Goal: Transaction & Acquisition: Purchase product/service

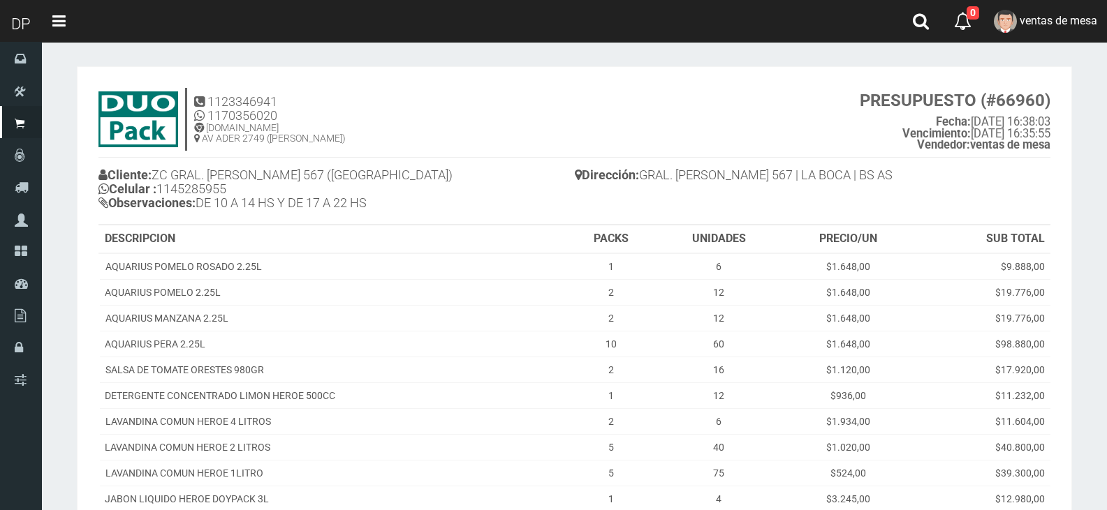
scroll to position [351, 0]
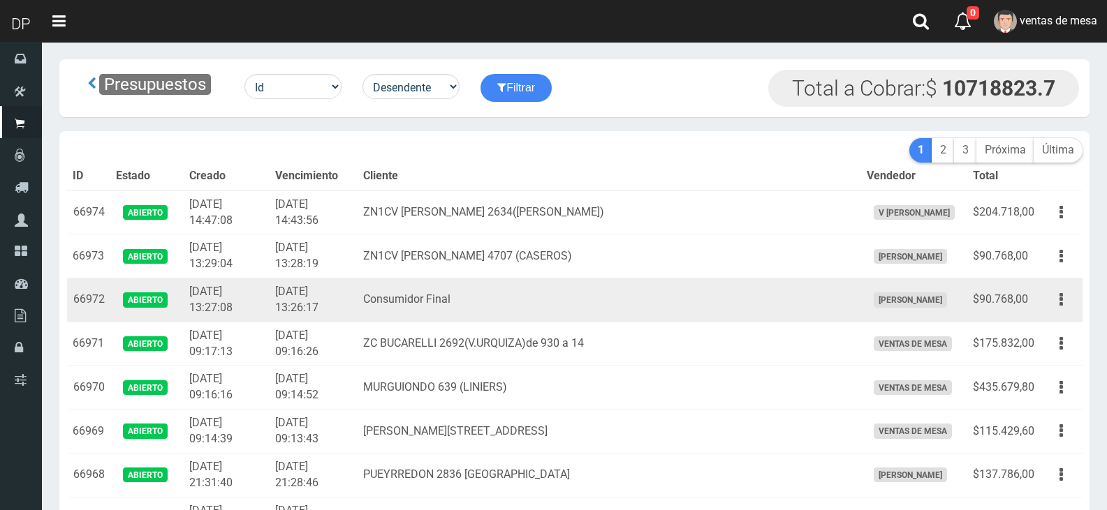
click at [241, 279] on td "[DATE] 13:27:08" at bounding box center [227, 301] width 86 height 44
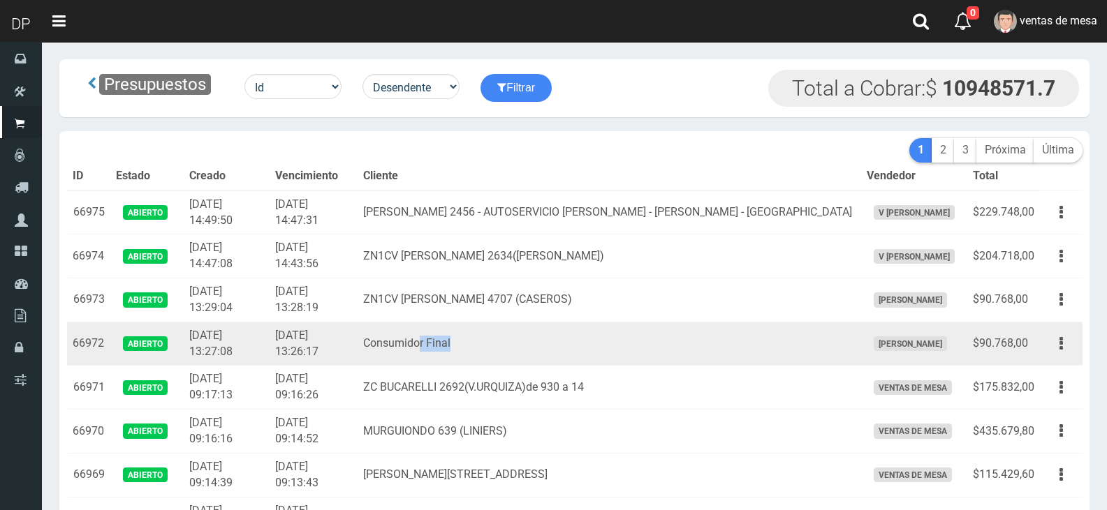
drag, startPoint x: 485, startPoint y: 349, endPoint x: 587, endPoint y: 351, distance: 102.0
click at [587, 351] on td "Consumidor Final" at bounding box center [609, 344] width 503 height 44
click at [582, 353] on td "Consumidor Final" at bounding box center [609, 344] width 503 height 44
drag, startPoint x: 490, startPoint y: 347, endPoint x: 373, endPoint y: 343, distance: 117.4
click at [373, 343] on tr "66972 Abierto 2025-09-26 13:27:08 2025-09-26 13:26:17 Consumidor Final FABRIZIO…" at bounding box center [574, 344] width 1015 height 44
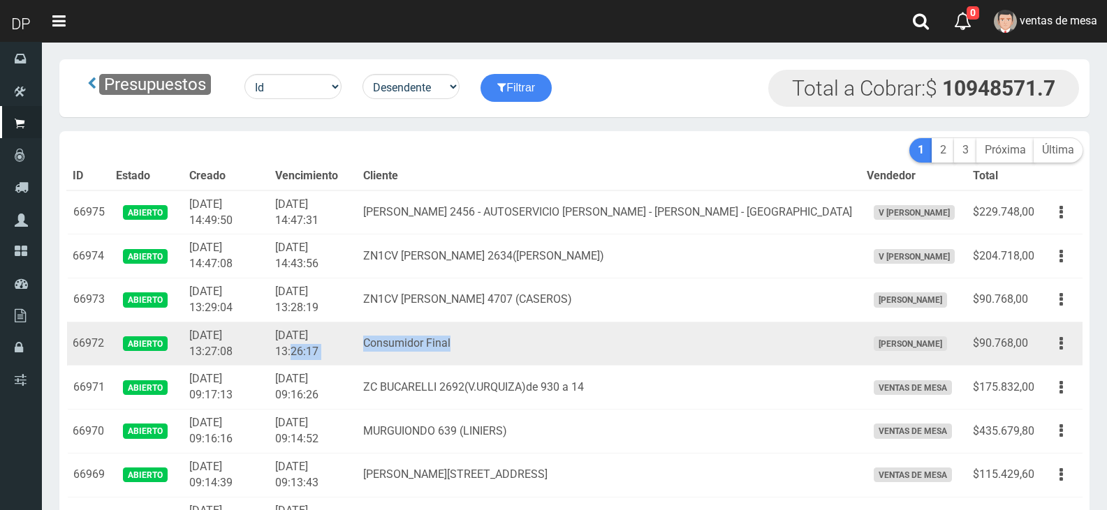
click at [358, 329] on td "2025-09-26 13:26:17" at bounding box center [314, 344] width 88 height 44
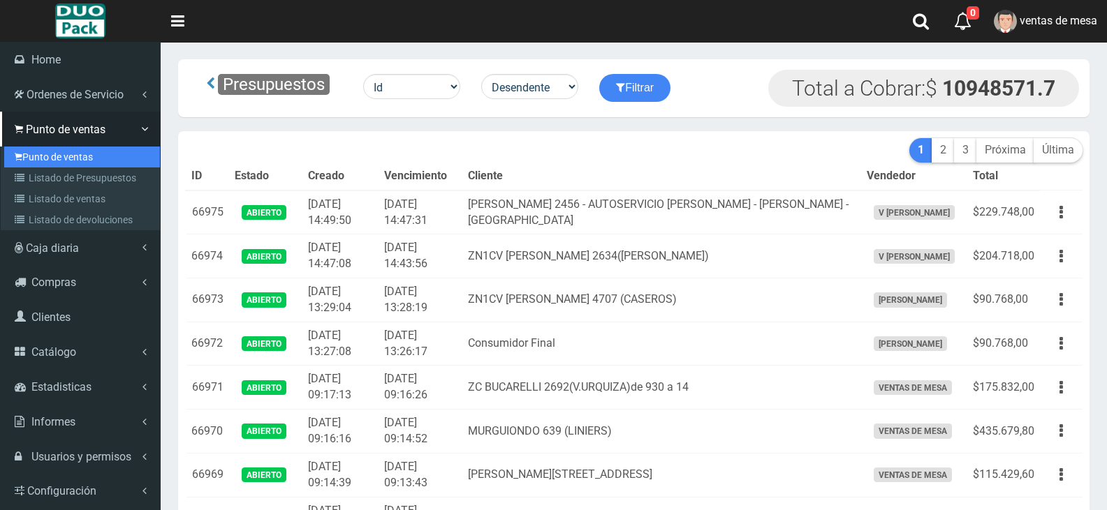
click at [42, 166] on link "Punto de ventas" at bounding box center [82, 157] width 156 height 21
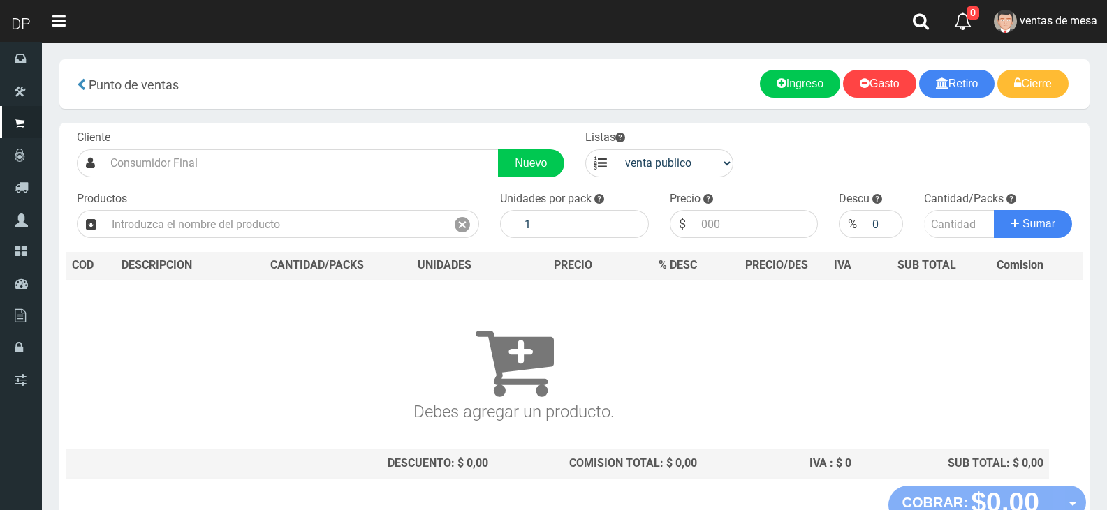
click at [735, 148] on div "Listas venta publico Sup chinos reventas" at bounding box center [660, 153] width 170 height 47
drag, startPoint x: 723, startPoint y: 162, endPoint x: 717, endPoint y: 175, distance: 14.4
click at [723, 162] on select "venta publico Sup chinos reventas" at bounding box center [674, 163] width 119 height 28
select select "3"
click at [615, 149] on select "venta publico Sup chinos reventas" at bounding box center [674, 163] width 119 height 28
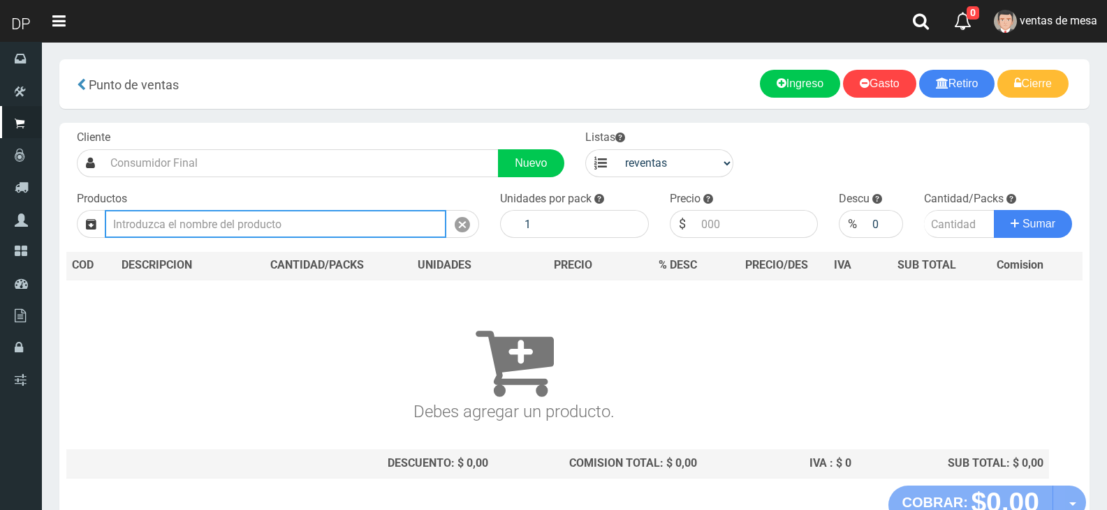
click at [348, 230] on input "text" at bounding box center [275, 224] width 341 height 28
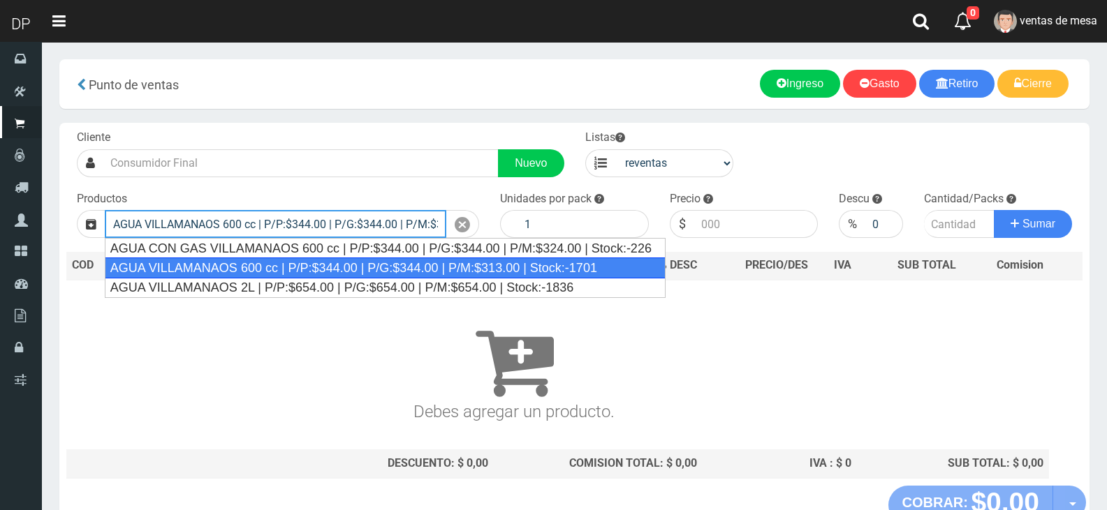
type input "AGUA VILLAMANAOS 600 cc | P/P:$344.00 | P/G:$344.00 | P/M:$313.00 | Stock:-1701"
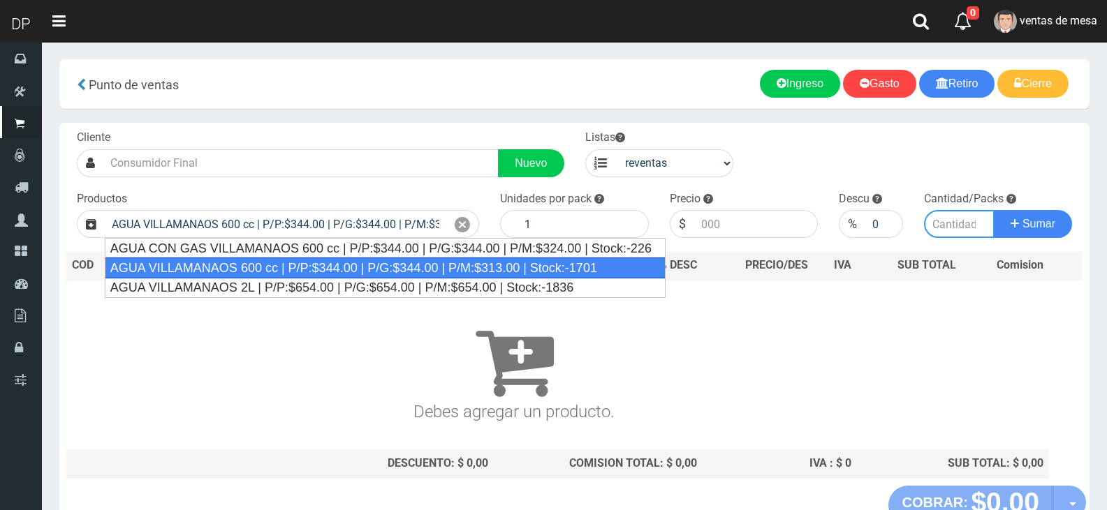
type input "12"
type input "313.00"
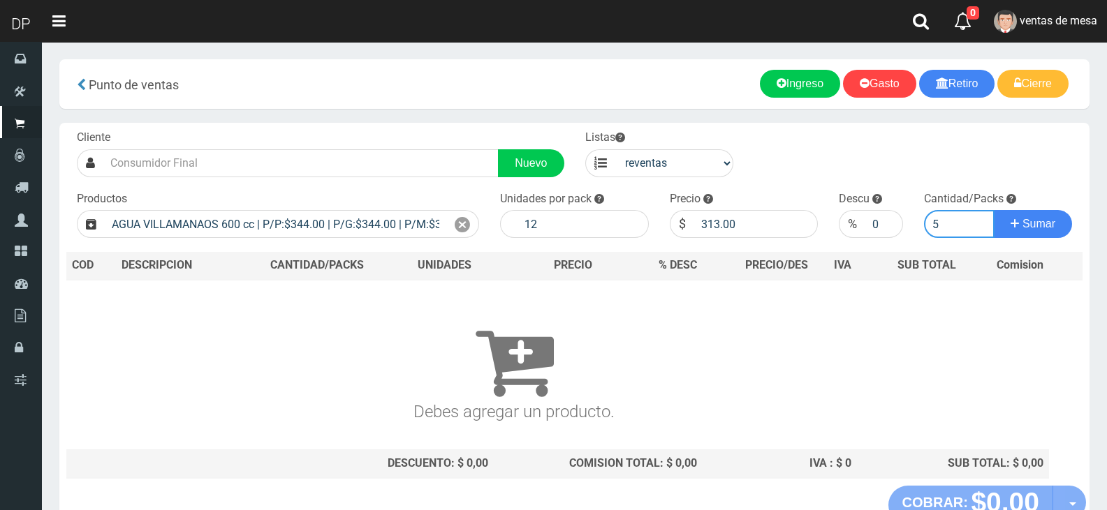
type input "5"
click at [994, 210] on button "Sumar" at bounding box center [1033, 224] width 78 height 28
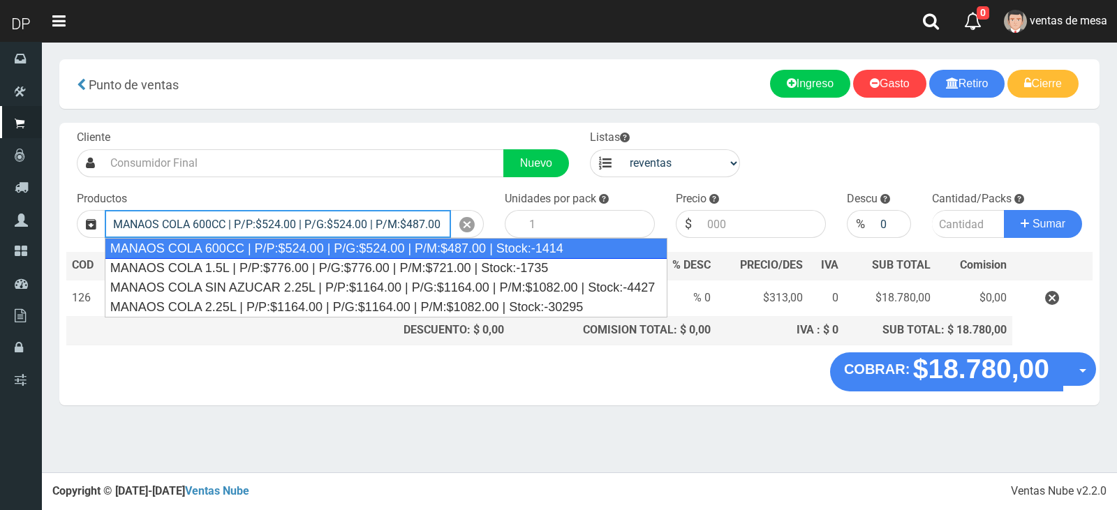
type input "MANAOS COLA 600CC | P/P:$524.00 | P/G:$524.00 | P/M:$487.00 | Stock:-1414"
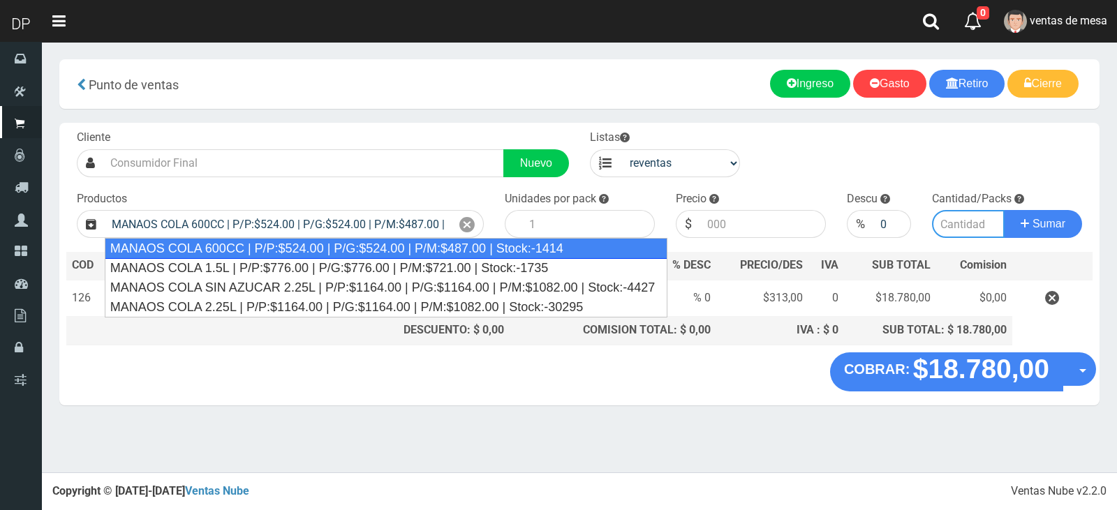
type input "12"
type input "487.00"
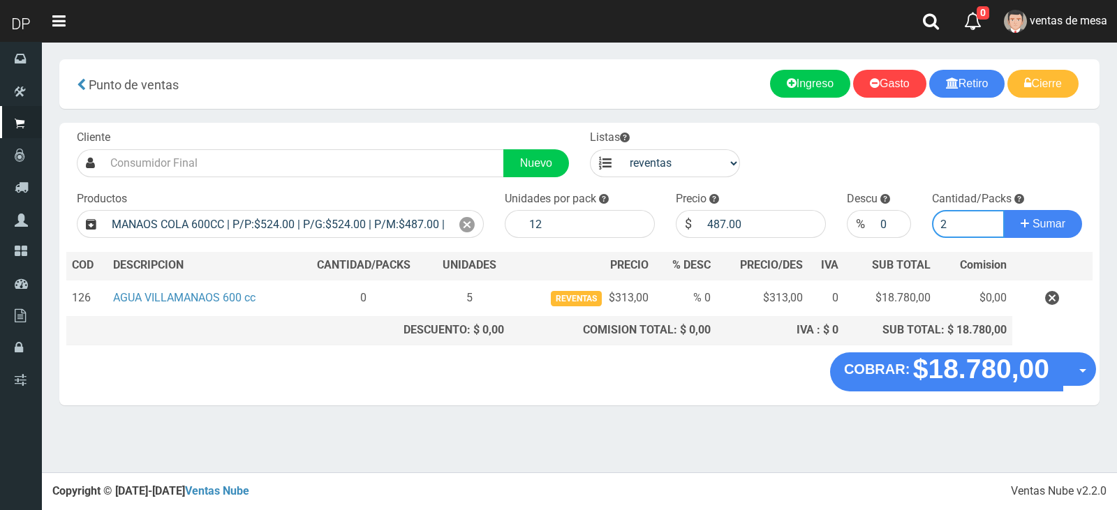
type input "2"
click at [1004, 210] on button "Sumar" at bounding box center [1043, 224] width 78 height 28
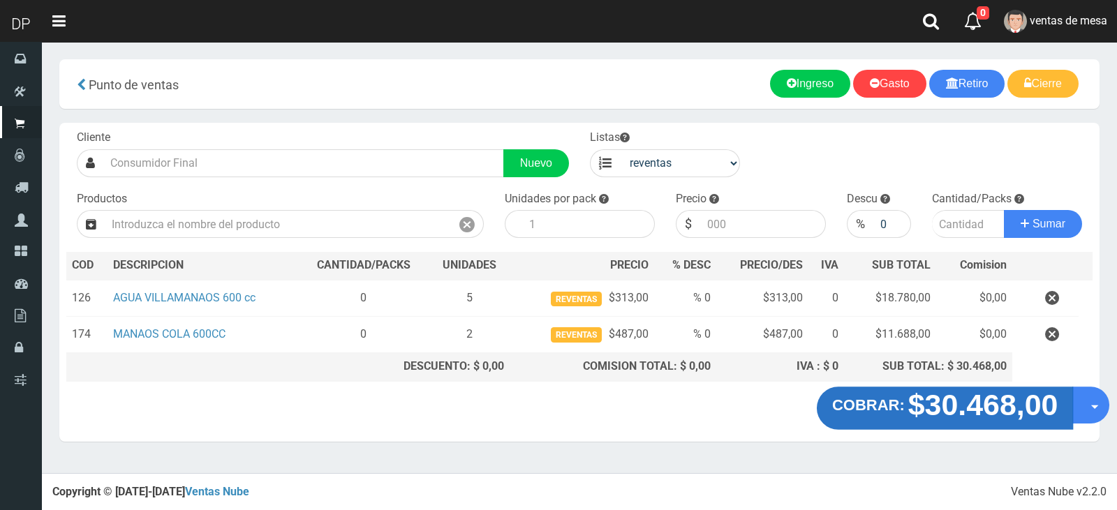
click at [869, 399] on strong "COBRAR:" at bounding box center [868, 405] width 73 height 17
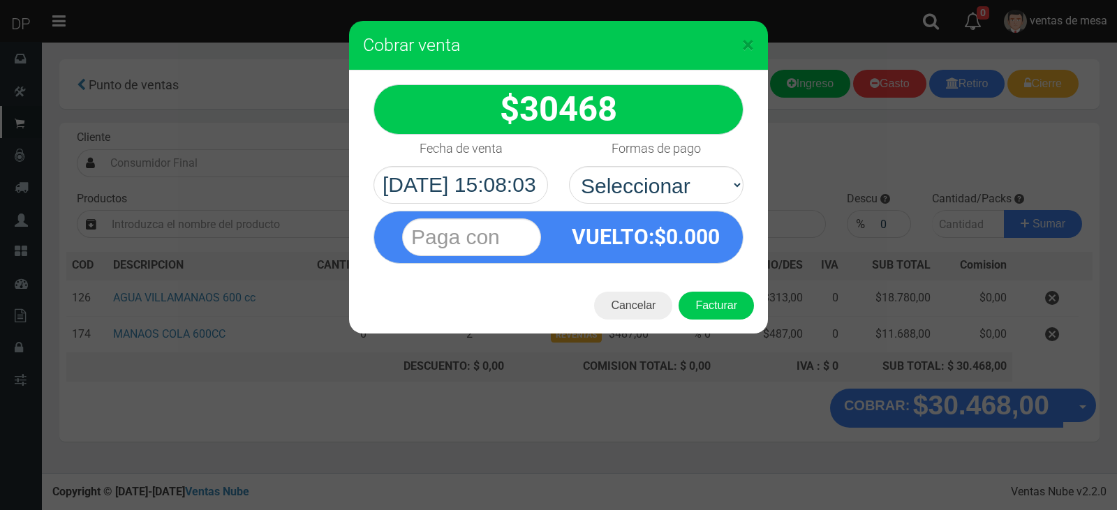
select select "Efectivo"
click at [569, 166] on select "Seleccionar Efectivo Tarjeta de Crédito Depósito Débito" at bounding box center [656, 185] width 175 height 38
click at [726, 323] on div "Cancelar Facturar" at bounding box center [558, 306] width 419 height 56
click at [724, 311] on button "Facturar" at bounding box center [716, 306] width 75 height 28
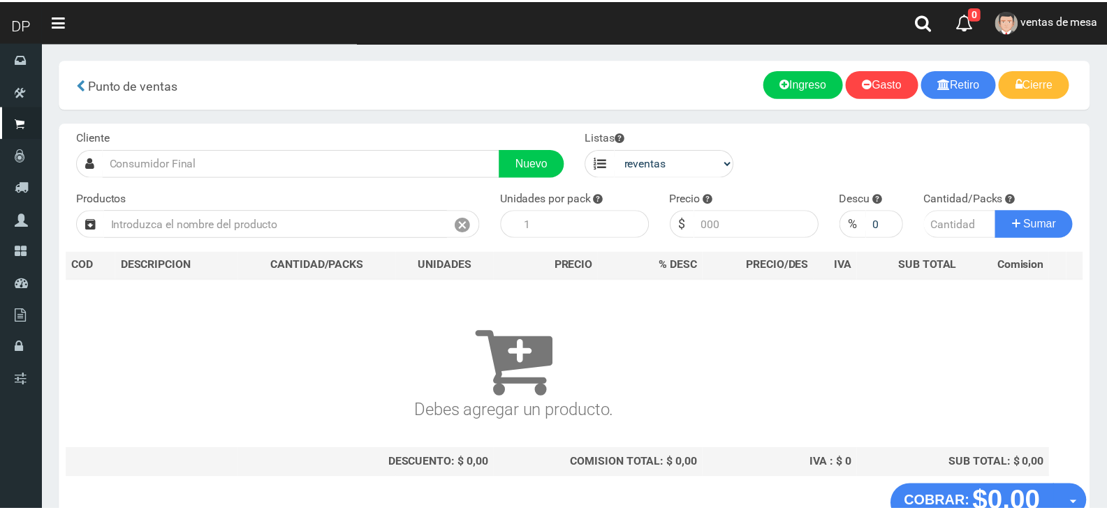
scroll to position [9, 0]
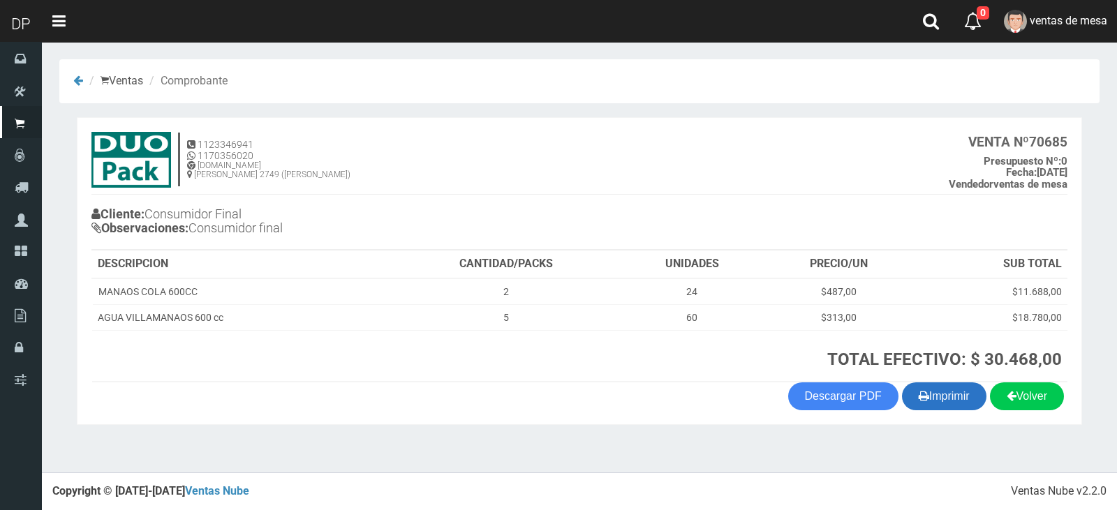
click at [950, 402] on button "Imprimir" at bounding box center [944, 397] width 84 height 28
click at [890, 337] on th "TOTAL EFECTIVO: $ 30.468,00" at bounding box center [730, 356] width 676 height 52
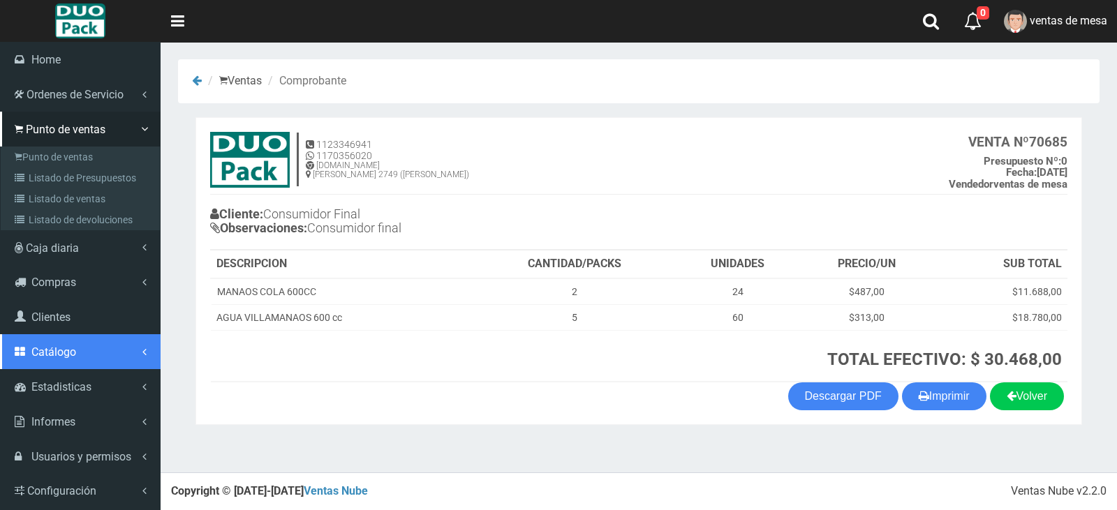
click at [119, 365] on link "Catálogo" at bounding box center [80, 351] width 161 height 35
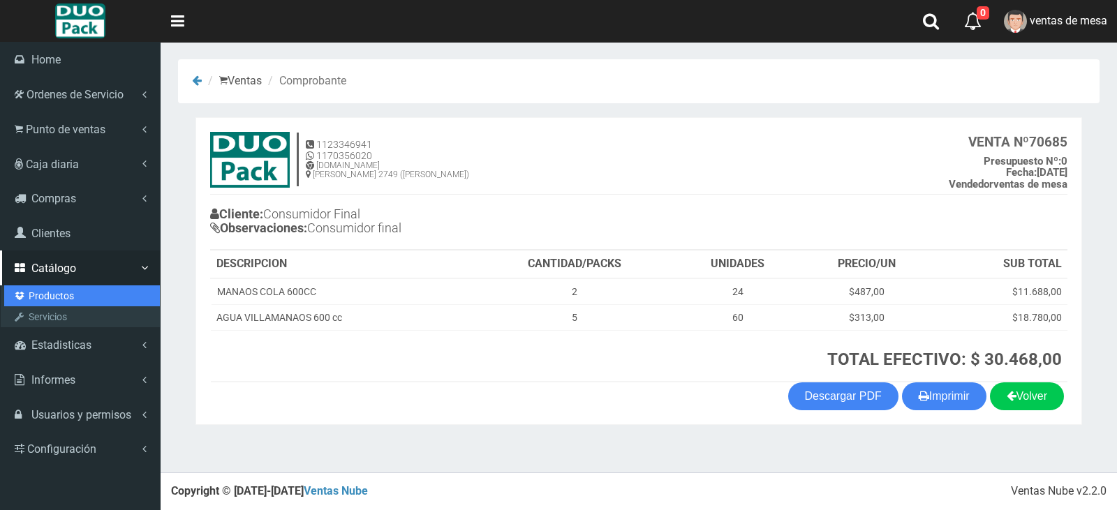
click at [54, 290] on link "Productos" at bounding box center [82, 296] width 156 height 21
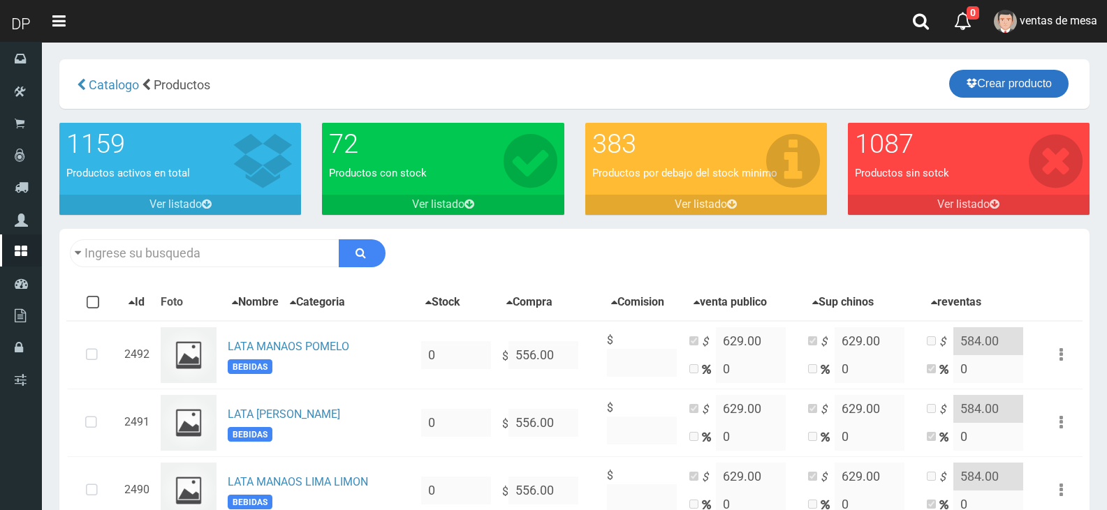
click at [1026, 75] on link "Crear producto" at bounding box center [1008, 84] width 119 height 28
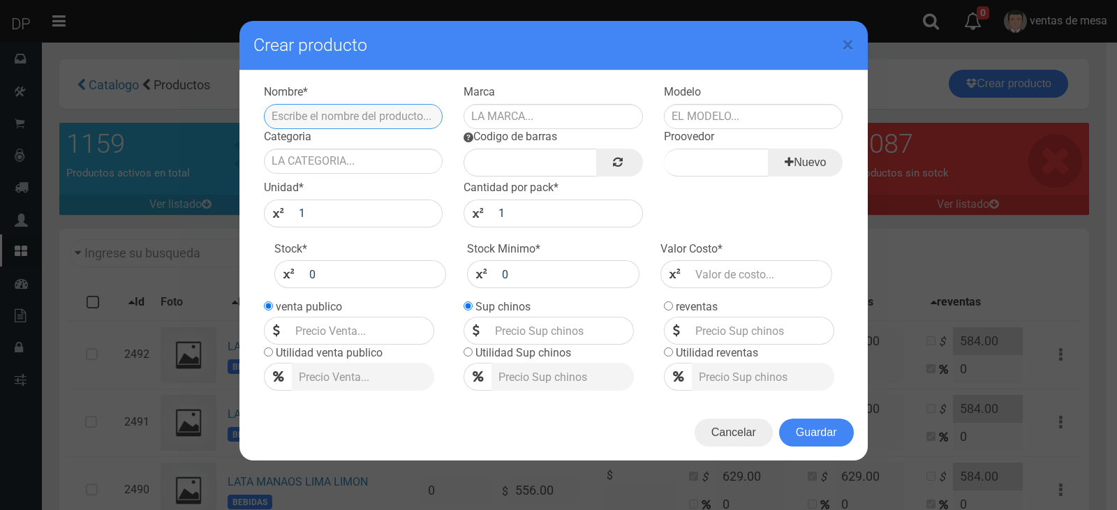
click at [427, 118] on input "text" at bounding box center [353, 116] width 179 height 25
type input "a"
type input "ALFAJOR GULERO 80grs"
type input "GULERO"
type input "800GR"
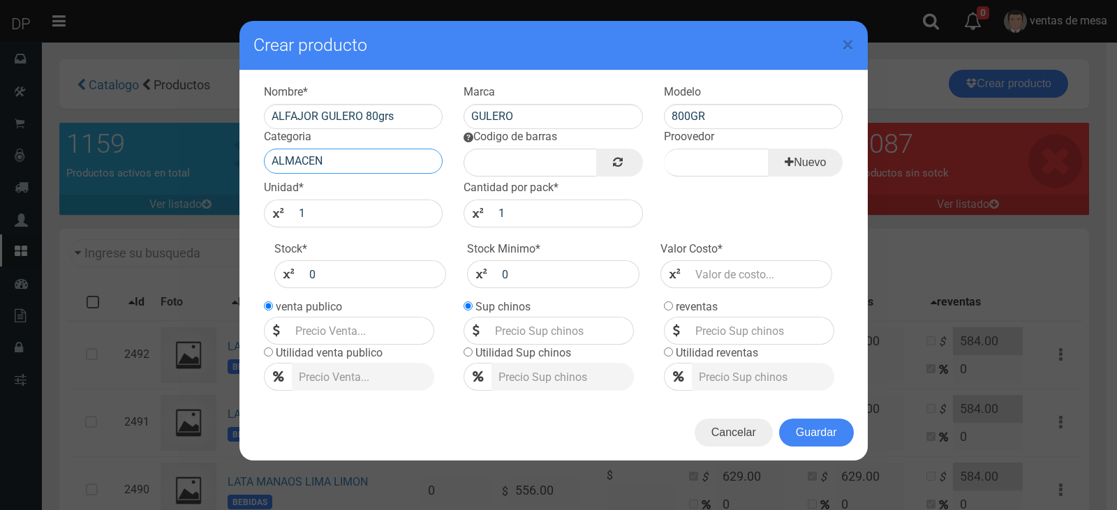
type input "ALMACEN"
type input "GULERO"
type input "18"
click at [620, 166] on icon at bounding box center [618, 162] width 10 height 20
click at [725, 270] on input "number" at bounding box center [761, 274] width 145 height 28
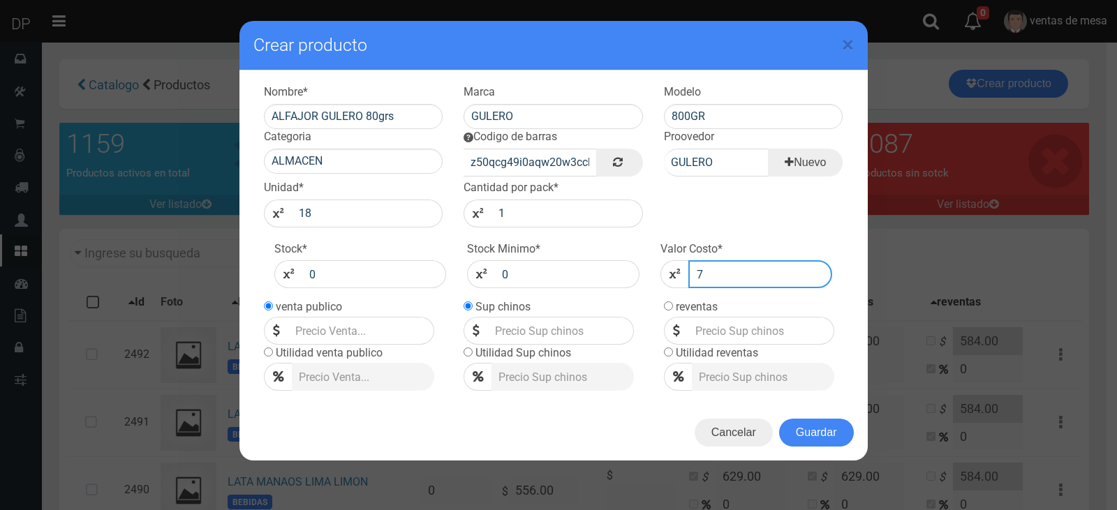
type input "70"
type input "705"
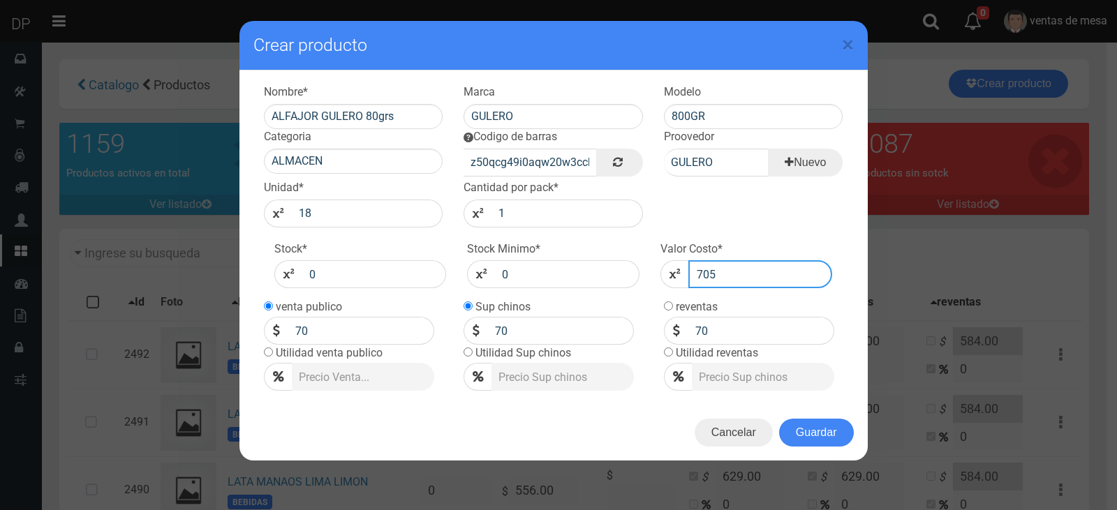
type input "705"
type input "950"
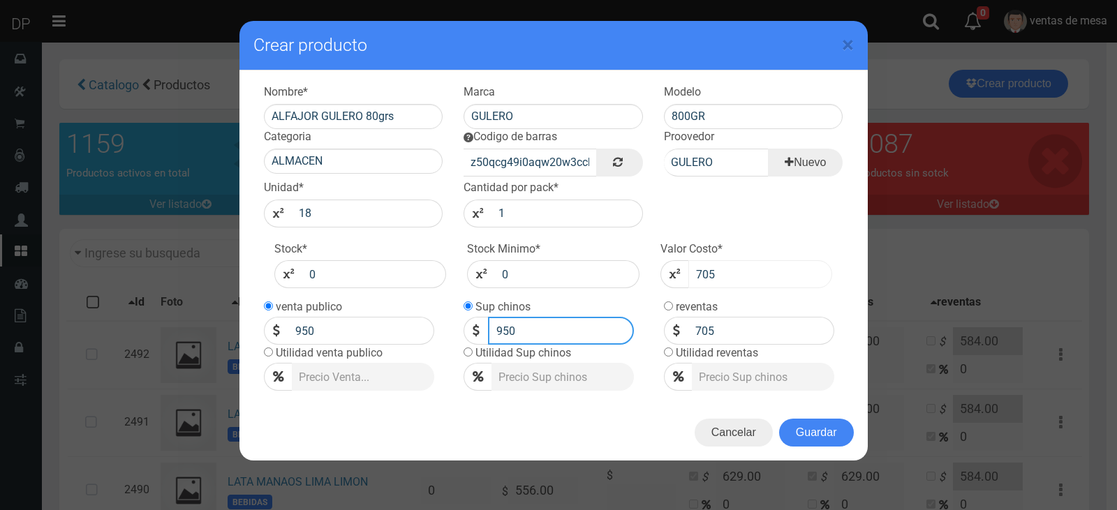
type input "950"
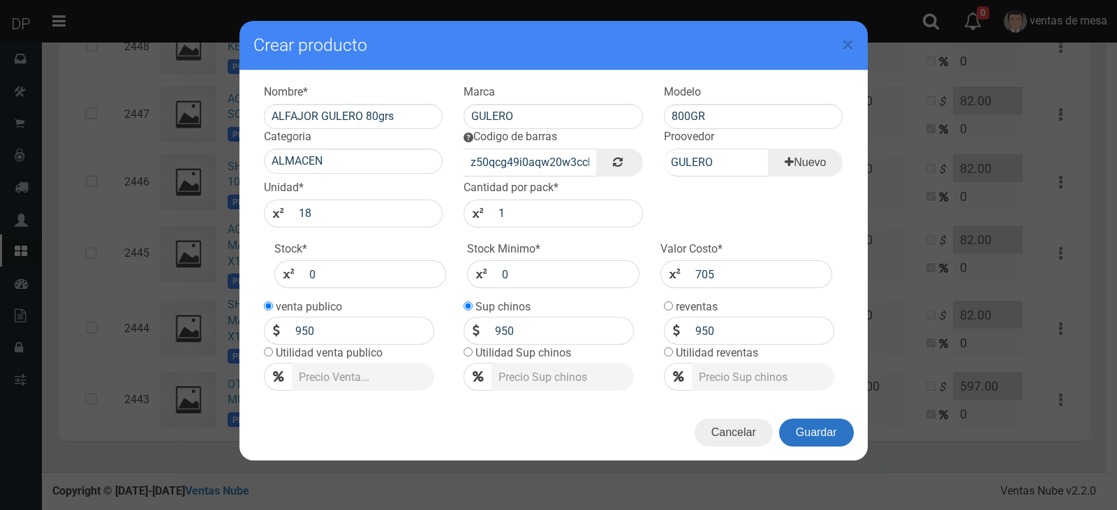
click at [819, 441] on button "Guardar" at bounding box center [816, 433] width 75 height 28
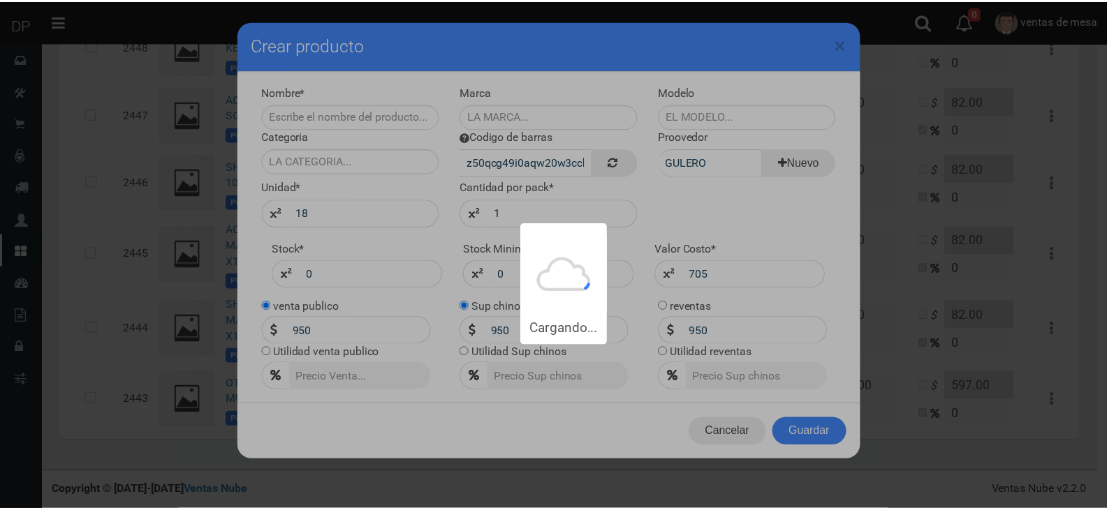
scroll to position [0, 0]
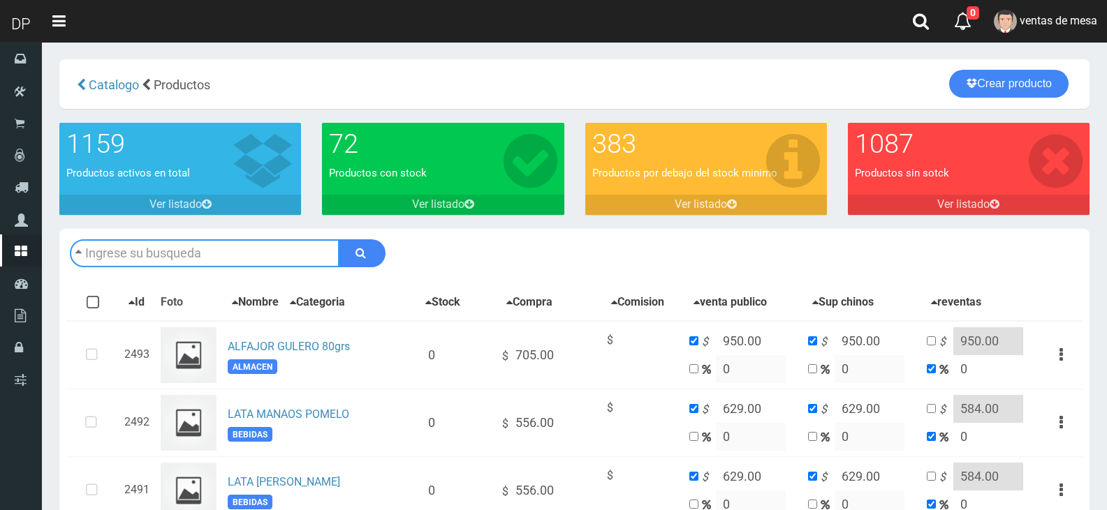
click at [168, 249] on input "text" at bounding box center [205, 254] width 270 height 28
type input "BRAH"
click at [339, 240] on button "submit" at bounding box center [362, 254] width 47 height 28
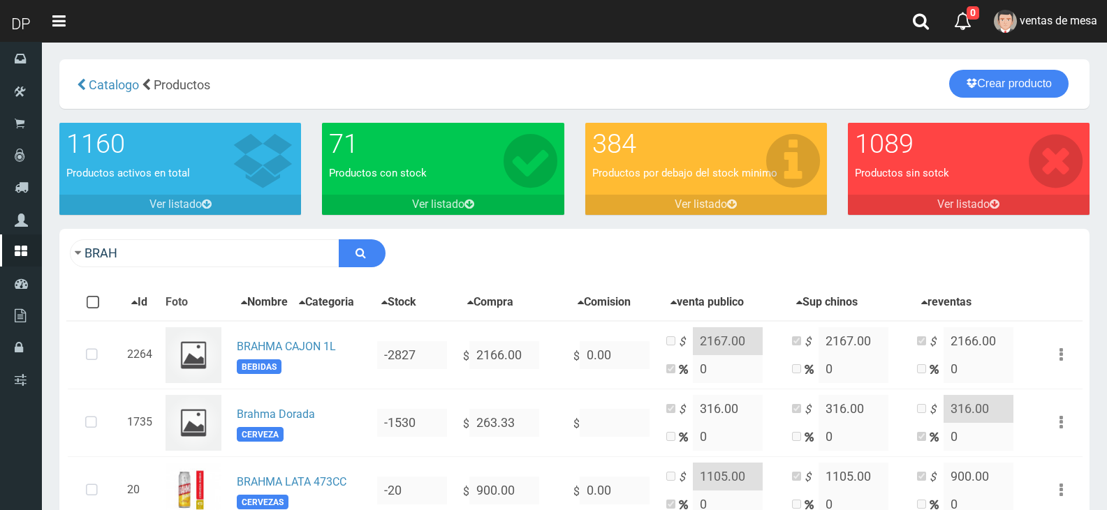
click at [48, 488] on section "× Titulo del Msj texto Mas Texto Cancelar Aceptar [GEOGRAPHIC_DATA] 384" at bounding box center [574, 303] width 1065 height 522
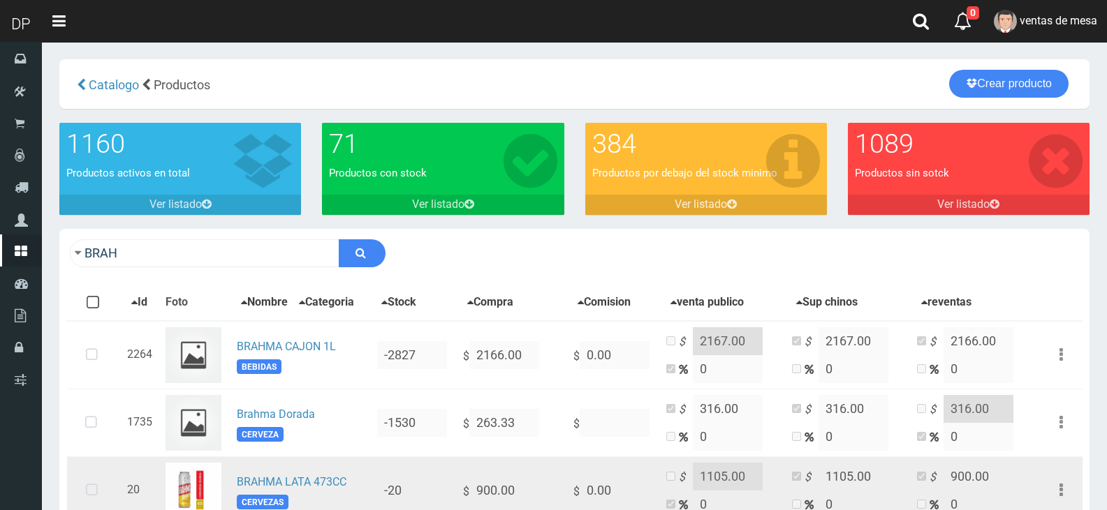
click at [72, 480] on td at bounding box center [94, 491] width 54 height 68
click at [82, 483] on icon at bounding box center [91, 491] width 37 height 46
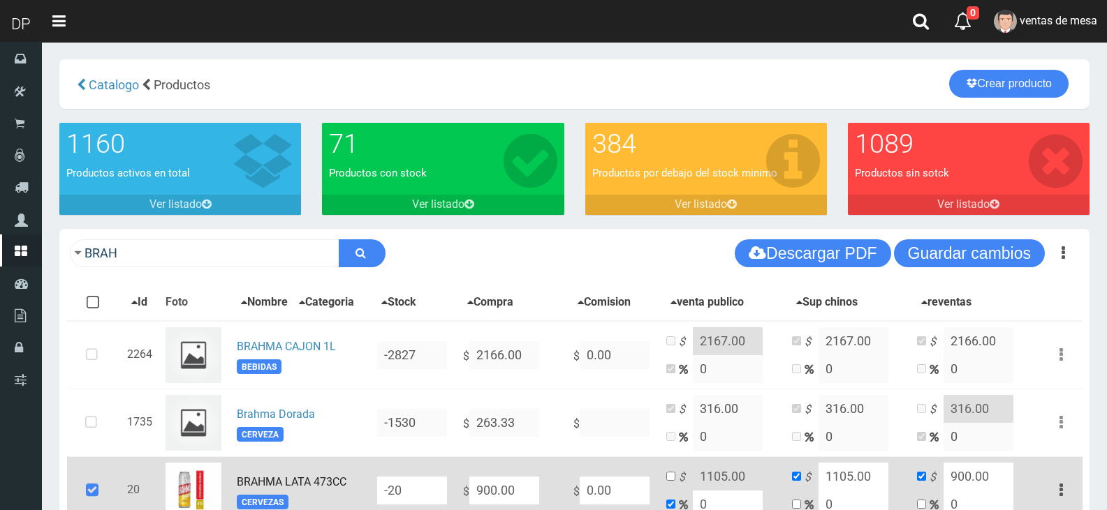
click at [415, 492] on input "-20" at bounding box center [412, 491] width 70 height 28
click at [416, 494] on input "-20" at bounding box center [412, 491] width 70 height 28
click at [418, 494] on input "-20" at bounding box center [412, 491] width 70 height 28
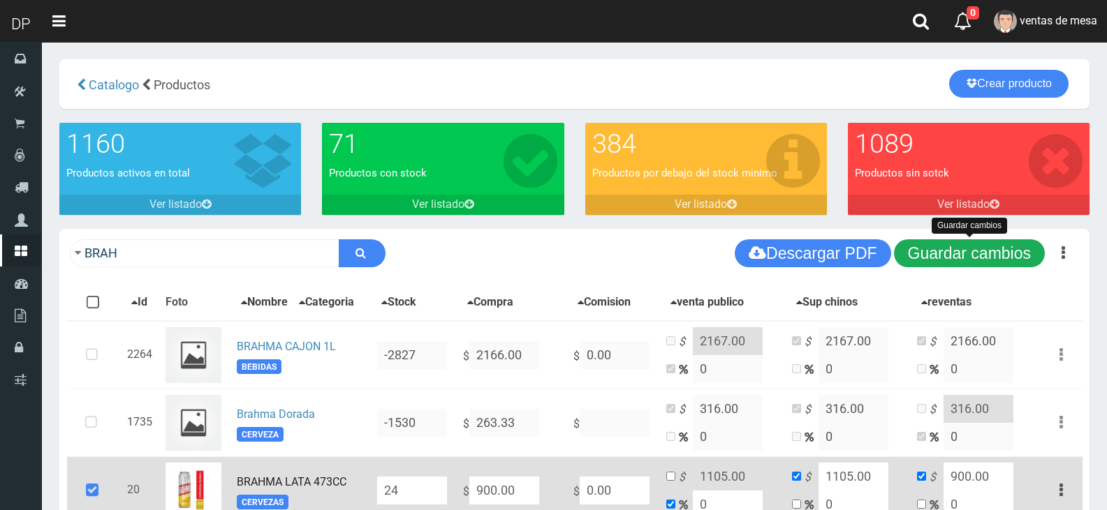
type input "24"
click at [939, 253] on button "Guardar cambios" at bounding box center [969, 254] width 151 height 28
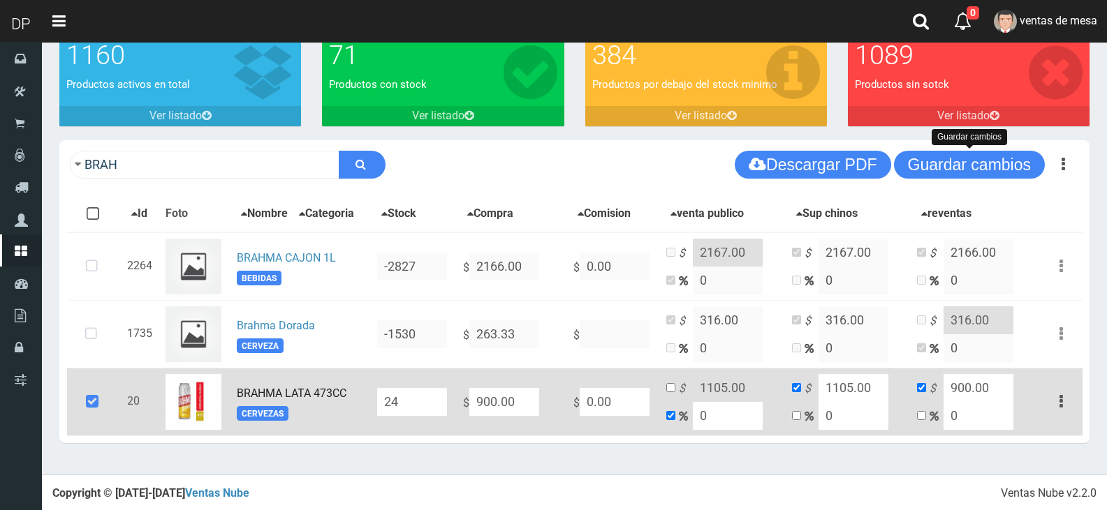
scroll to position [91, 0]
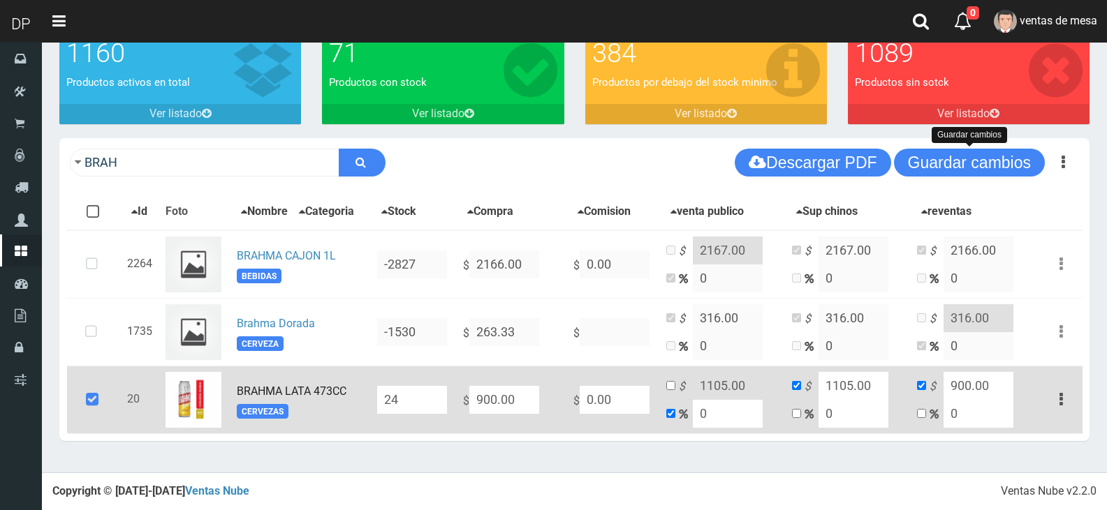
click at [94, 387] on icon at bounding box center [92, 400] width 38 height 46
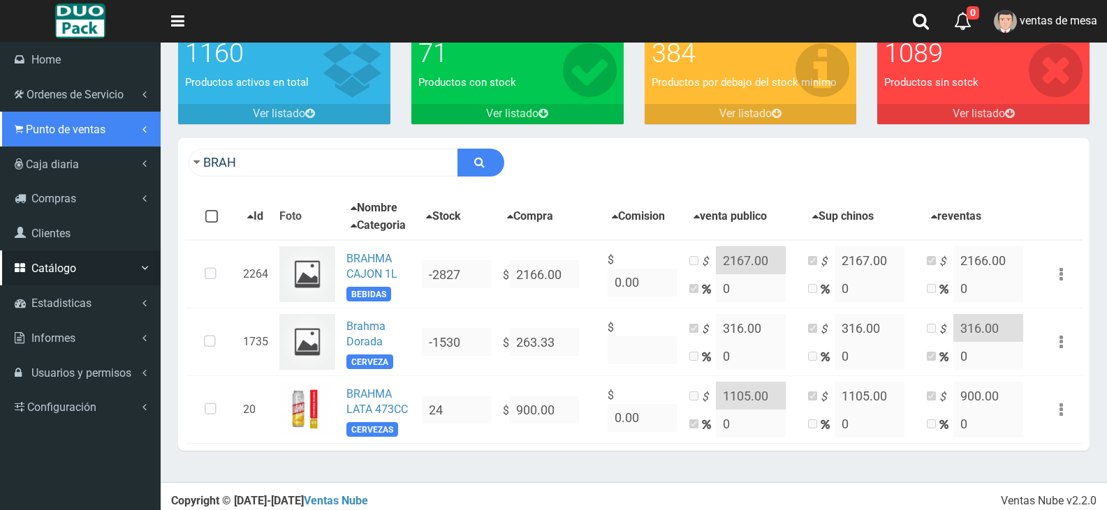
click at [89, 133] on span "Punto de ventas" at bounding box center [66, 129] width 80 height 13
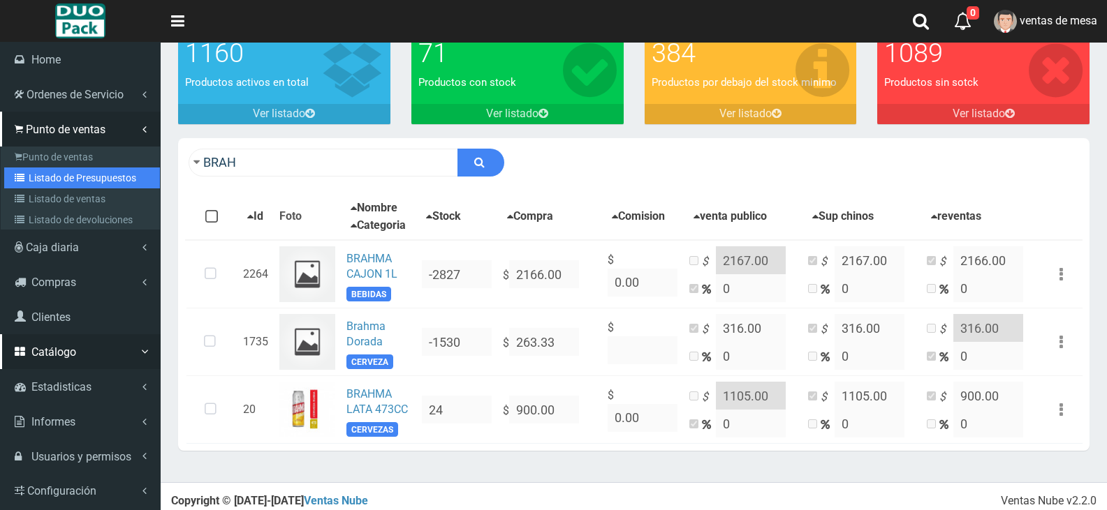
click at [92, 182] on link "Listado de Presupuestos" at bounding box center [82, 178] width 156 height 21
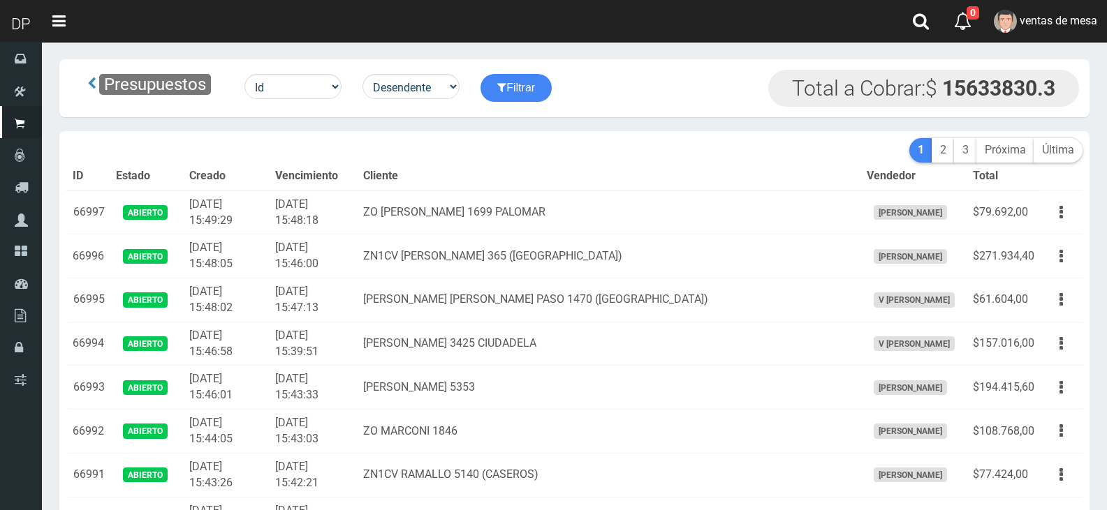
click at [351, 307] on td "[DATE] 15:47:13" at bounding box center [314, 301] width 88 height 44
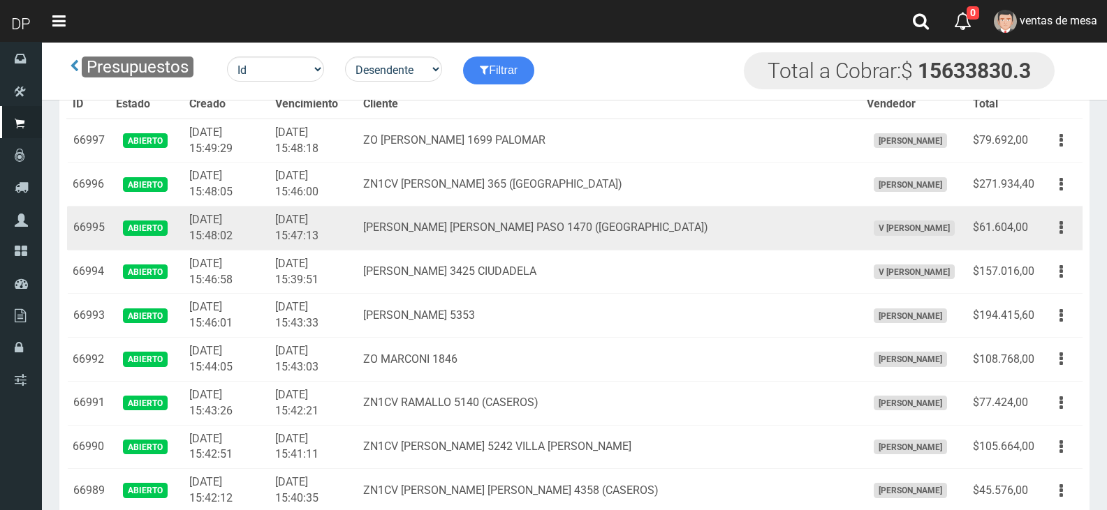
scroll to position [1621, 0]
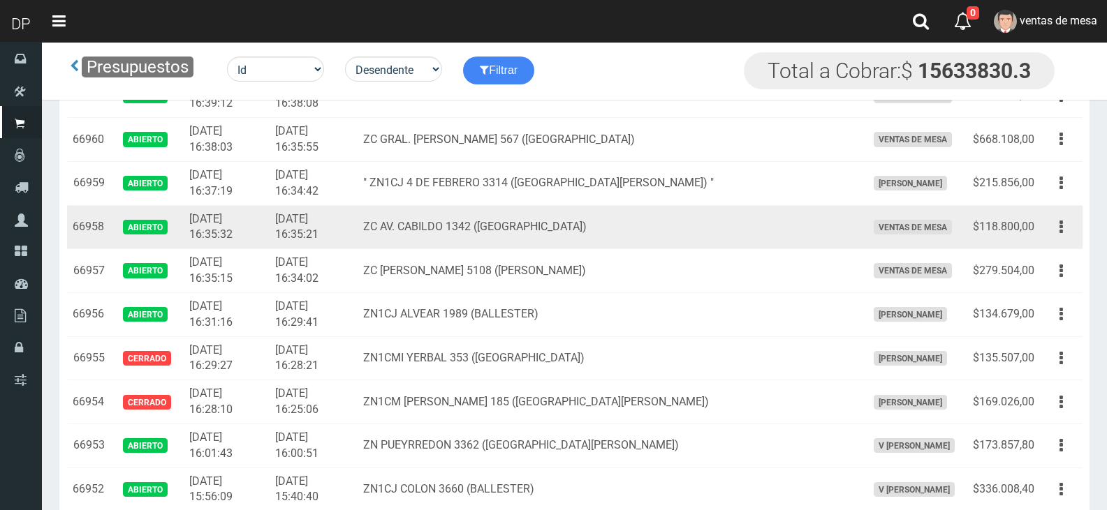
click at [517, 231] on td "ZC AV. CABILDO 1342 ([GEOGRAPHIC_DATA])" at bounding box center [609, 227] width 503 height 44
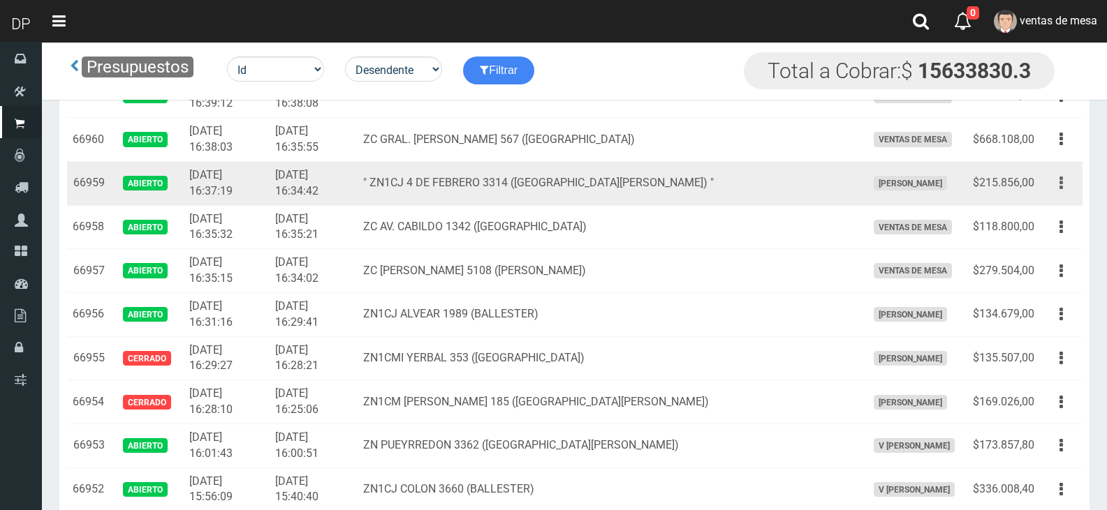
click at [1054, 186] on button "button" at bounding box center [1060, 183] width 31 height 24
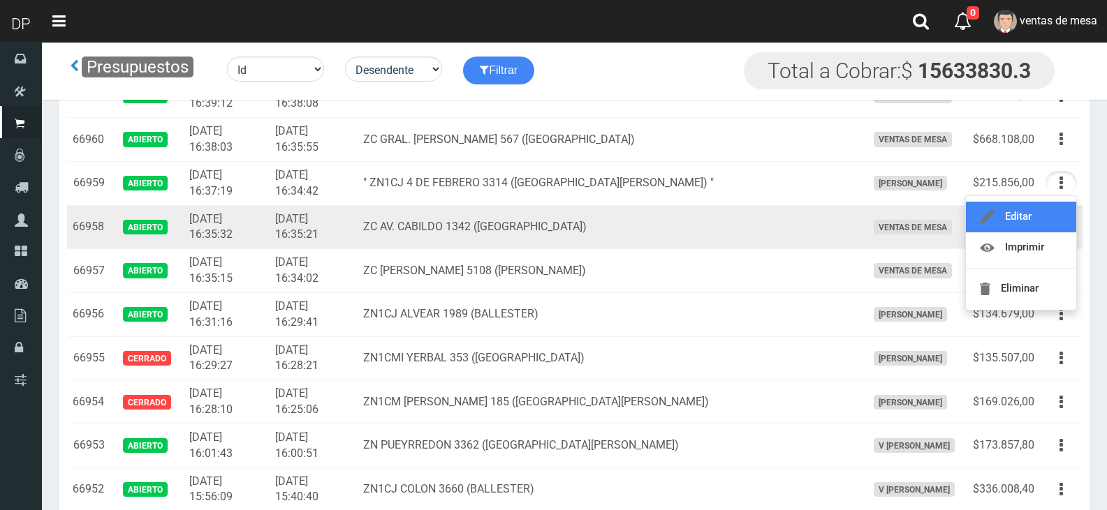
click at [1056, 207] on link "Editar" at bounding box center [1021, 217] width 110 height 31
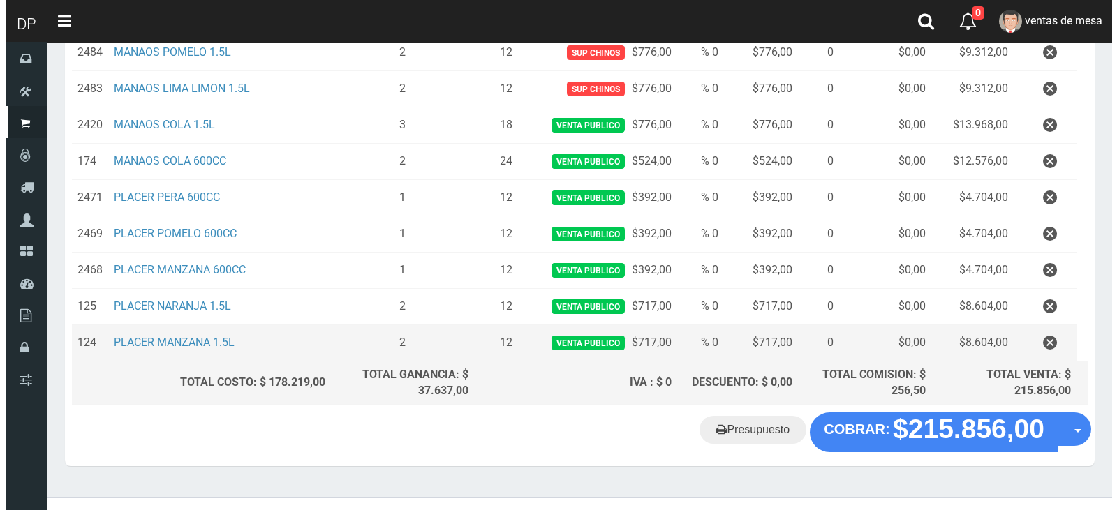
scroll to position [591, 0]
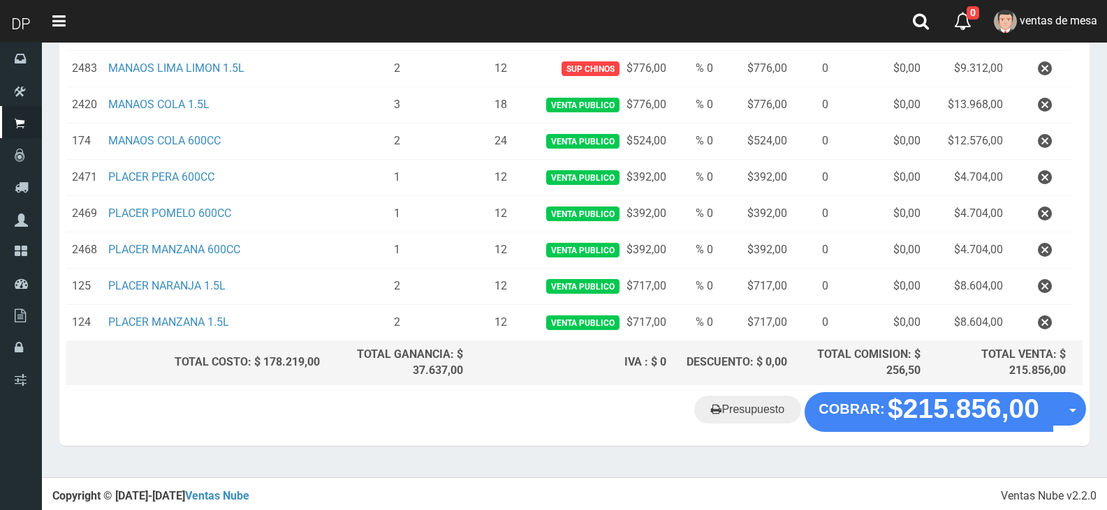
click at [920, 431] on div "Presupuesto COBRAR: $215.856,00 Opciones" at bounding box center [574, 418] width 1030 height 53
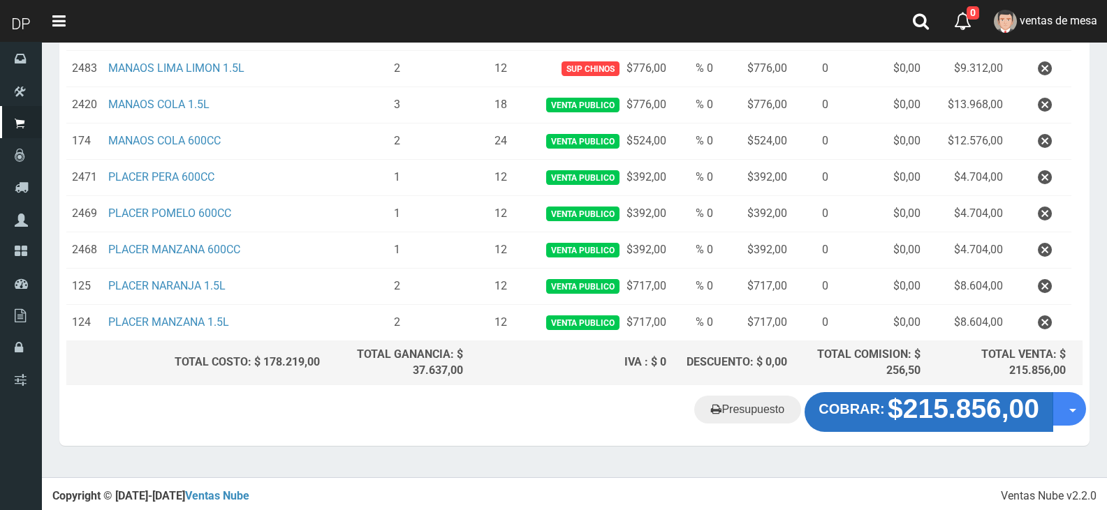
click at [915, 412] on strong "$215.856,00" at bounding box center [964, 410] width 152 height 30
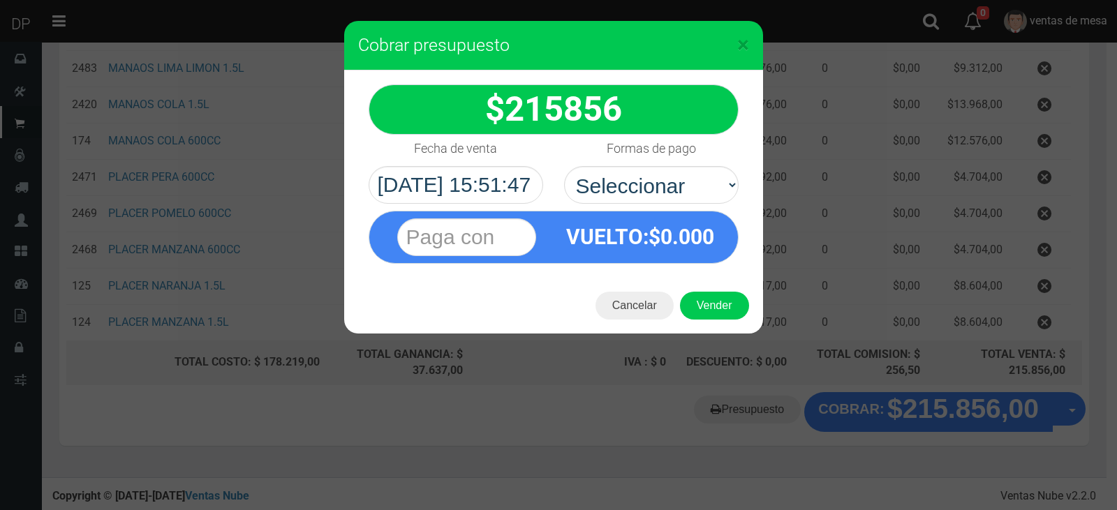
select select "Efectivo"
click at [564, 166] on select "Seleccionar Efectivo Tarjeta de Crédito Depósito Débito" at bounding box center [651, 185] width 175 height 38
click at [717, 297] on button "Vender" at bounding box center [714, 306] width 69 height 28
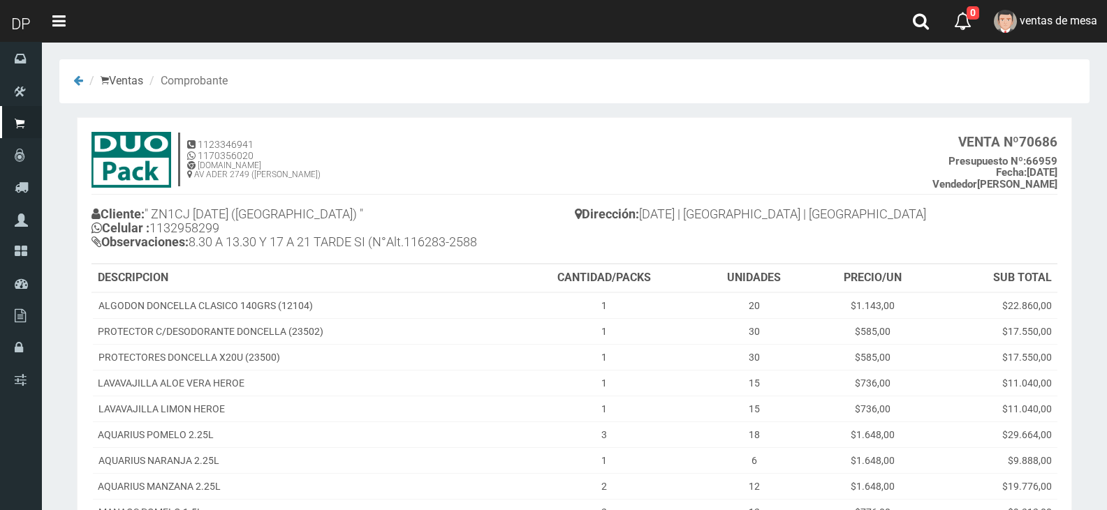
scroll to position [378, 0]
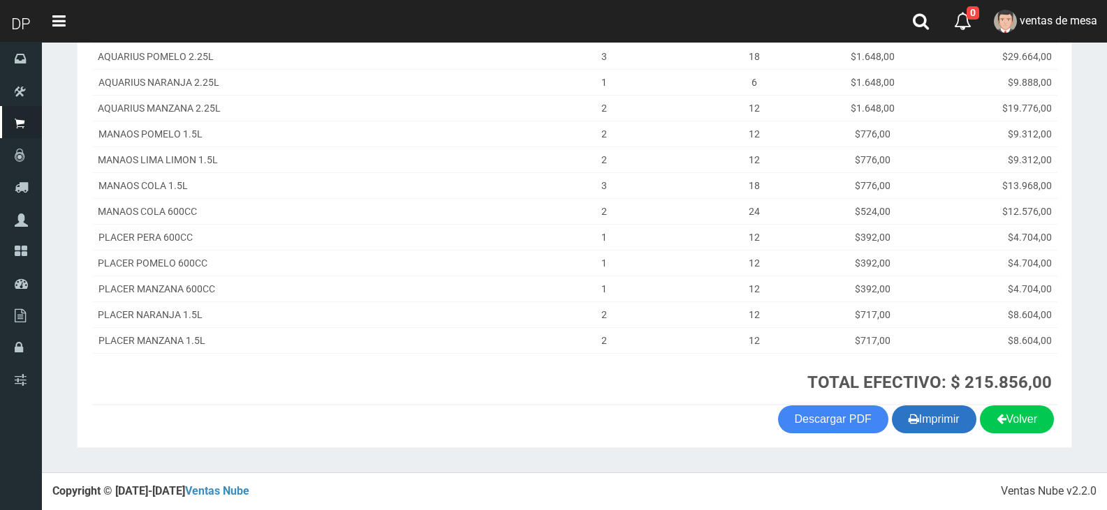
click at [936, 416] on button "Imprimir" at bounding box center [934, 420] width 84 height 28
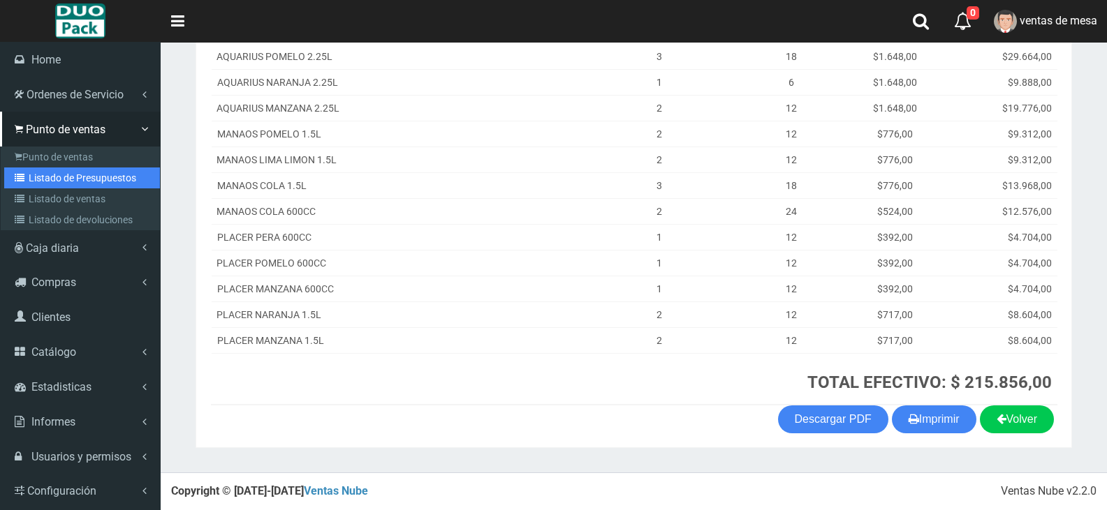
click at [71, 182] on link "Listado de Presupuestos" at bounding box center [82, 178] width 156 height 21
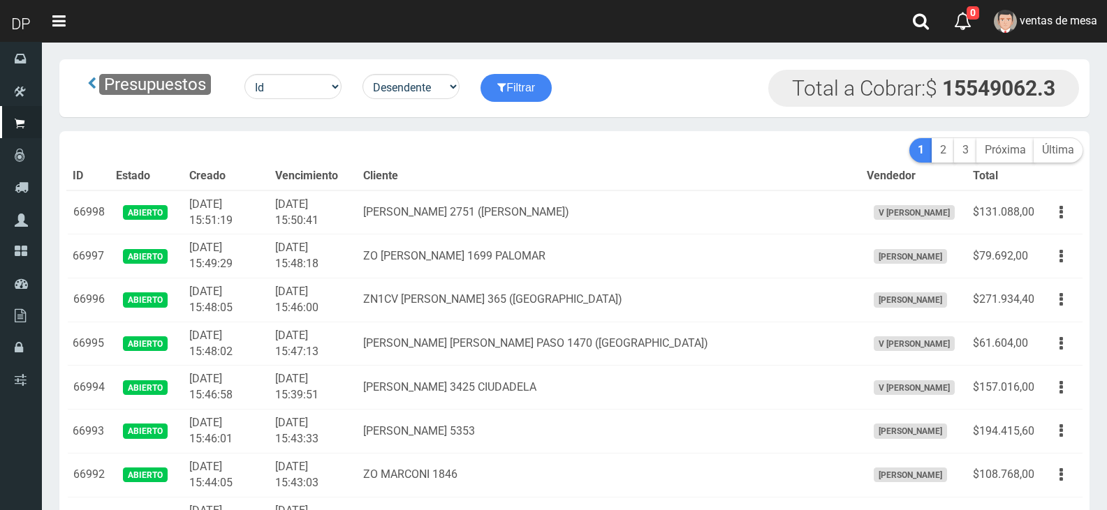
click at [610, 177] on th "Cliente" at bounding box center [609, 177] width 503 height 28
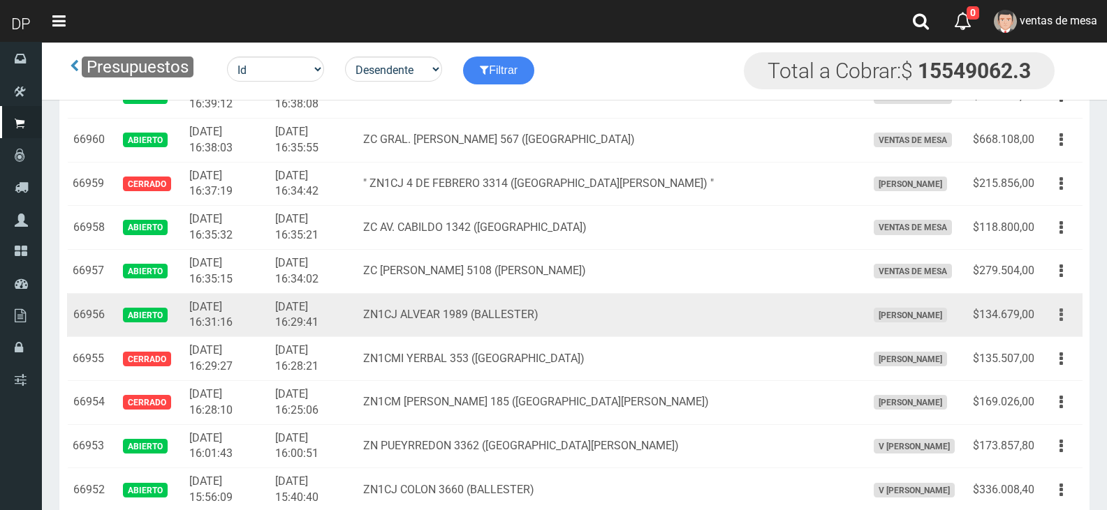
click at [1065, 323] on button "button" at bounding box center [1060, 315] width 31 height 24
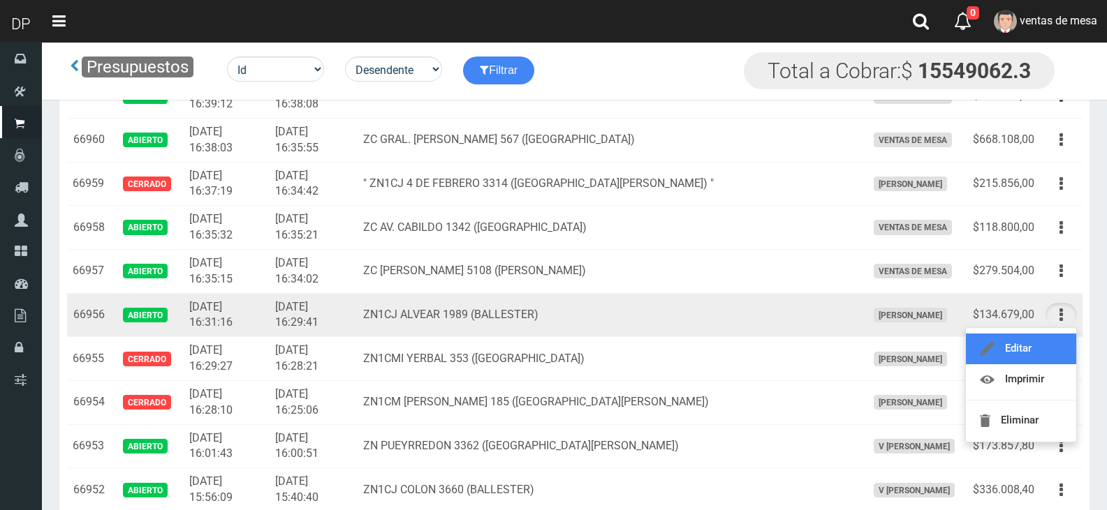
click at [1054, 336] on link "Editar" at bounding box center [1021, 349] width 110 height 31
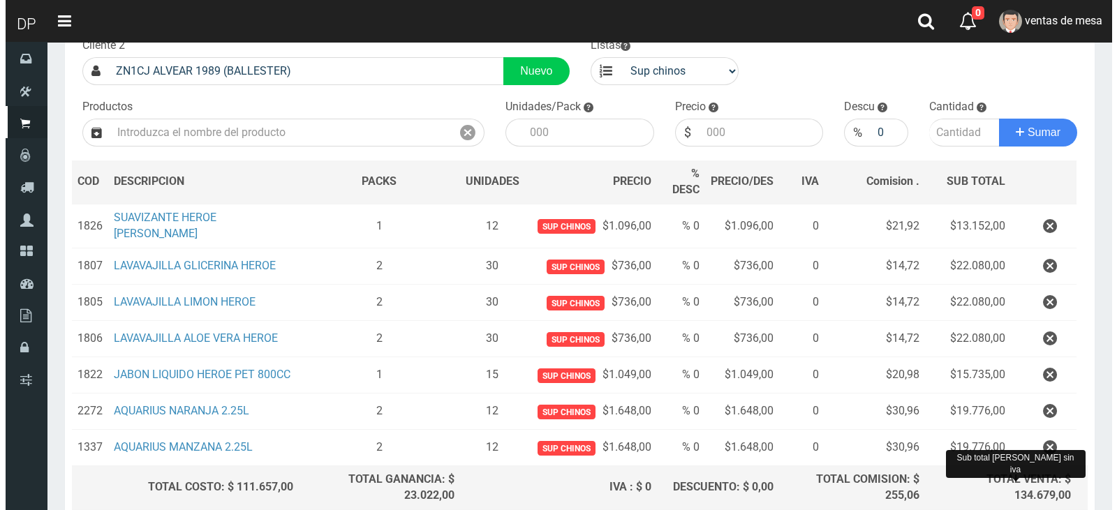
scroll to position [221, 0]
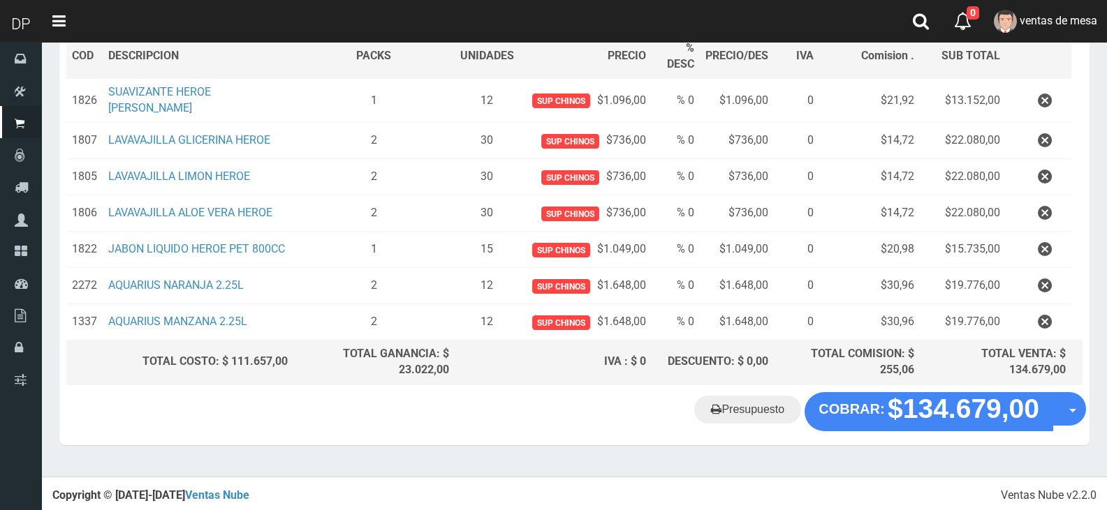
click at [918, 387] on div "Cliente 2 ZN1CJ [PERSON_NAME] 1989 ([PERSON_NAME]) Nuevo Listas venta publico S…" at bounding box center [574, 148] width 1030 height 487
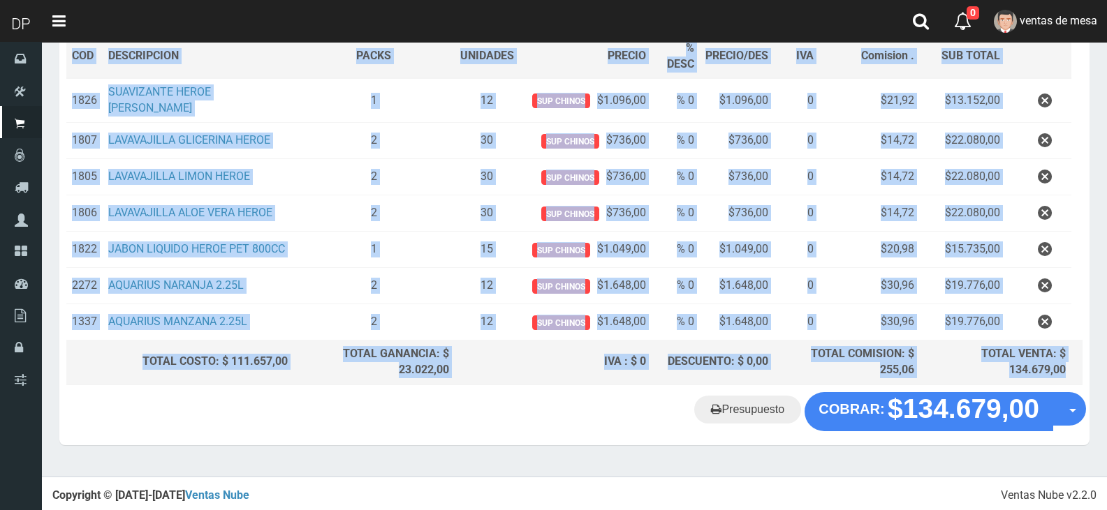
click at [919, 390] on div "Cliente 2 ZN1CJ [PERSON_NAME] 1989 ([PERSON_NAME]) Nuevo Listas venta publico S…" at bounding box center [574, 148] width 1030 height 487
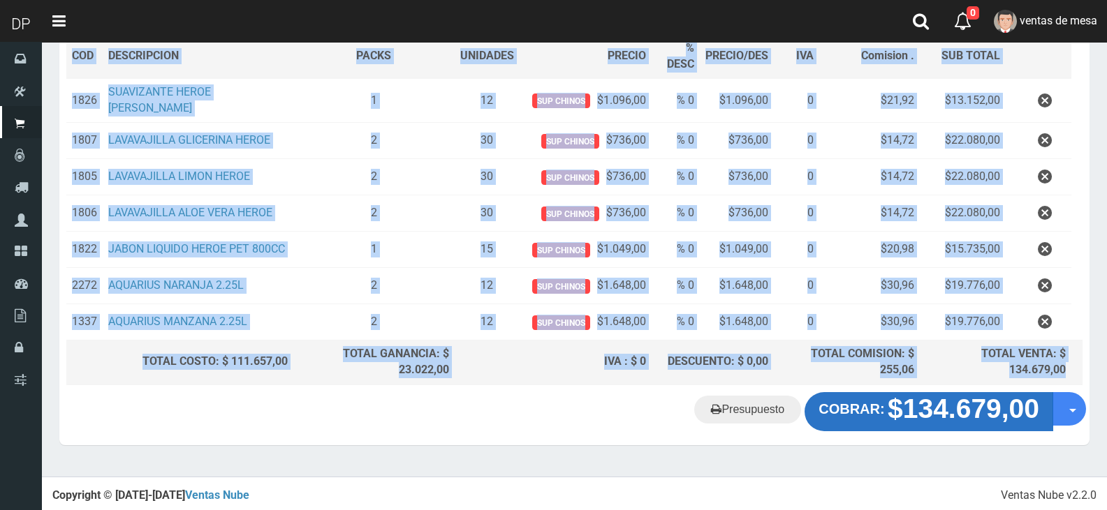
click at [901, 401] on strong "$134.679,00" at bounding box center [964, 409] width 152 height 30
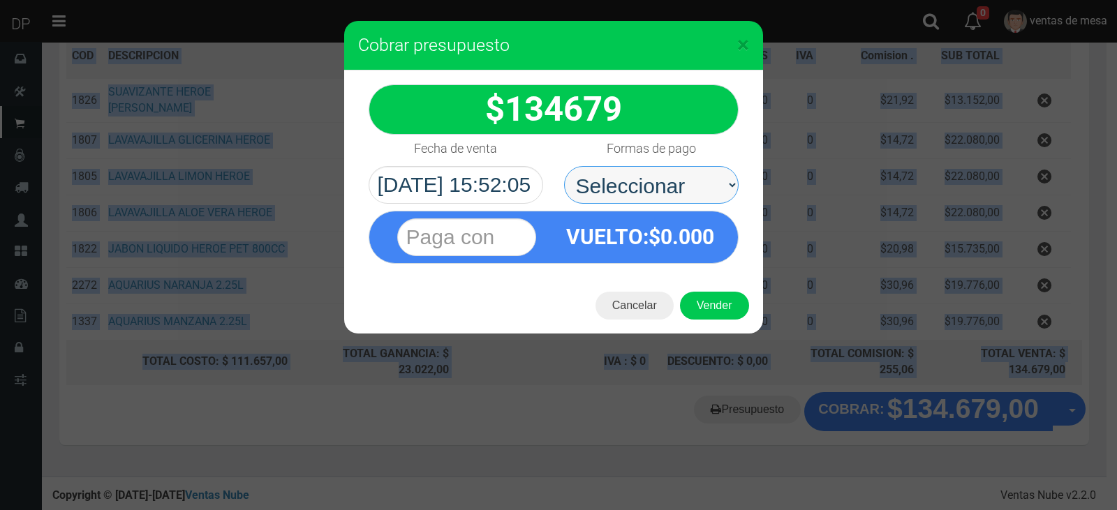
click at [706, 177] on select "Seleccionar Efectivo Tarjeta de Crédito Depósito Débito" at bounding box center [651, 185] width 175 height 38
select select "Efectivo"
click at [564, 166] on select "Seleccionar Efectivo Tarjeta de Crédito Depósito Débito" at bounding box center [651, 185] width 175 height 38
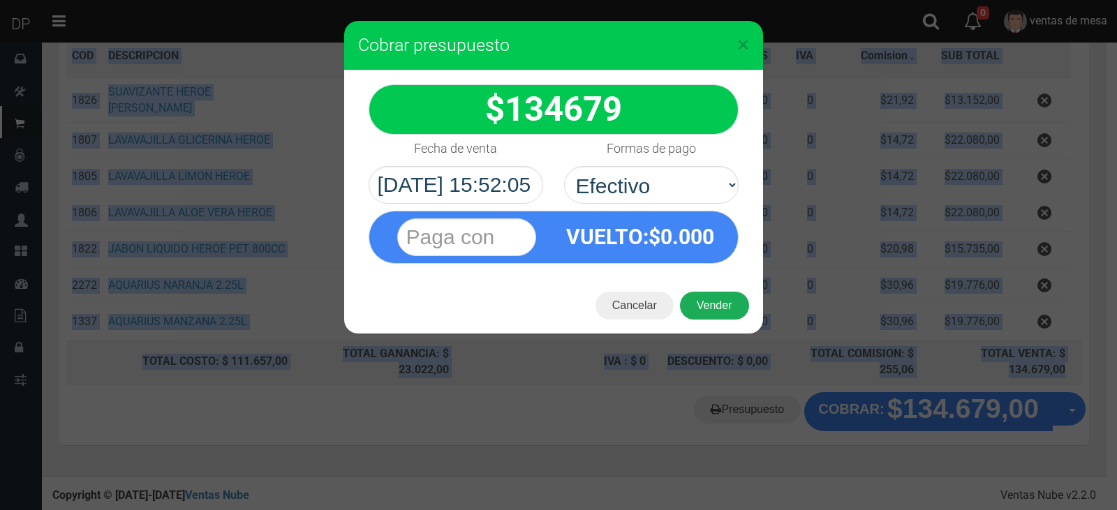
click at [707, 301] on button "Vender" at bounding box center [714, 306] width 69 height 28
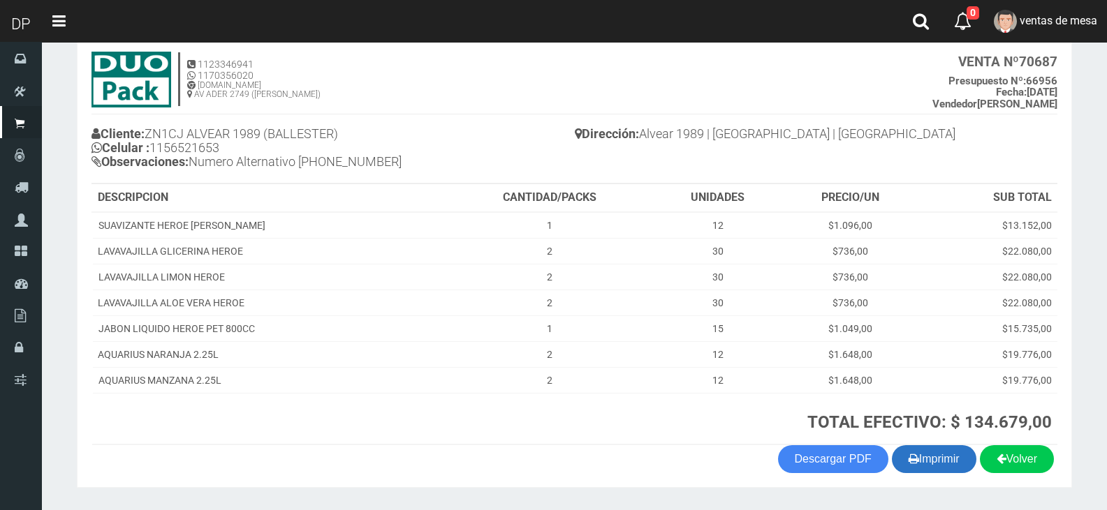
scroll to position [120, 0]
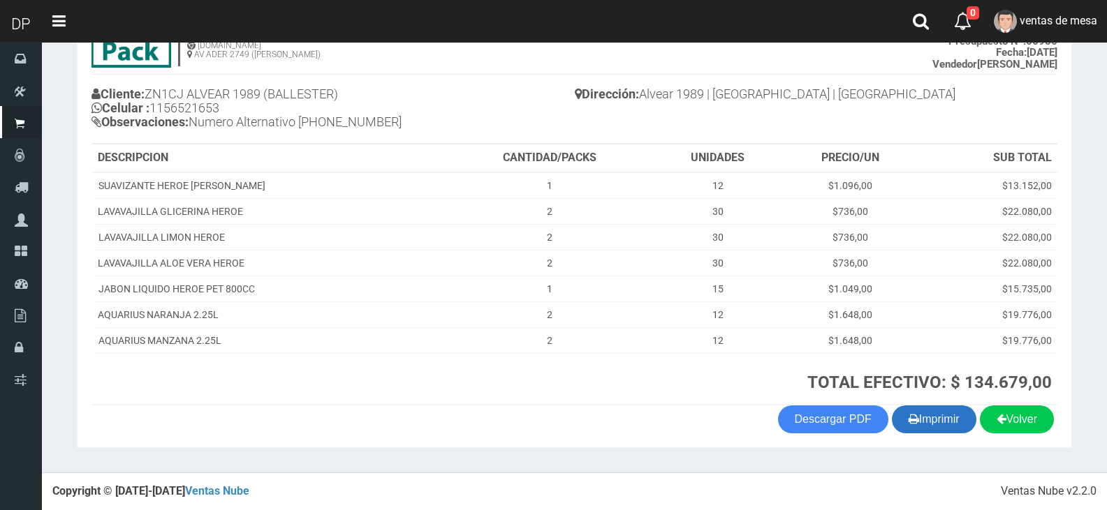
click at [939, 428] on button "Imprimir" at bounding box center [934, 420] width 84 height 28
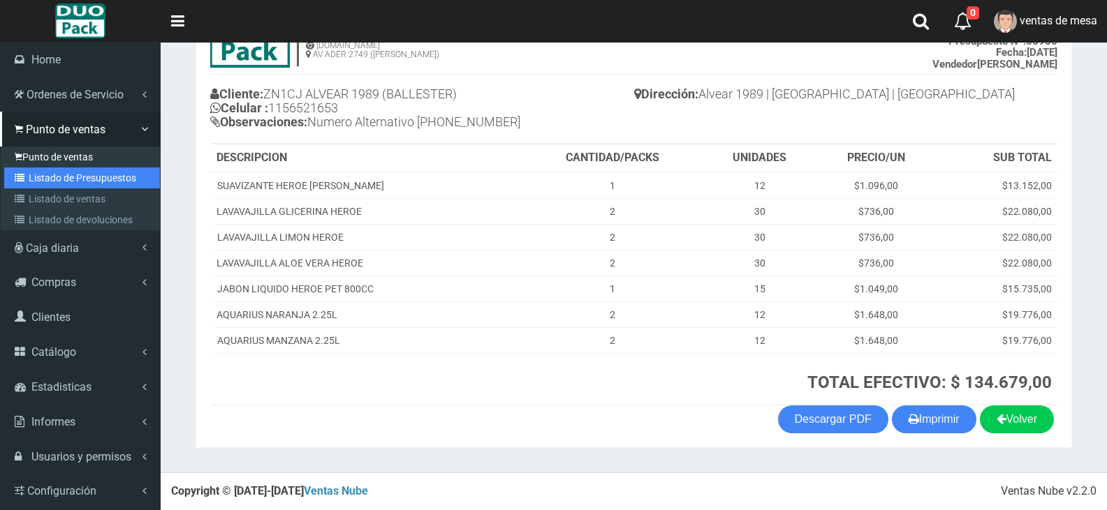
drag, startPoint x: 50, startPoint y: 180, endPoint x: 78, endPoint y: 163, distance: 32.6
click at [50, 180] on link "Listado de Presupuestos" at bounding box center [82, 178] width 156 height 21
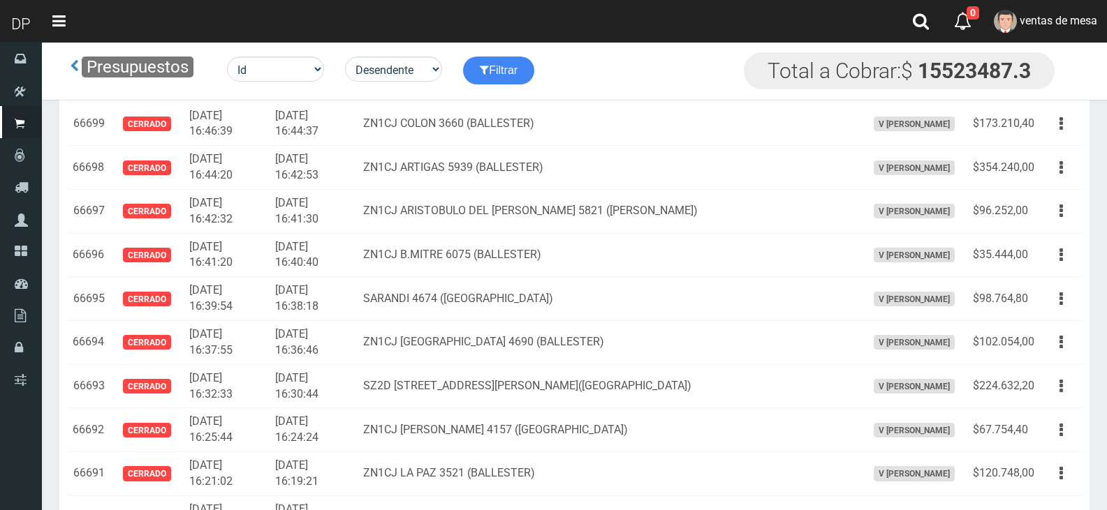
scroll to position [1242, 0]
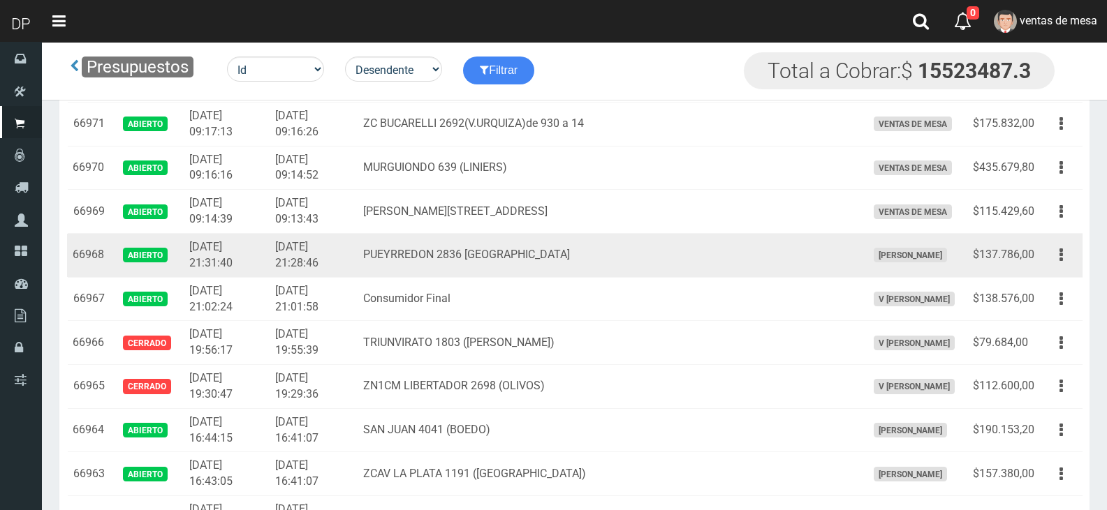
drag, startPoint x: 1062, startPoint y: 251, endPoint x: 1051, endPoint y: 291, distance: 41.3
click at [1059, 253] on button "button" at bounding box center [1060, 255] width 31 height 24
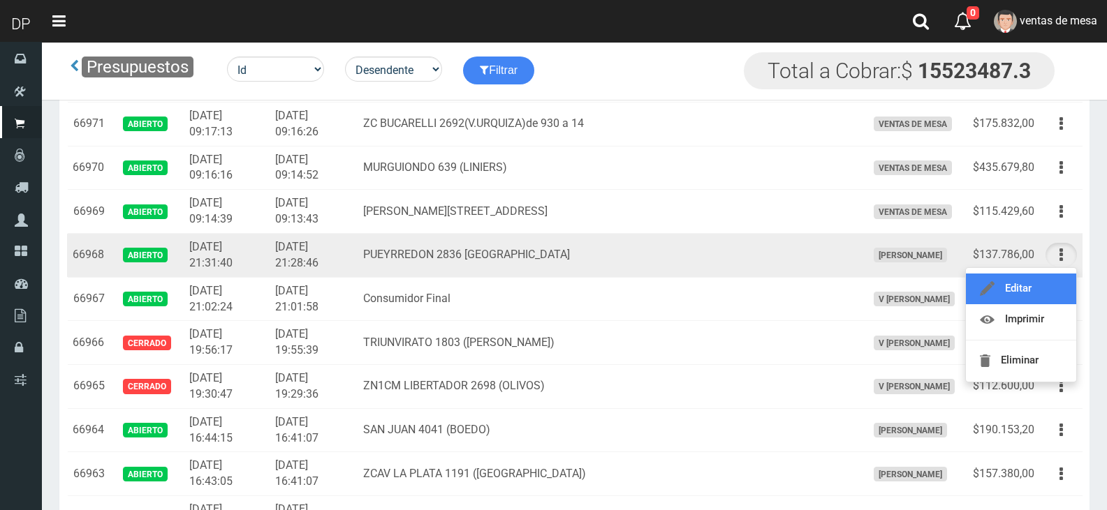
click at [1051, 291] on link "Editar" at bounding box center [1021, 289] width 110 height 31
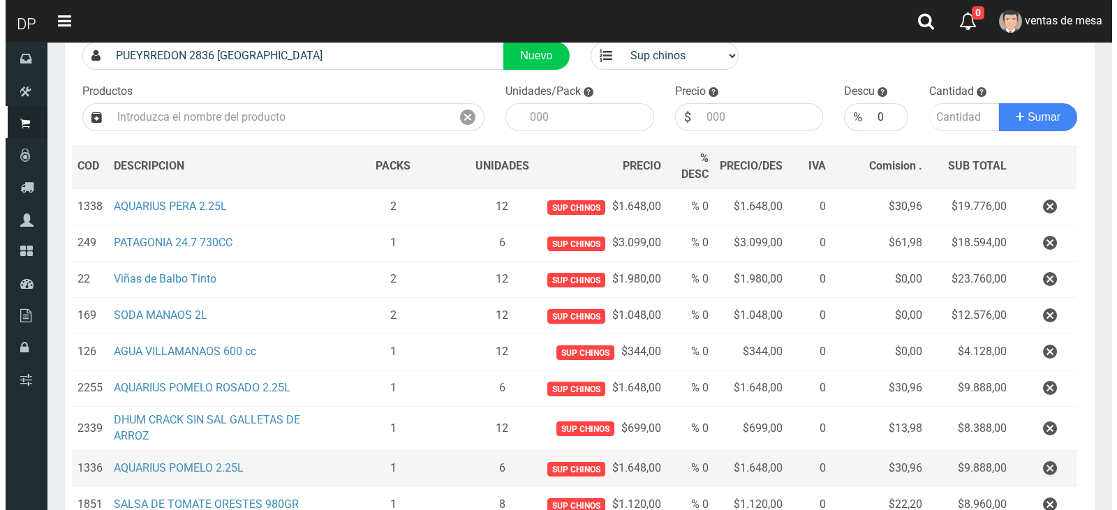
scroll to position [402, 0]
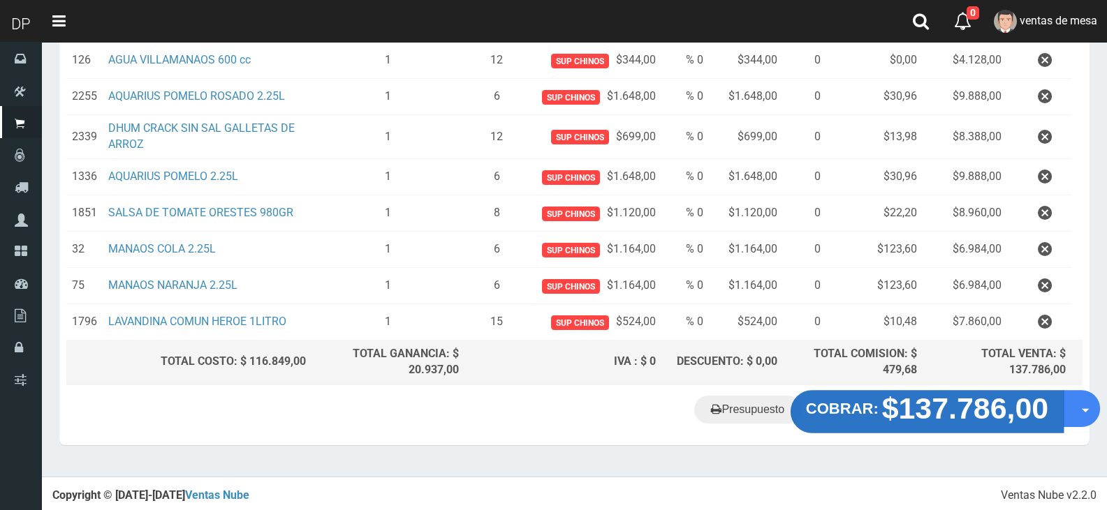
click at [903, 404] on strong "$137.786,00" at bounding box center [965, 408] width 167 height 33
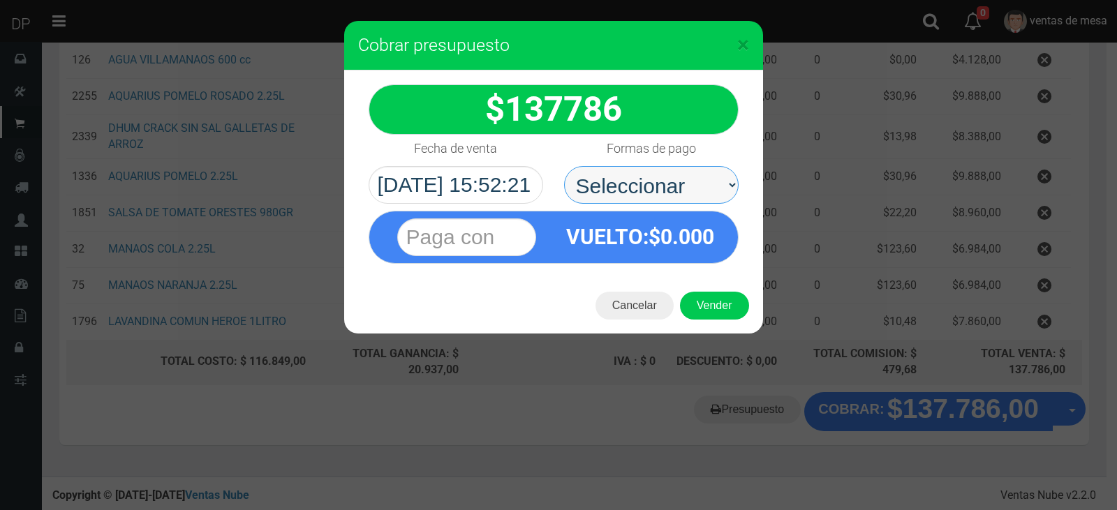
drag, startPoint x: 668, startPoint y: 185, endPoint x: 672, endPoint y: 202, distance: 17.3
click at [669, 185] on select "Seleccionar Efectivo Tarjeta de Crédito Depósito Débito" at bounding box center [651, 185] width 175 height 38
select select "Efectivo"
click at [564, 166] on select "Seleccionar Efectivo Tarjeta de Crédito Depósito Débito" at bounding box center [651, 185] width 175 height 38
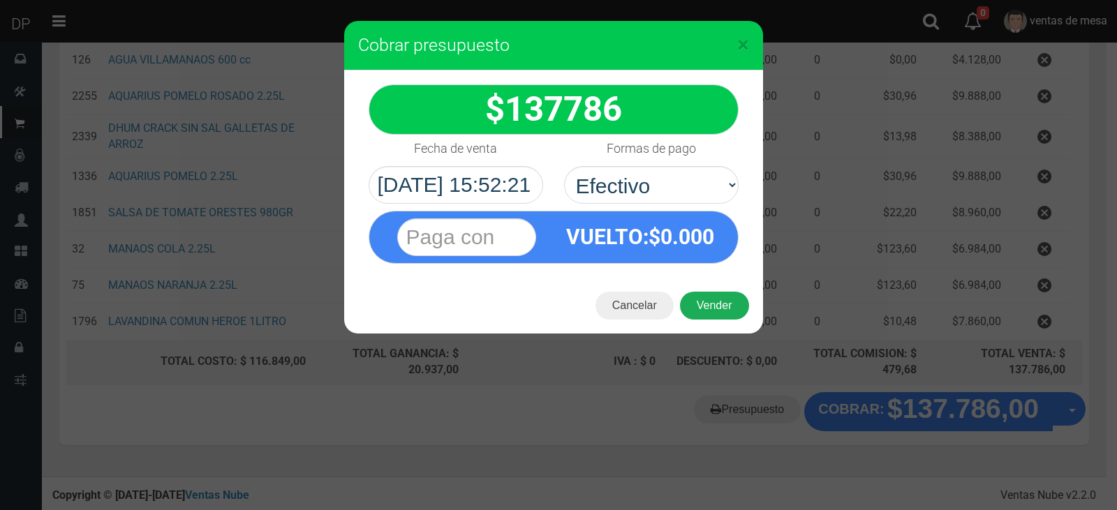
click at [705, 293] on button "Vender" at bounding box center [714, 306] width 69 height 28
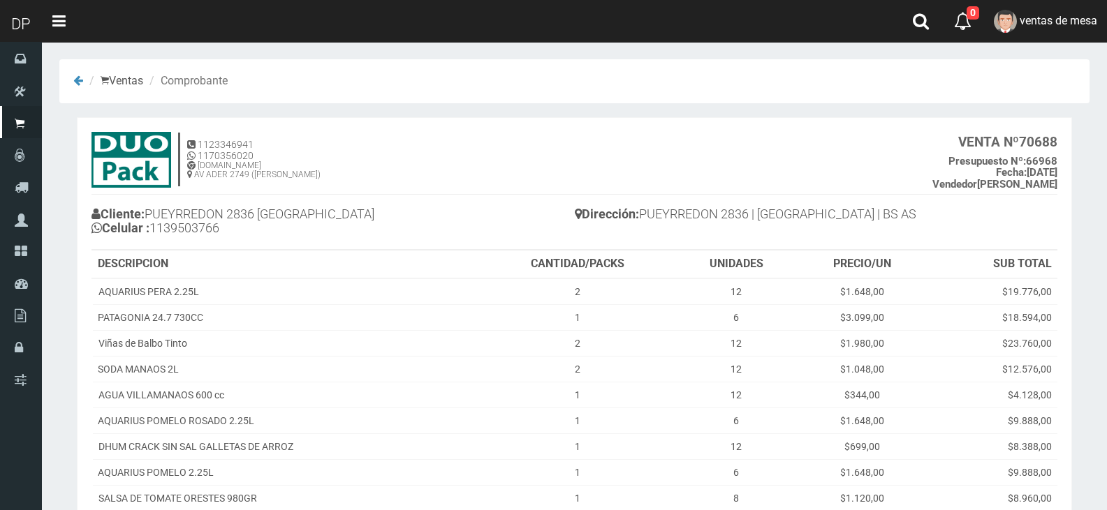
scroll to position [235, 0]
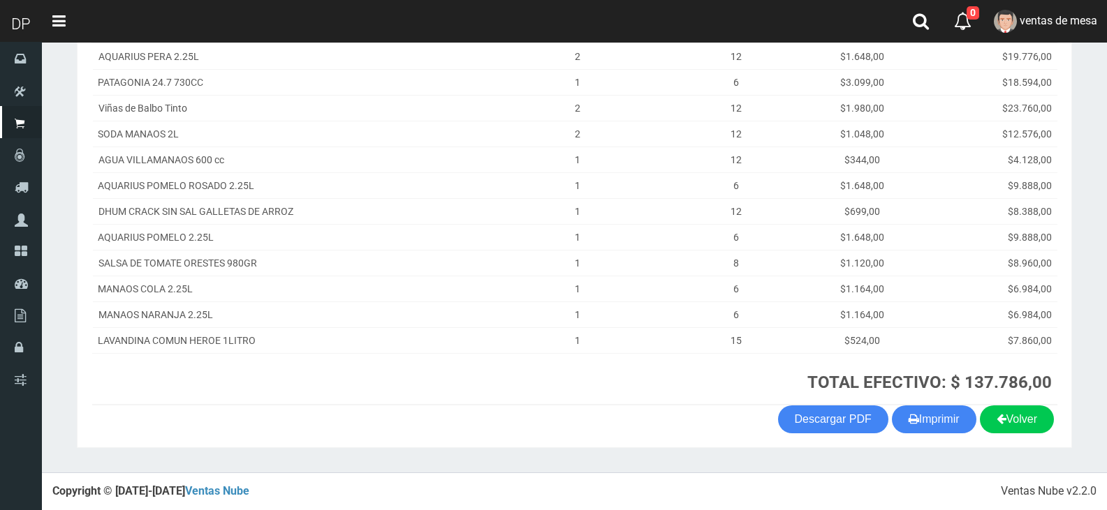
click at [948, 438] on section "1123346941 1170356020 [DOMAIN_NAME] AV ADER 2749 ([PERSON_NAME]) VENTA Nº 70688…" at bounding box center [574, 165] width 995 height 566
click at [889, 405] on th "TOTAL EFECTIVO: $ 137.786,00" at bounding box center [768, 379] width 578 height 52
click at [898, 411] on button "Imprimir" at bounding box center [934, 420] width 84 height 28
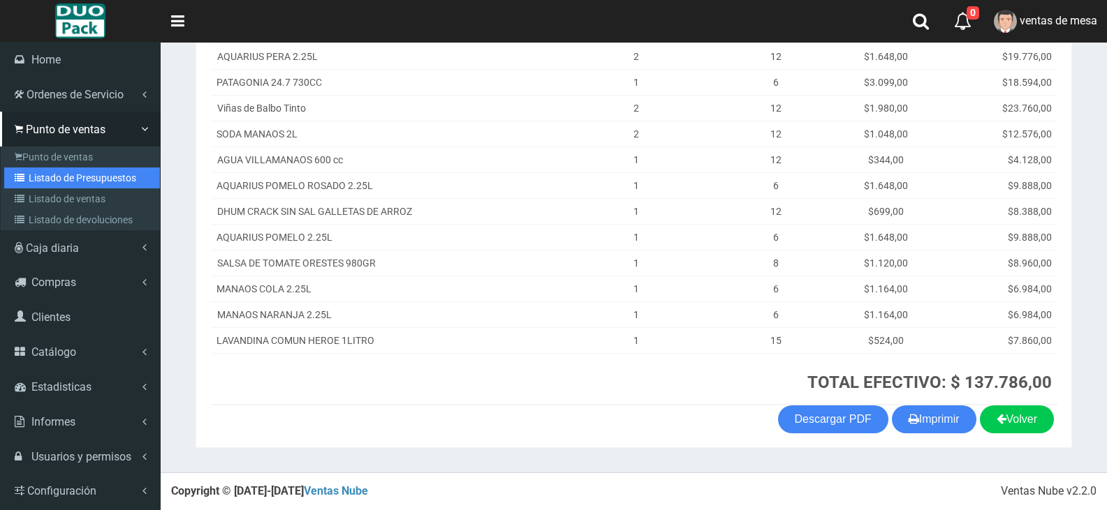
click at [38, 179] on link "Listado de Presupuestos" at bounding box center [82, 178] width 156 height 21
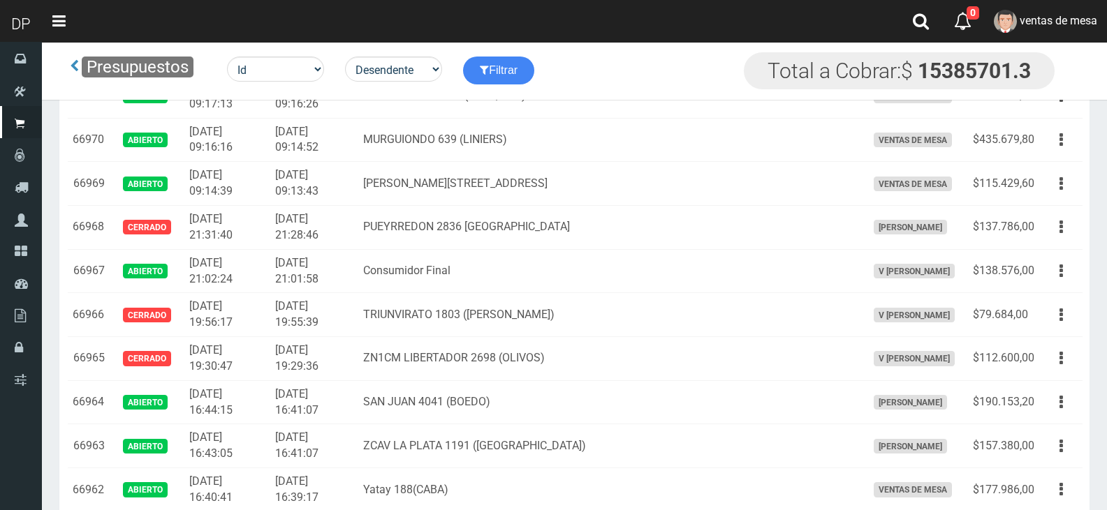
scroll to position [1987, 0]
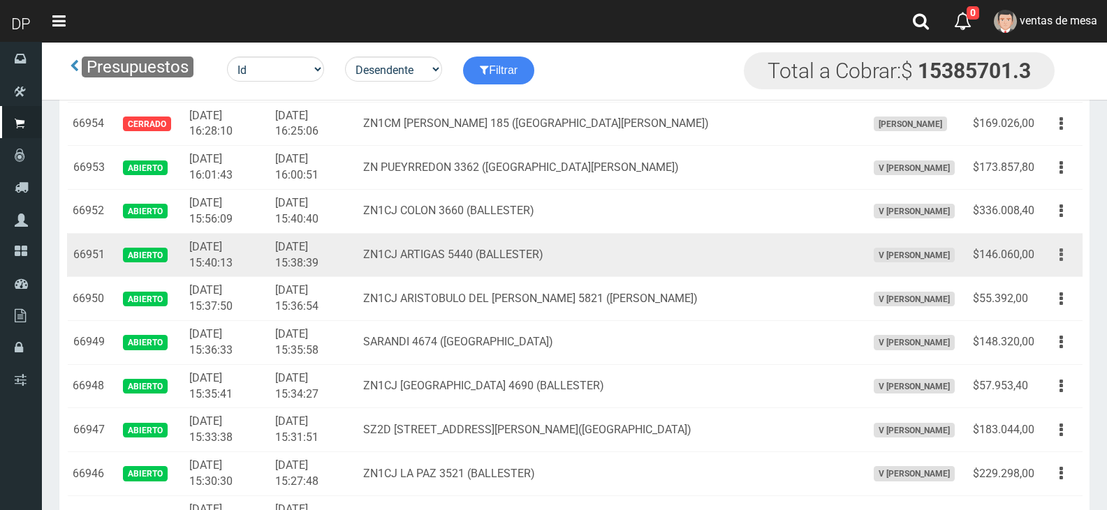
click at [1051, 258] on button "button" at bounding box center [1060, 255] width 31 height 24
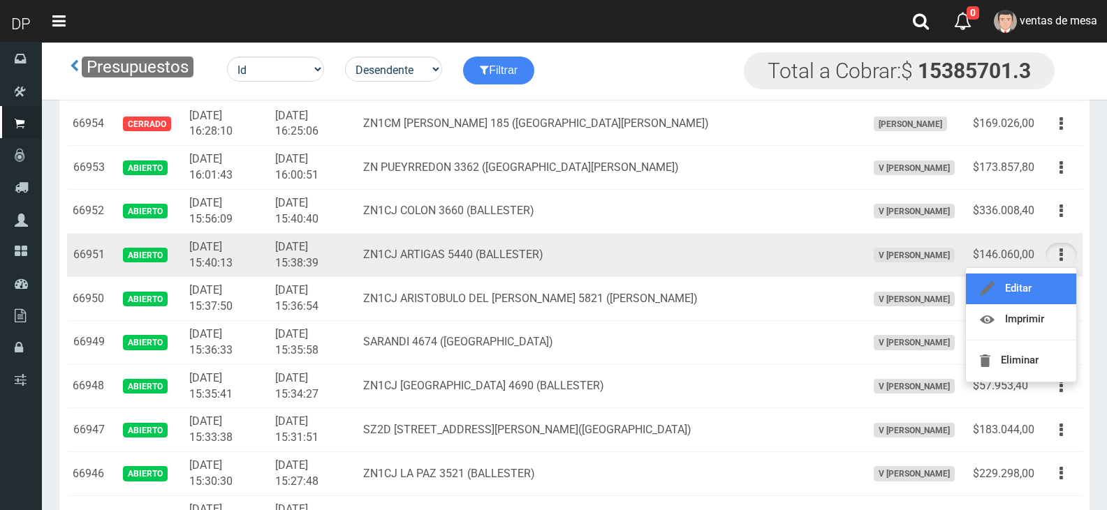
click at [1053, 279] on link "Editar" at bounding box center [1021, 289] width 110 height 31
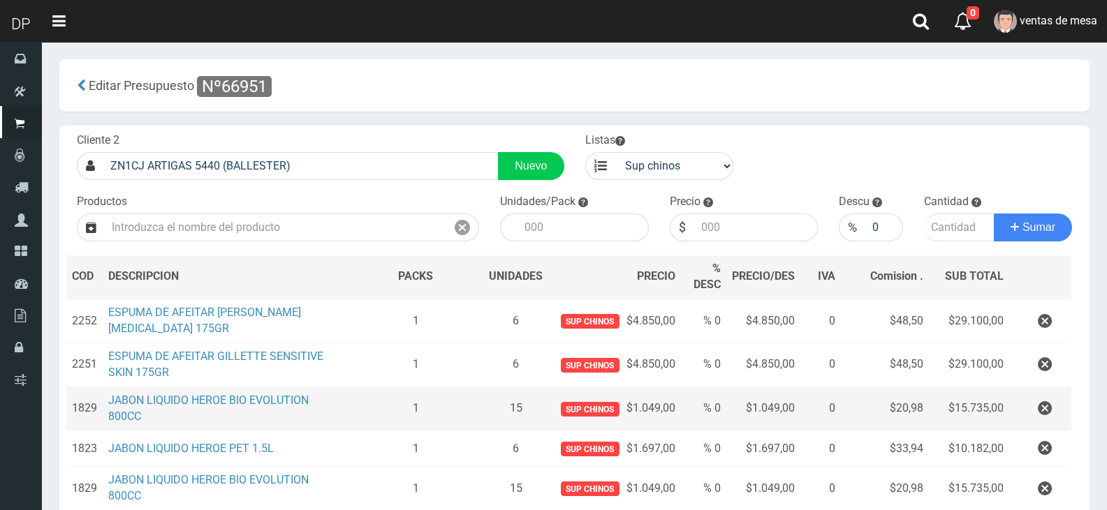
click at [1061, 395] on td at bounding box center [1040, 409] width 62 height 44
click at [1056, 406] on button "button" at bounding box center [1045, 409] width 42 height 24
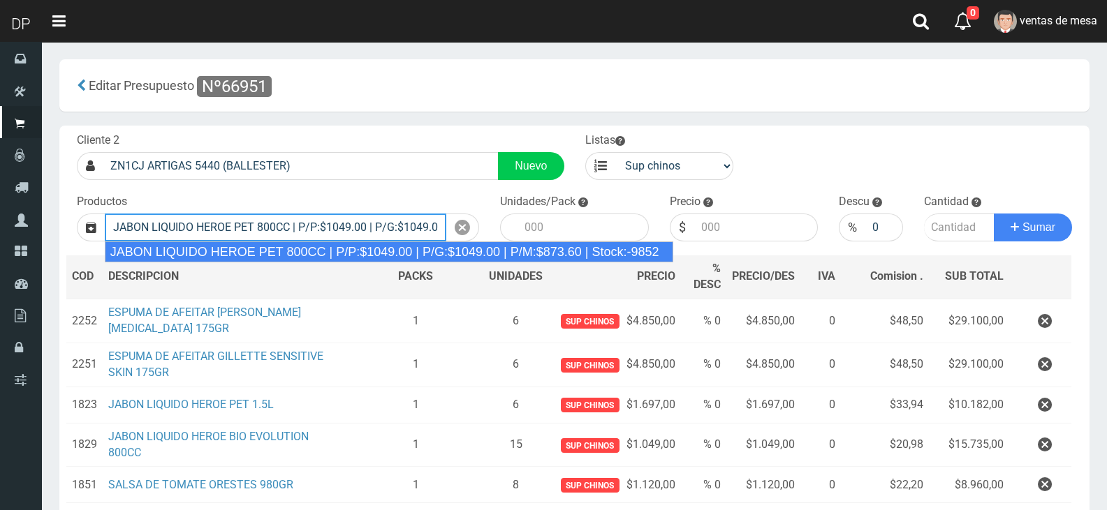
type input "JABON LIQUIDO HEROE PET 800CC | P/P:$1049.00 | P/G:$1049.00 | P/M:$873.60 | Sto…"
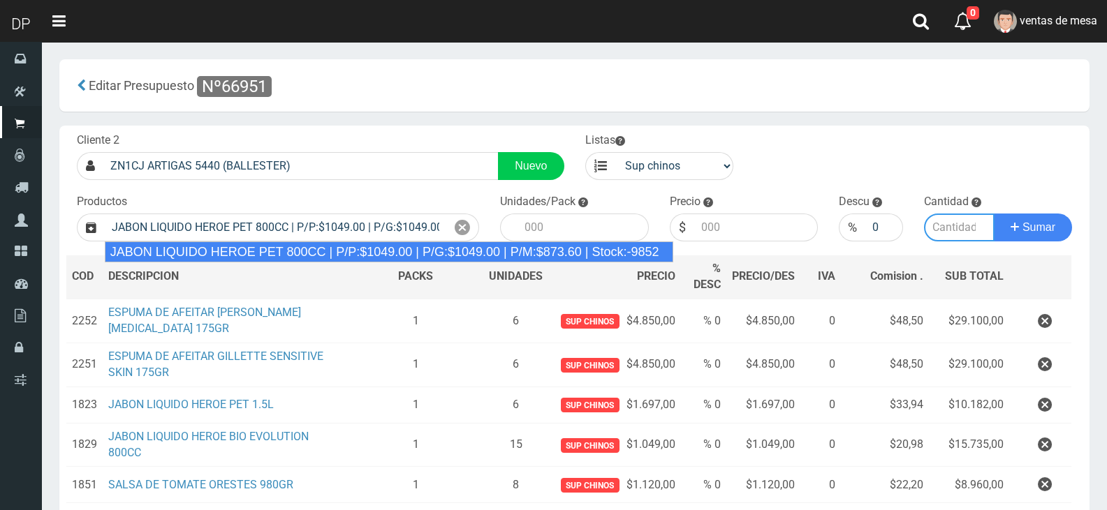
type input "15"
type input "1049.00"
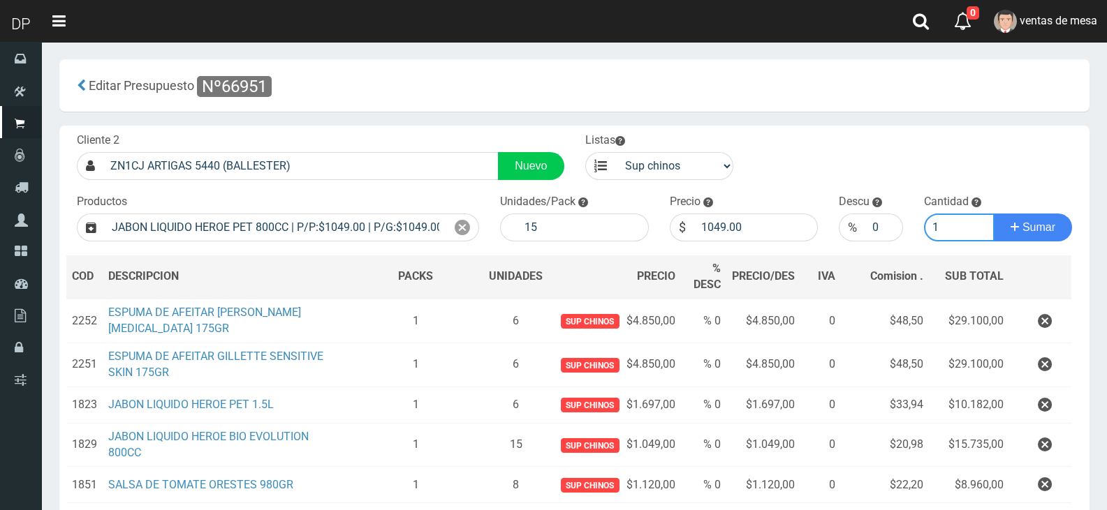
type input "1"
click at [994, 214] on button "Sumar" at bounding box center [1033, 228] width 78 height 28
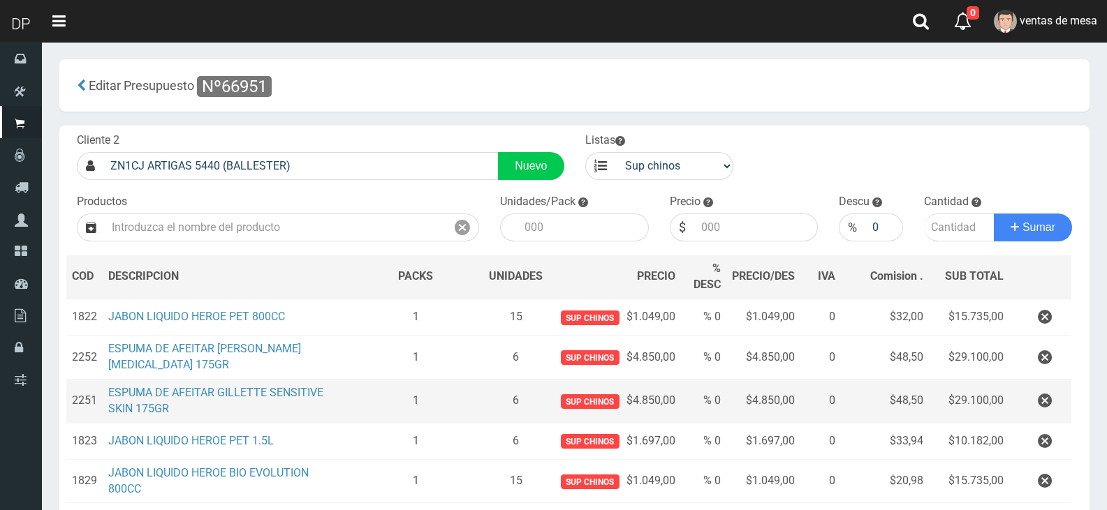
click at [348, 403] on td "1" at bounding box center [415, 402] width 135 height 44
click at [1054, 407] on button "button" at bounding box center [1045, 401] width 42 height 24
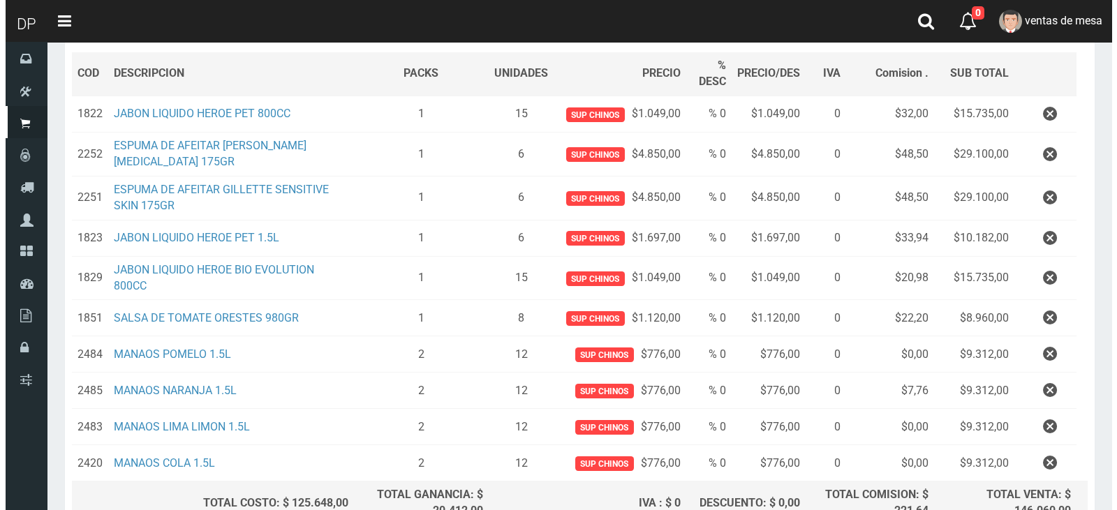
scroll to position [300, 0]
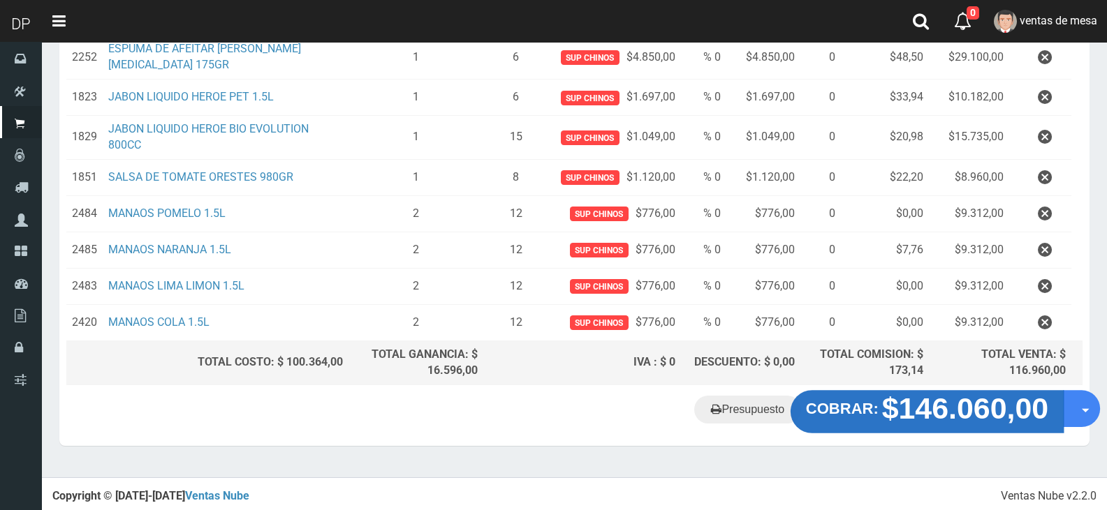
click at [906, 419] on strong "$146.060,00" at bounding box center [965, 408] width 167 height 33
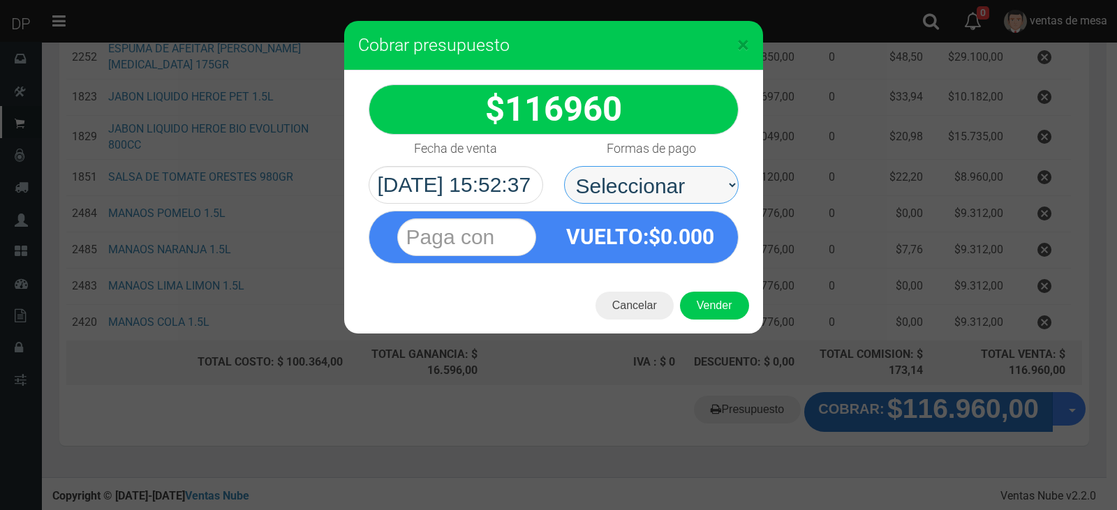
click at [679, 186] on select "Seleccionar Efectivo Tarjeta de Crédito Depósito Débito" at bounding box center [651, 185] width 175 height 38
select select "Efectivo"
click at [564, 166] on select "Seleccionar Efectivo Tarjeta de Crédito Depósito Débito" at bounding box center [651, 185] width 175 height 38
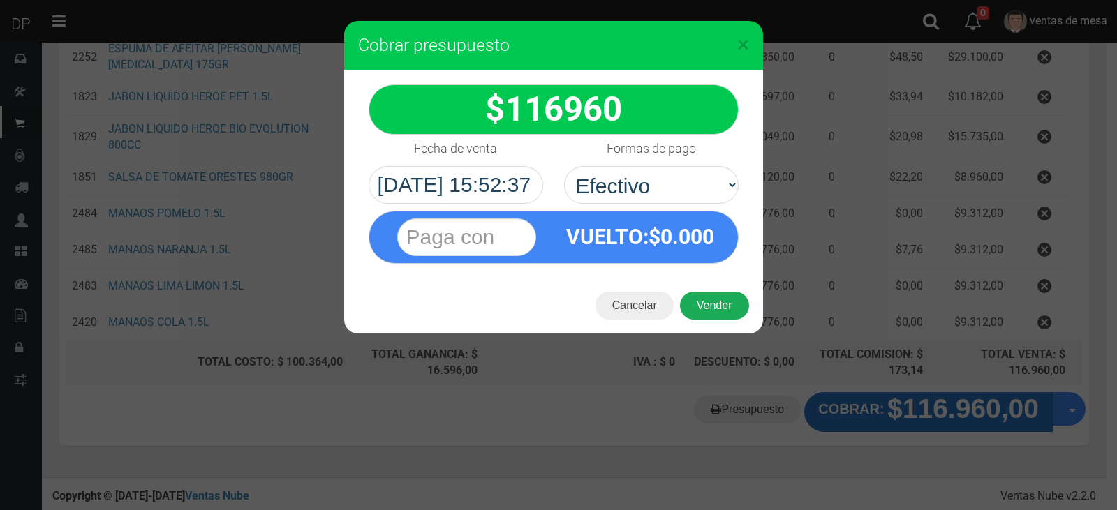
click at [709, 304] on button "Vender" at bounding box center [714, 306] width 69 height 28
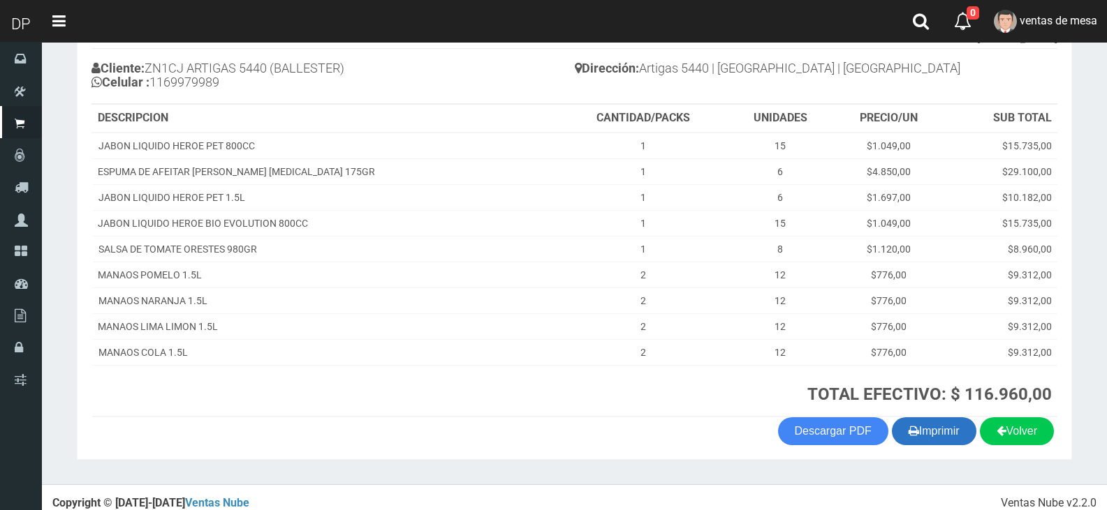
scroll to position [158, 0]
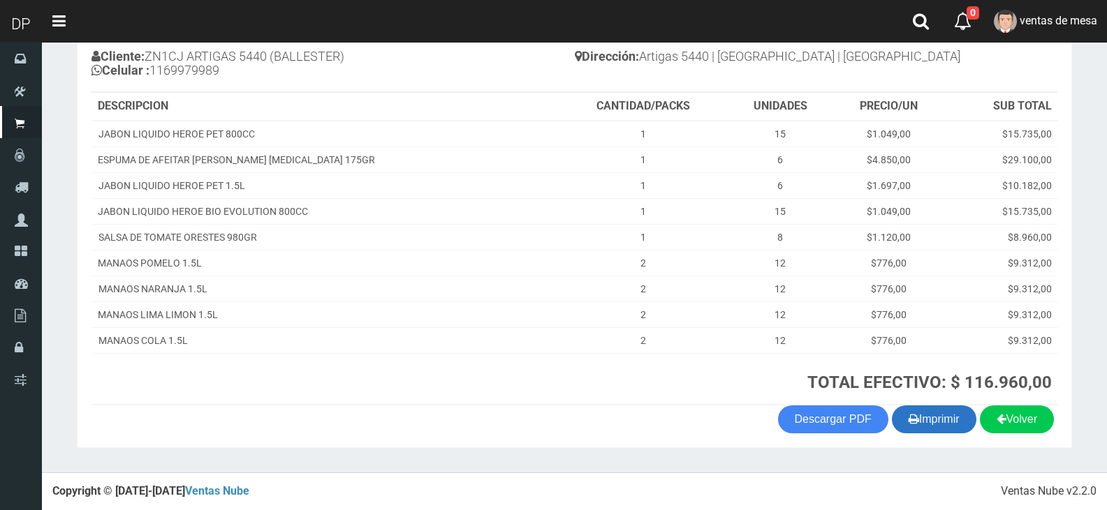
click at [894, 413] on button "Imprimir" at bounding box center [934, 420] width 84 height 28
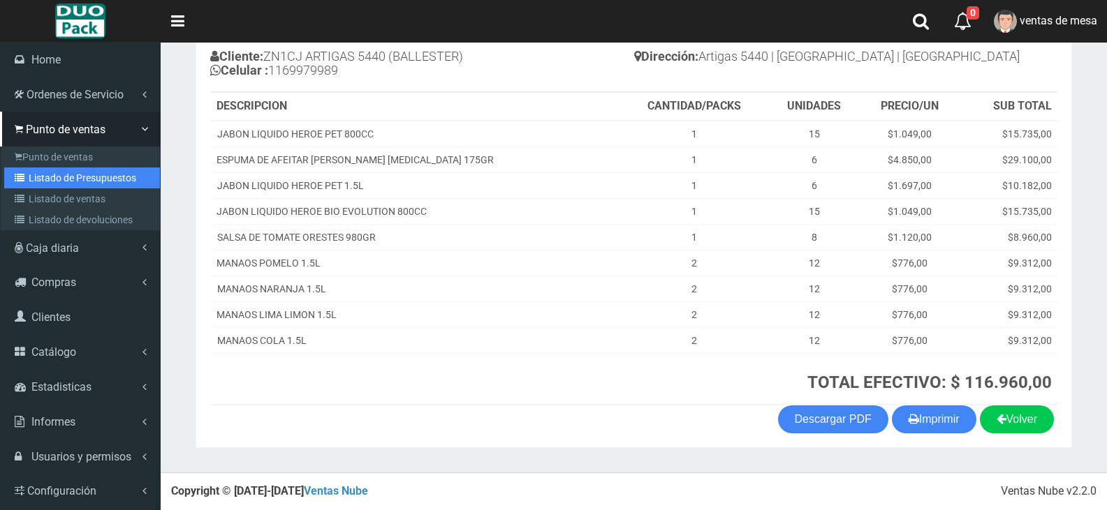
drag, startPoint x: 35, startPoint y: 182, endPoint x: 260, endPoint y: 103, distance: 238.7
click at [36, 182] on link "Listado de Presupuestos" at bounding box center [82, 178] width 156 height 21
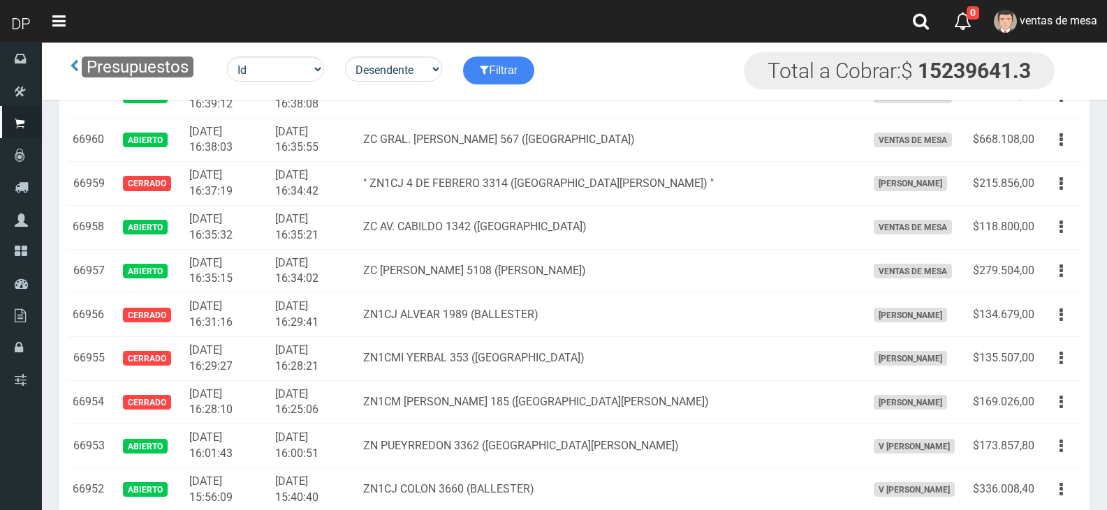
scroll to position [2030, 0]
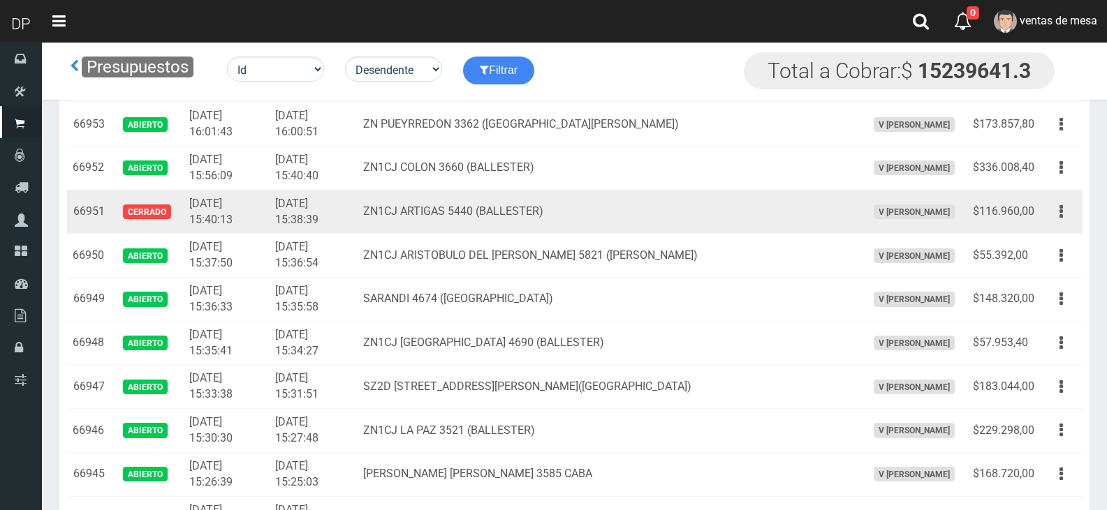
click at [797, 226] on td "ZN1CJ ARTIGAS 5440 (BALLESTER)" at bounding box center [609, 212] width 503 height 44
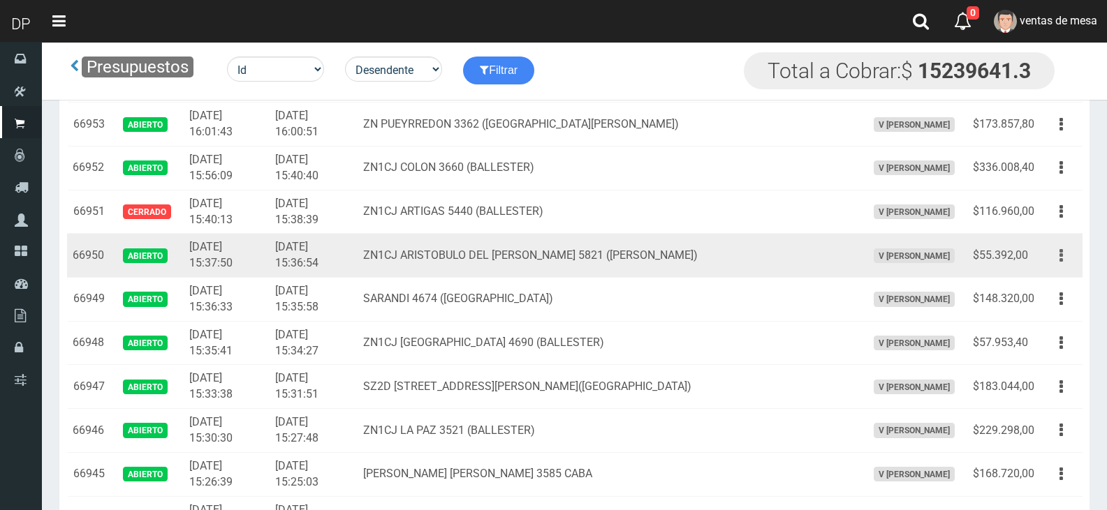
click at [1066, 245] on button "button" at bounding box center [1060, 256] width 31 height 24
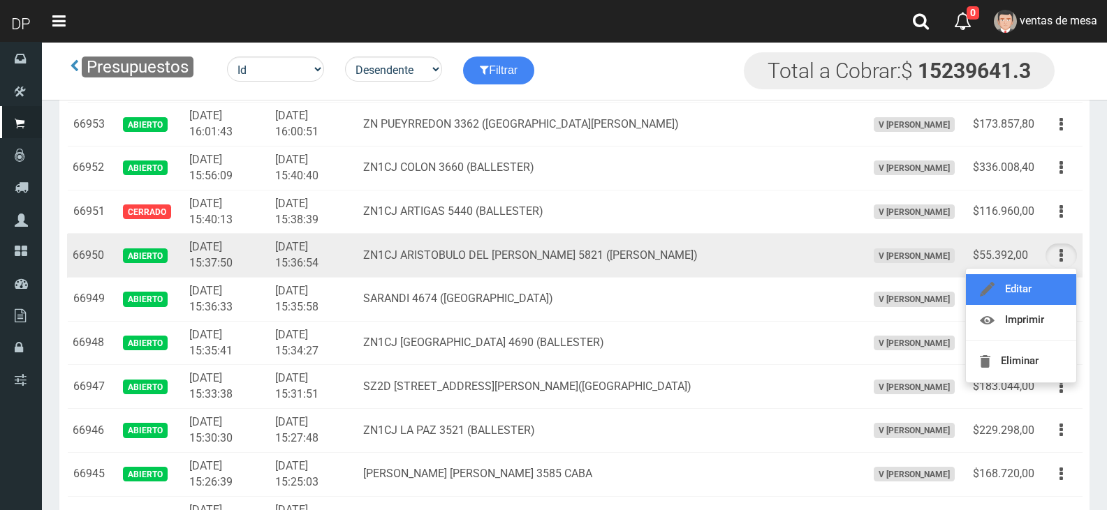
click at [1053, 289] on link "Editar" at bounding box center [1021, 289] width 110 height 31
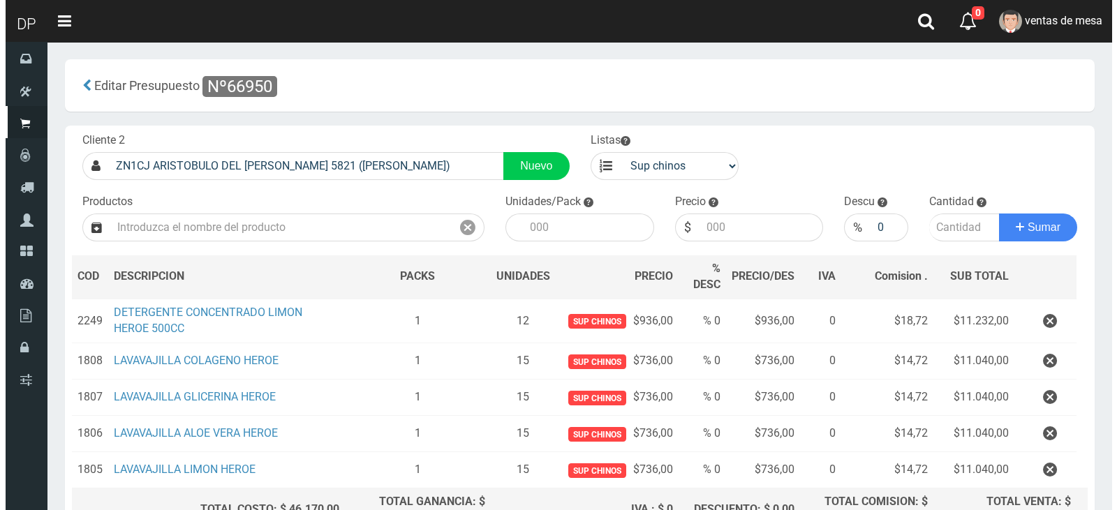
scroll to position [148, 0]
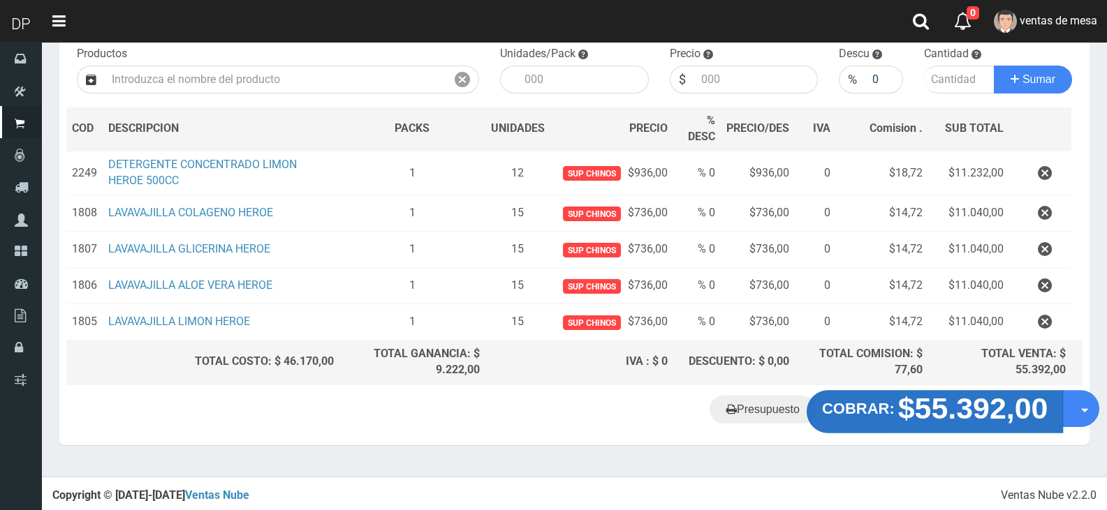
click at [907, 412] on strong "$55.392,00" at bounding box center [973, 408] width 150 height 33
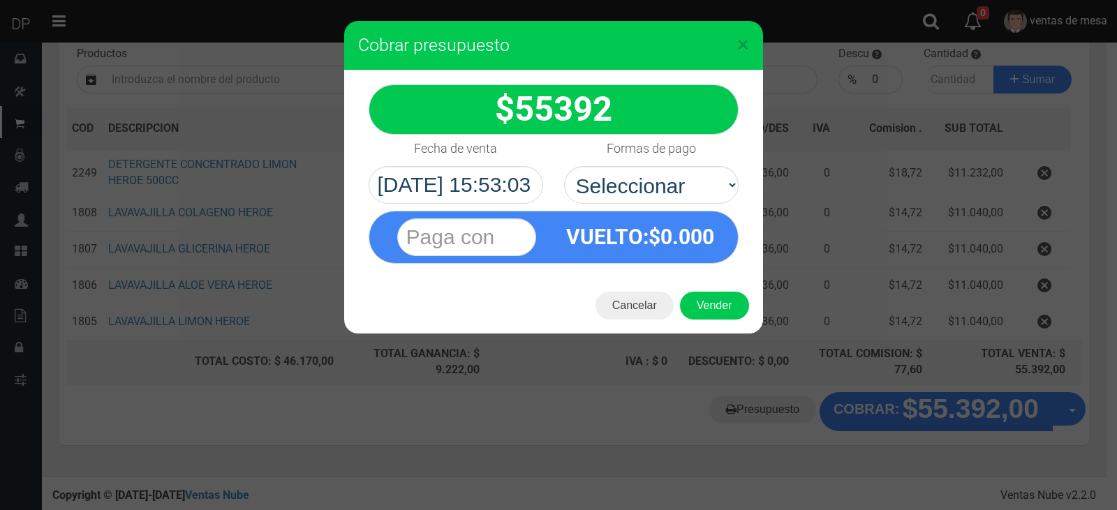
click at [719, 184] on select "Seleccionar Efectivo Tarjeta de Crédito Depósito Débito" at bounding box center [651, 185] width 175 height 38
select select "Efectivo"
click at [564, 166] on select "Seleccionar Efectivo Tarjeta de Crédito Depósito Débito" at bounding box center [651, 185] width 175 height 38
click at [702, 279] on div "Cancelar Vender" at bounding box center [553, 306] width 419 height 56
click at [701, 290] on div "Cancelar Vender" at bounding box center [553, 306] width 419 height 56
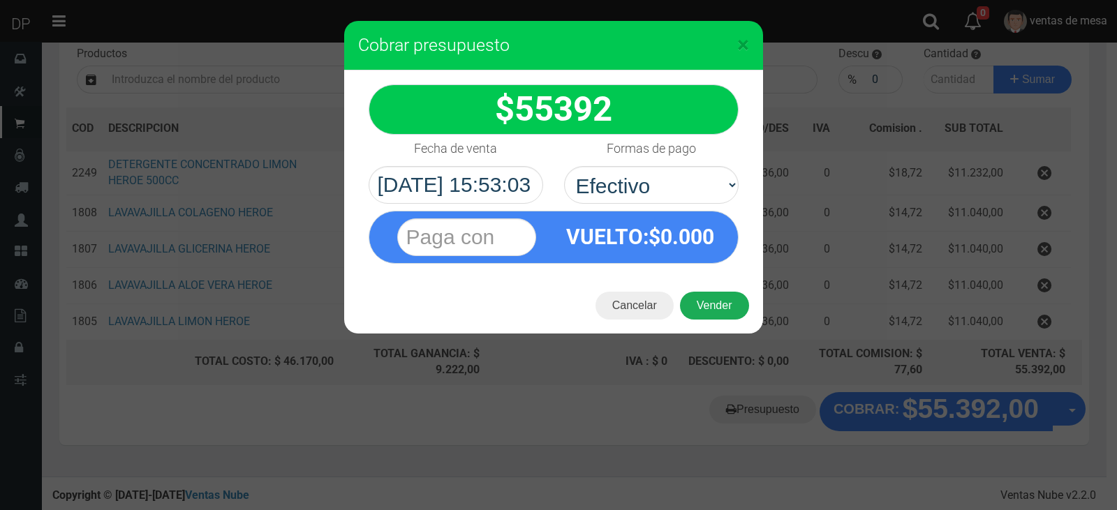
click at [710, 295] on button "Vender" at bounding box center [714, 306] width 69 height 28
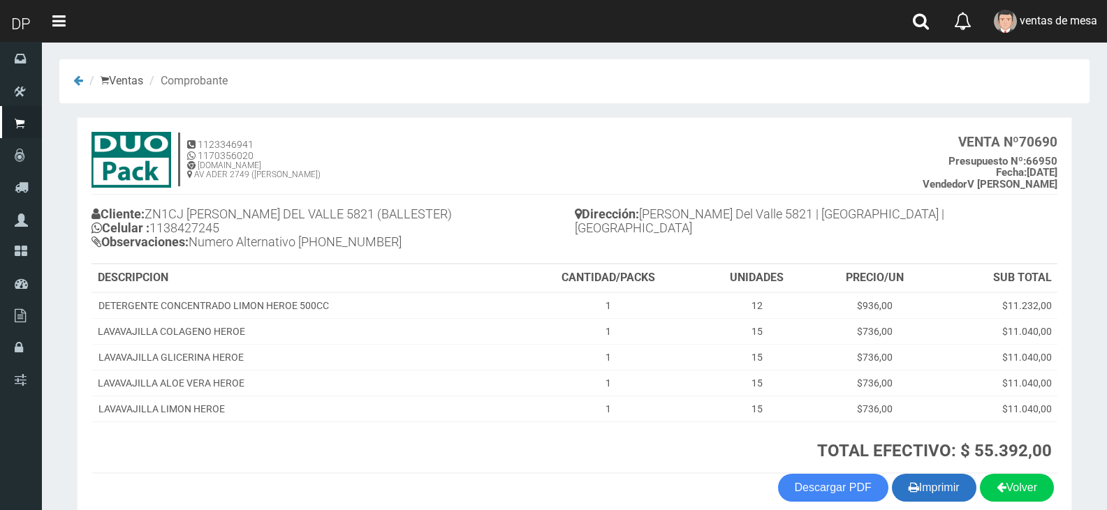
scroll to position [68, 0]
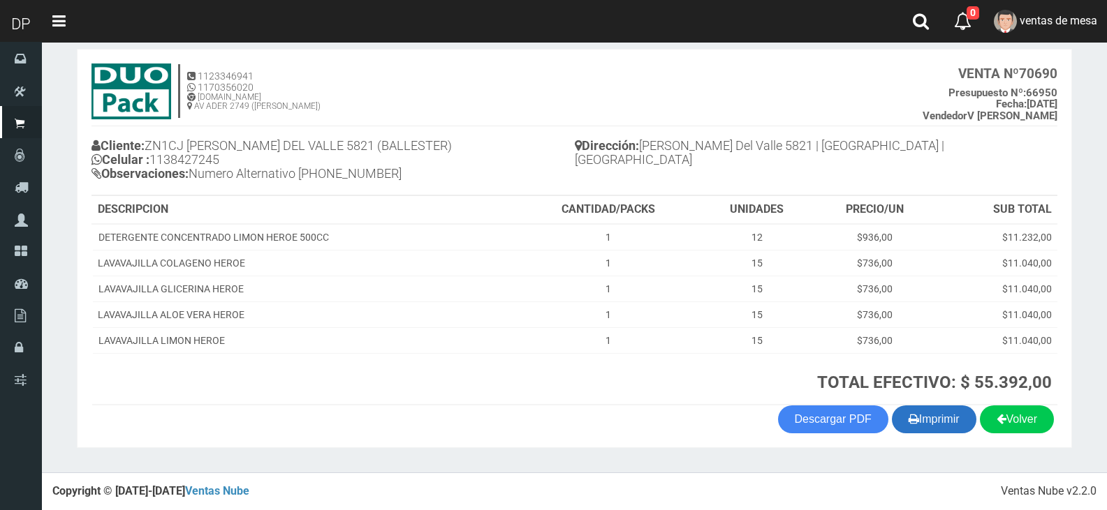
click at [945, 418] on button "Imprimir" at bounding box center [934, 420] width 84 height 28
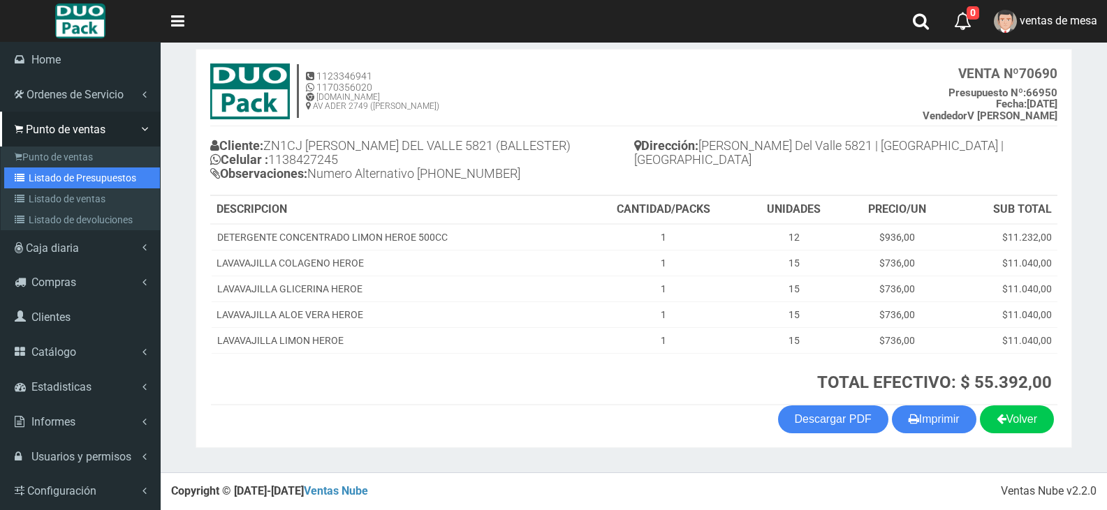
click at [27, 175] on icon at bounding box center [22, 178] width 14 height 10
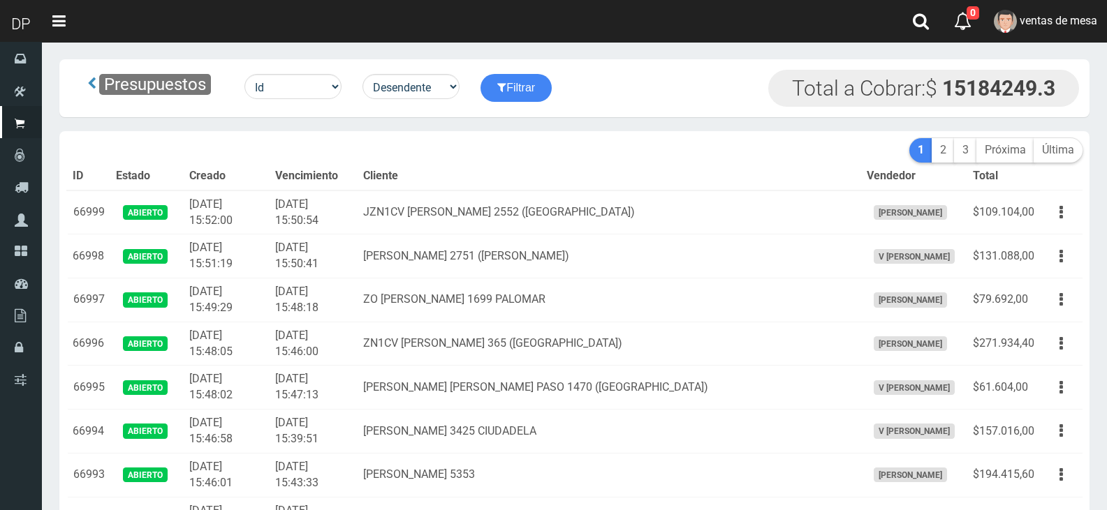
click at [554, 163] on th "Cliente" at bounding box center [609, 177] width 503 height 28
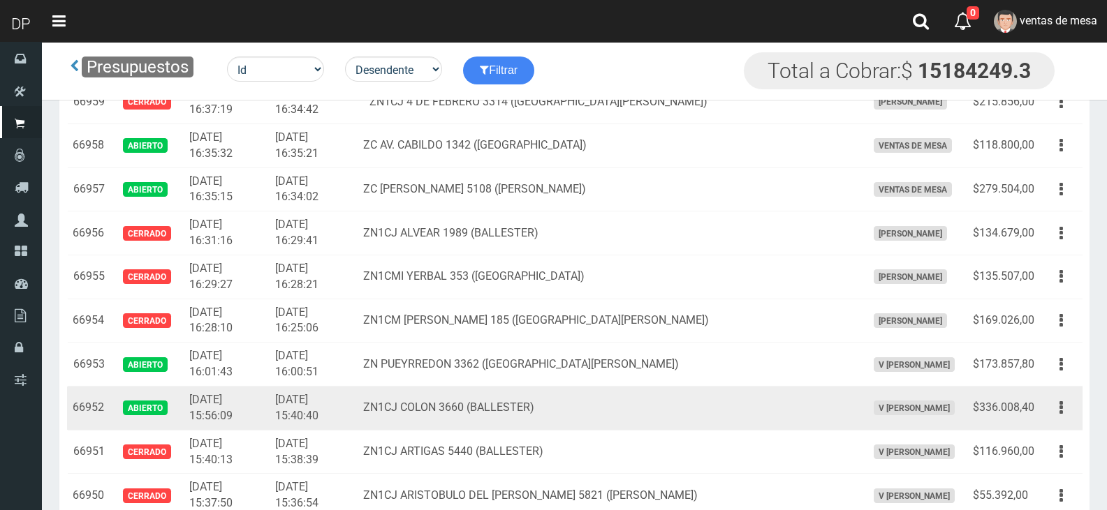
scroll to position [1918, 0]
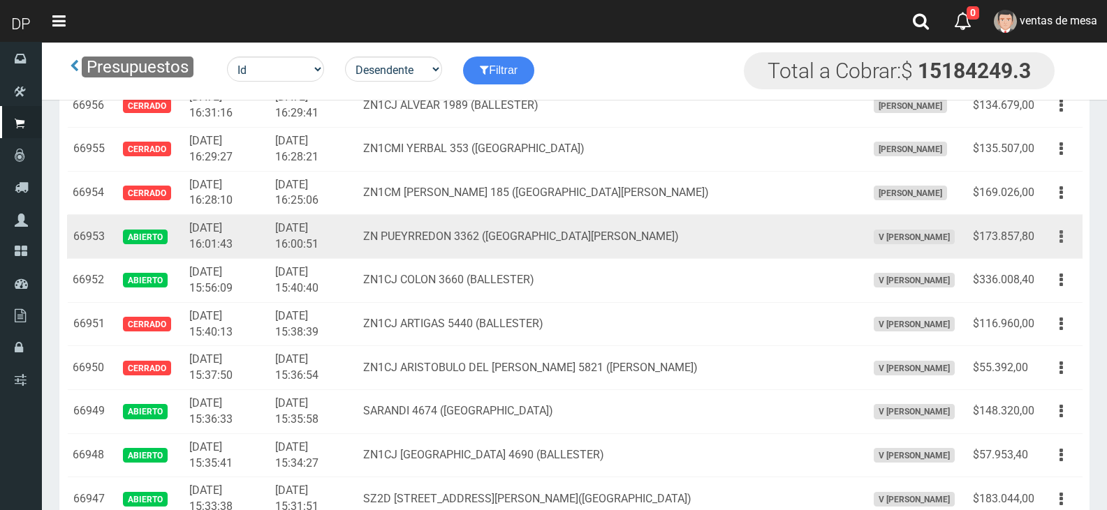
click at [1062, 244] on icon "button" at bounding box center [1060, 237] width 3 height 24
click at [892, 241] on span "V Maria Graciela vargas" at bounding box center [914, 237] width 81 height 15
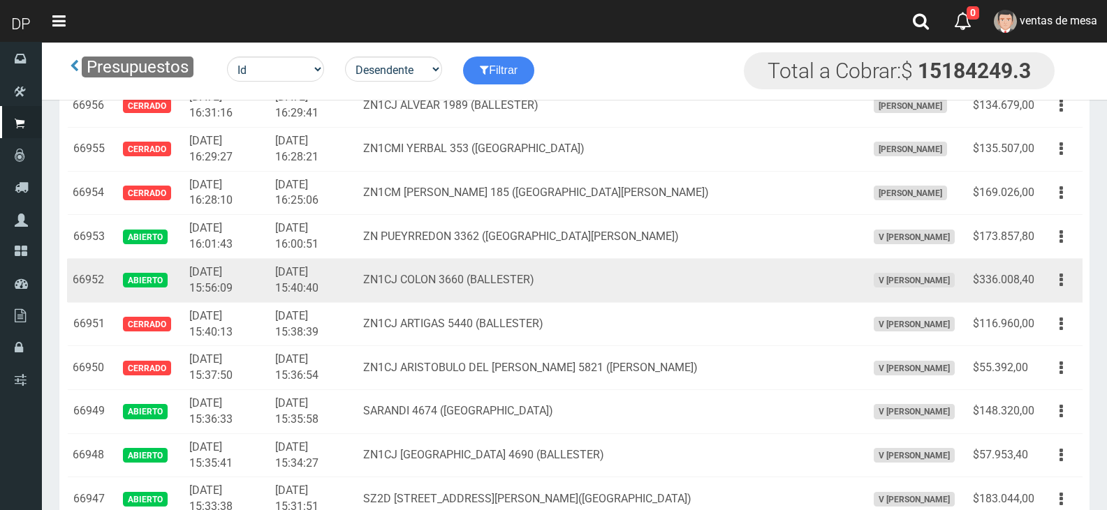
click at [1040, 286] on td "Editar Imprimir Eliminar" at bounding box center [1061, 281] width 43 height 44
click at [1047, 285] on button "button" at bounding box center [1060, 280] width 31 height 24
click at [1068, 286] on button "button" at bounding box center [1060, 280] width 31 height 24
click at [1064, 283] on button "button" at bounding box center [1060, 280] width 31 height 24
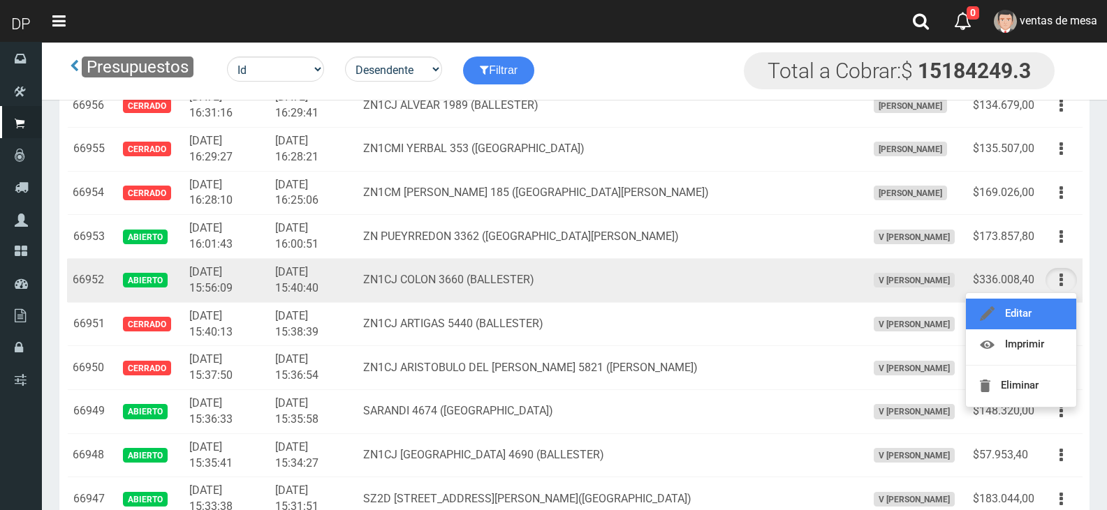
click at [1052, 305] on link "Editar" at bounding box center [1021, 314] width 110 height 31
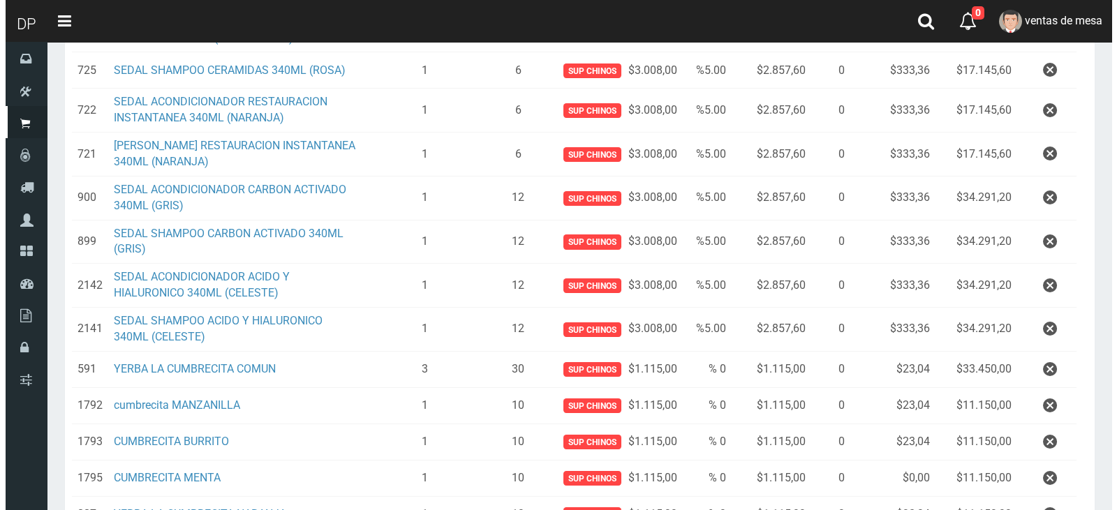
scroll to position [643, 0]
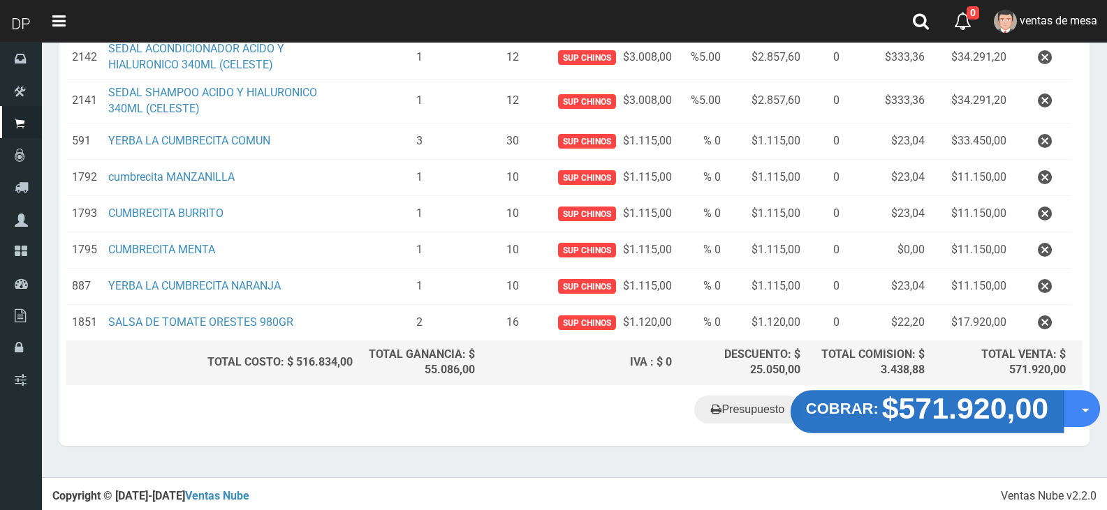
click at [831, 399] on button "COBRAR: $571.920,00" at bounding box center [926, 411] width 273 height 43
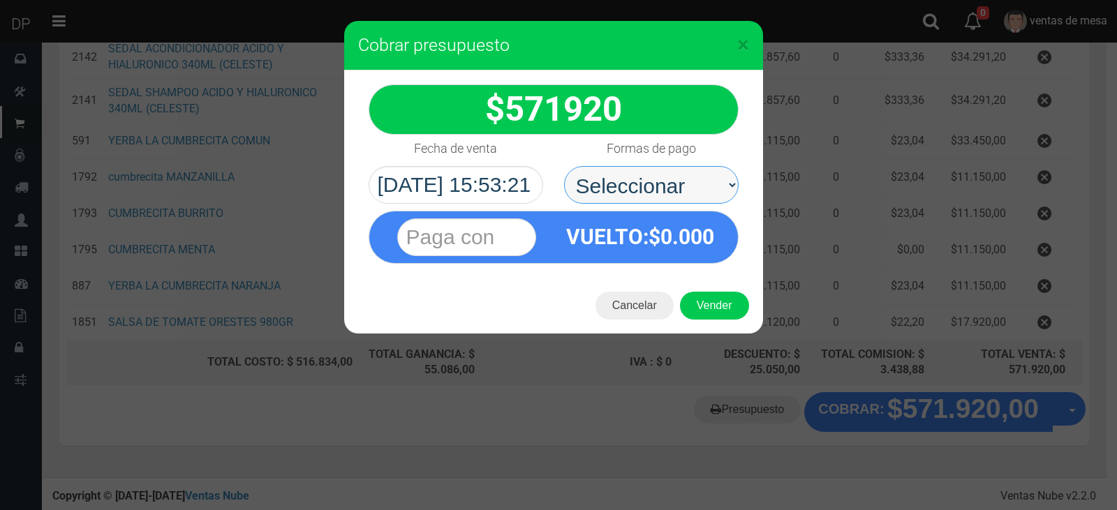
click at [683, 182] on select "Seleccionar Efectivo Tarjeta de Crédito Depósito Débito" at bounding box center [651, 185] width 175 height 38
select select "Efectivo"
click at [564, 166] on select "Seleccionar Efectivo Tarjeta de Crédito Depósito Débito" at bounding box center [651, 185] width 175 height 38
click at [707, 286] on div "Cancelar Vender" at bounding box center [553, 306] width 419 height 56
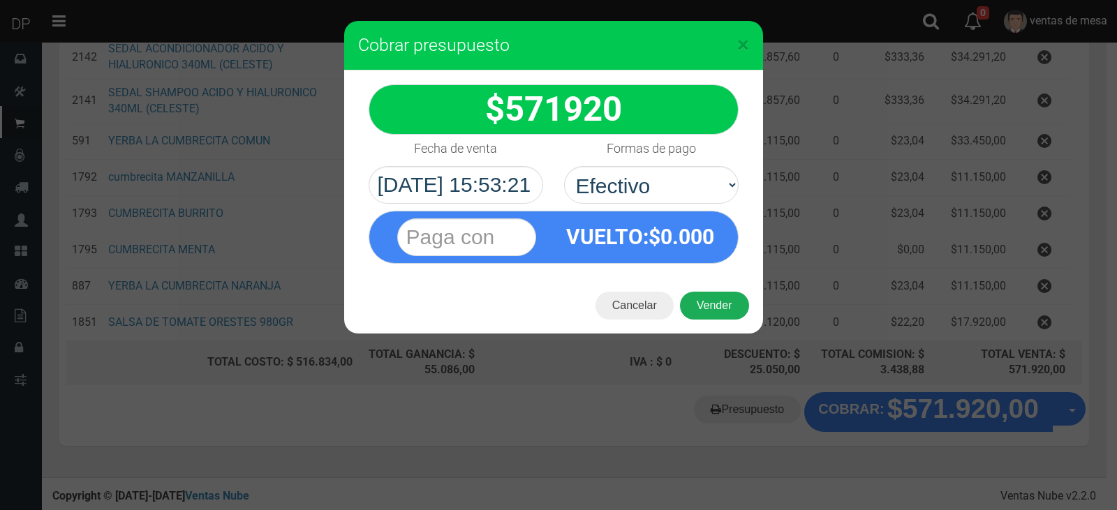
click at [713, 307] on button "Vender" at bounding box center [714, 306] width 69 height 28
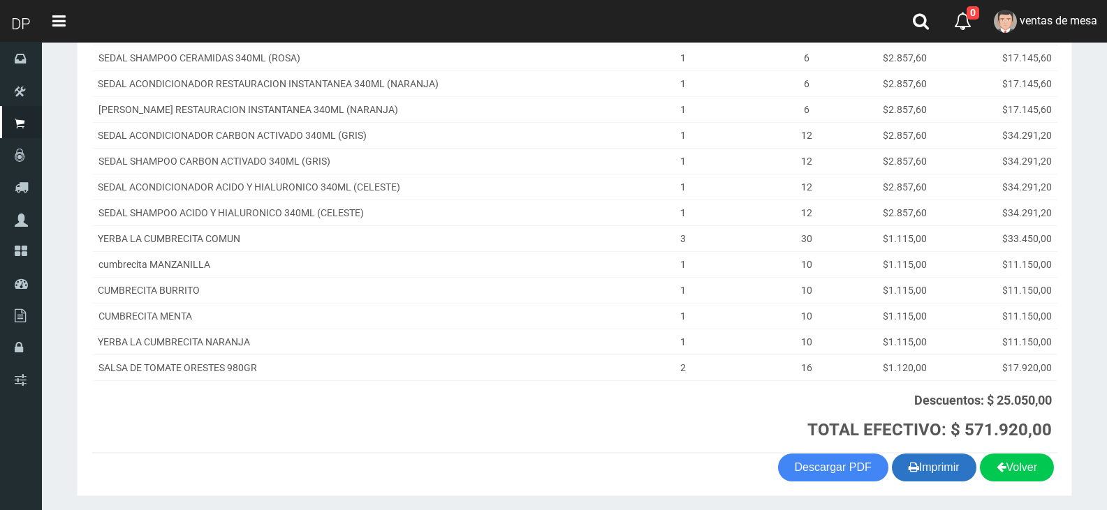
scroll to position [399, 0]
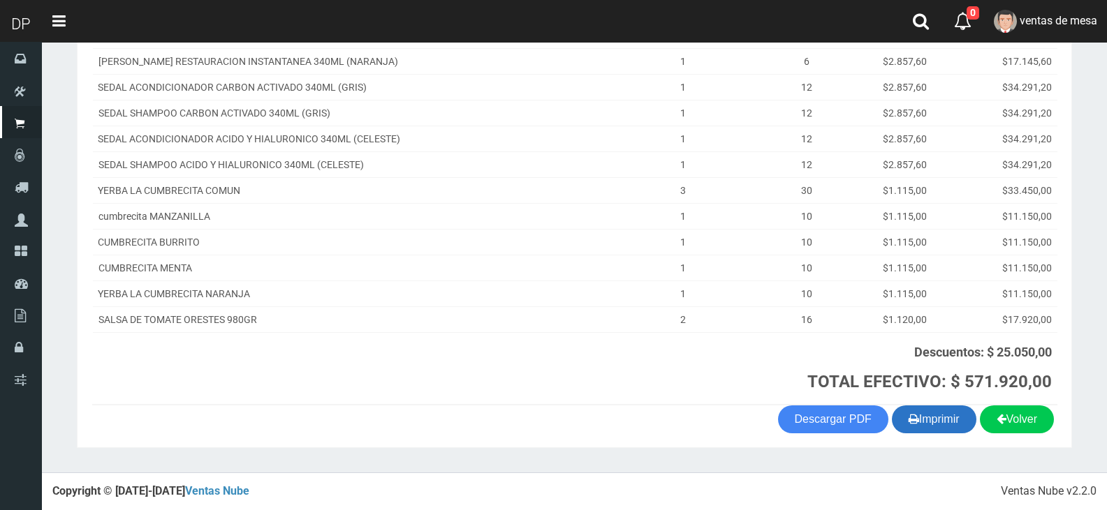
click at [949, 416] on button "Imprimir" at bounding box center [934, 420] width 84 height 28
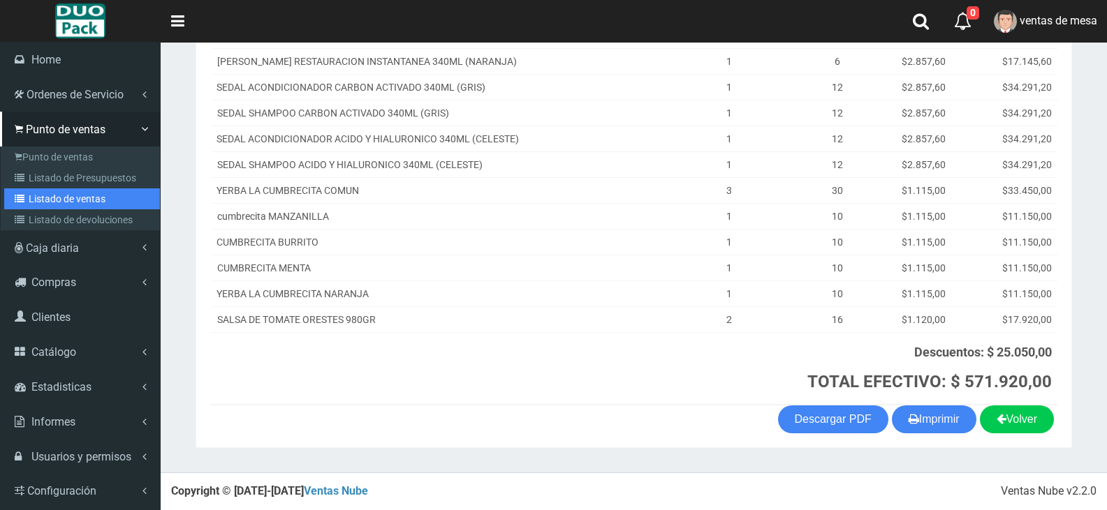
click at [62, 190] on link "Listado de ventas" at bounding box center [82, 199] width 156 height 21
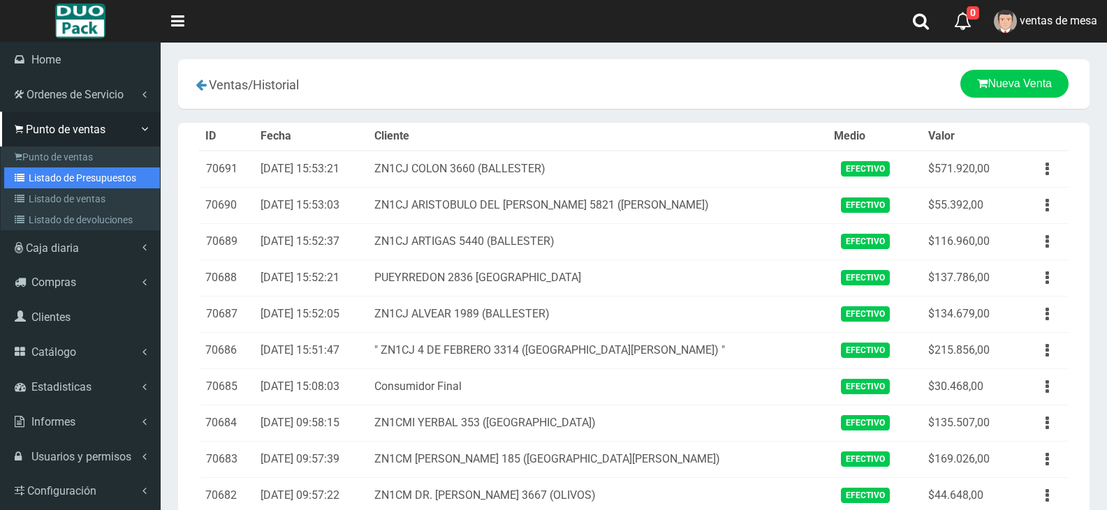
drag, startPoint x: 22, startPoint y: 180, endPoint x: 182, endPoint y: 122, distance: 170.1
click at [23, 179] on icon at bounding box center [22, 178] width 14 height 10
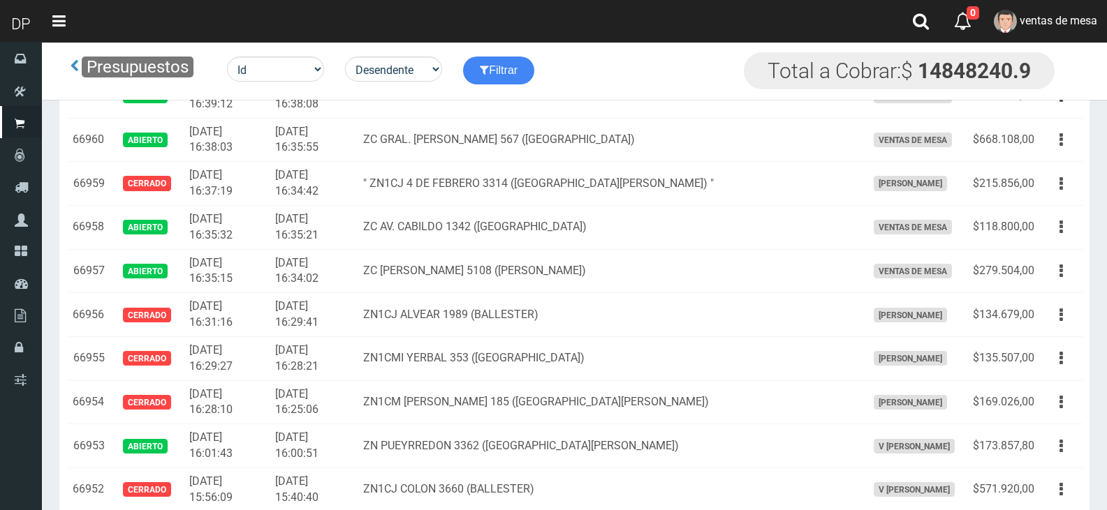
scroll to position [2074, 0]
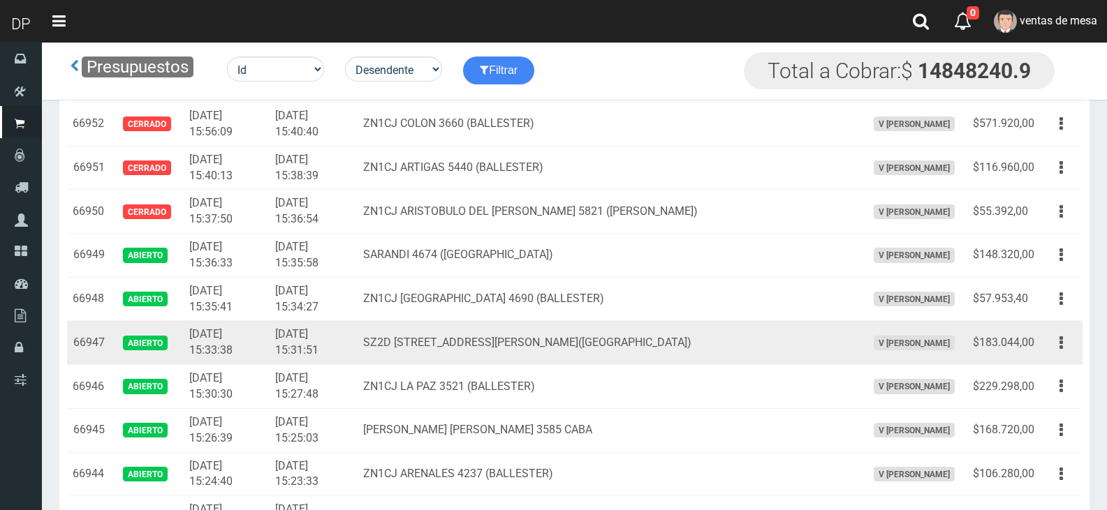
click at [1070, 353] on button "button" at bounding box center [1060, 343] width 31 height 24
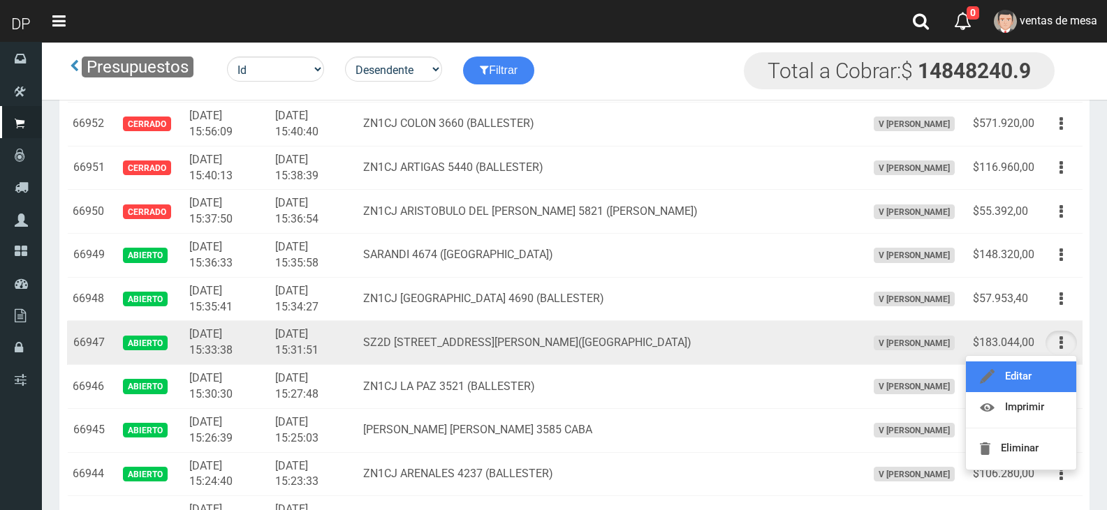
click at [1052, 378] on link "Editar" at bounding box center [1021, 377] width 110 height 31
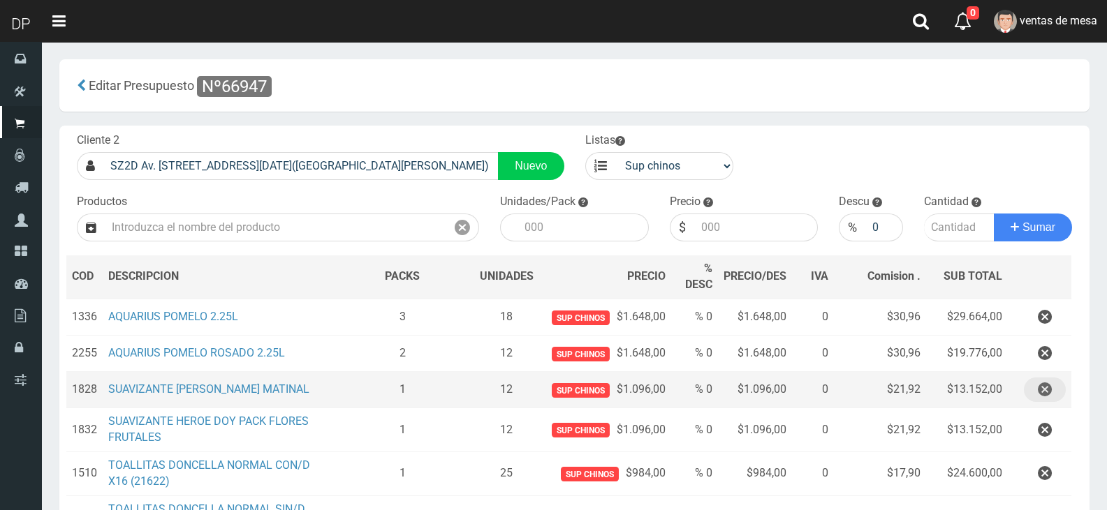
click at [1053, 389] on button "button" at bounding box center [1045, 390] width 42 height 24
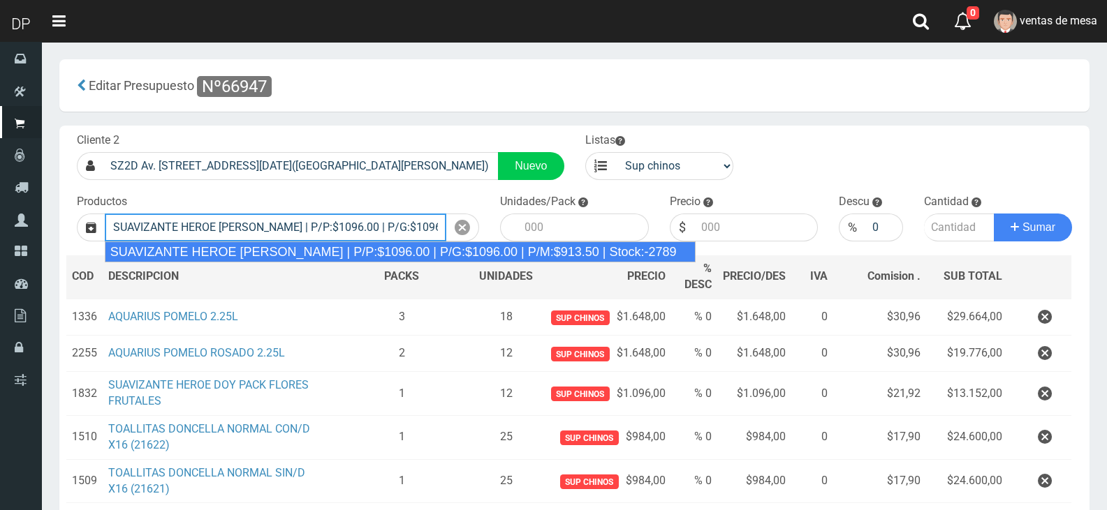
type input "SUAVIZANTE HEROE [PERSON_NAME] | P/P:$1096.00 | P/G:$1096.00 | P/M:$913.50 | St…"
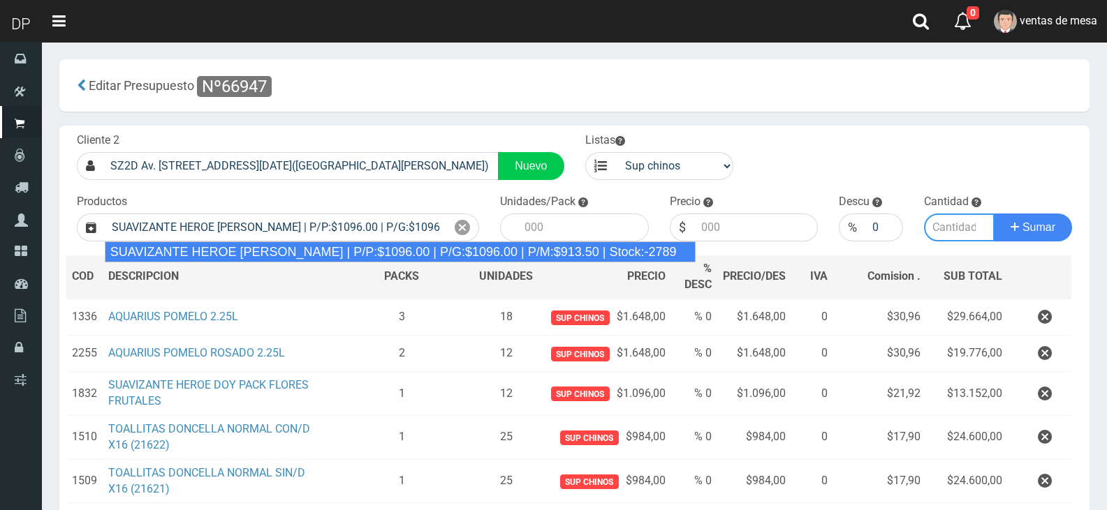
type input "12"
type input "1096.00"
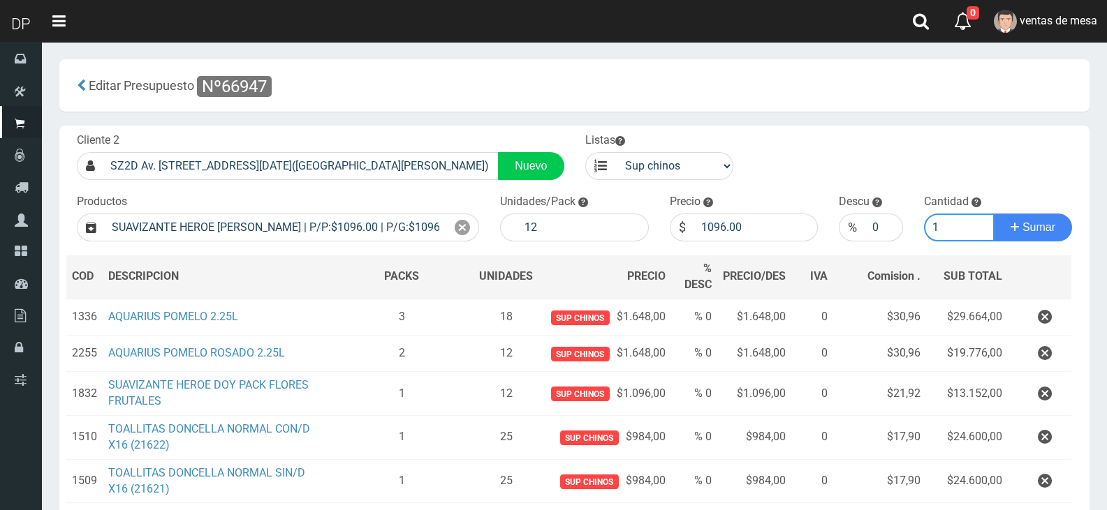
type input "1"
click at [994, 214] on button "Sumar" at bounding box center [1033, 228] width 78 height 28
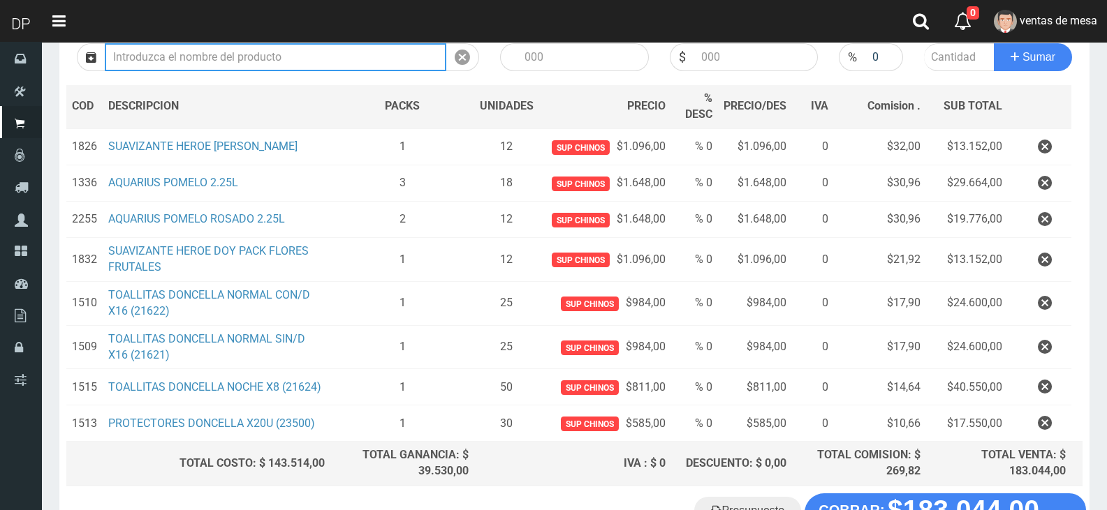
scroll to position [272, 0]
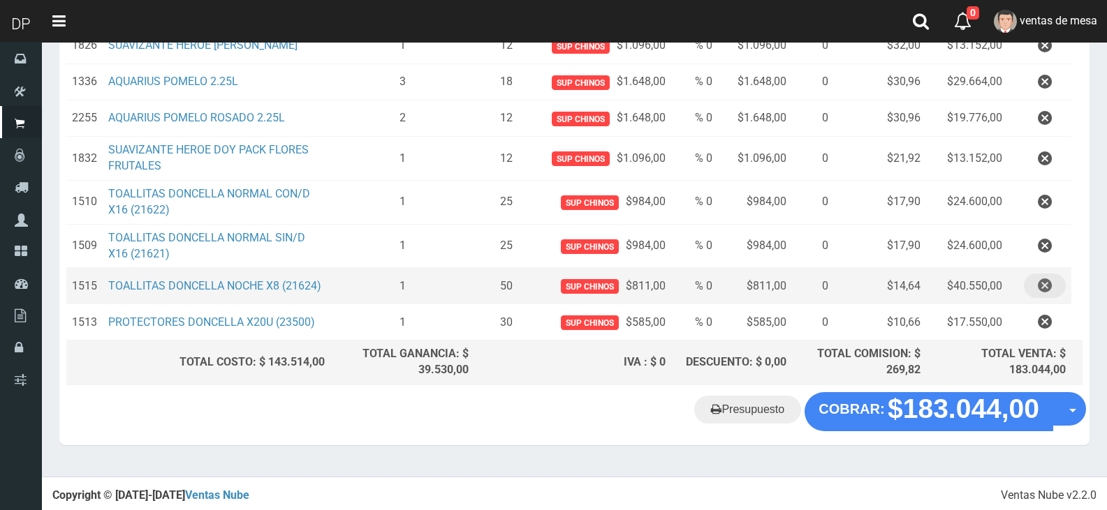
click at [1045, 284] on icon "button" at bounding box center [1045, 286] width 14 height 24
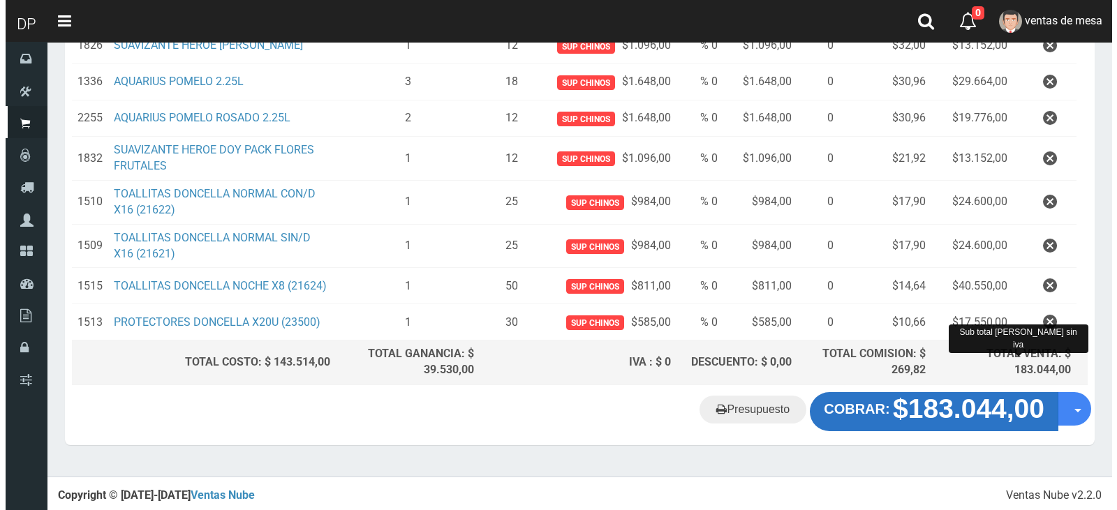
scroll to position [235, 0]
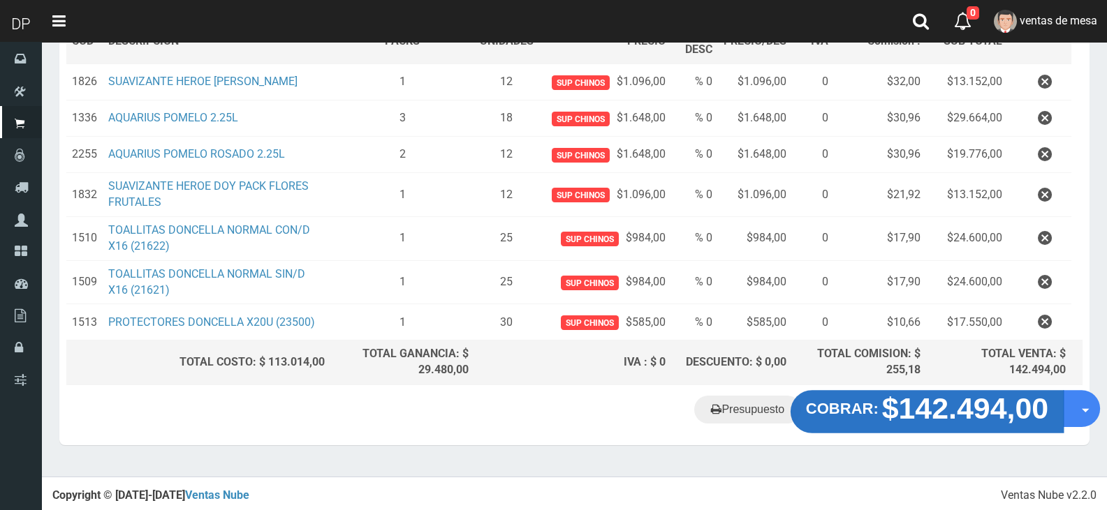
click at [908, 425] on strong "$142.494,00" at bounding box center [965, 408] width 167 height 33
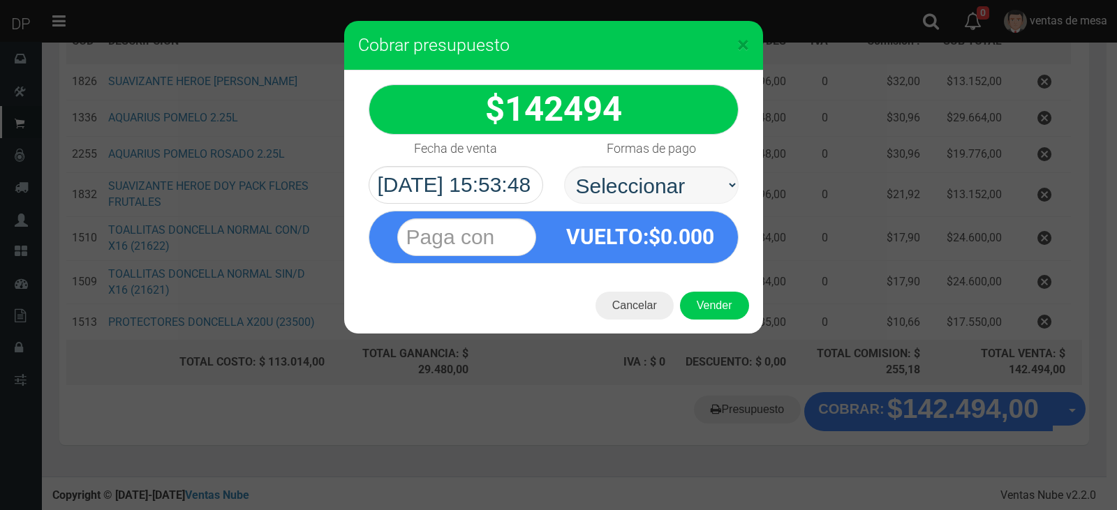
click at [701, 195] on select "Seleccionar Efectivo Tarjeta de Crédito Depósito Débito" at bounding box center [651, 185] width 175 height 38
select select "Efectivo"
click at [564, 166] on select "Seleccionar Efectivo Tarjeta de Crédito Depósito Débito" at bounding box center [651, 185] width 175 height 38
click at [702, 320] on div "Cancelar Vender" at bounding box center [553, 306] width 419 height 56
click at [705, 312] on button "Vender" at bounding box center [714, 306] width 69 height 28
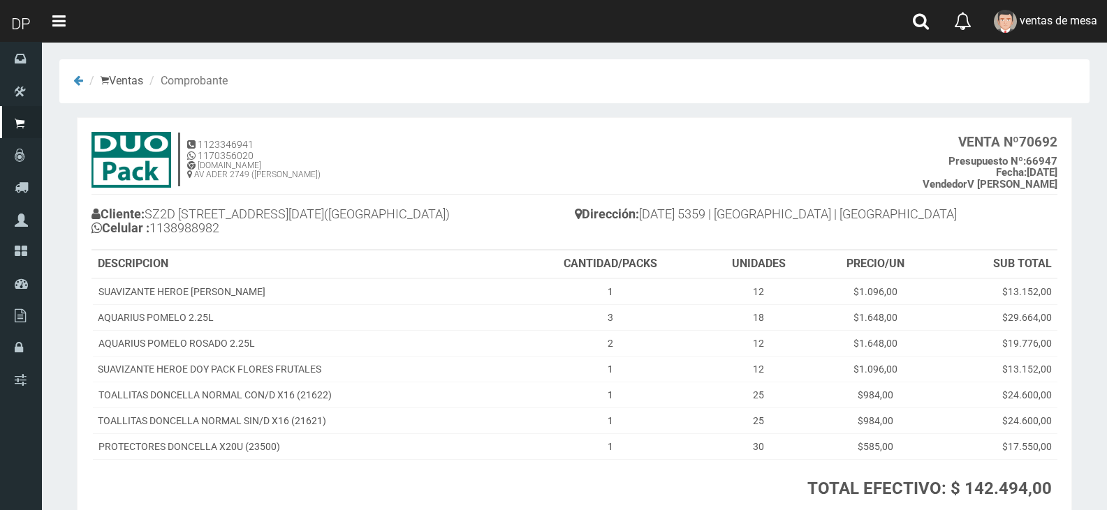
scroll to position [106, 0]
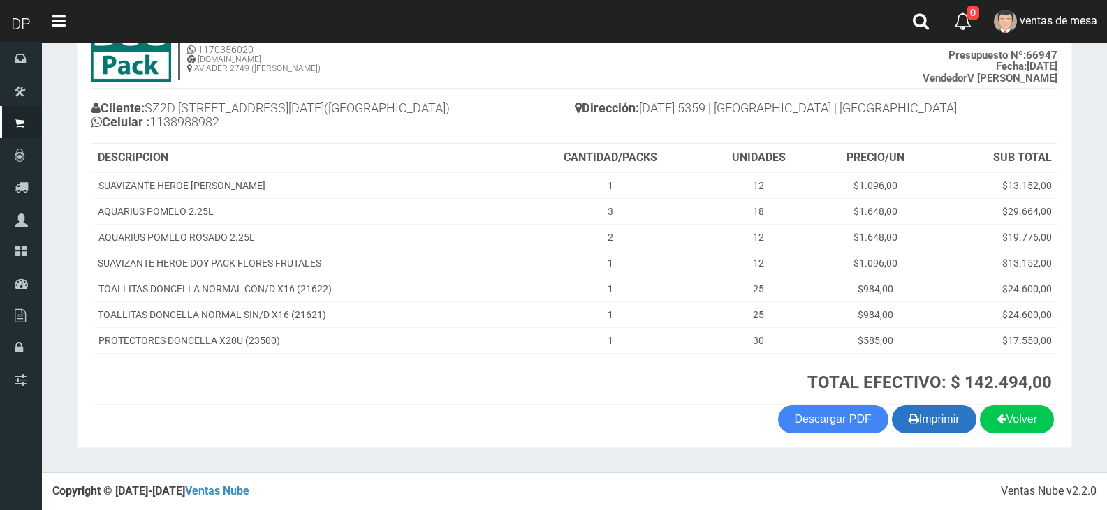
click at [912, 428] on icon "button" at bounding box center [913, 419] width 10 height 20
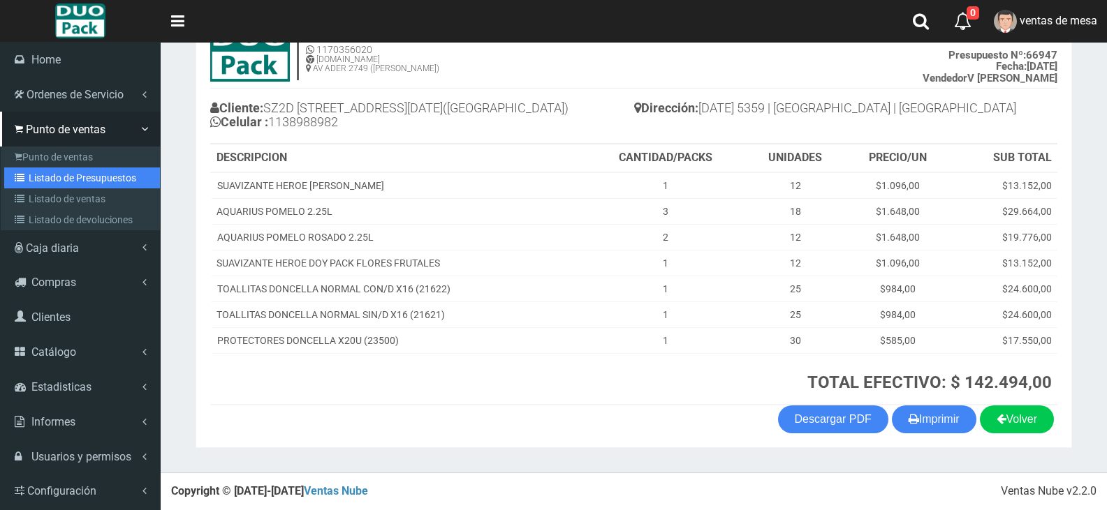
click at [55, 177] on link "Listado de Presupuestos" at bounding box center [82, 178] width 156 height 21
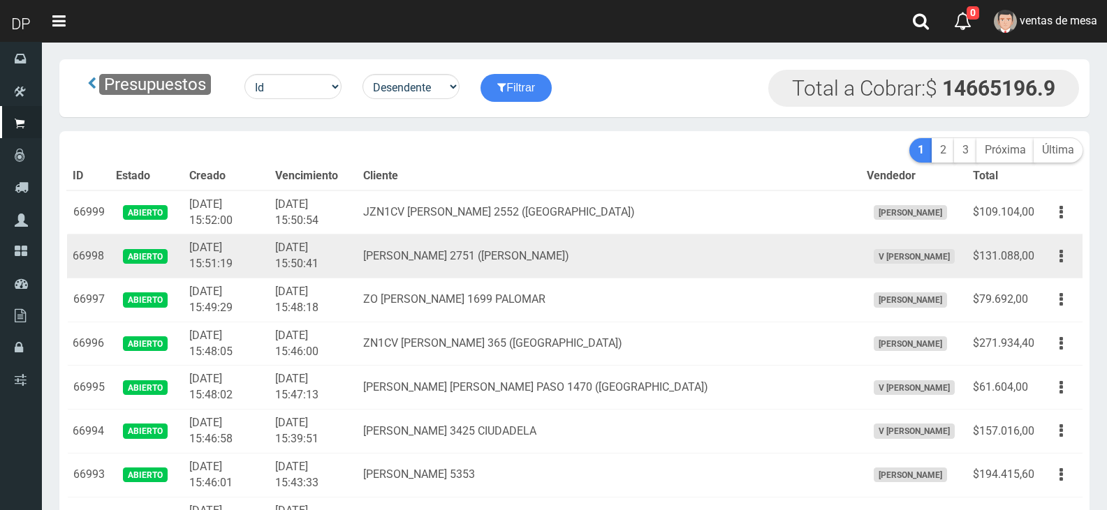
drag, startPoint x: 0, startPoint y: 0, endPoint x: 554, endPoint y: 247, distance: 607.1
click at [554, 247] on td "[PERSON_NAME] 2751 ([PERSON_NAME])" at bounding box center [609, 257] width 503 height 44
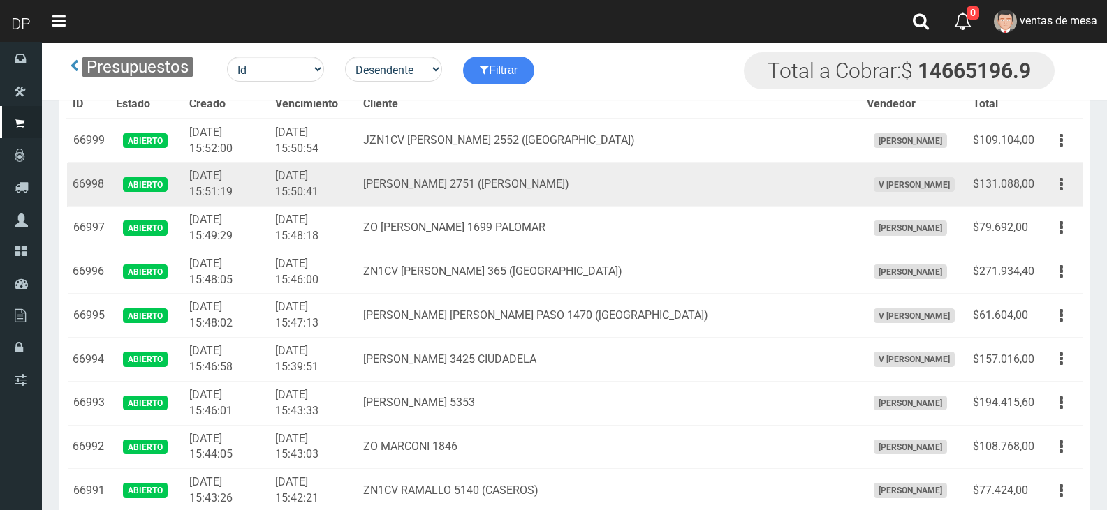
scroll to position [2146, 0]
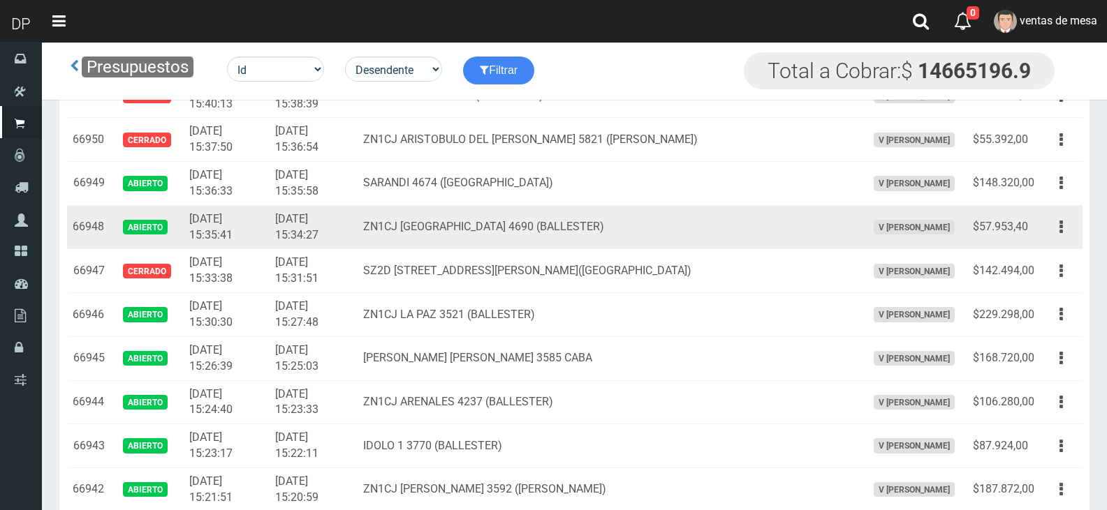
drag, startPoint x: 1061, startPoint y: 229, endPoint x: 1055, endPoint y: 253, distance: 24.4
click at [1060, 230] on icon "button" at bounding box center [1060, 227] width 3 height 24
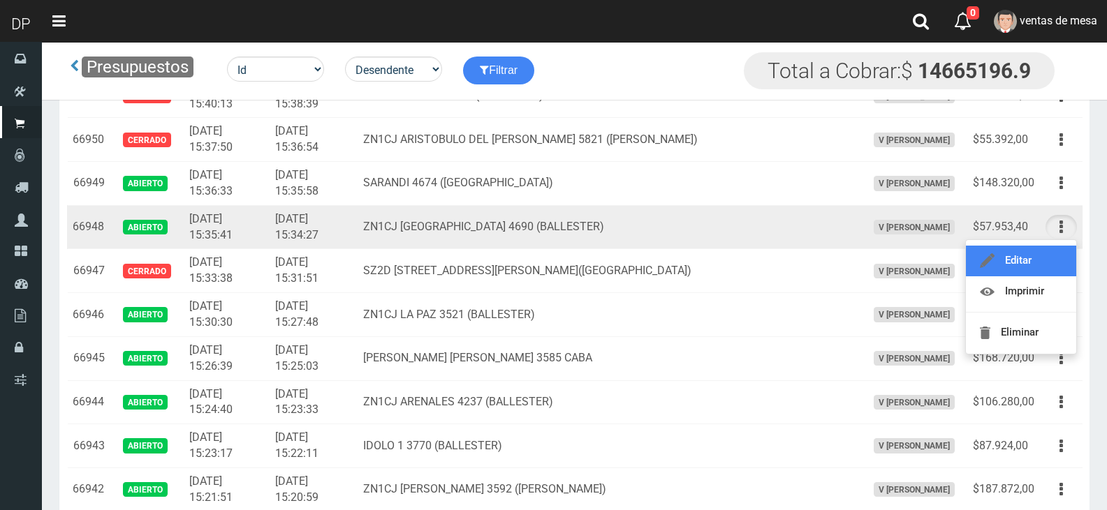
click at [1055, 253] on link "Editar" at bounding box center [1021, 261] width 110 height 31
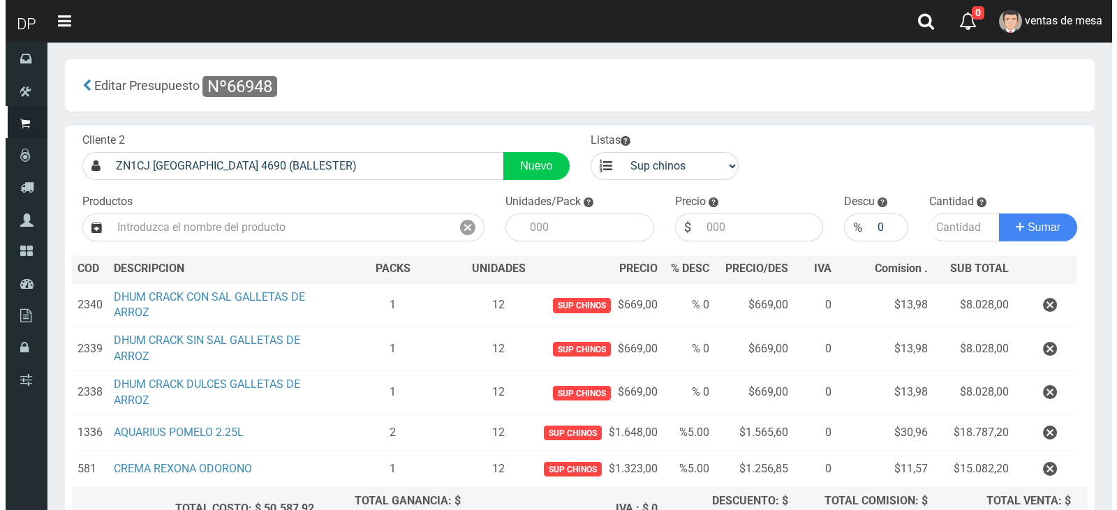
scroll to position [147, 0]
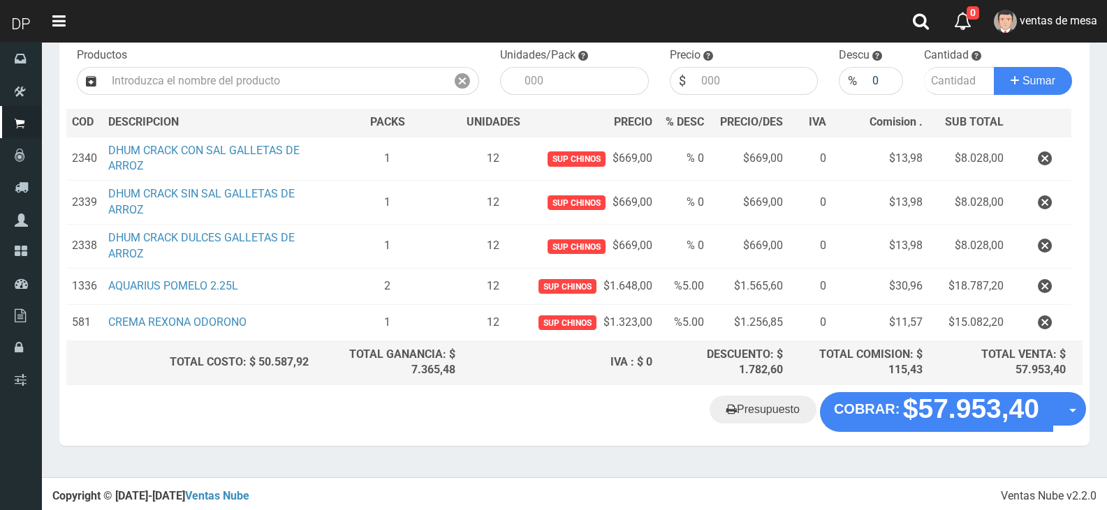
click at [971, 434] on div "Presupuesto COBRAR: $57.953,40 Opciones" at bounding box center [574, 418] width 1030 height 53
click at [966, 427] on "Presupuesto COBRAR: $57.953,40 Opciones" at bounding box center [574, 411] width 1023 height 39
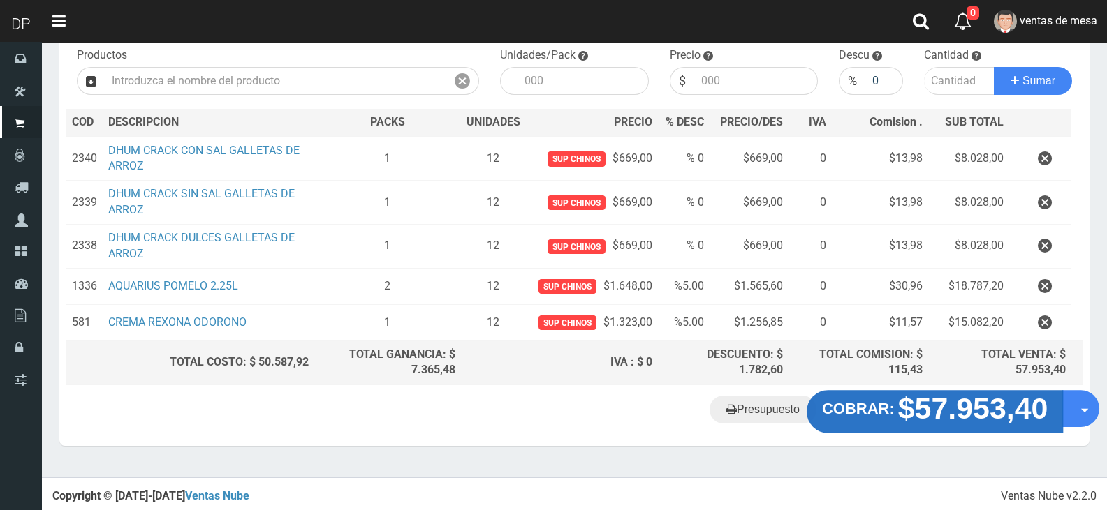
click at [939, 412] on strong "$57.953,40" at bounding box center [973, 408] width 150 height 33
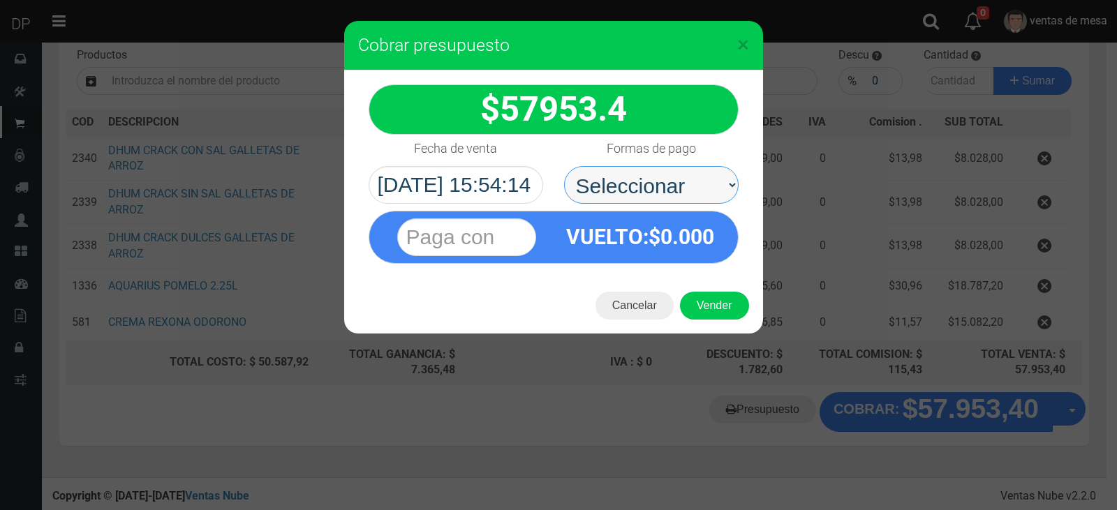
drag, startPoint x: 719, startPoint y: 168, endPoint x: 709, endPoint y: 194, distance: 28.3
click at [715, 174] on select "Seleccionar Efectivo Tarjeta de Crédito Depósito Débito" at bounding box center [651, 185] width 175 height 38
select select "Efectivo"
click at [564, 166] on select "Seleccionar Efectivo Tarjeta de Crédito Depósito Débito" at bounding box center [651, 185] width 175 height 38
click at [700, 286] on div "Cancelar Vender" at bounding box center [553, 306] width 419 height 56
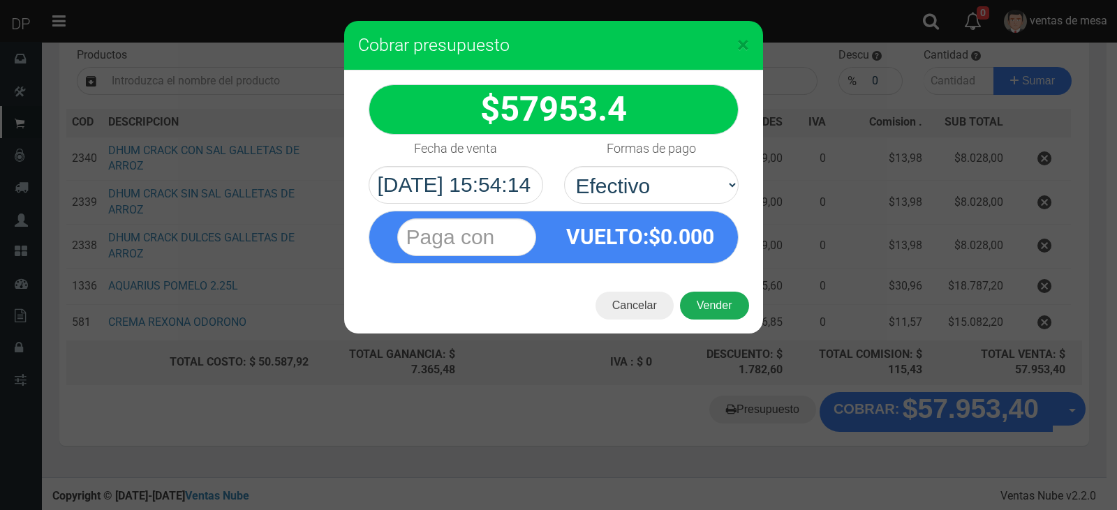
click at [701, 299] on button "Vender" at bounding box center [714, 306] width 69 height 28
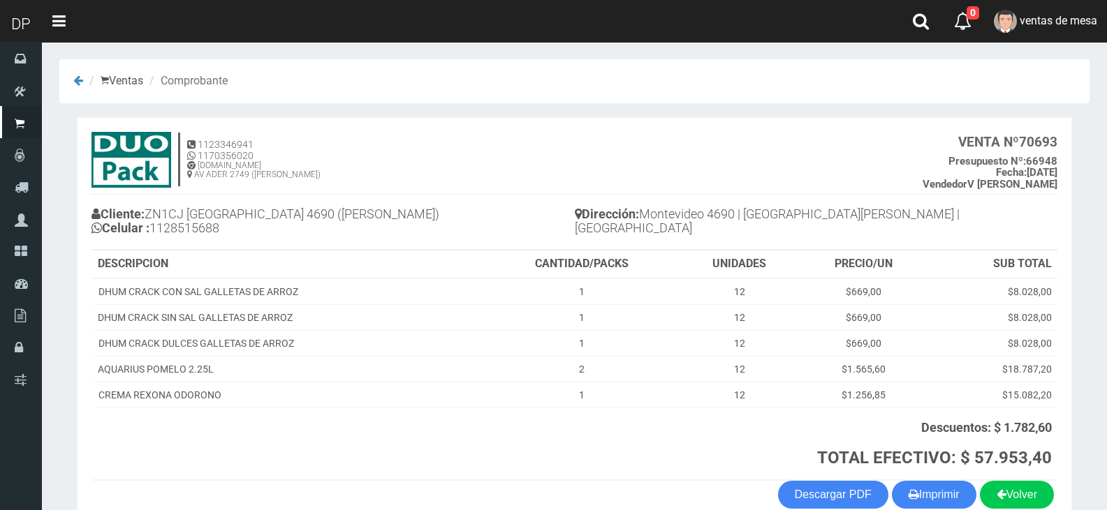
scroll to position [75, 0]
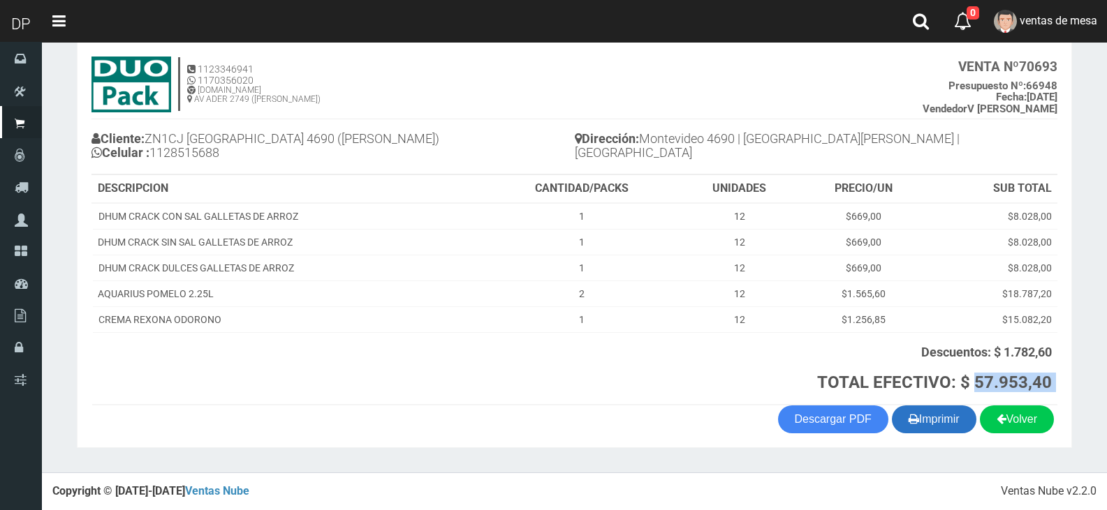
click at [962, 409] on section "1123346941 1170356020 WWW.DUOPACKS.COM.AR AV ADER 2749 (MUNRO) VENTA Nº 70693 P…" at bounding box center [574, 245] width 995 height 406
click at [959, 410] on button "Imprimir" at bounding box center [934, 420] width 84 height 28
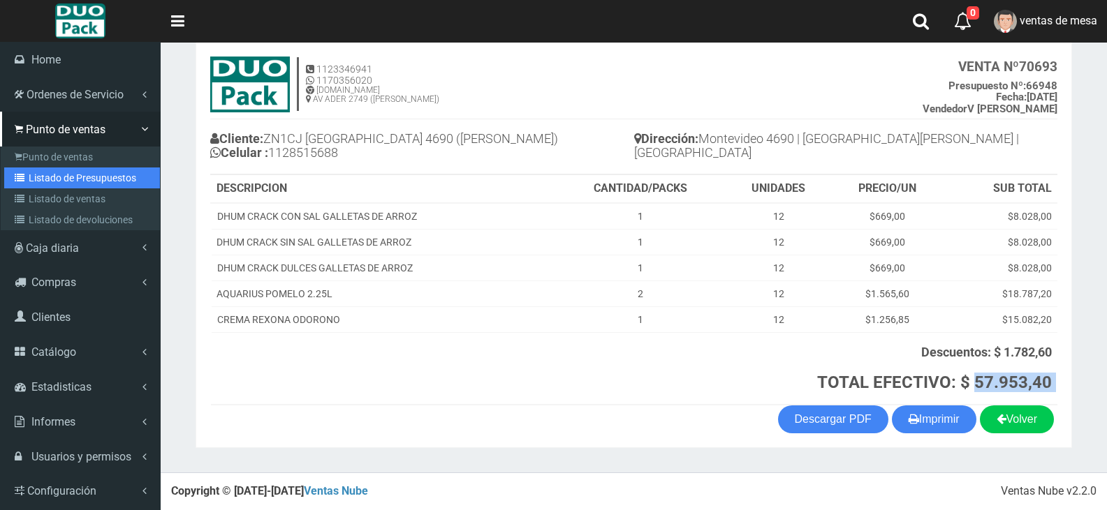
drag, startPoint x: 38, startPoint y: 182, endPoint x: 58, endPoint y: 170, distance: 22.5
click at [38, 182] on link "Listado de Presupuestos" at bounding box center [82, 178] width 156 height 21
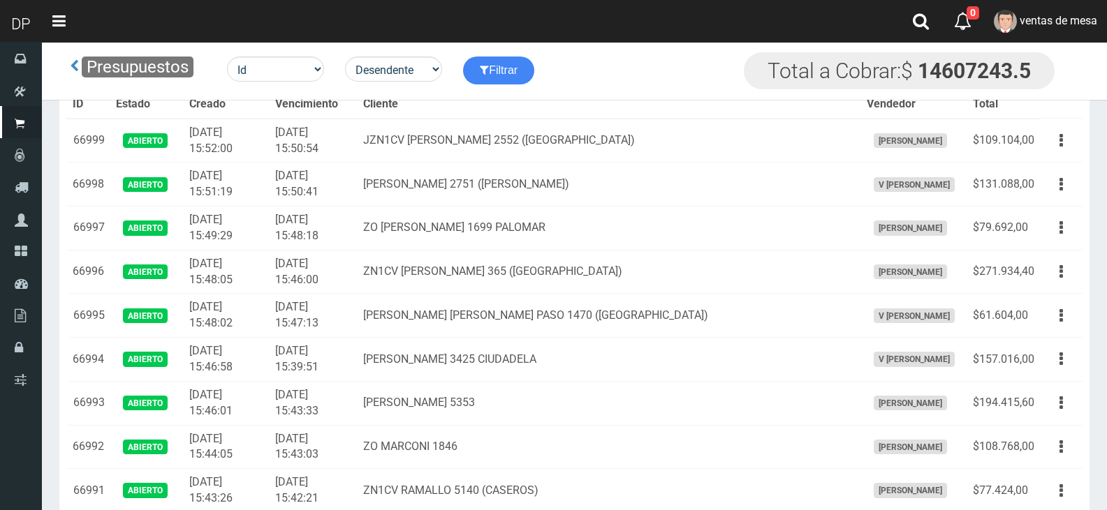
scroll to position [2146, 0]
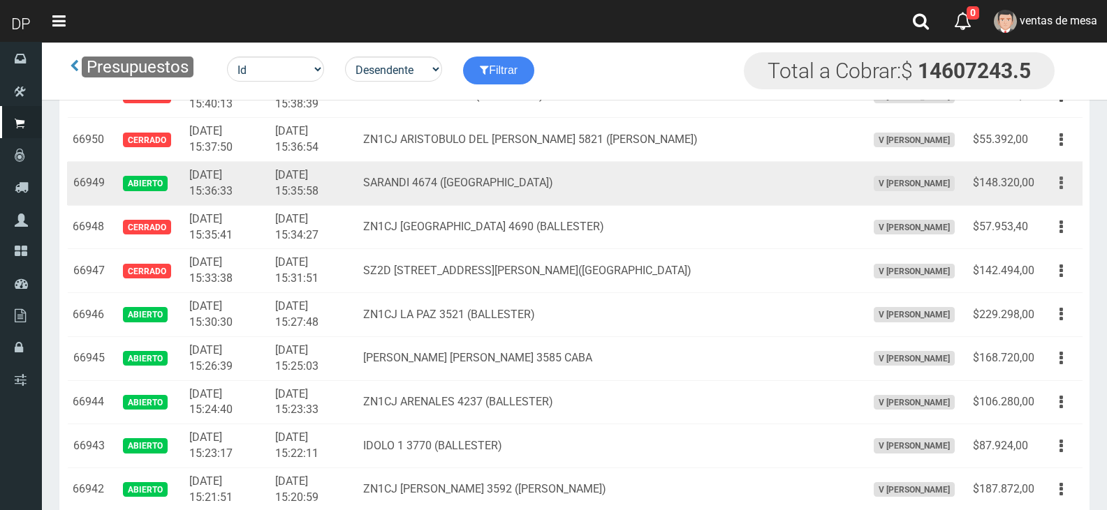
click at [1069, 191] on button "button" at bounding box center [1060, 183] width 31 height 24
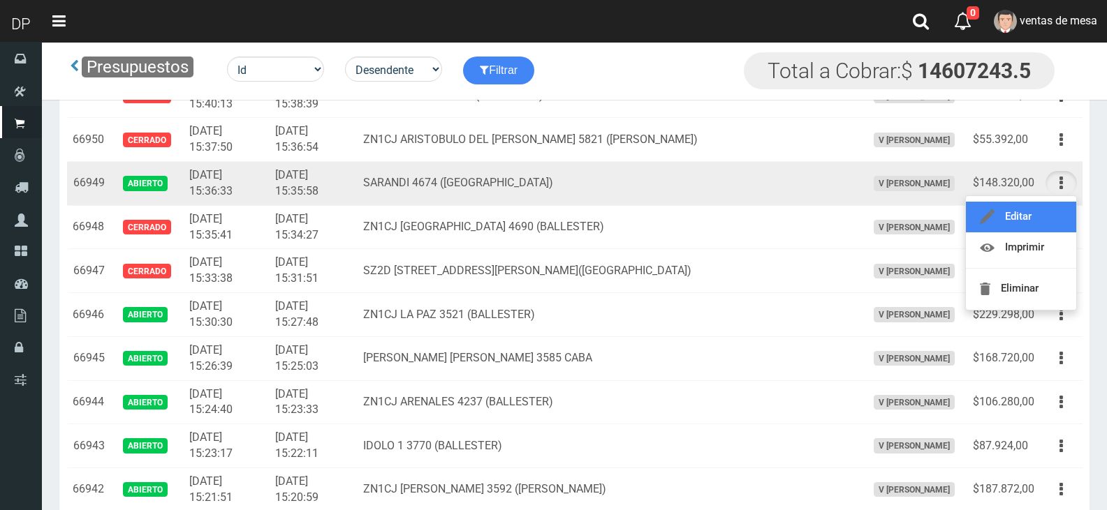
click at [1057, 211] on link "Editar" at bounding box center [1021, 217] width 110 height 31
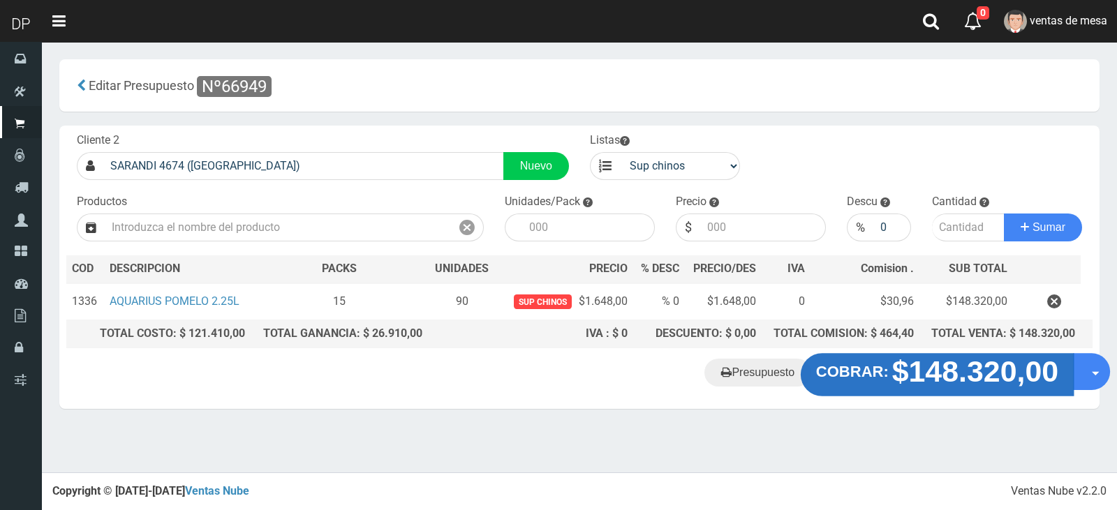
click at [862, 374] on strong "COBRAR:" at bounding box center [852, 372] width 73 height 17
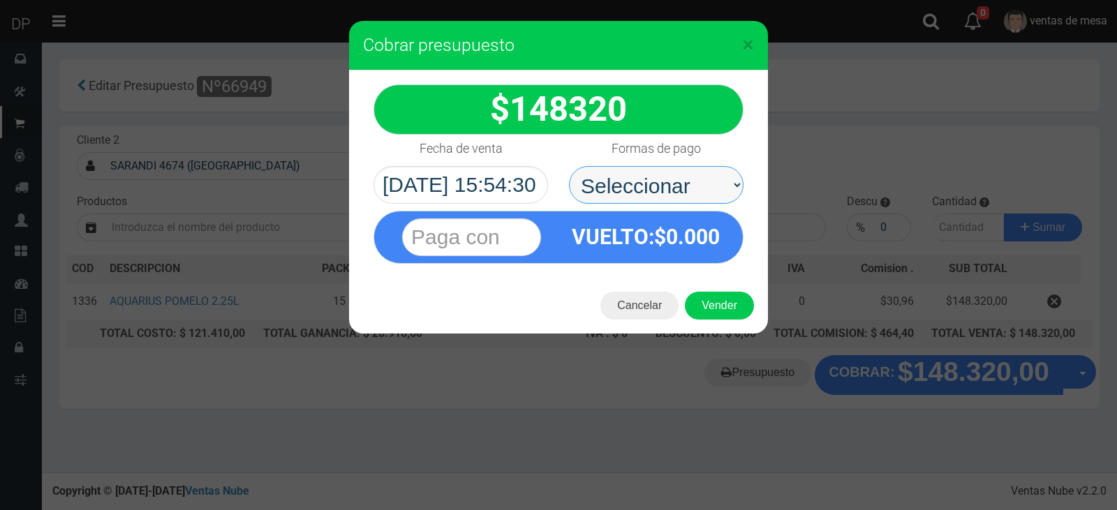
click at [663, 184] on select "Seleccionar Efectivo Tarjeta de Crédito Depósito Débito" at bounding box center [656, 185] width 175 height 38
select select "Efectivo"
click at [569, 166] on select "Seleccionar Efectivo Tarjeta de Crédito Depósito Débito" at bounding box center [656, 185] width 175 height 38
click at [712, 311] on button "Vender" at bounding box center [719, 306] width 69 height 28
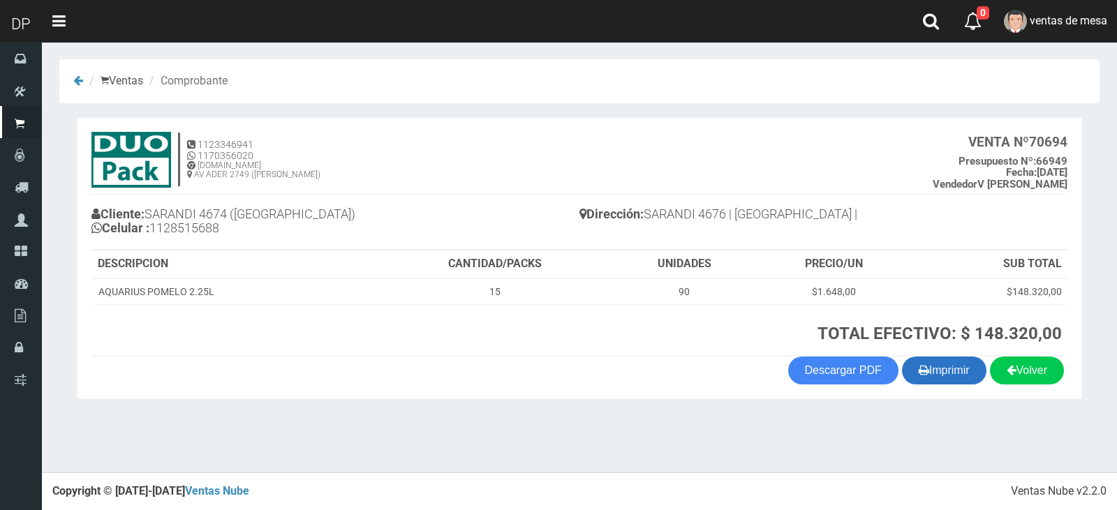
click at [964, 380] on button "Imprimir" at bounding box center [944, 371] width 84 height 28
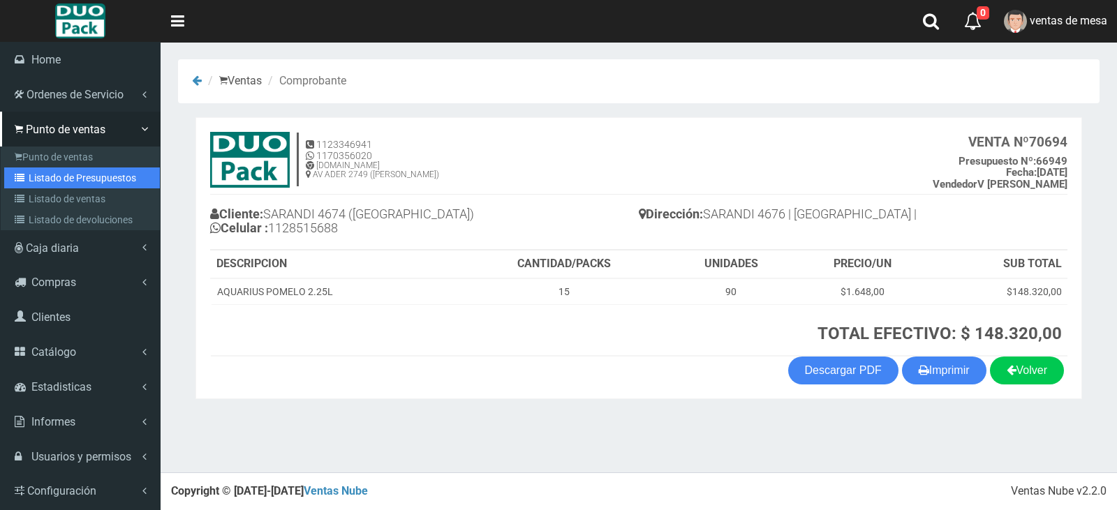
click at [70, 180] on link "Listado de Presupuestos" at bounding box center [82, 178] width 156 height 21
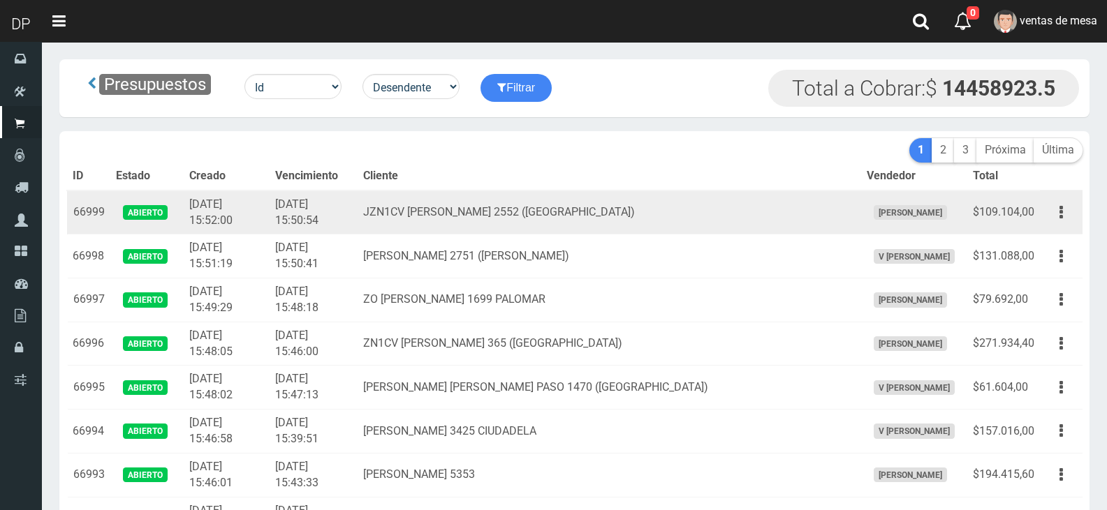
click at [596, 215] on td "JZN1CV JOSE BIANCO 2552 (EL PALOMAR)" at bounding box center [609, 213] width 503 height 44
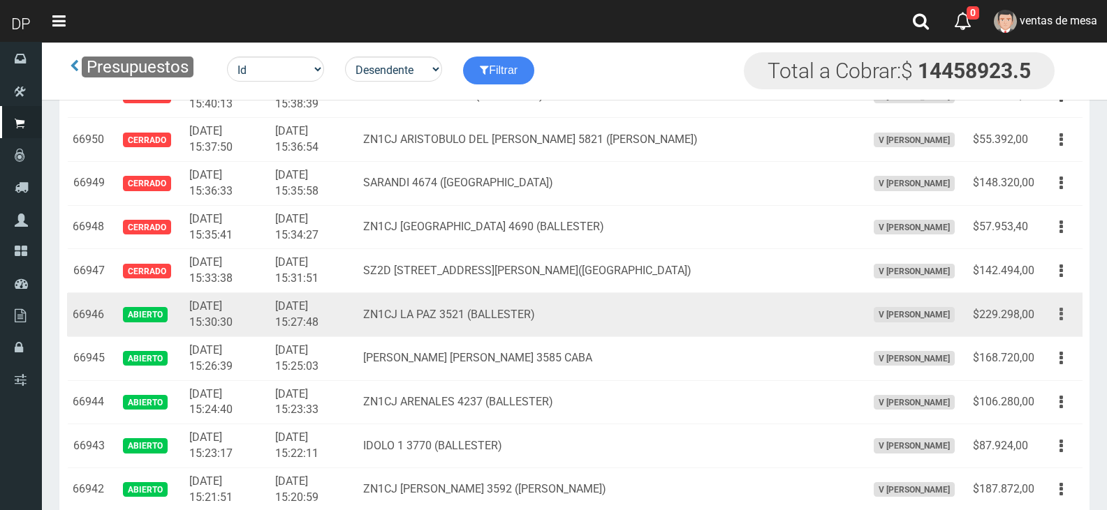
click at [1054, 318] on button "button" at bounding box center [1060, 314] width 31 height 24
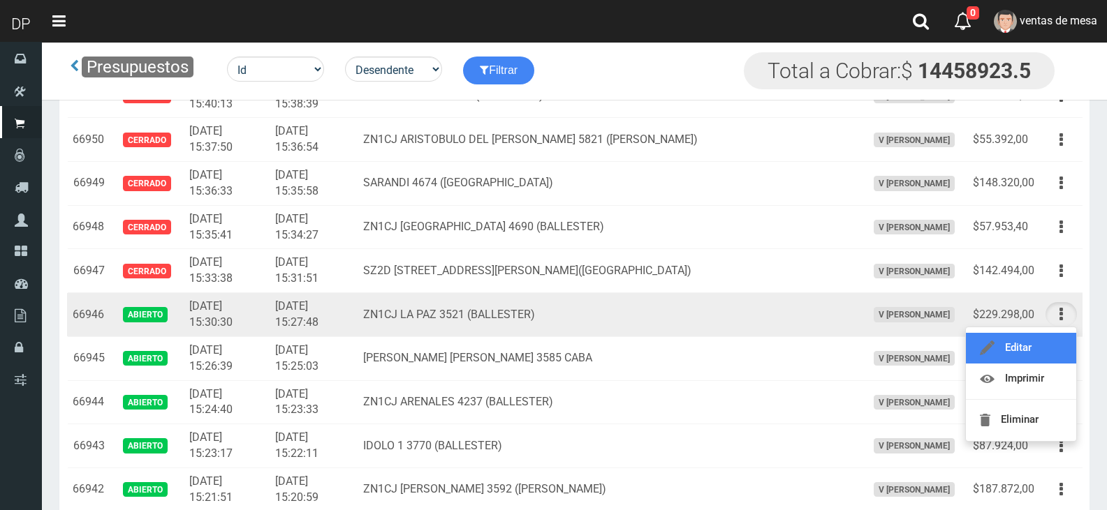
click at [1053, 340] on link "Editar" at bounding box center [1021, 348] width 110 height 31
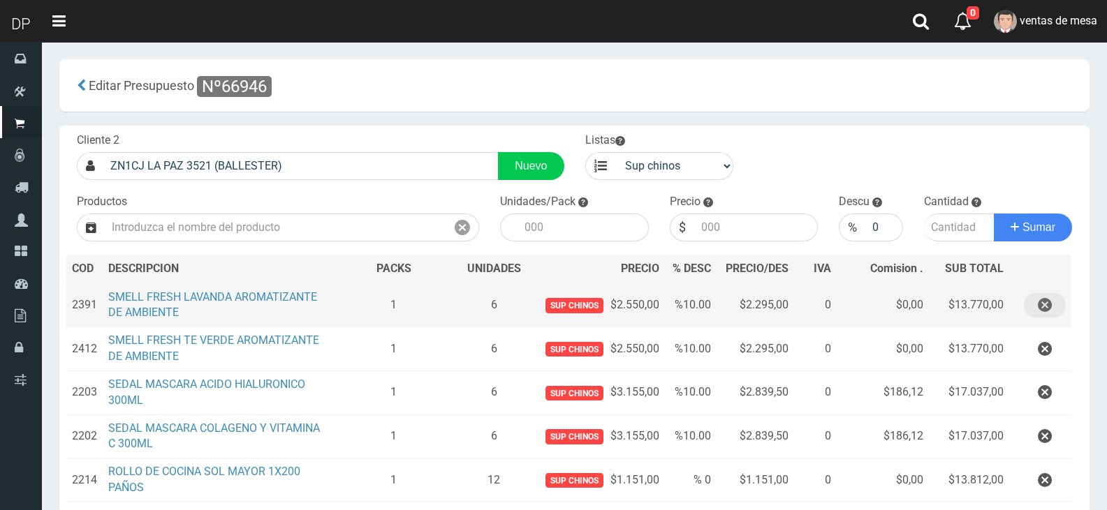
click at [1038, 300] on icon "button" at bounding box center [1045, 305] width 14 height 24
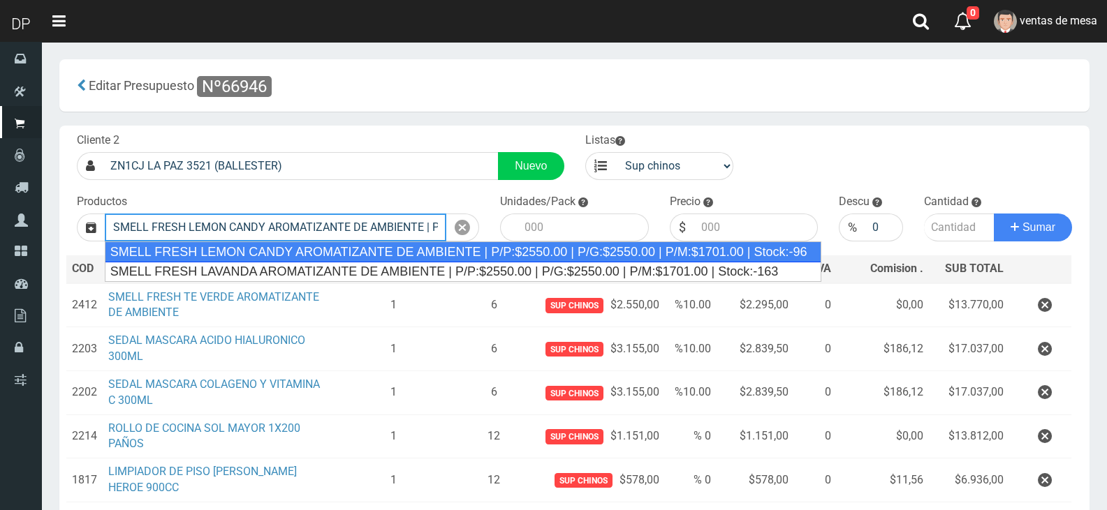
type input "SMELL FRESH LEMON CANDY AROMATIZANTE DE AMBIENTE | P/P:$2550.00 | P/G:$2550.00 …"
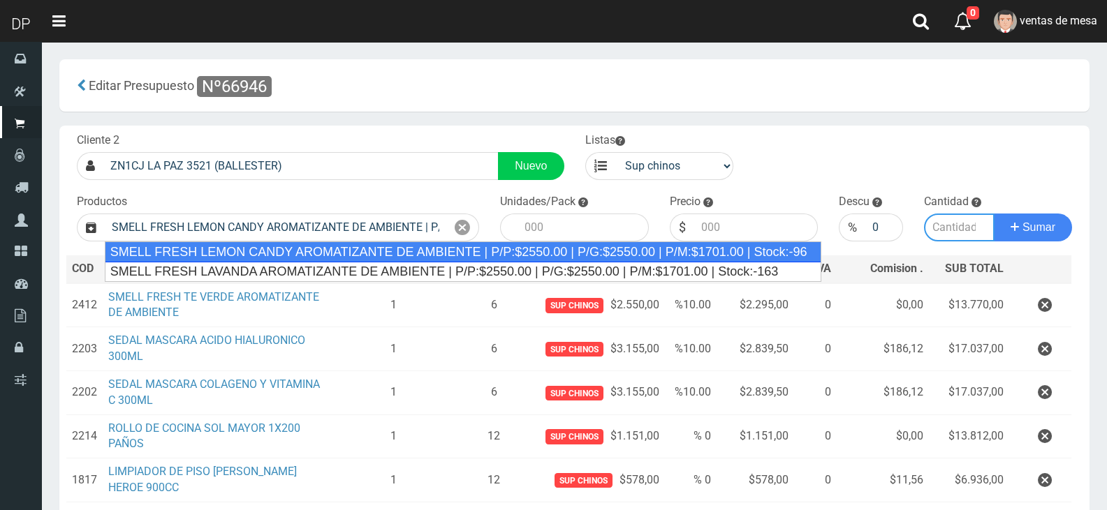
type input "12"
type input "2550.00"
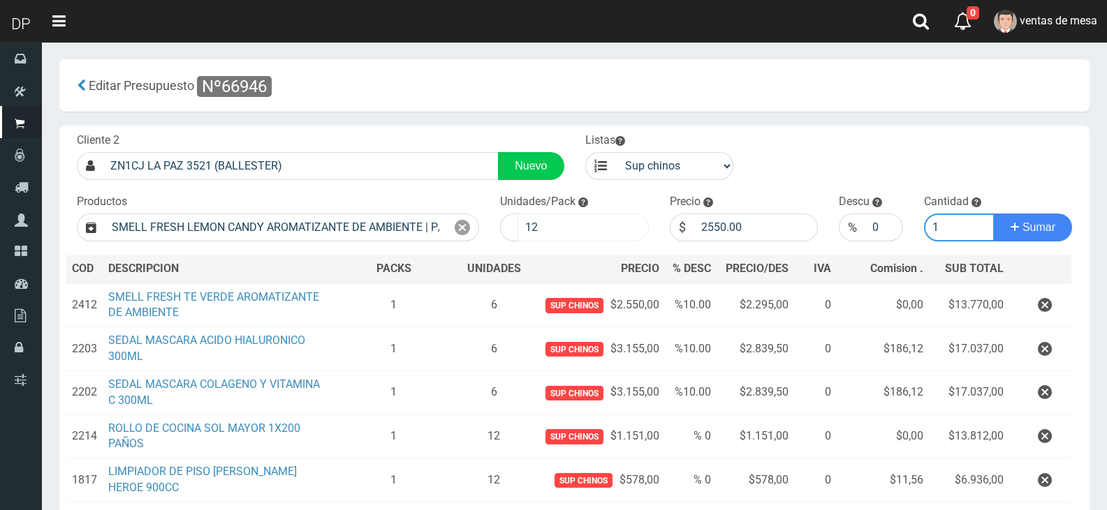
type input "1"
click at [610, 236] on input "12" at bounding box center [582, 228] width 131 height 28
click at [608, 235] on input "12" at bounding box center [582, 228] width 131 height 28
click at [613, 236] on input "12" at bounding box center [582, 228] width 131 height 28
type input "1"
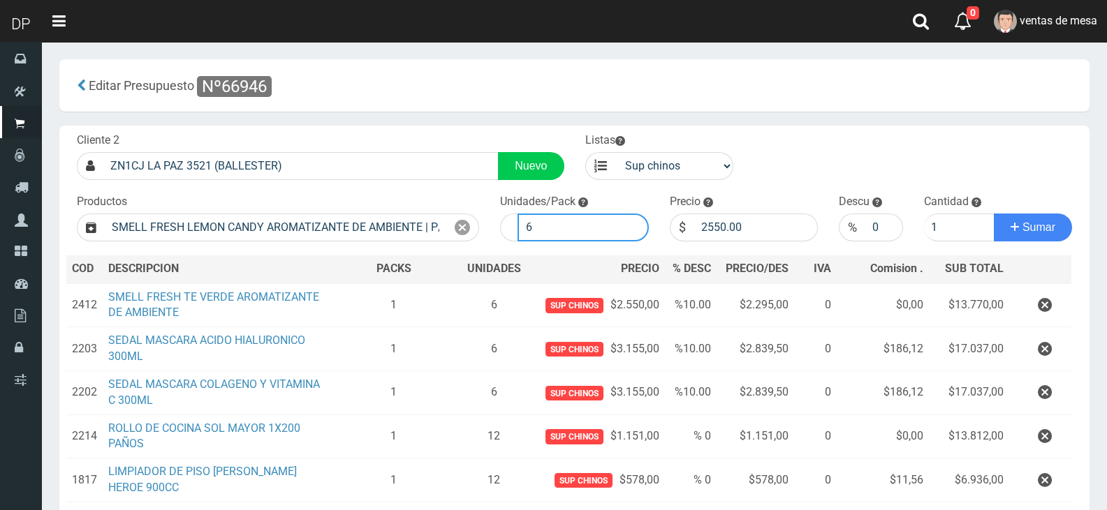
type input "6"
click at [994, 214] on button "Sumar" at bounding box center [1033, 228] width 78 height 28
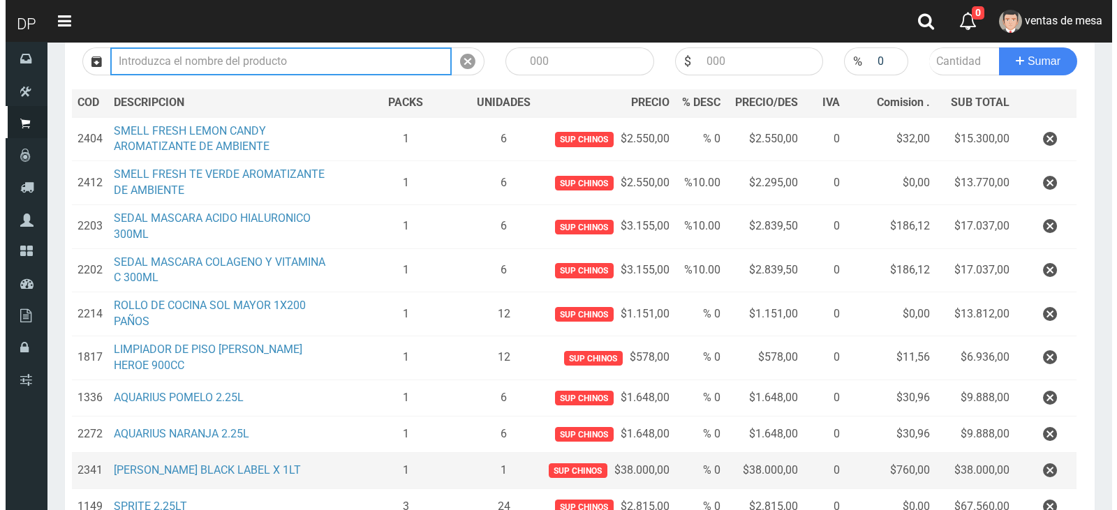
scroll to position [387, 0]
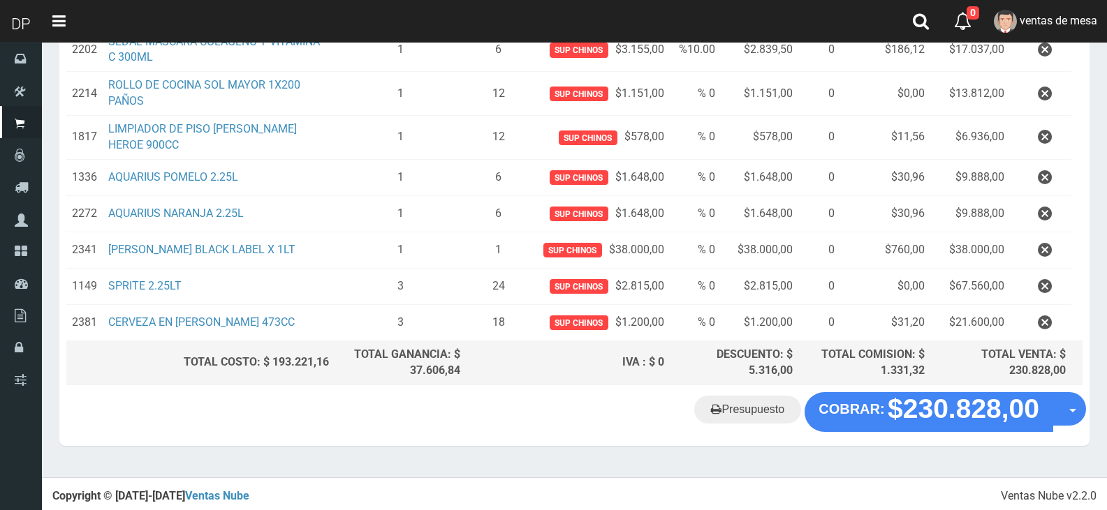
click at [795, 369] on th "DESCUENTO: $ 5.316,00" at bounding box center [734, 363] width 129 height 44
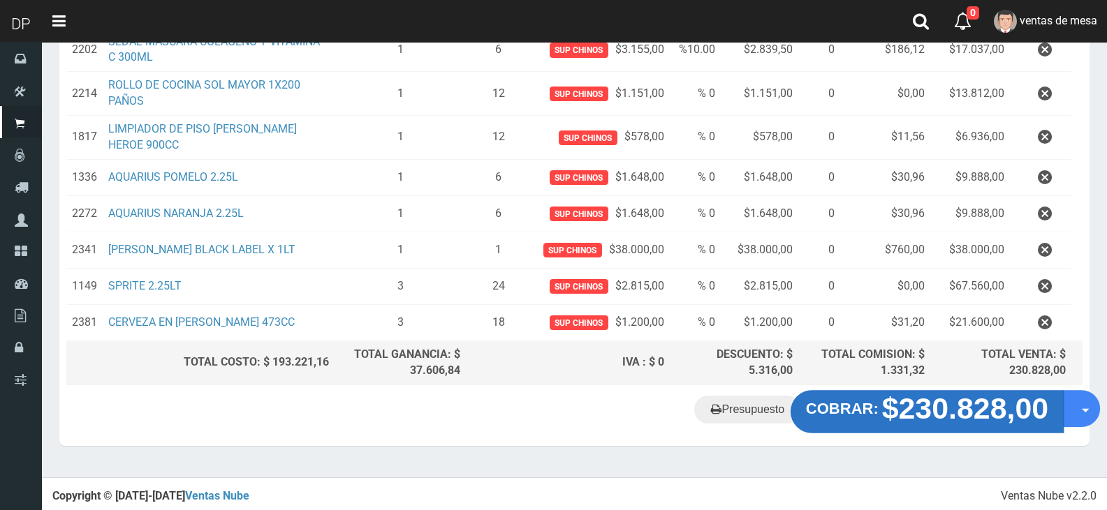
click at [884, 409] on button "COBRAR: $230.828,00" at bounding box center [926, 412] width 273 height 43
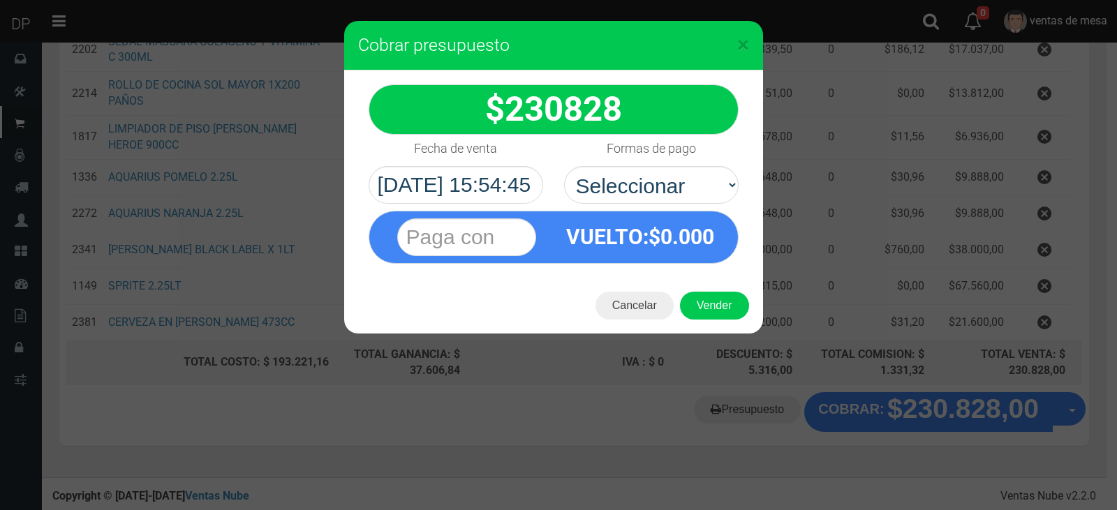
click at [721, 242] on div "VUELTO :$ 0.000" at bounding box center [641, 237] width 174 height 51
click at [707, 233] on span "0.000" at bounding box center [688, 237] width 54 height 24
click at [705, 200] on select "Seleccionar Efectivo Tarjeta de Crédito Depósito Débito" at bounding box center [651, 185] width 175 height 38
select select "Efectivo"
click at [564, 166] on select "Seleccionar Efectivo Tarjeta de Crédito Depósito Débito" at bounding box center [651, 185] width 175 height 38
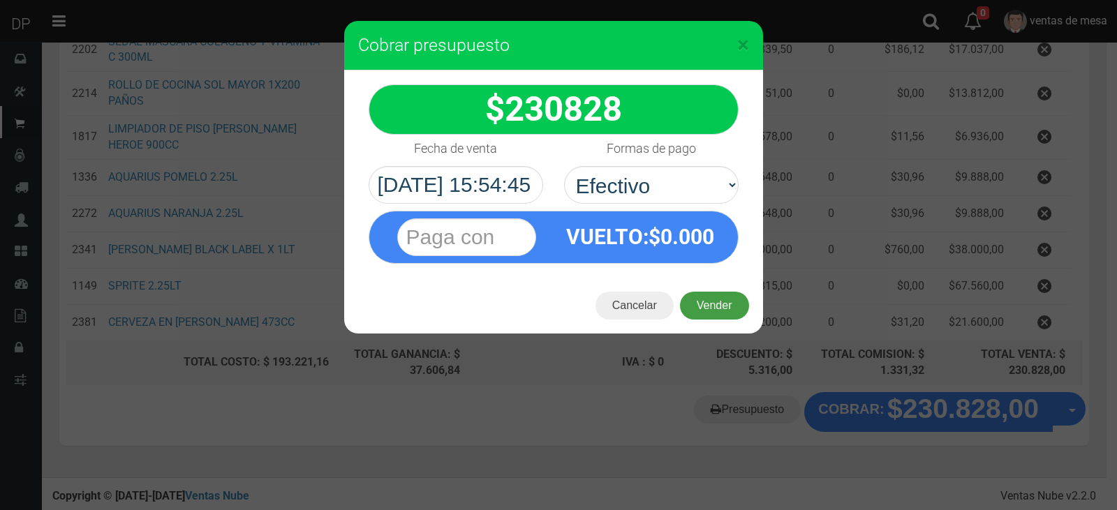
click at [719, 302] on button "Vender" at bounding box center [714, 306] width 69 height 28
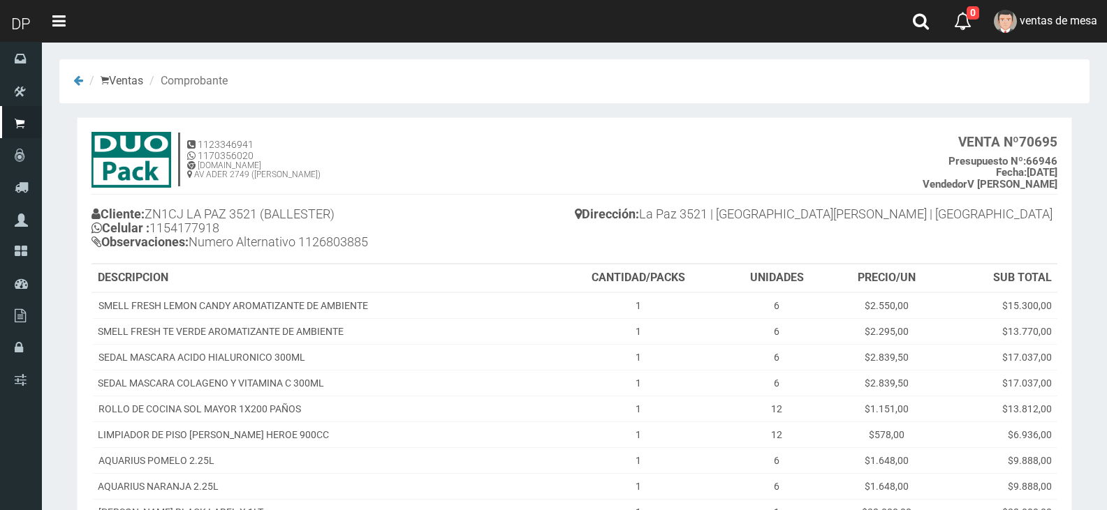
scroll to position [244, 0]
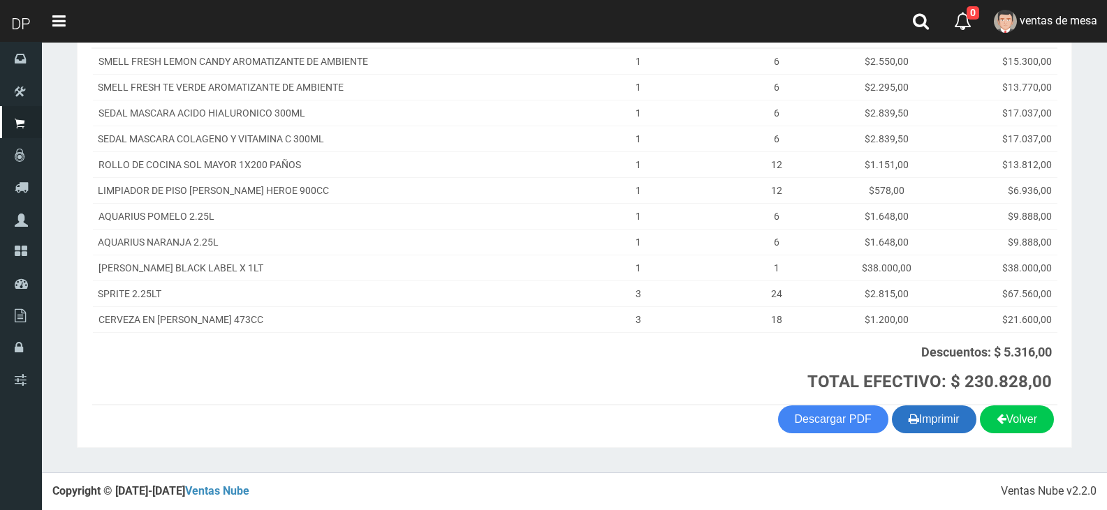
click at [929, 427] on button "Imprimir" at bounding box center [934, 420] width 84 height 28
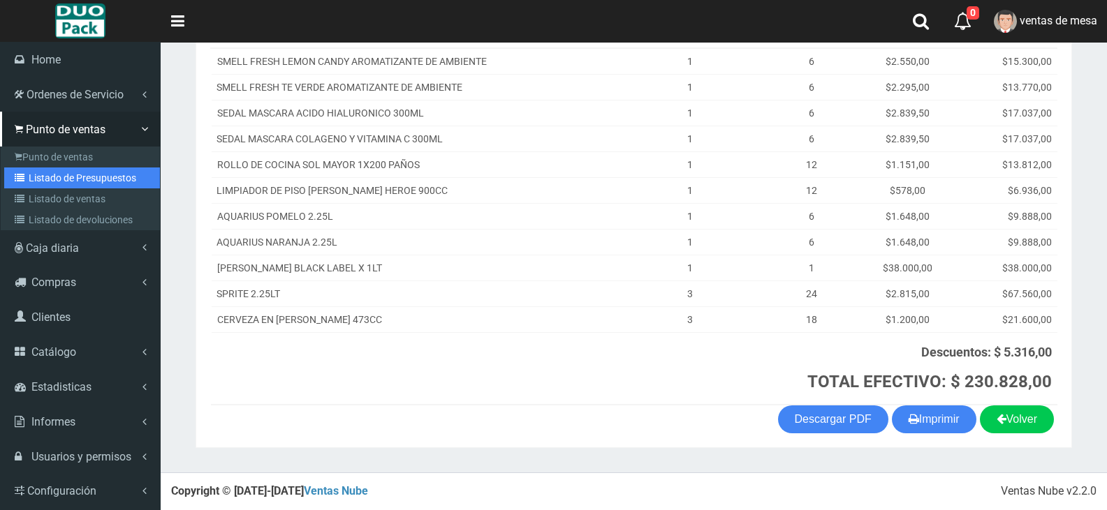
click at [49, 175] on link "Listado de Presupuestos" at bounding box center [82, 178] width 156 height 21
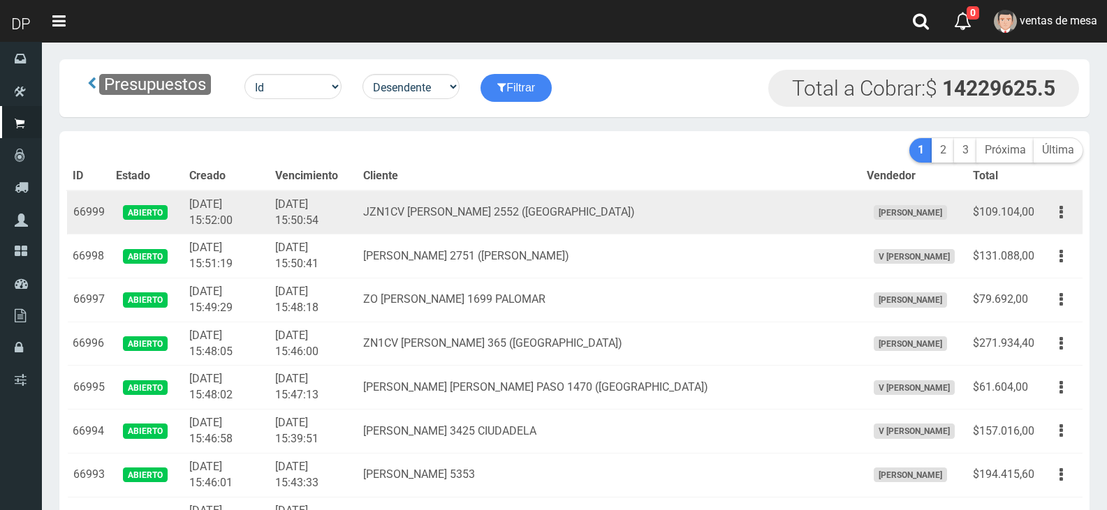
drag, startPoint x: 0, startPoint y: 0, endPoint x: 568, endPoint y: 219, distance: 609.0
click at [545, 256] on td "CARLOS PELLEGRINI 2751 (JOSE INGENIERO)" at bounding box center [609, 257] width 503 height 44
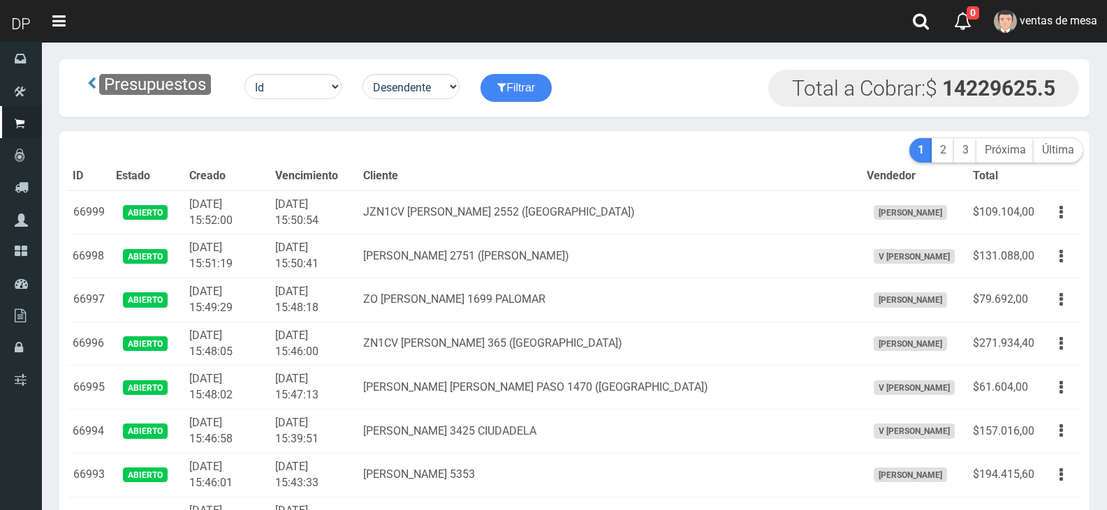
scroll to position [2146, 0]
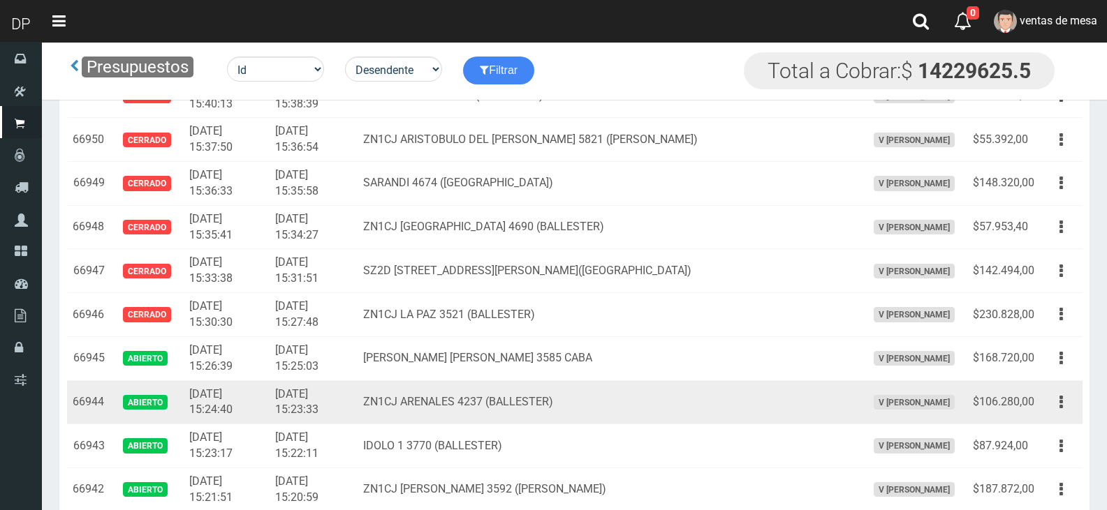
drag, startPoint x: 1067, startPoint y: 406, endPoint x: 1047, endPoint y: 435, distance: 34.7
click at [1066, 406] on button "button" at bounding box center [1060, 402] width 31 height 24
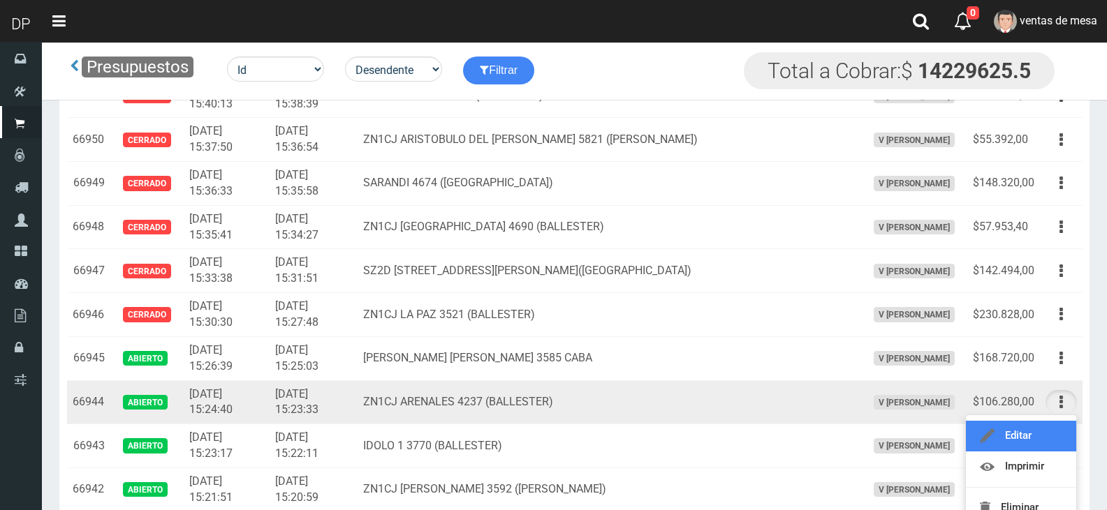
click at [1047, 437] on link "Editar" at bounding box center [1021, 436] width 110 height 31
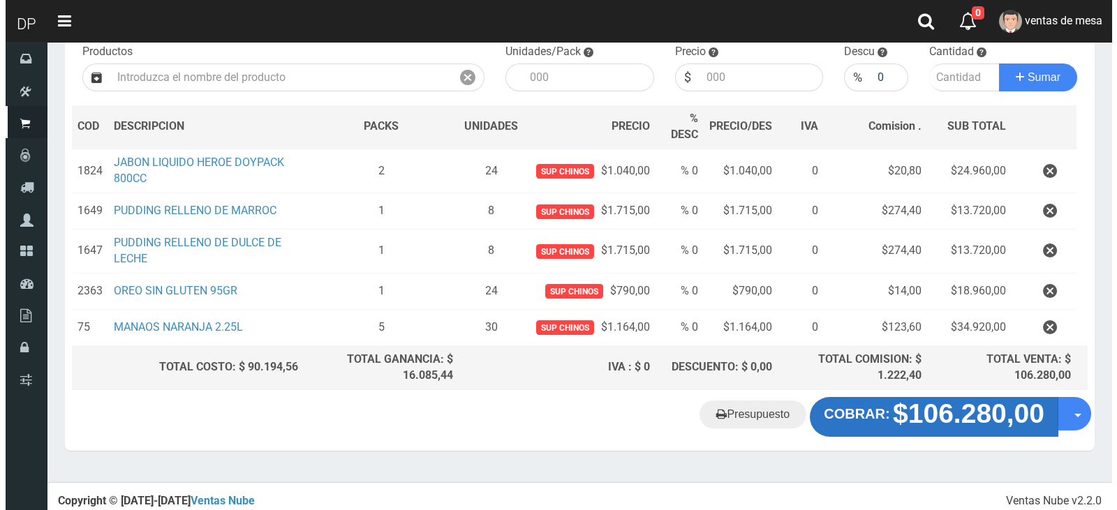
scroll to position [155, 0]
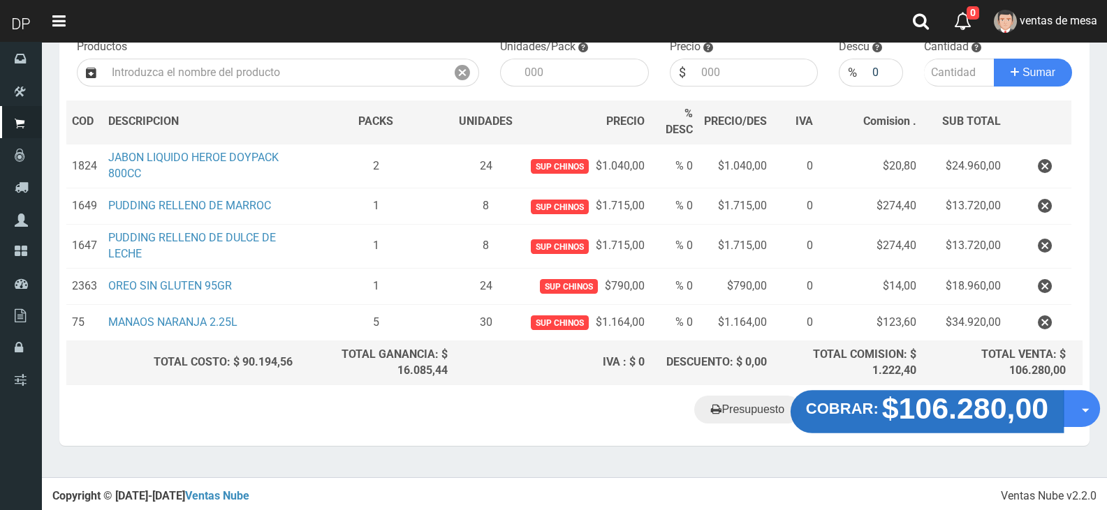
click at [897, 420] on strong "$106.280,00" at bounding box center [965, 408] width 167 height 33
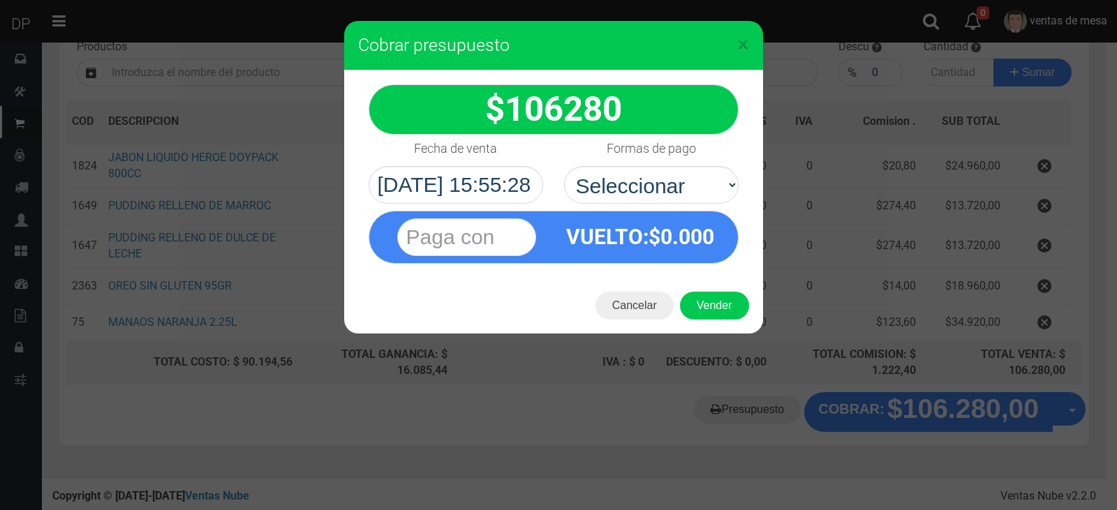
click at [682, 190] on select "Seleccionar Efectivo Tarjeta de Crédito Depósito Débito" at bounding box center [651, 185] width 175 height 38
select select "Efectivo"
click at [564, 166] on select "Seleccionar Efectivo Tarjeta de Crédito Depósito Débito" at bounding box center [651, 185] width 175 height 38
click at [704, 288] on div "Cancelar Vender" at bounding box center [553, 306] width 419 height 56
click at [707, 300] on button "Vender" at bounding box center [714, 306] width 69 height 28
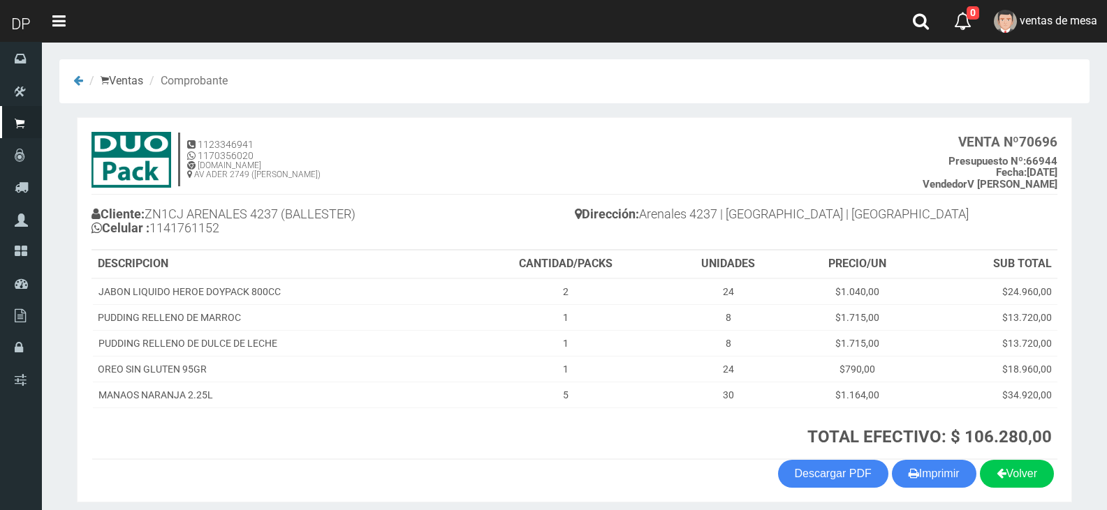
scroll to position [54, 0]
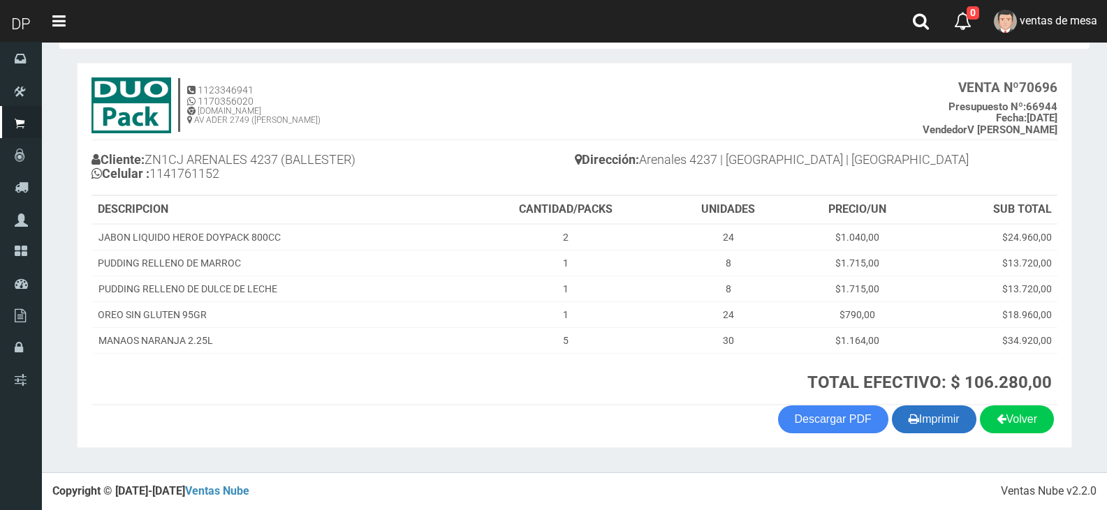
click at [929, 427] on button "Imprimir" at bounding box center [934, 420] width 84 height 28
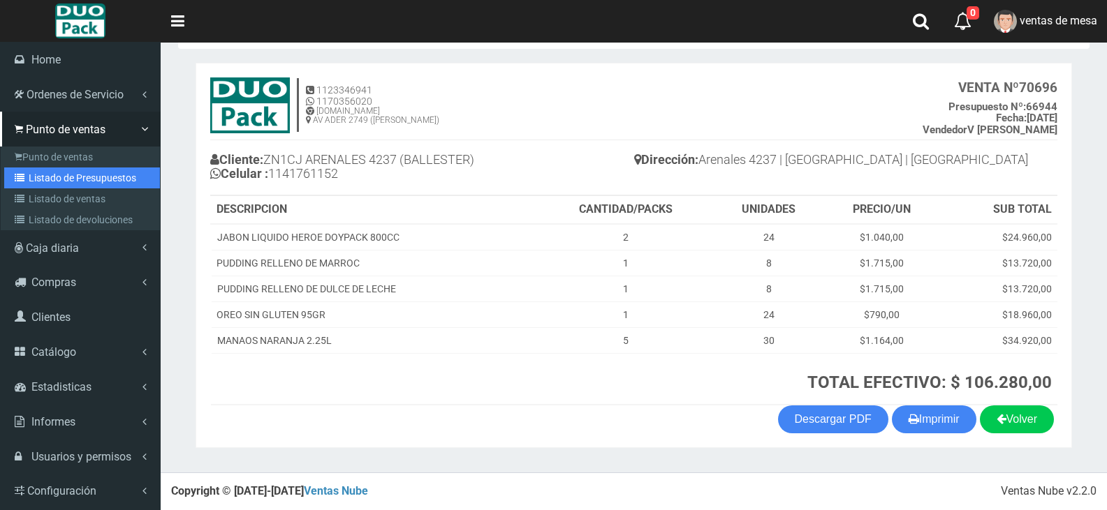
click at [86, 172] on link "Listado de Presupuestos" at bounding box center [82, 178] width 156 height 21
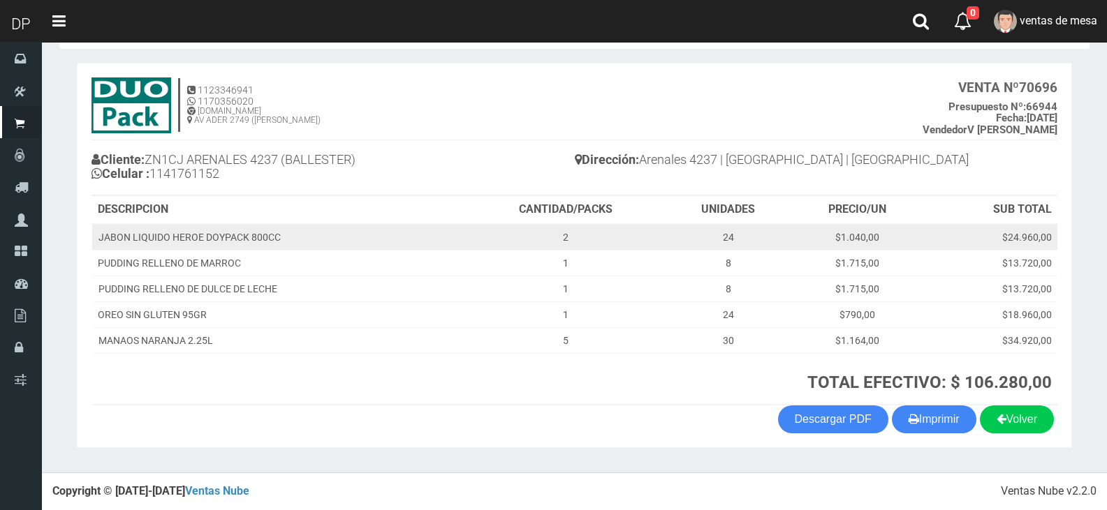
click at [532, 232] on td "2" at bounding box center [565, 237] width 201 height 27
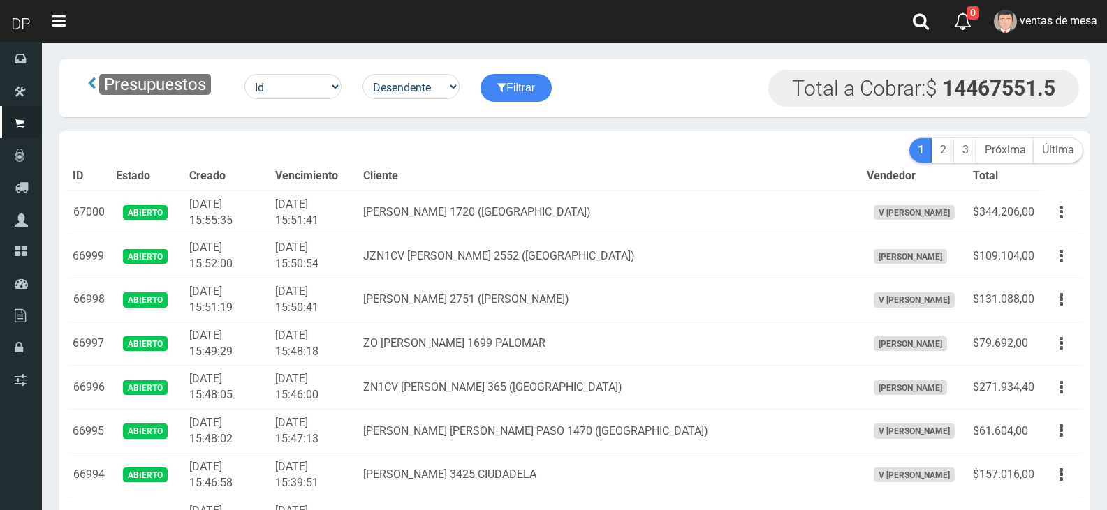
scroll to position [2190, 0]
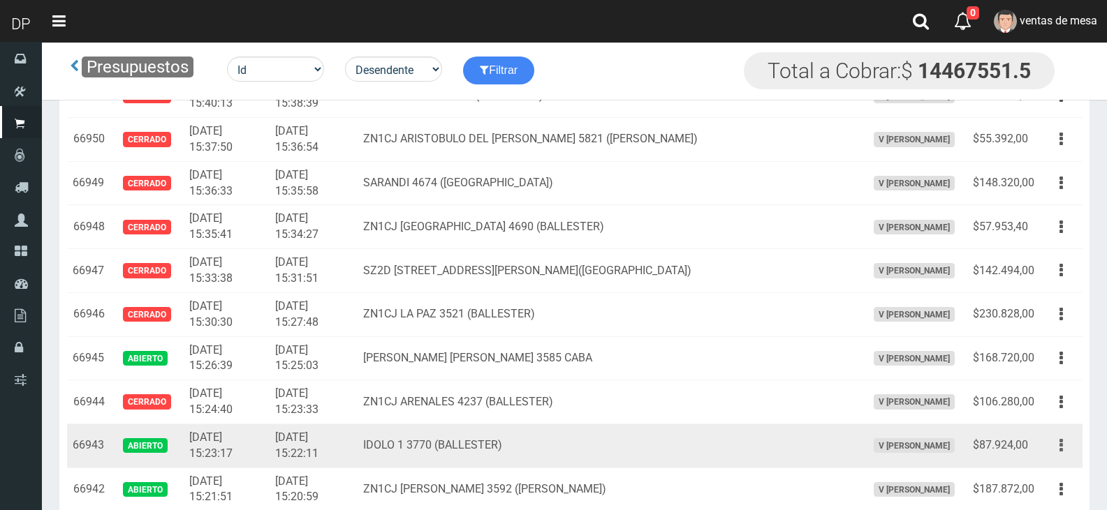
click at [1054, 442] on button "button" at bounding box center [1060, 446] width 31 height 24
click at [1040, 475] on link "Editar" at bounding box center [1021, 479] width 110 height 31
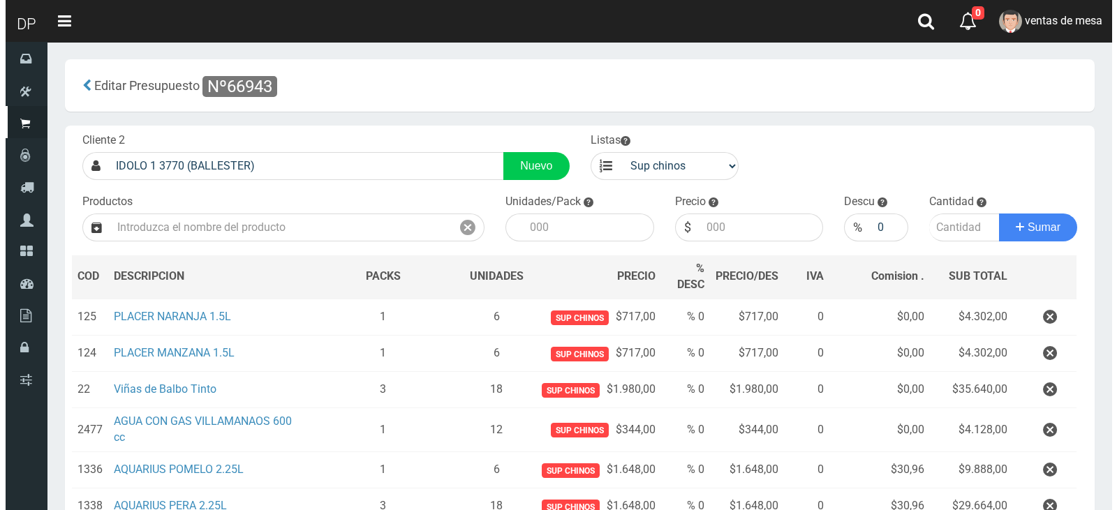
scroll to position [184, 0]
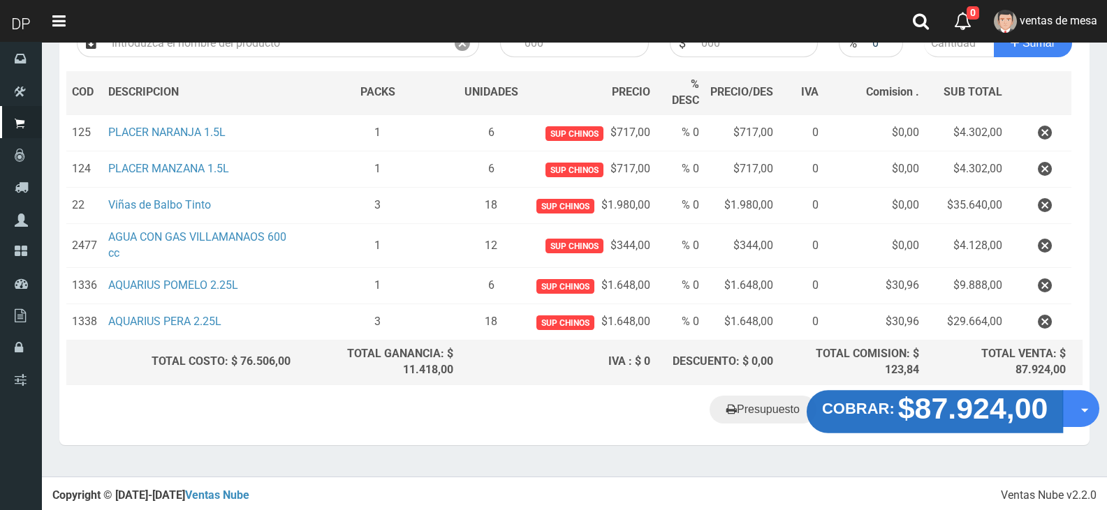
click at [858, 402] on strong "COBRAR:" at bounding box center [858, 408] width 73 height 17
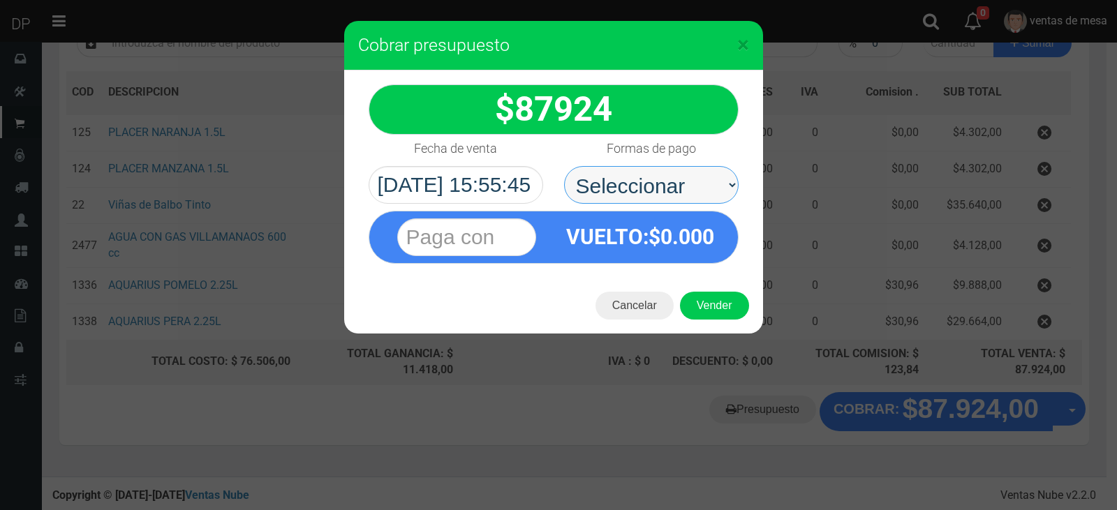
click at [647, 197] on select "Seleccionar Efectivo Tarjeta de Crédito Depósito Débito" at bounding box center [651, 185] width 175 height 38
select select "Efectivo"
click at [564, 166] on select "Seleccionar Efectivo Tarjeta de Crédito Depósito Débito" at bounding box center [651, 185] width 175 height 38
click at [691, 287] on div "Cancelar Vender" at bounding box center [553, 306] width 419 height 56
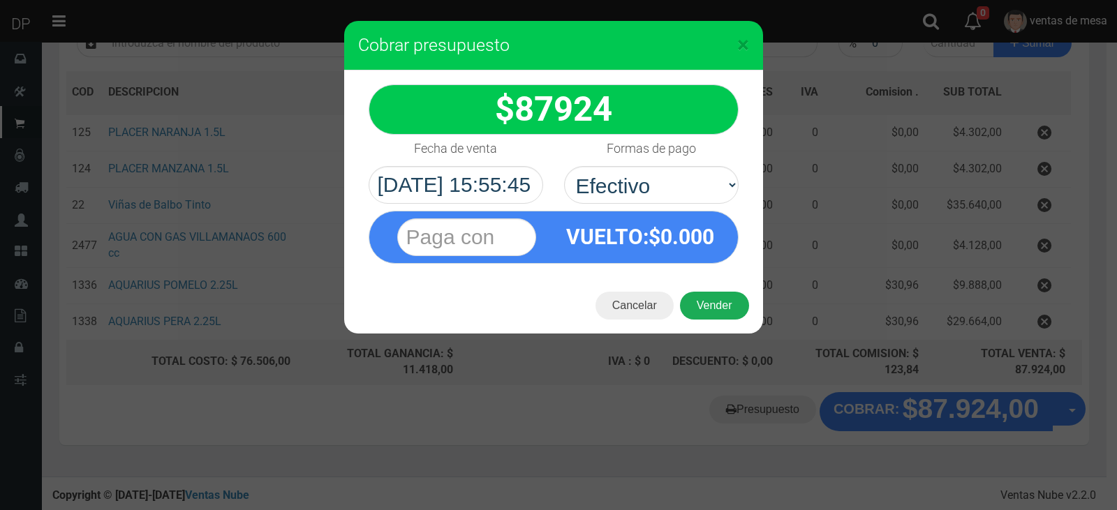
click at [700, 301] on button "Vender" at bounding box center [714, 306] width 69 height 28
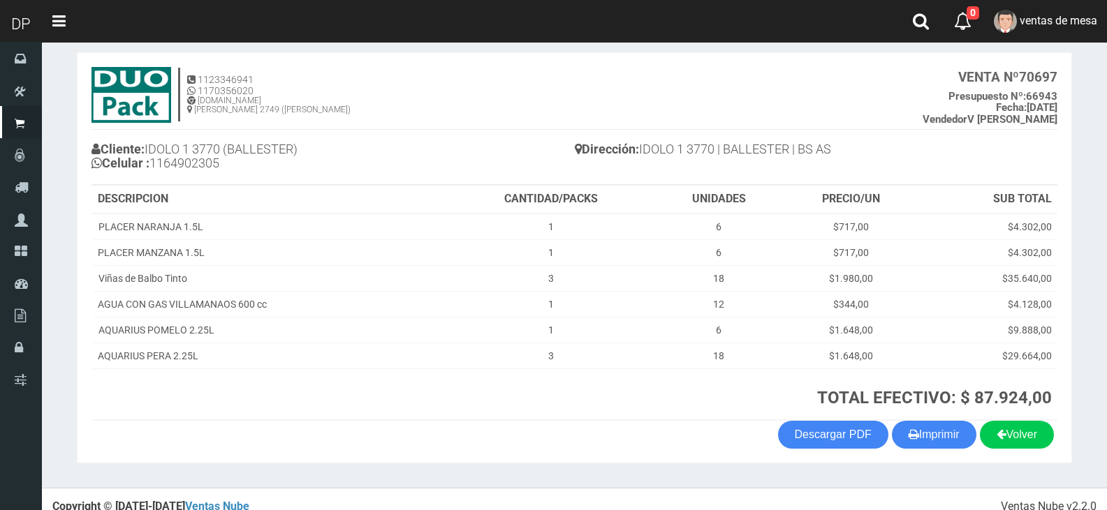
scroll to position [80, 0]
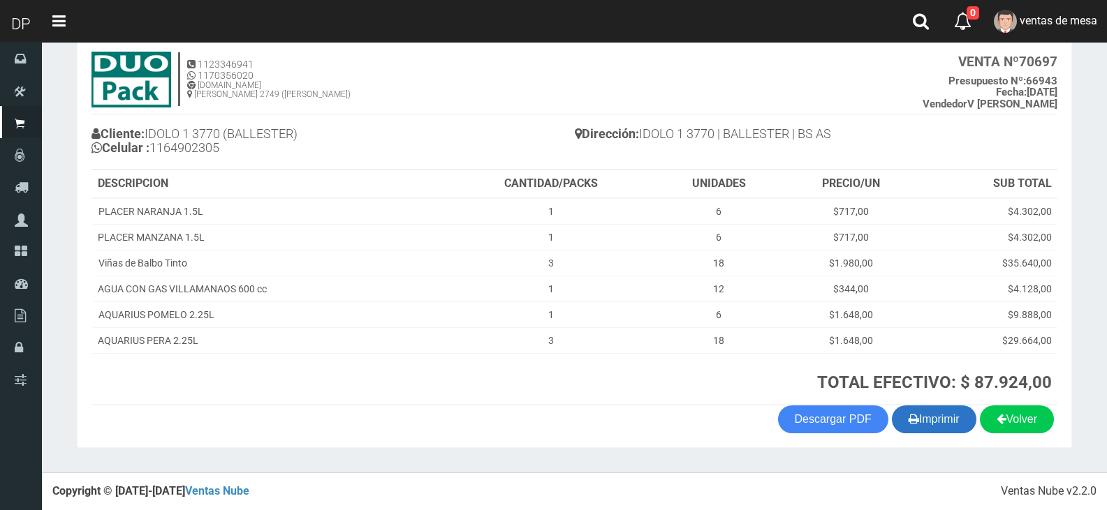
click at [949, 431] on button "Imprimir" at bounding box center [934, 420] width 84 height 28
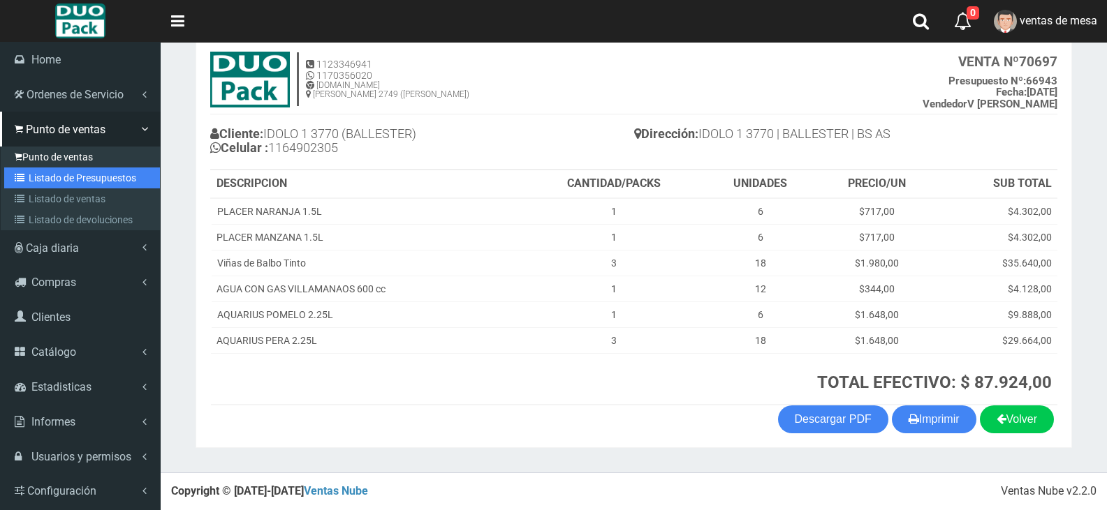
drag, startPoint x: 47, startPoint y: 173, endPoint x: 75, endPoint y: 156, distance: 33.5
click at [47, 173] on link "Listado de Presupuestos" at bounding box center [82, 178] width 156 height 21
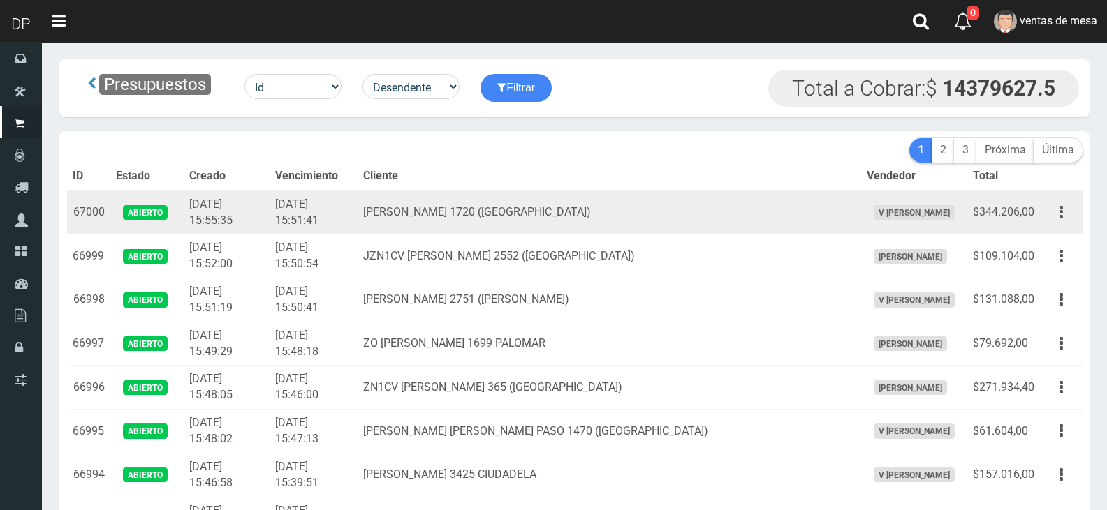
drag, startPoint x: 0, startPoint y: 0, endPoint x: 589, endPoint y: 217, distance: 627.4
click at [589, 217] on td "[PERSON_NAME] 1720 ([GEOGRAPHIC_DATA])" at bounding box center [609, 213] width 503 height 44
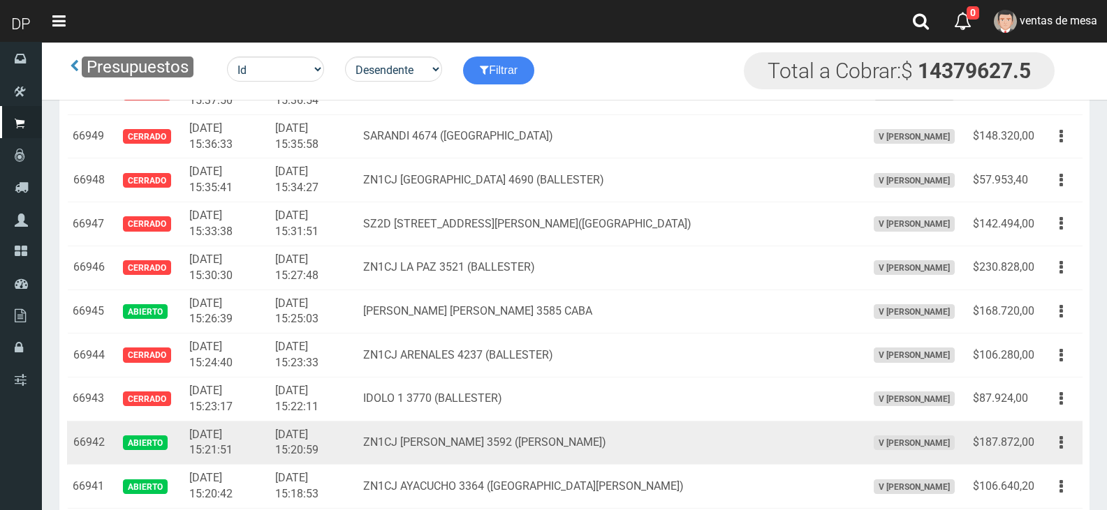
scroll to position [2260, 0]
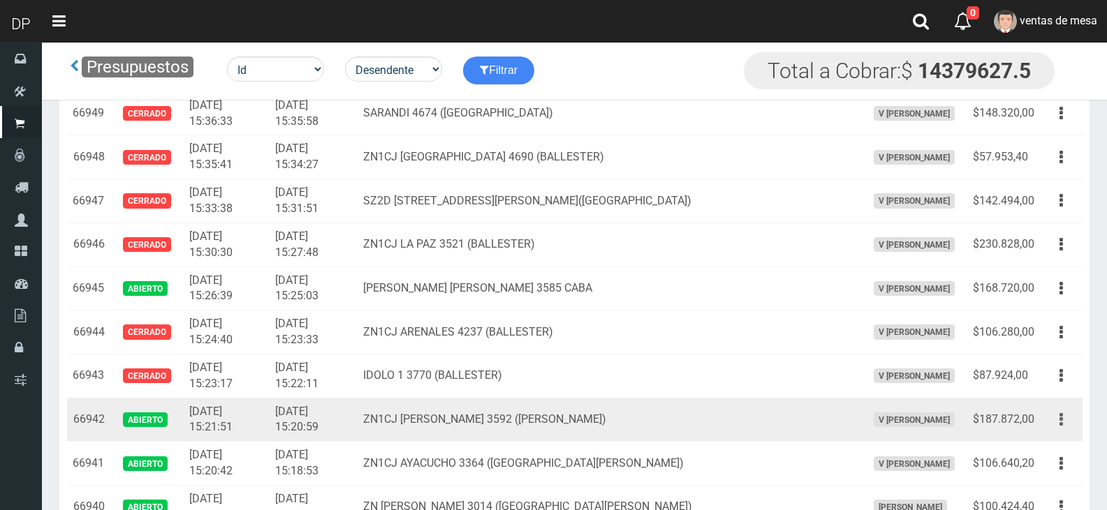
click at [1051, 423] on button "button" at bounding box center [1060, 420] width 31 height 24
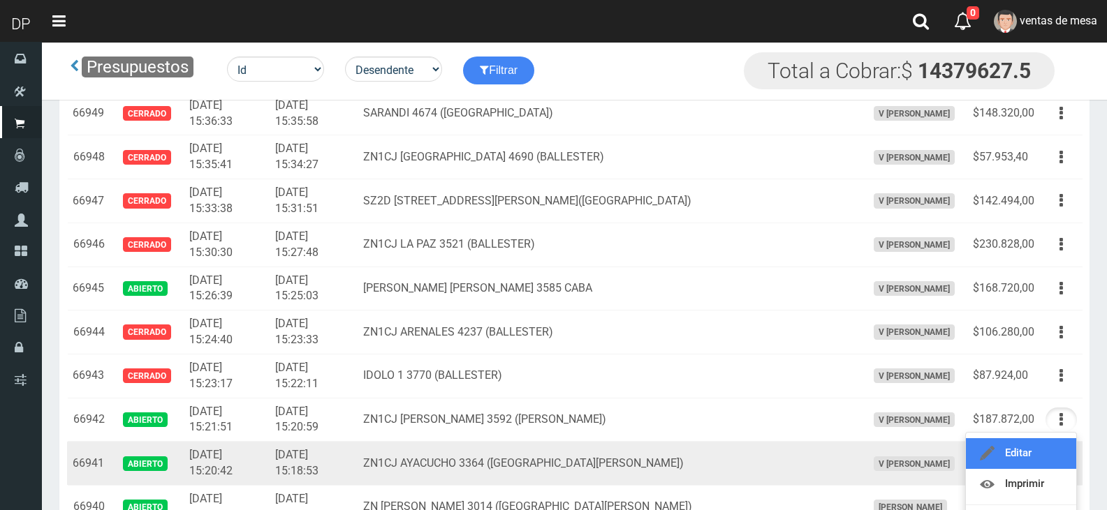
click at [1047, 452] on link "Editar" at bounding box center [1021, 454] width 110 height 31
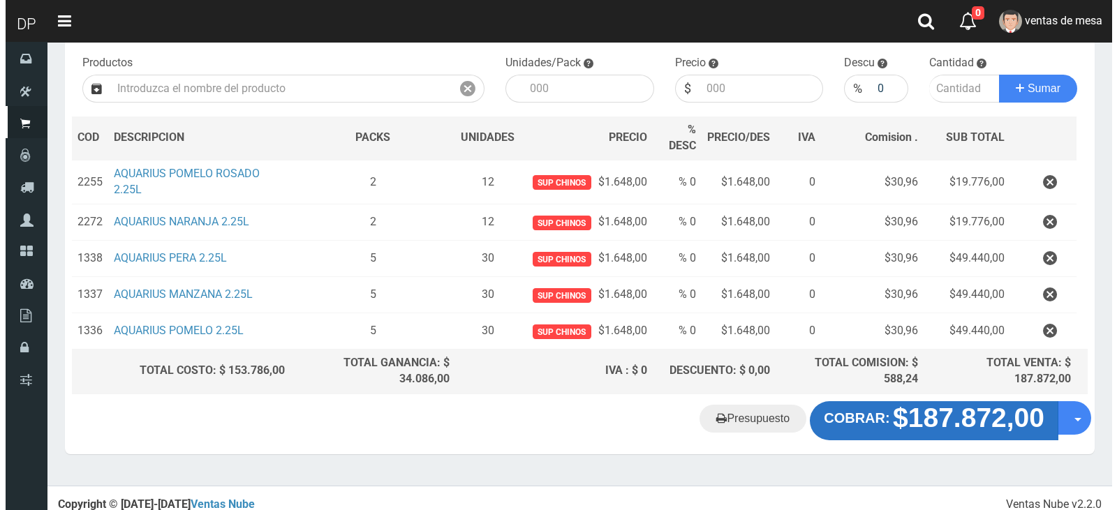
scroll to position [140, 0]
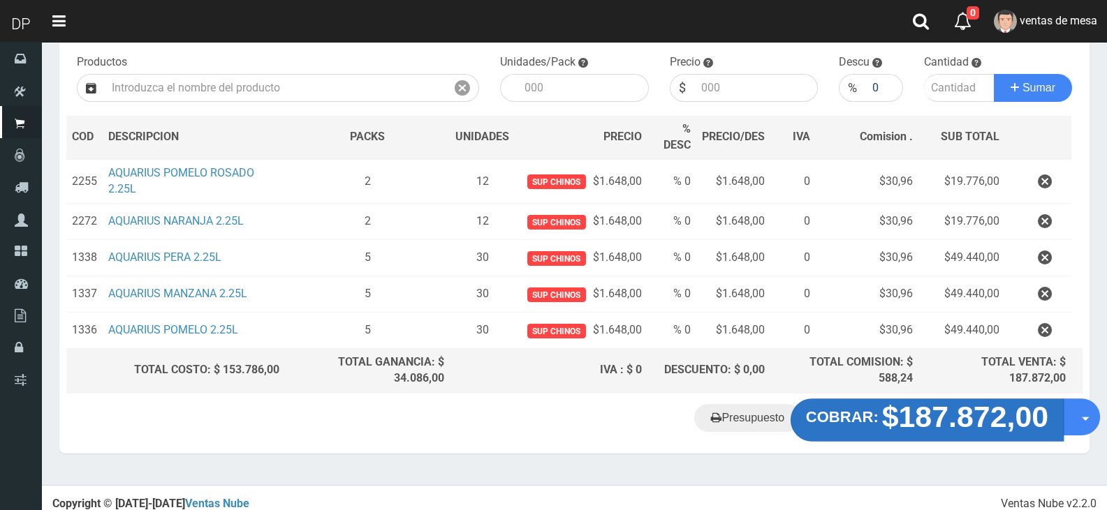
click at [943, 433] on strong "$187.872,00" at bounding box center [965, 416] width 167 height 33
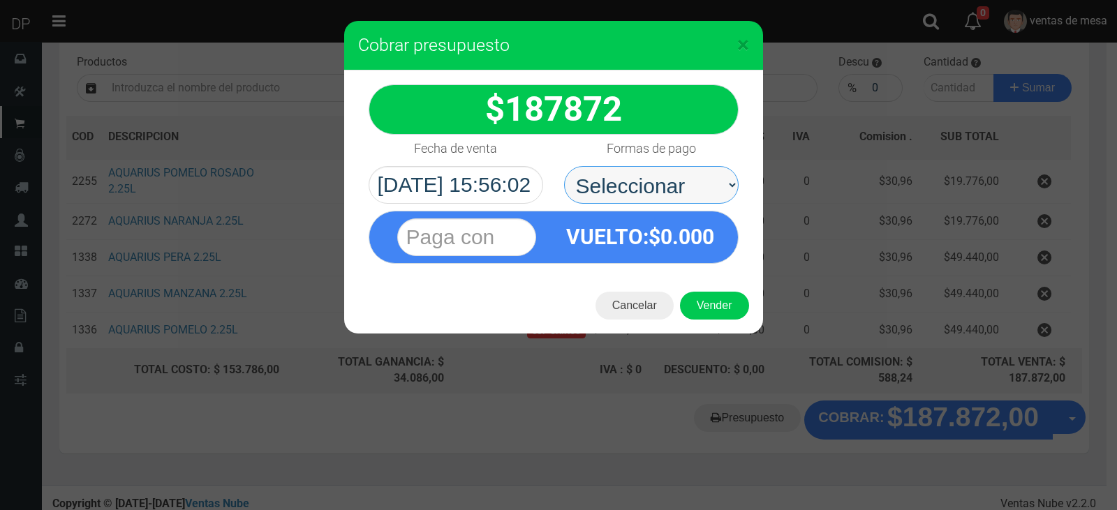
drag, startPoint x: 698, startPoint y: 191, endPoint x: 695, endPoint y: 199, distance: 8.8
click at [698, 191] on select "Seleccionar Efectivo Tarjeta de Crédito Depósito Débito" at bounding box center [651, 185] width 175 height 38
select select "Efectivo"
click at [564, 166] on select "Seleccionar Efectivo Tarjeta de Crédito Depósito Débito" at bounding box center [651, 185] width 175 height 38
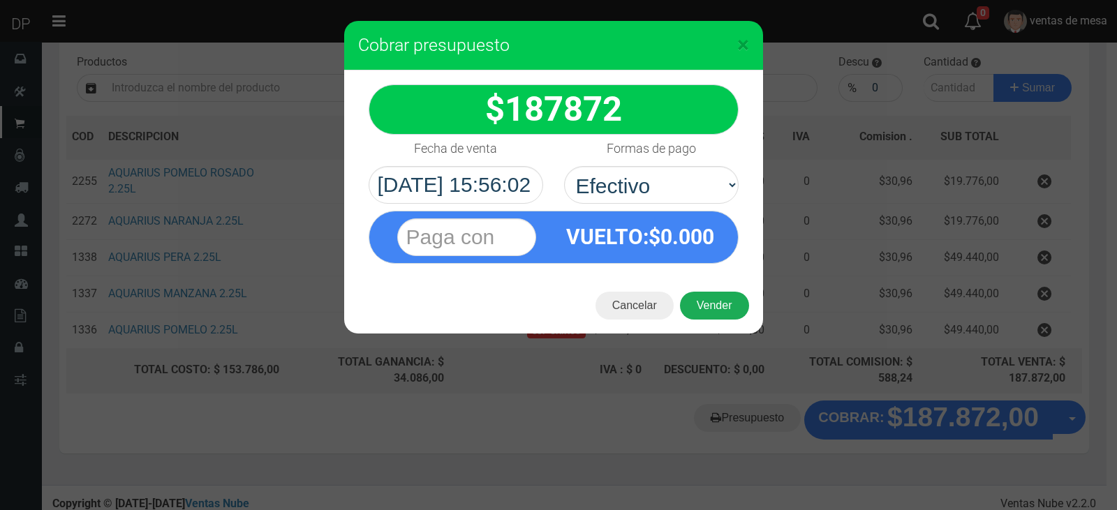
click at [704, 302] on button "Vender" at bounding box center [714, 306] width 69 height 28
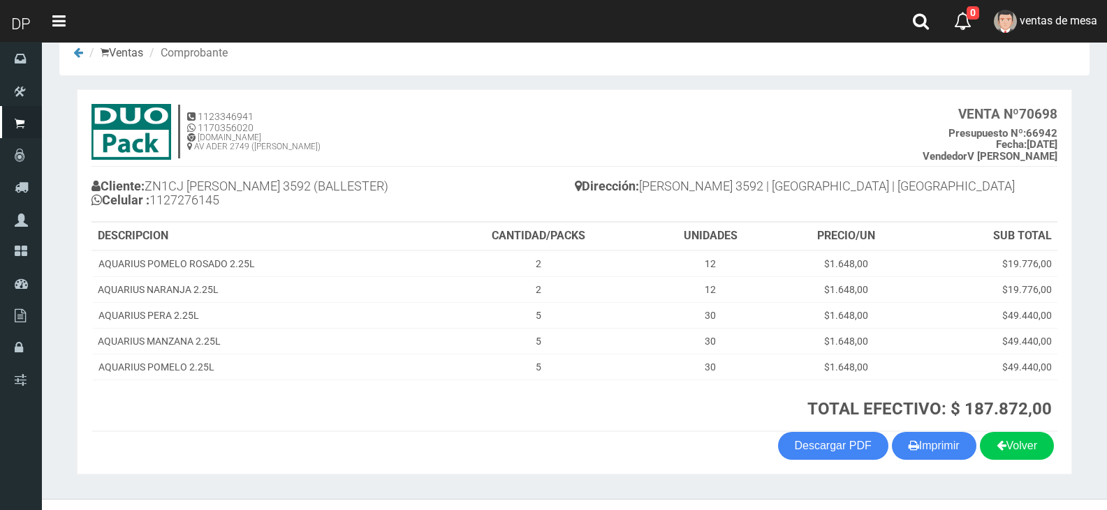
scroll to position [54, 0]
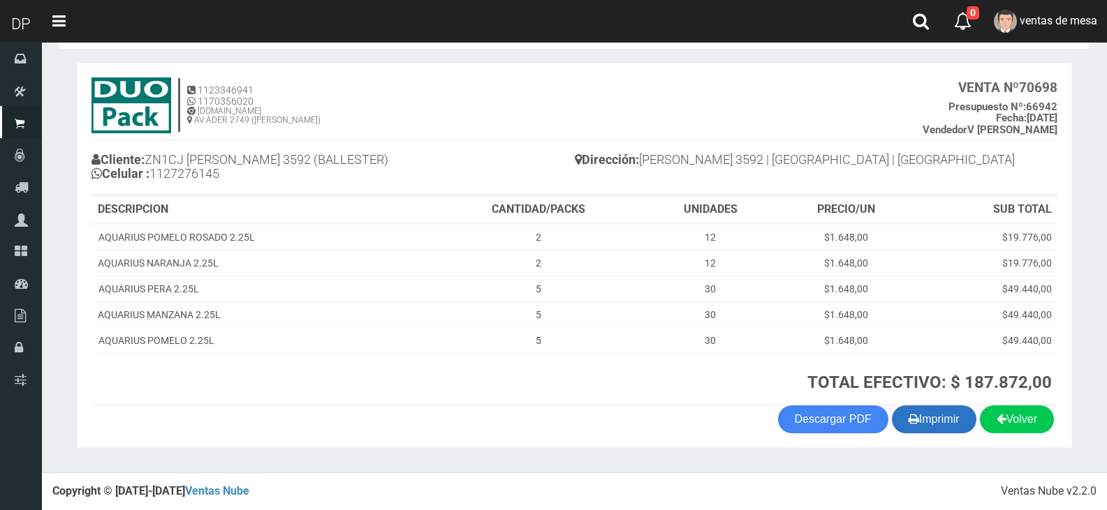
click at [922, 422] on button "Imprimir" at bounding box center [934, 420] width 84 height 28
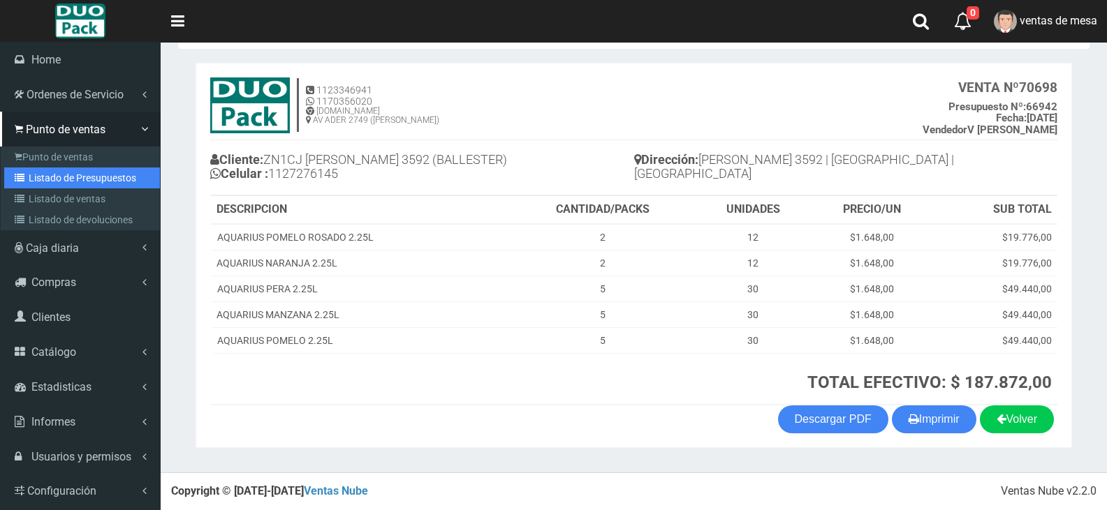
click at [20, 170] on link "Listado de Presupuestos" at bounding box center [82, 178] width 156 height 21
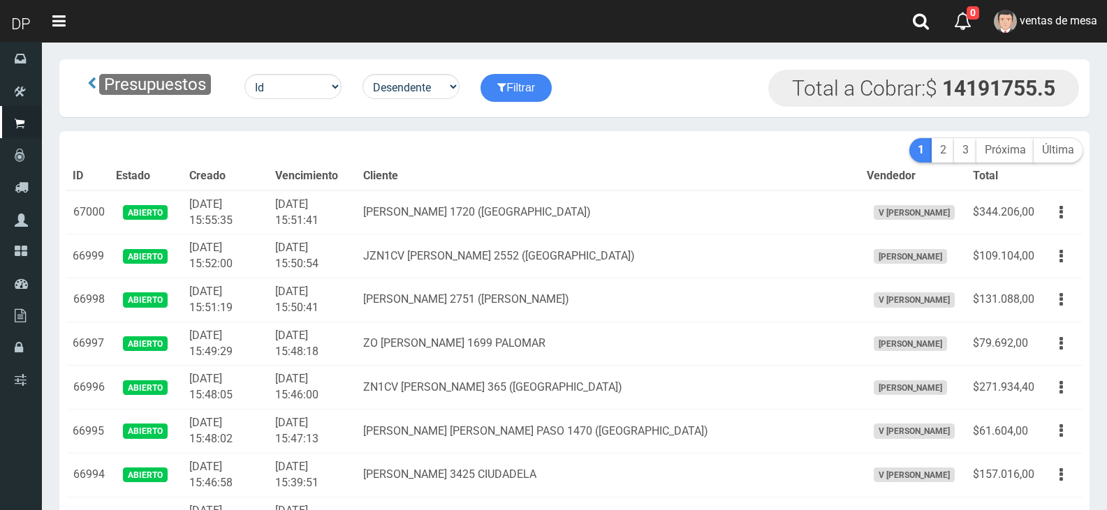
click at [649, 95] on div "Presupuestos Id Facturado Valor vencimiento vendedor cliente Desendente Ascende…" at bounding box center [574, 88] width 1009 height 37
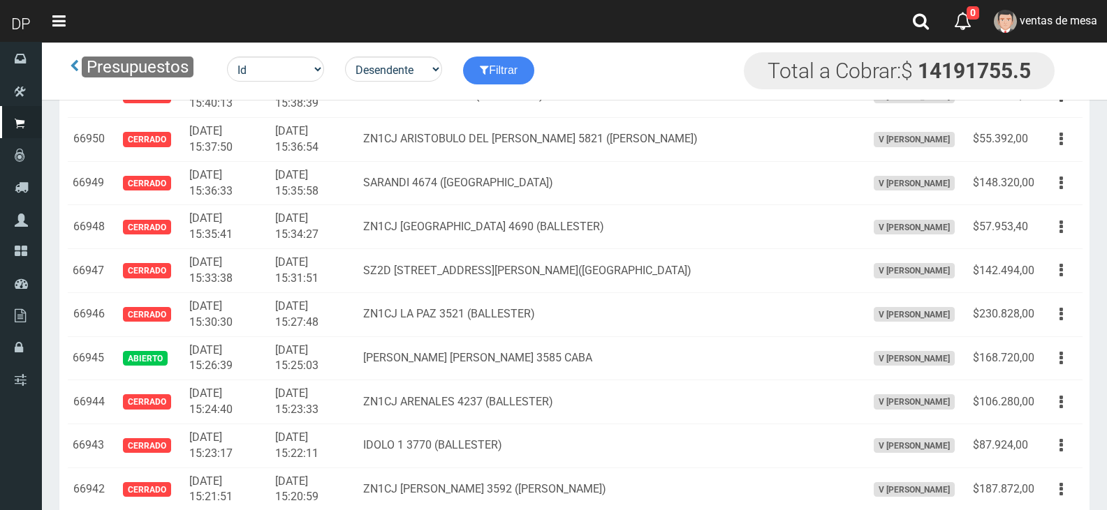
scroll to position [2468, 0]
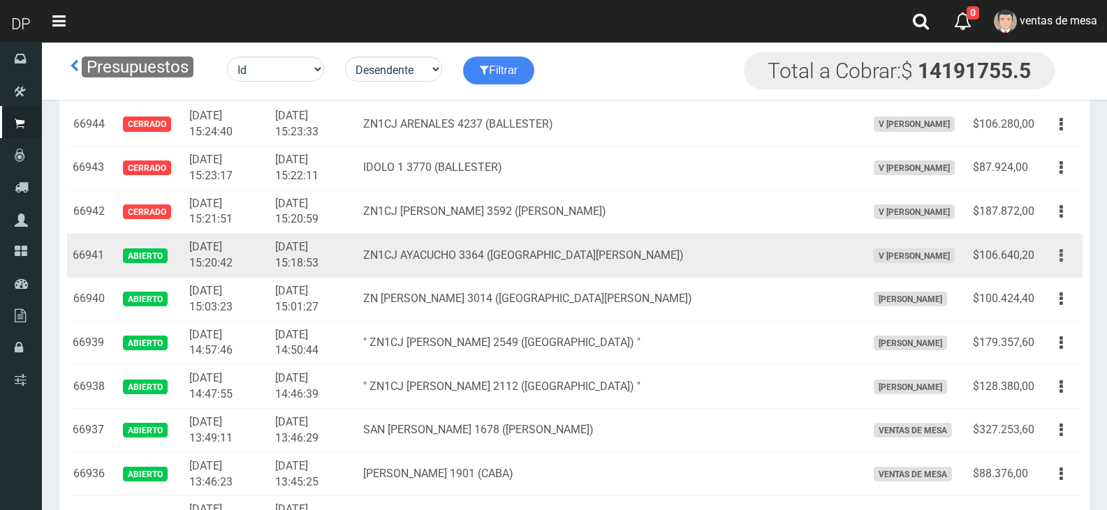
click at [1062, 264] on icon "button" at bounding box center [1060, 256] width 3 height 24
click at [0, 0] on link "Editar" at bounding box center [0, 0] width 0 height 0
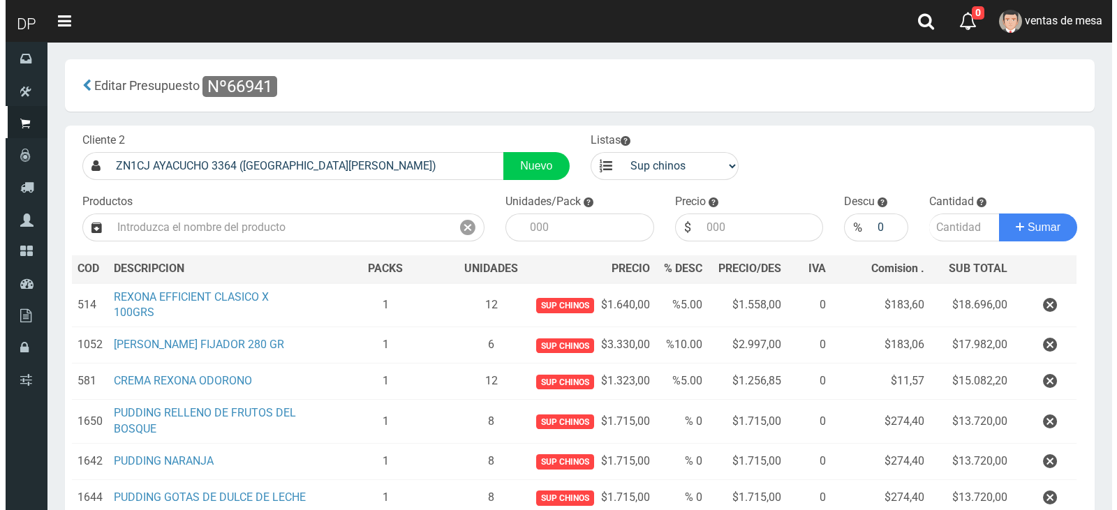
scroll to position [219, 0]
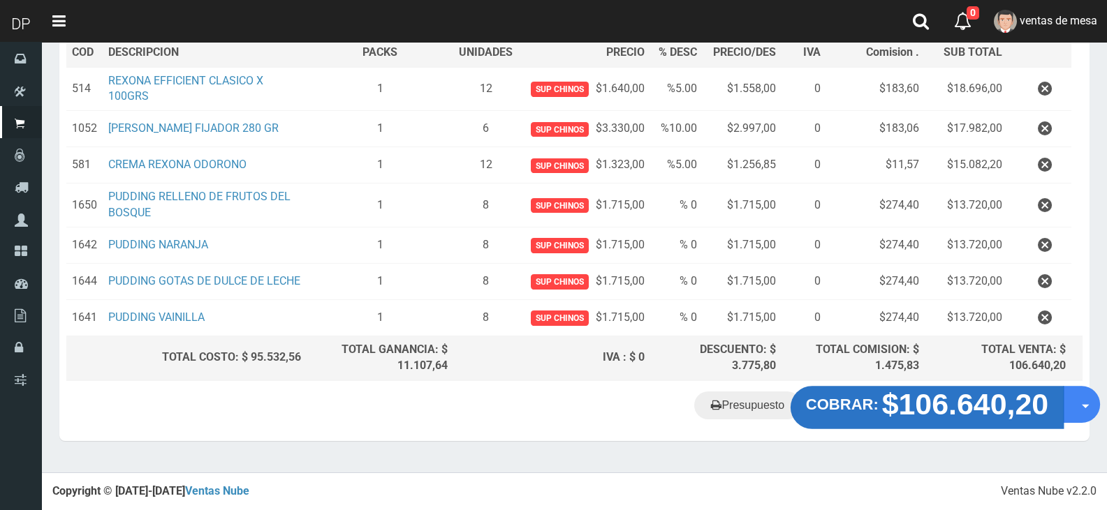
click at [838, 405] on strong "COBRAR:" at bounding box center [842, 404] width 73 height 17
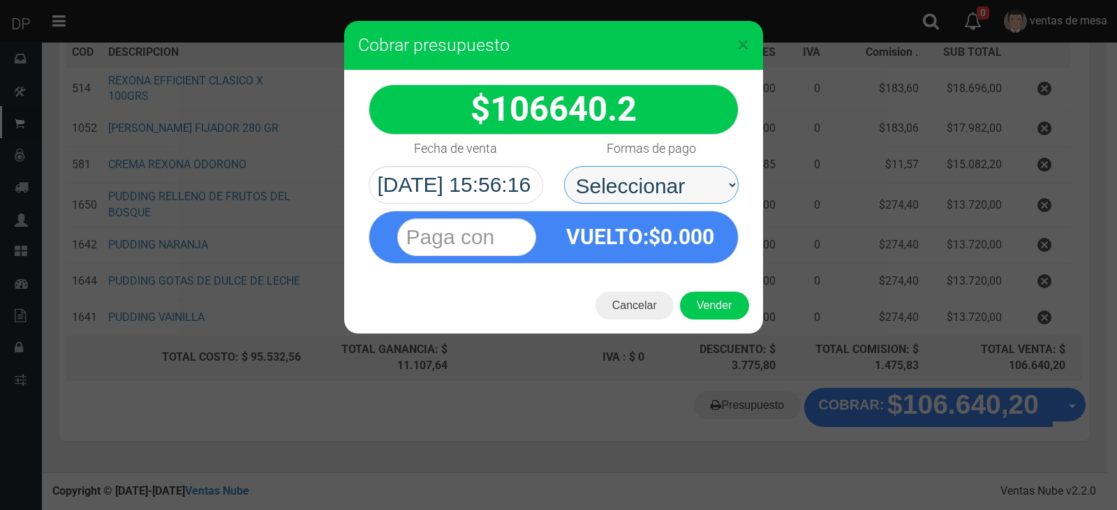
drag, startPoint x: 664, startPoint y: 182, endPoint x: 663, endPoint y: 198, distance: 15.4
click at [661, 182] on select "Seleccionar Efectivo Tarjeta de Crédito Depósito Débito" at bounding box center [651, 185] width 175 height 38
select select "Efectivo"
click at [564, 166] on select "Seleccionar Efectivo Tarjeta de Crédito Depósito Débito" at bounding box center [651, 185] width 175 height 38
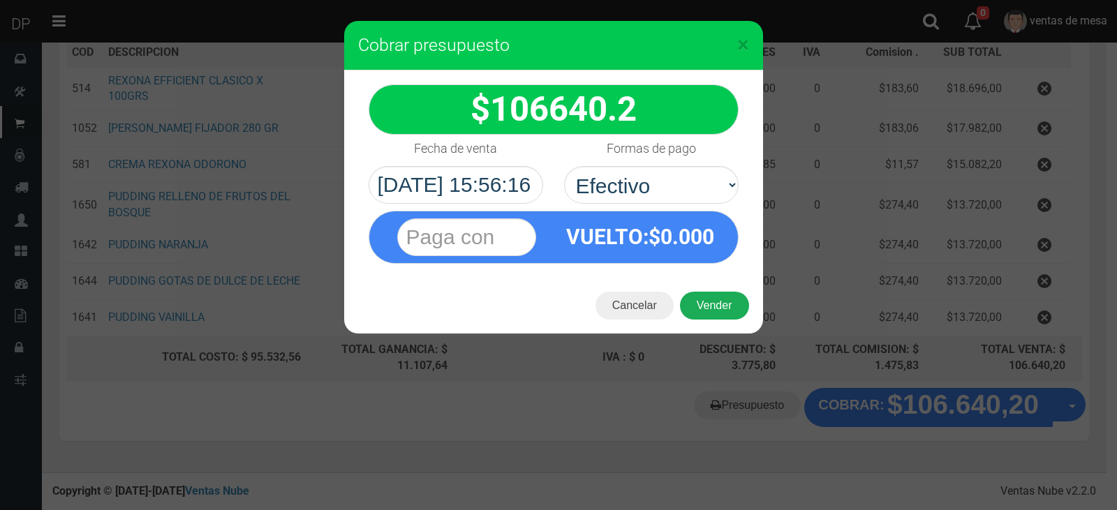
click at [714, 304] on button "Vender" at bounding box center [714, 306] width 69 height 28
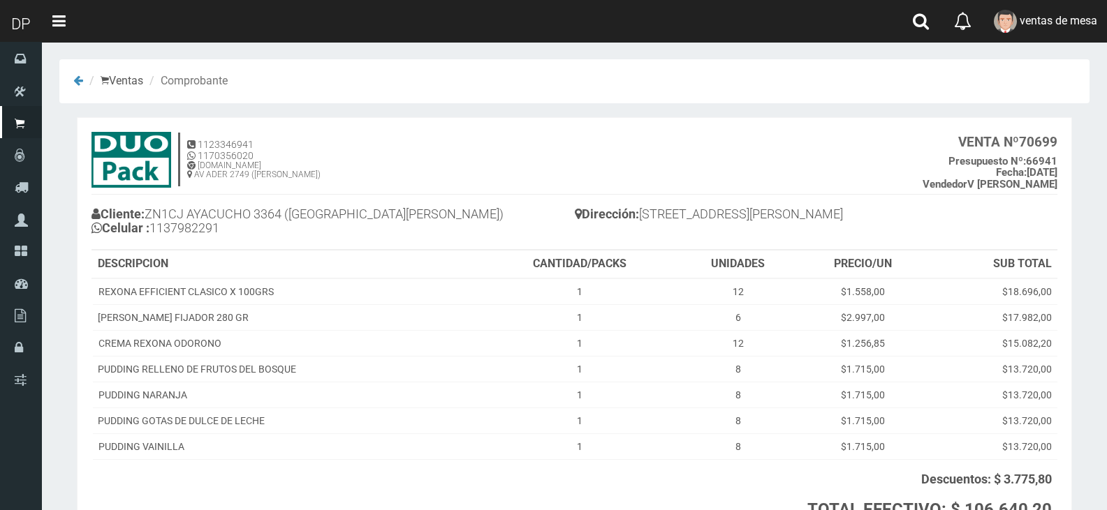
scroll to position [127, 0]
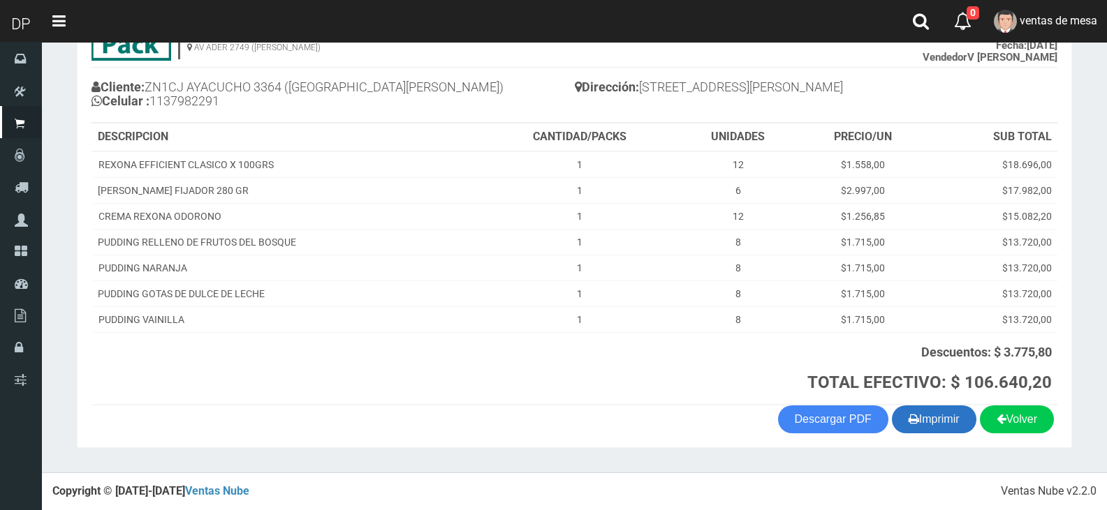
click at [952, 422] on button "Imprimir" at bounding box center [934, 420] width 84 height 28
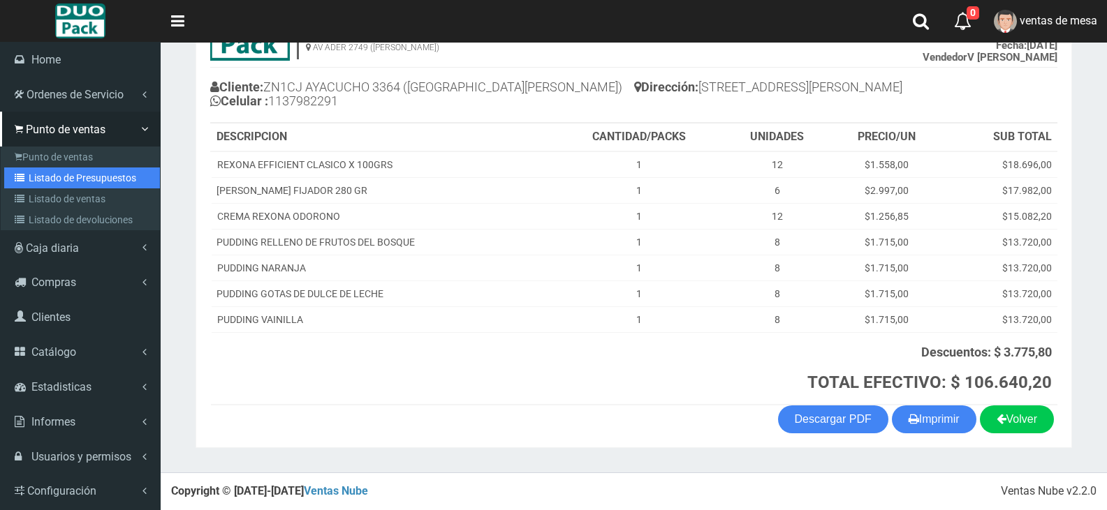
click at [41, 182] on link "Listado de Presupuestos" at bounding box center [82, 178] width 156 height 21
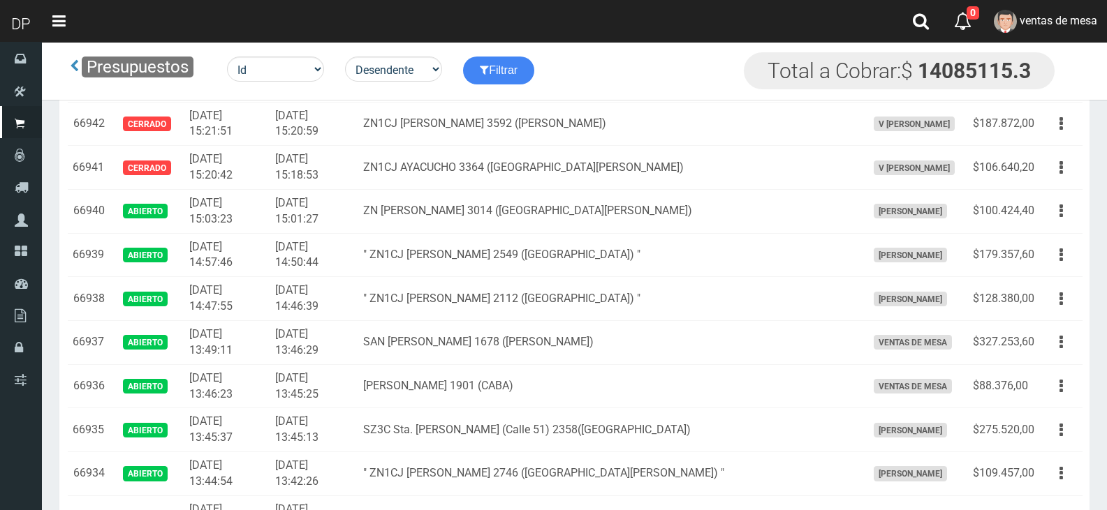
scroll to position [2906, 0]
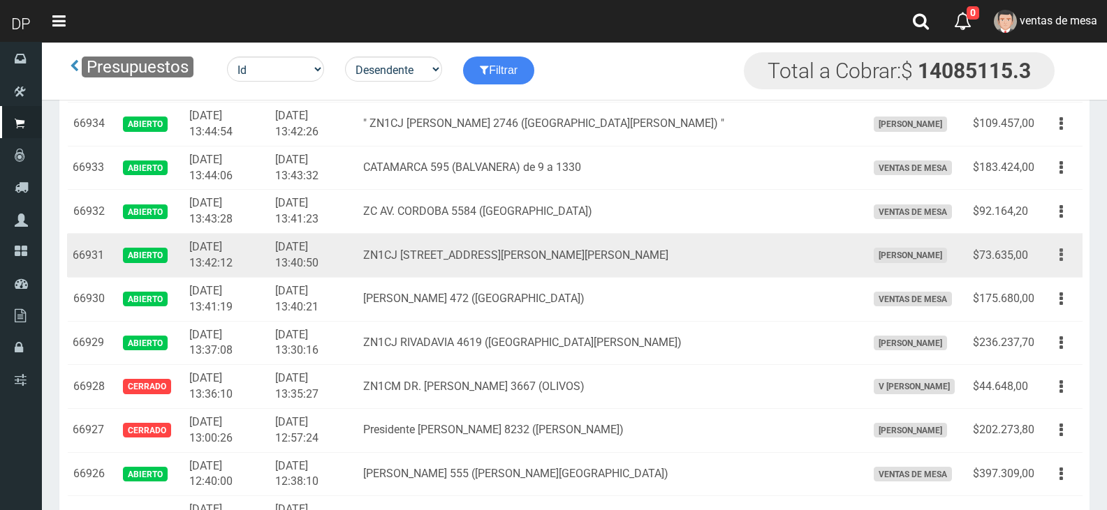
click at [1054, 260] on button "button" at bounding box center [1060, 255] width 31 height 24
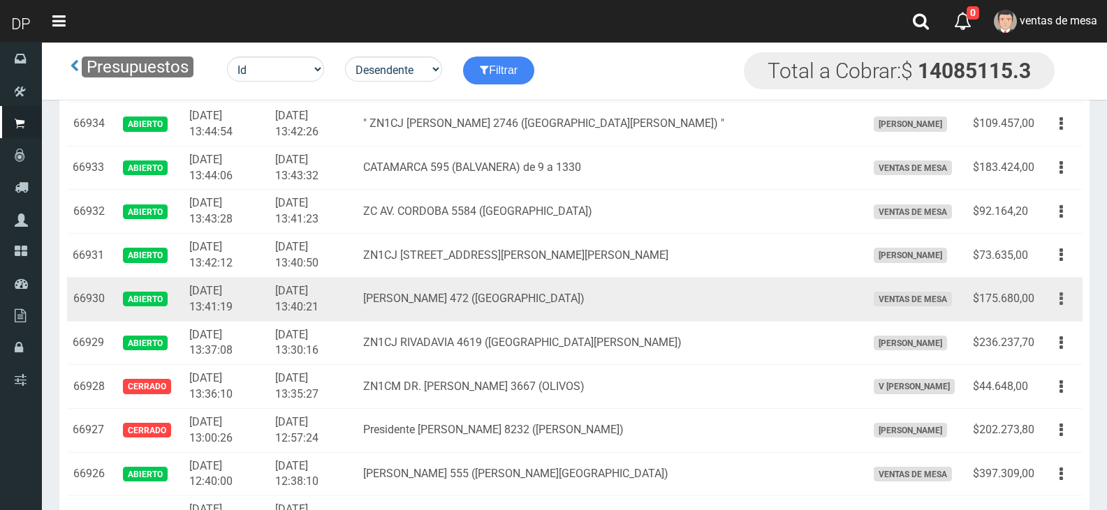
click at [1056, 290] on button "button" at bounding box center [1060, 299] width 31 height 24
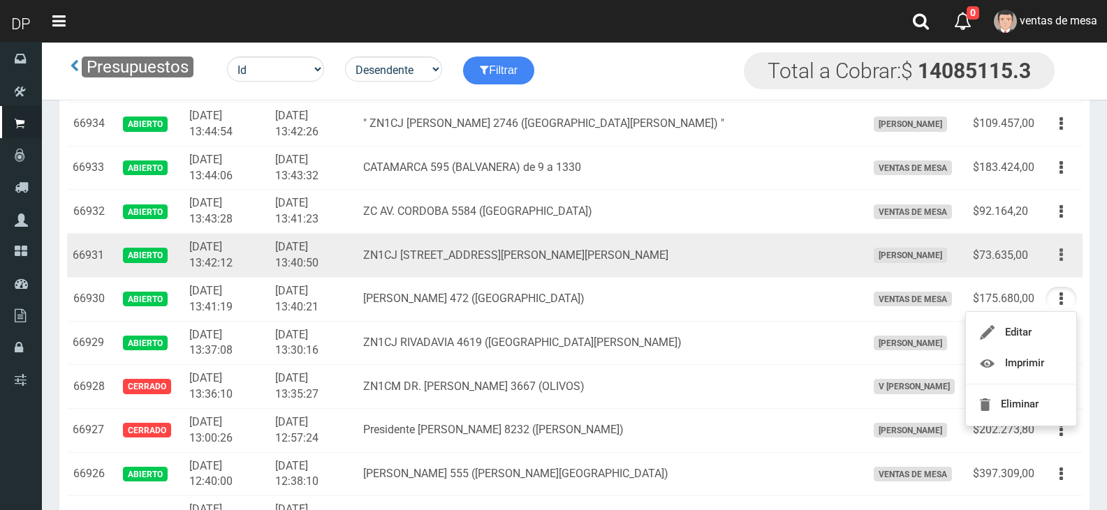
click at [1058, 265] on button "button" at bounding box center [1060, 255] width 31 height 24
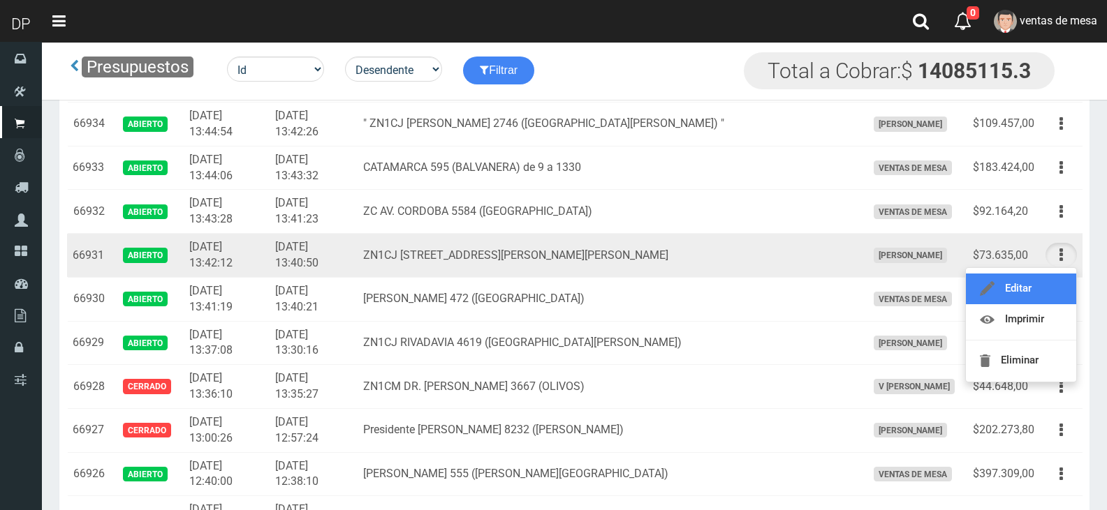
click at [1050, 285] on link "Editar" at bounding box center [1021, 289] width 110 height 31
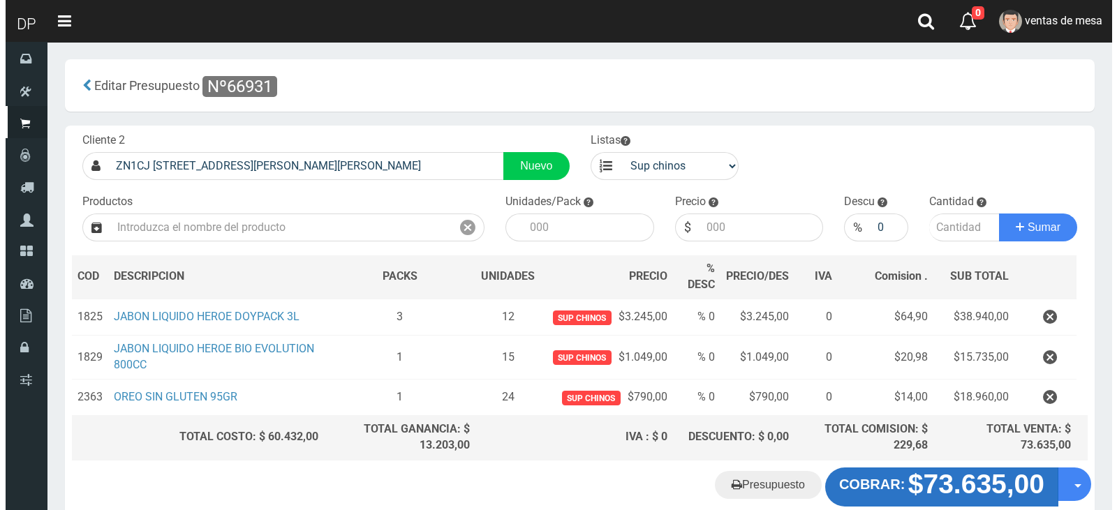
scroll to position [75, 0]
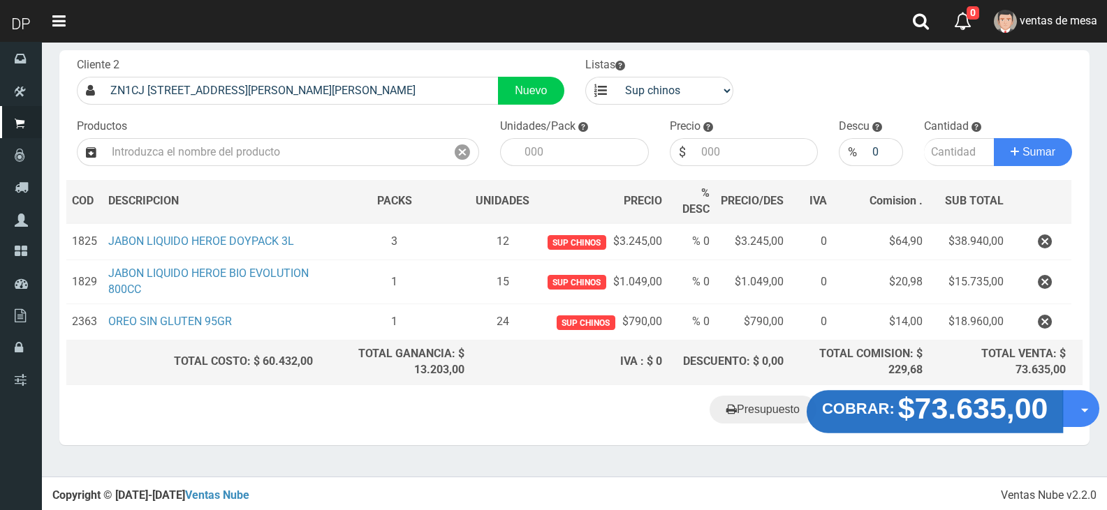
click at [902, 407] on strong "$73.635,00" at bounding box center [973, 408] width 150 height 33
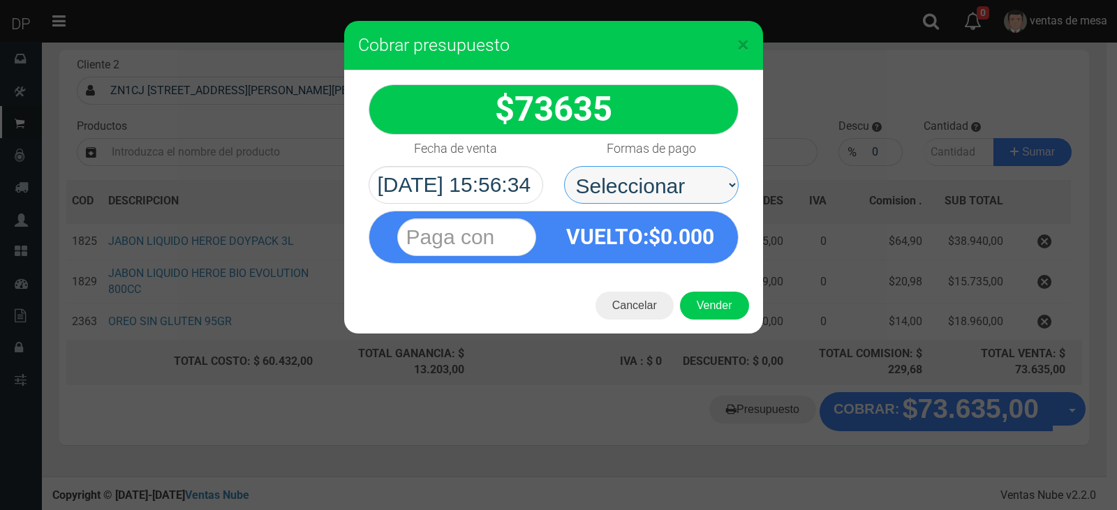
drag, startPoint x: 675, startPoint y: 191, endPoint x: 675, endPoint y: 201, distance: 9.8
click at [675, 191] on select "Seleccionar Efectivo Tarjeta de Crédito Depósito Débito" at bounding box center [651, 185] width 175 height 38
select select "Efectivo"
click at [564, 166] on select "Seleccionar Efectivo Tarjeta de Crédito Depósito Débito" at bounding box center [651, 185] width 175 height 38
click at [700, 282] on div "Cancelar Vender" at bounding box center [553, 306] width 419 height 56
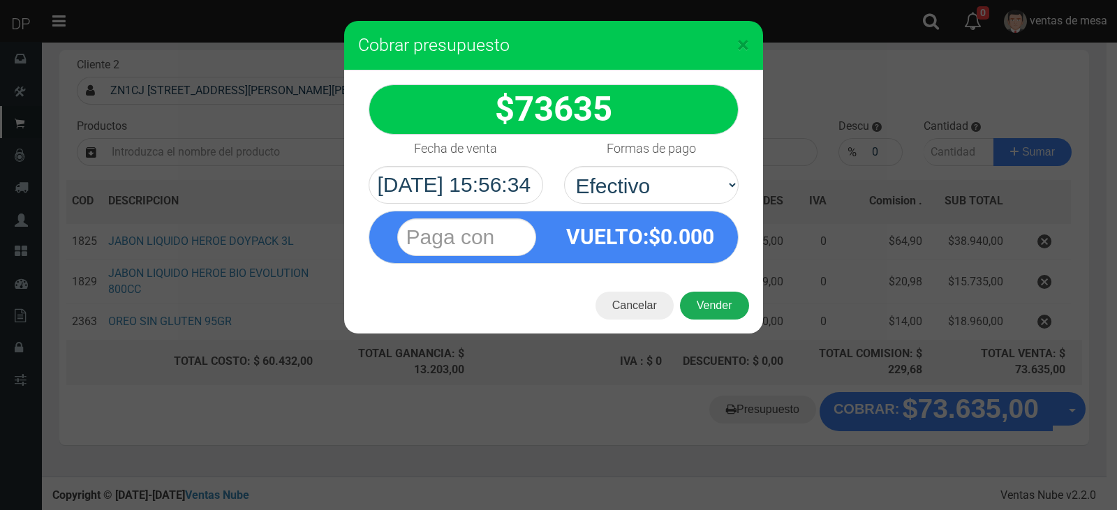
click at [705, 293] on button "Vender" at bounding box center [714, 306] width 69 height 28
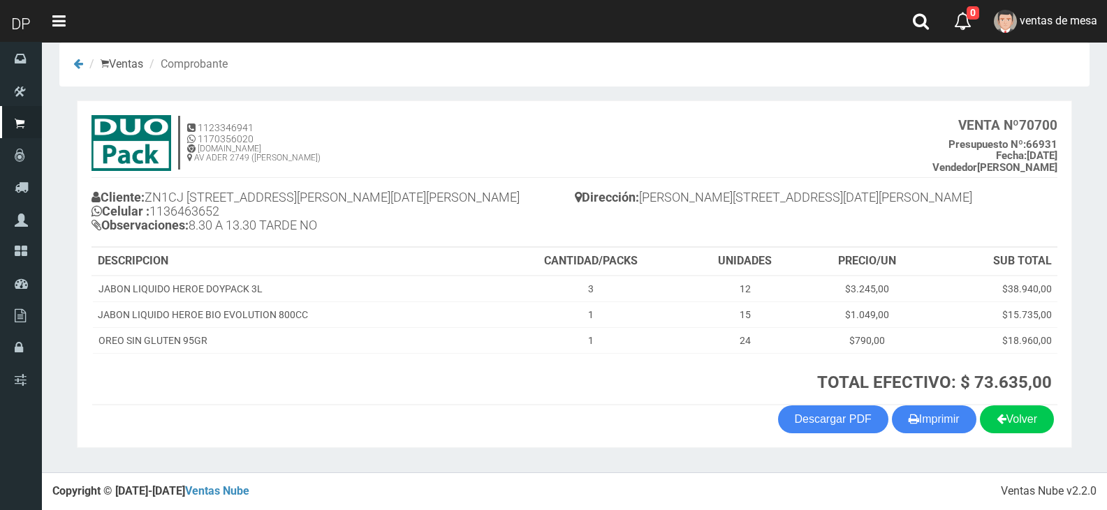
scroll to position [17, 0]
click at [912, 405] on section "1123346941 1170356020 [DOMAIN_NAME] AV ADER 2749 ([PERSON_NAME]) VENTA Nº 70700…" at bounding box center [574, 275] width 995 height 348
click at [915, 414] on button "Imprimir" at bounding box center [934, 420] width 84 height 28
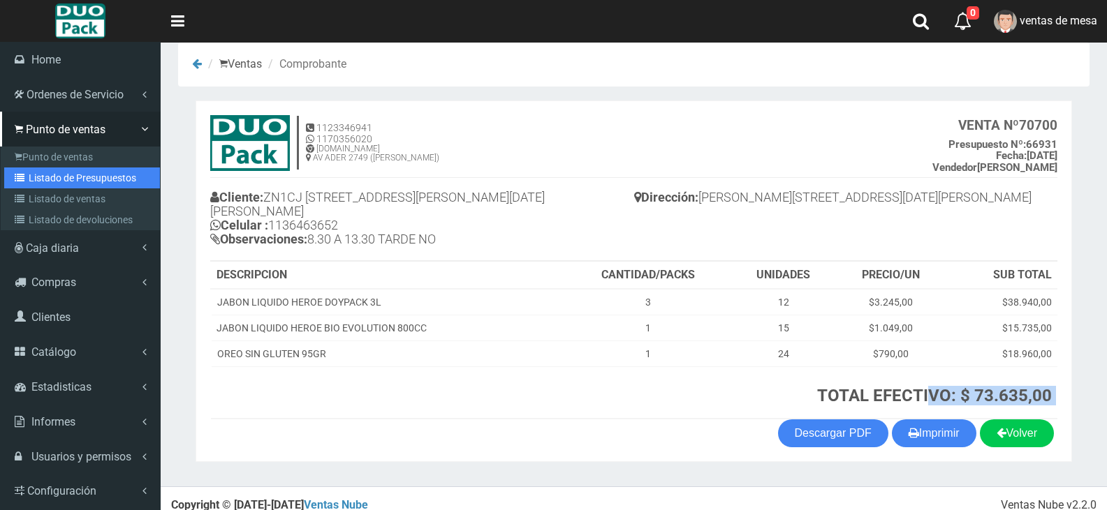
click at [81, 175] on link "Listado de Presupuestos" at bounding box center [82, 178] width 156 height 21
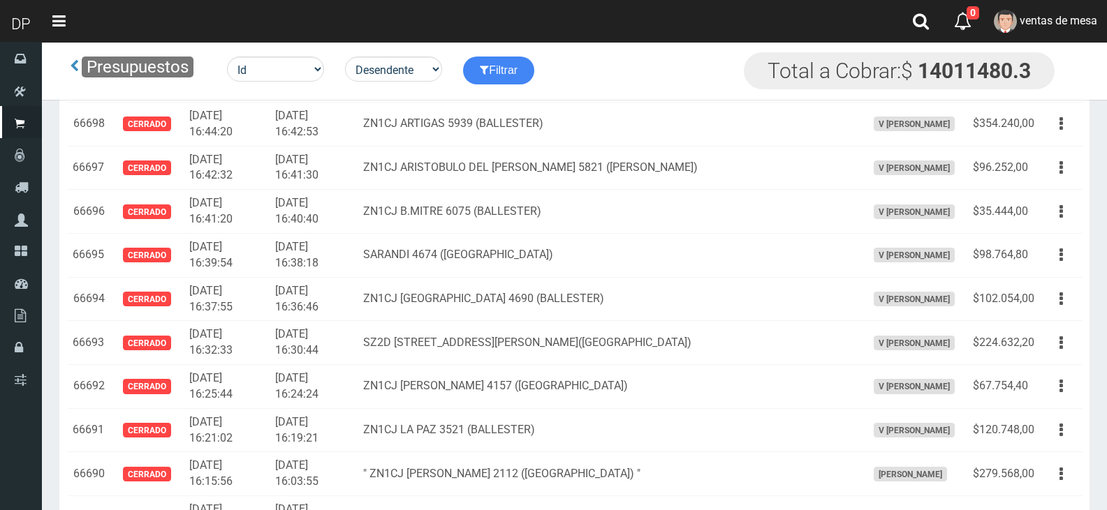
scroll to position [1943, 0]
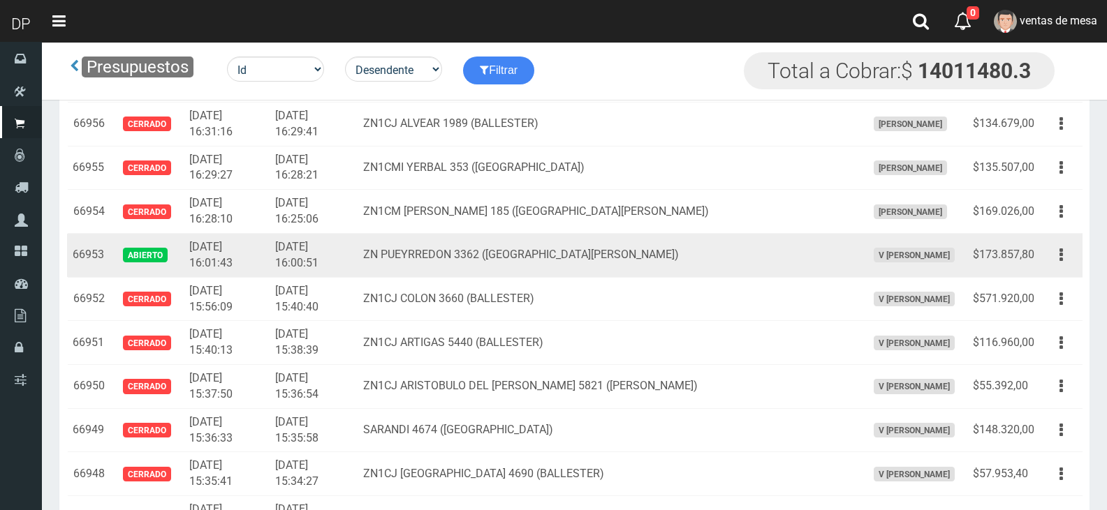
click at [1048, 257] on button "button" at bounding box center [1060, 255] width 31 height 24
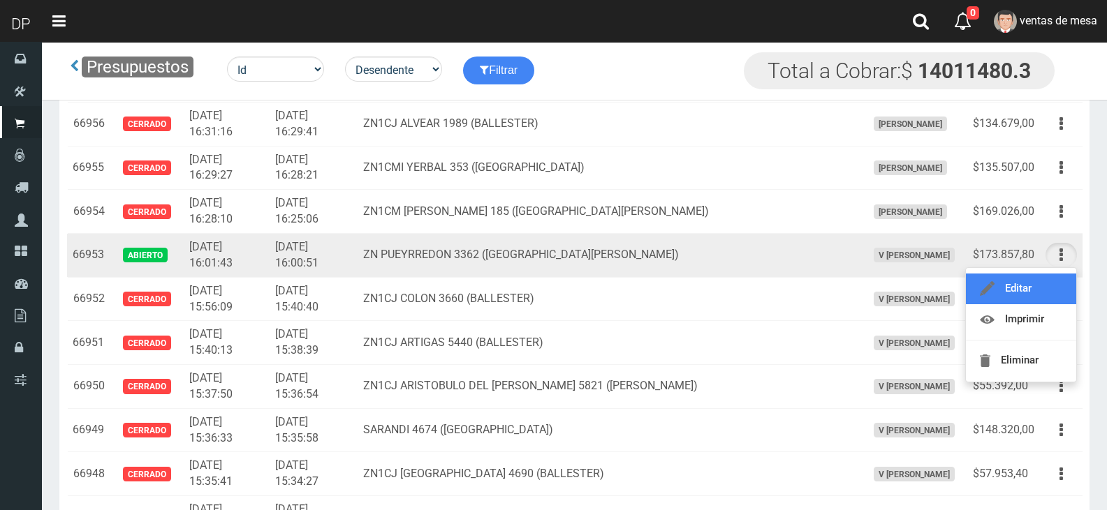
click at [1051, 290] on link "Editar" at bounding box center [1021, 289] width 110 height 31
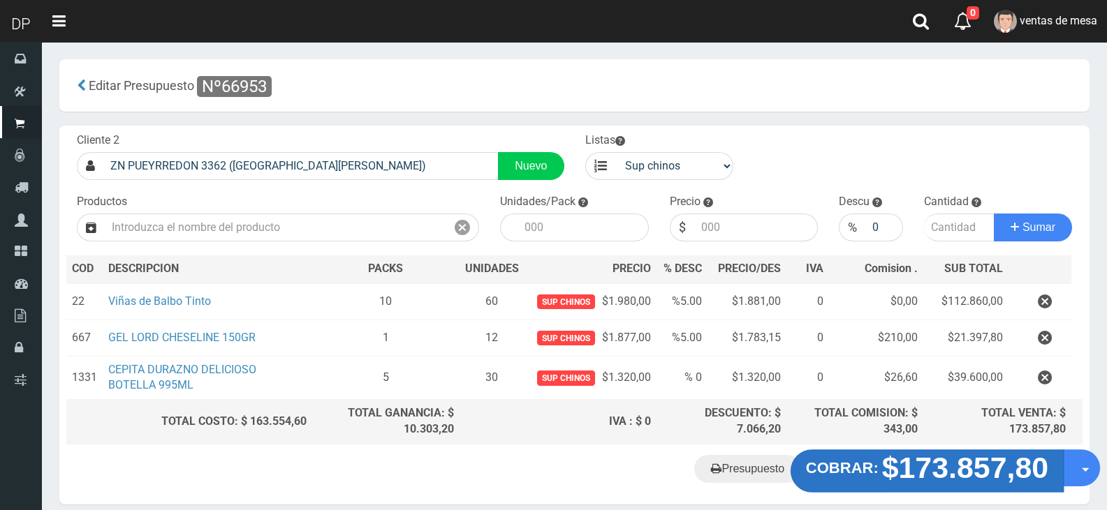
click at [856, 460] on strong "COBRAR:" at bounding box center [842, 467] width 73 height 17
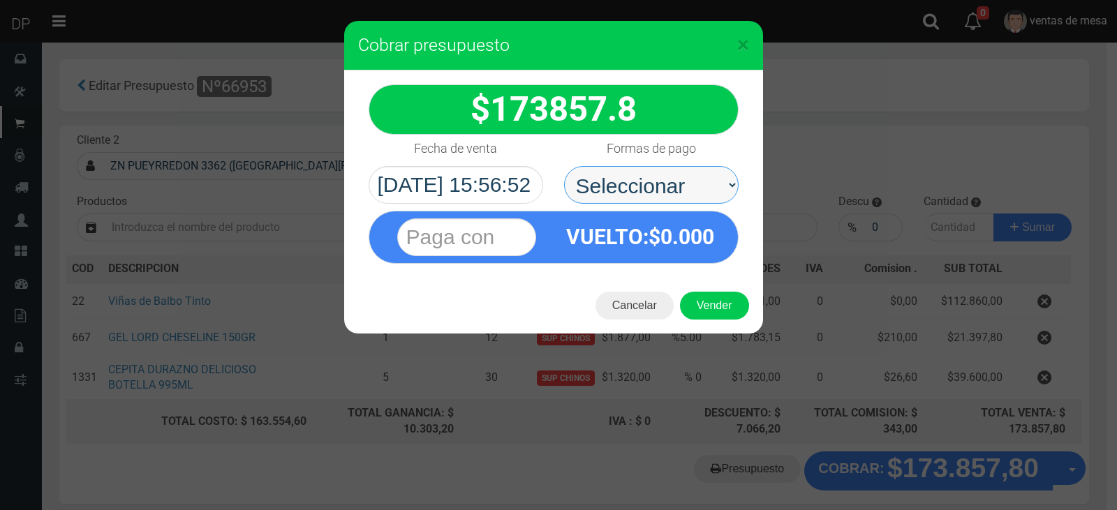
click at [635, 195] on select "Seleccionar Efectivo Tarjeta de Crédito Depósito Débito" at bounding box center [651, 185] width 175 height 38
select select "Efectivo"
click at [564, 166] on select "Seleccionar Efectivo Tarjeta de Crédito Depósito Débito" at bounding box center [651, 185] width 175 height 38
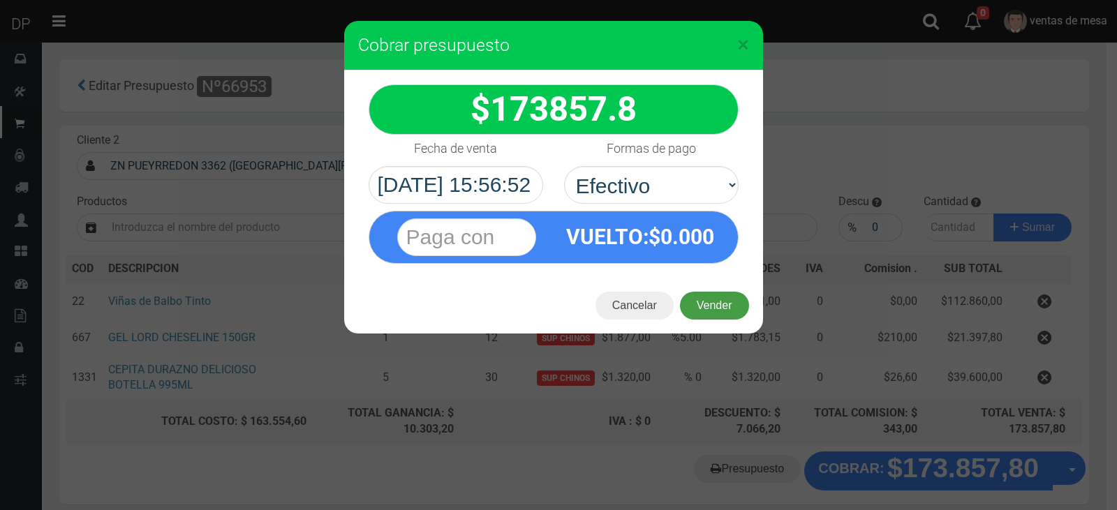
click at [698, 299] on button "Vender" at bounding box center [714, 306] width 69 height 28
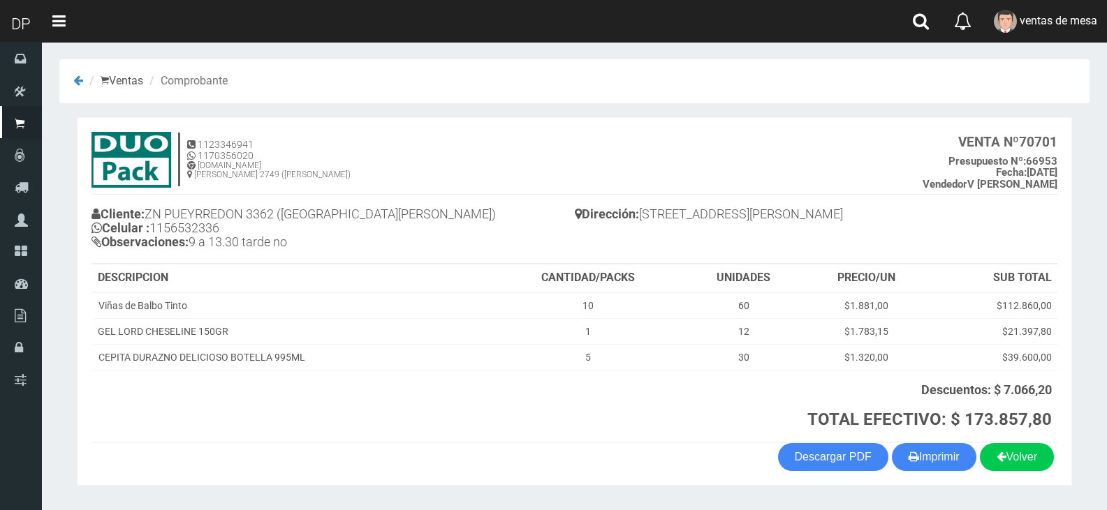
scroll to position [38, 0]
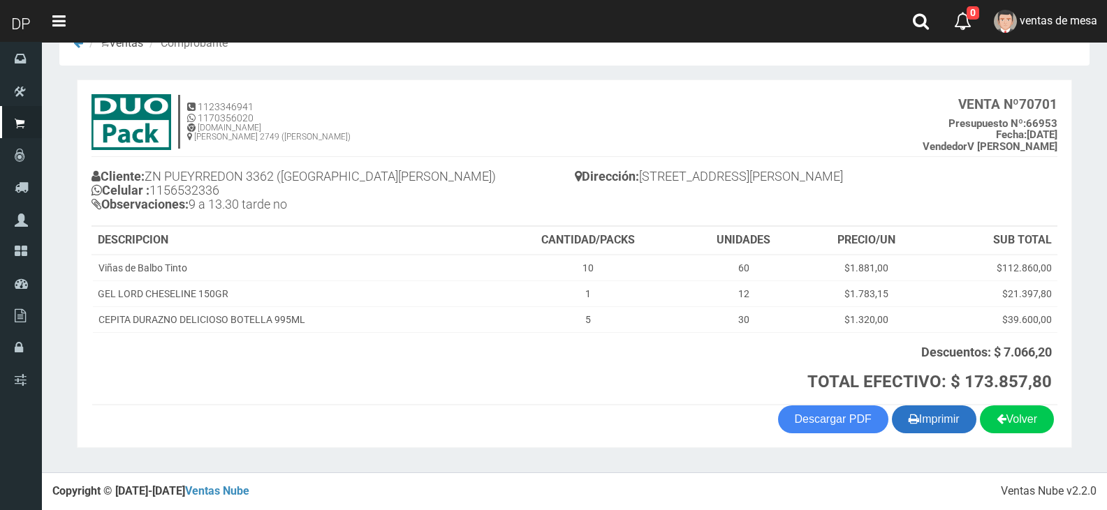
click at [932, 418] on button "Imprimir" at bounding box center [934, 420] width 84 height 28
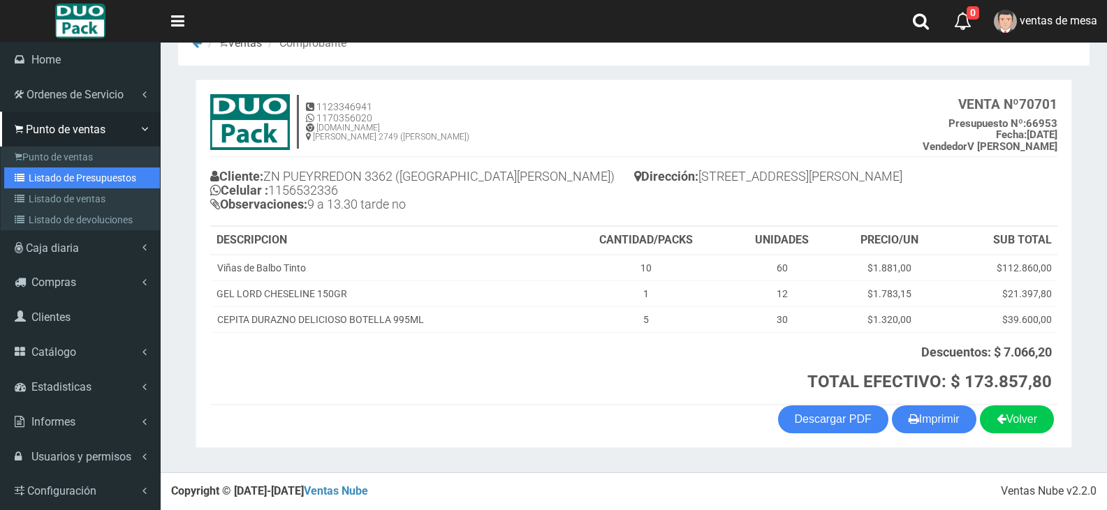
click at [88, 172] on link "Listado de Presupuestos" at bounding box center [82, 178] width 156 height 21
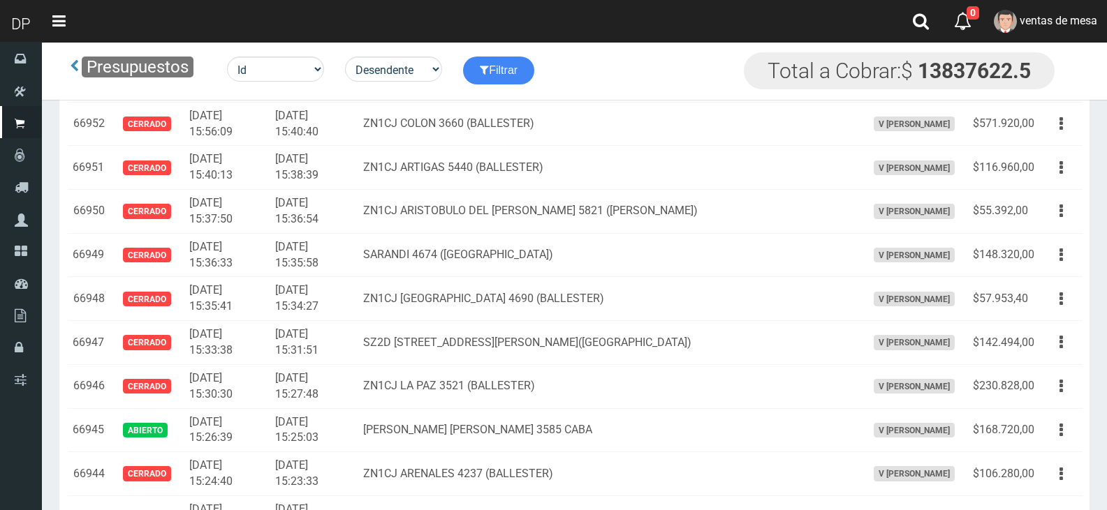
scroll to position [2512, 0]
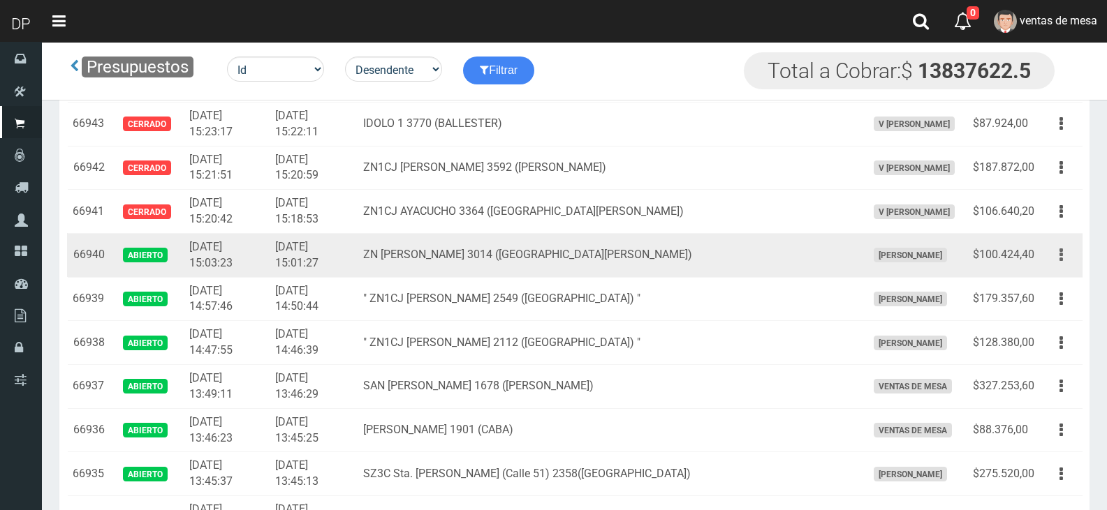
click at [1066, 253] on button "button" at bounding box center [1060, 255] width 31 height 24
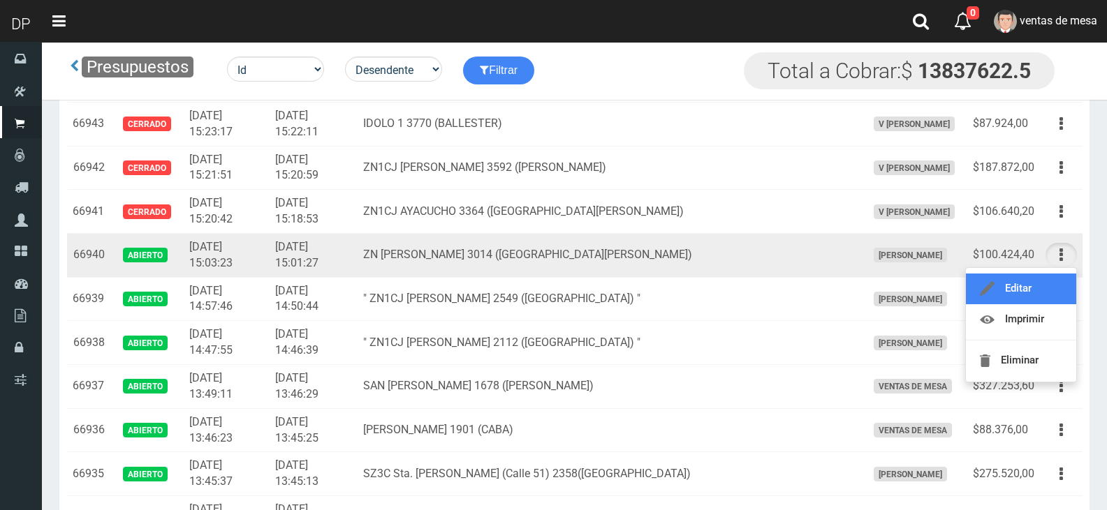
click at [1054, 281] on link "Editar" at bounding box center [1021, 289] width 110 height 31
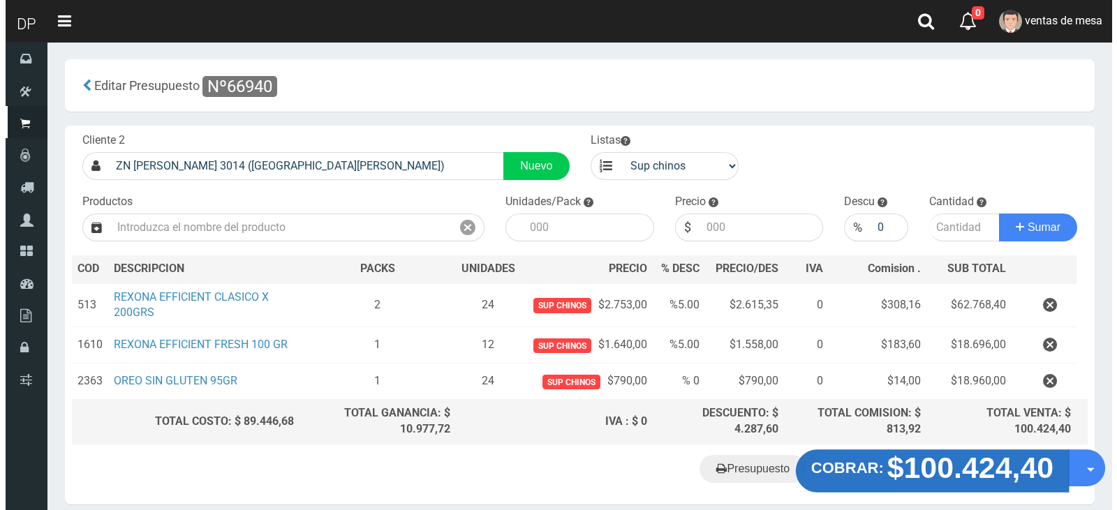
scroll to position [59, 0]
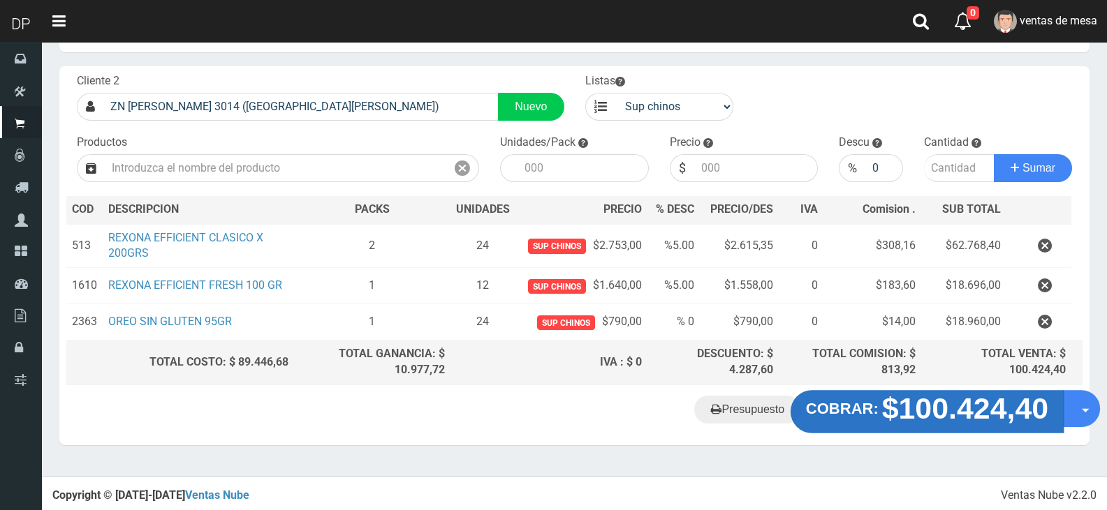
click at [902, 412] on strong "$100.424,40" at bounding box center [965, 408] width 167 height 33
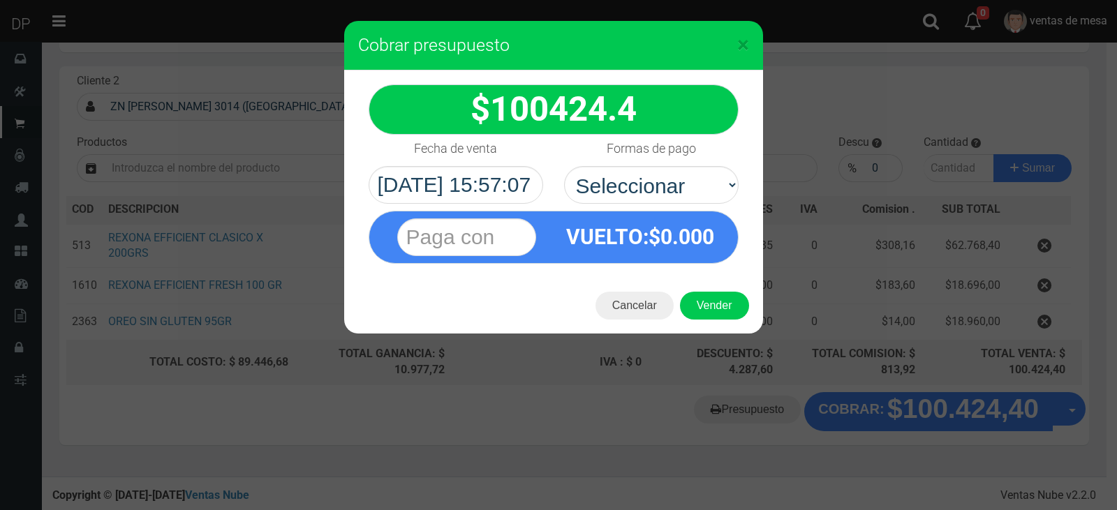
click at [613, 209] on div "VUELTO :$ 0.000" at bounding box center [553, 234] width 391 height 60
click at [625, 193] on select "Seleccionar Efectivo Tarjeta de Crédito Depósito Débito" at bounding box center [651, 185] width 175 height 38
select select "Efectivo"
click at [564, 166] on select "Seleccionar Efectivo Tarjeta de Crédito Depósito Débito" at bounding box center [651, 185] width 175 height 38
click at [714, 304] on button "Vender" at bounding box center [714, 306] width 69 height 28
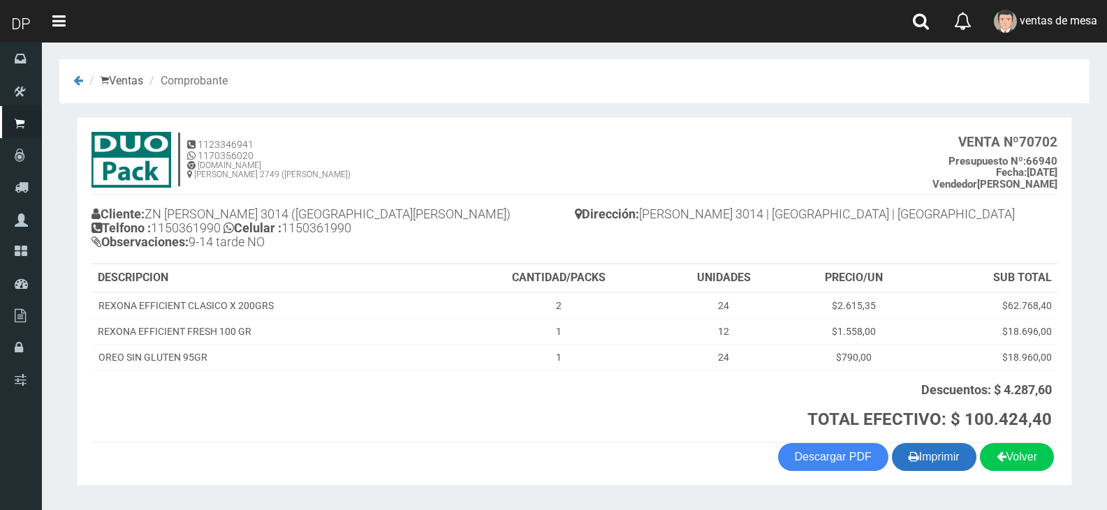
scroll to position [38, 0]
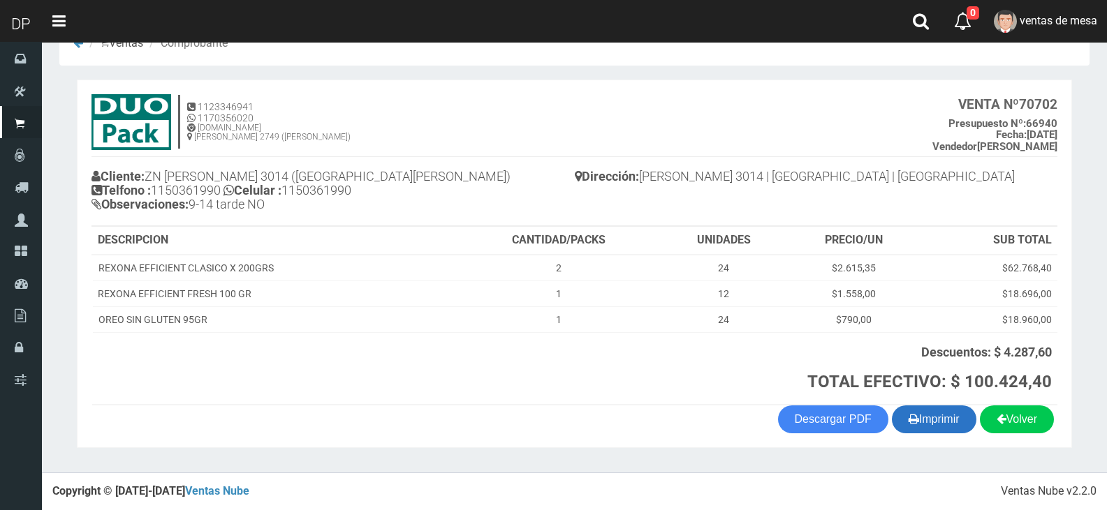
click at [948, 425] on button "Imprimir" at bounding box center [934, 420] width 84 height 28
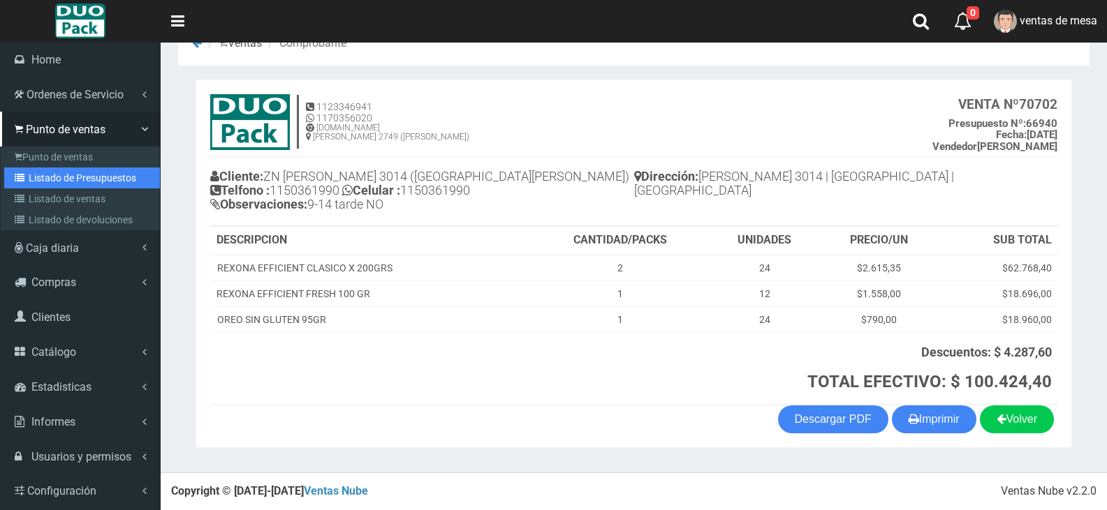
click at [35, 182] on link "Listado de Presupuestos" at bounding box center [82, 178] width 156 height 21
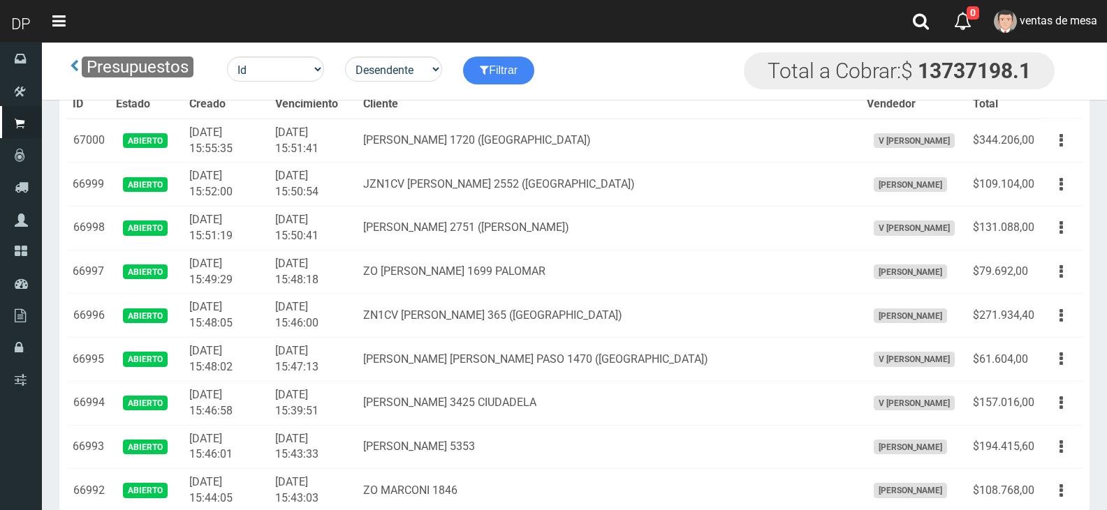
scroll to position [2628, 0]
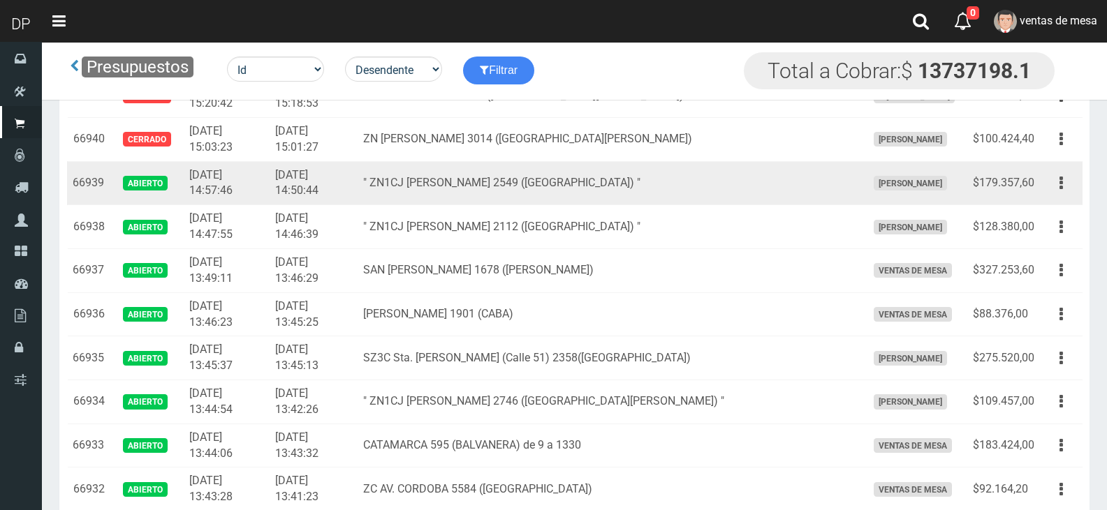
click at [1033, 186] on td "$179.357,60" at bounding box center [1003, 183] width 73 height 44
click at [1047, 189] on button "button" at bounding box center [1060, 183] width 31 height 24
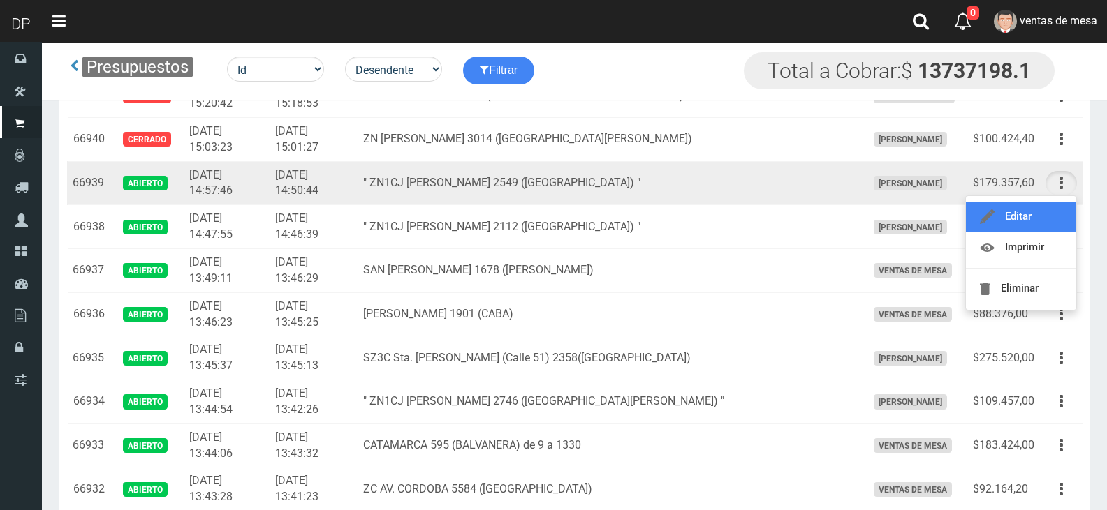
click at [1045, 206] on link "Editar" at bounding box center [1021, 217] width 110 height 31
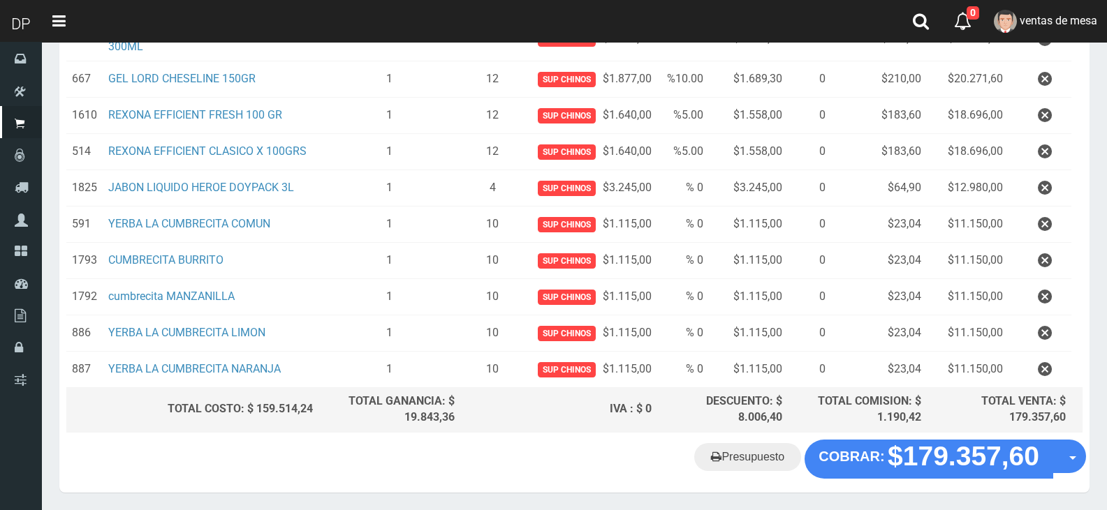
click at [1047, 388] on th "TOTAL VENTA: $ 179.357,60" at bounding box center [999, 410] width 145 height 44
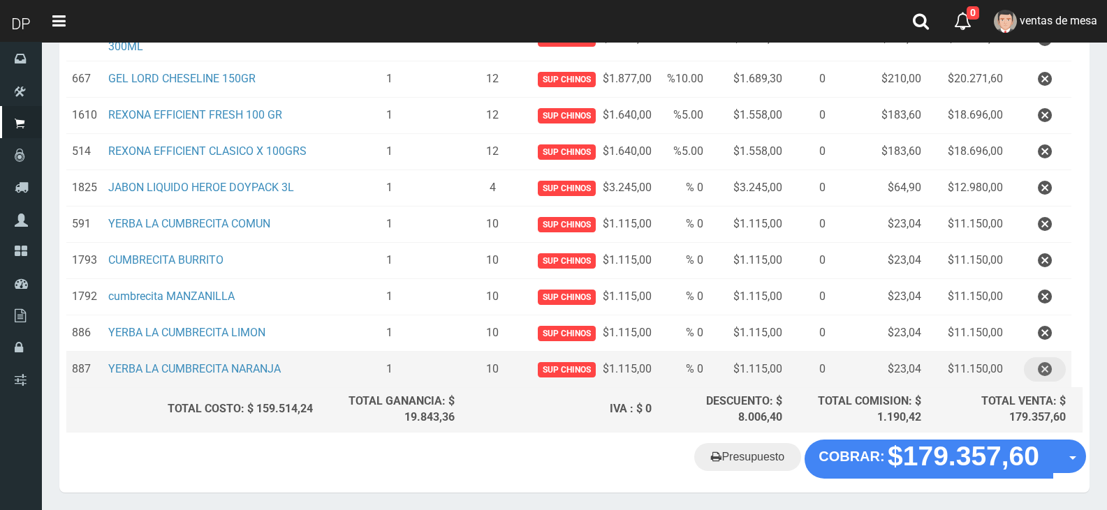
click at [1047, 376] on icon "button" at bounding box center [1045, 370] width 14 height 24
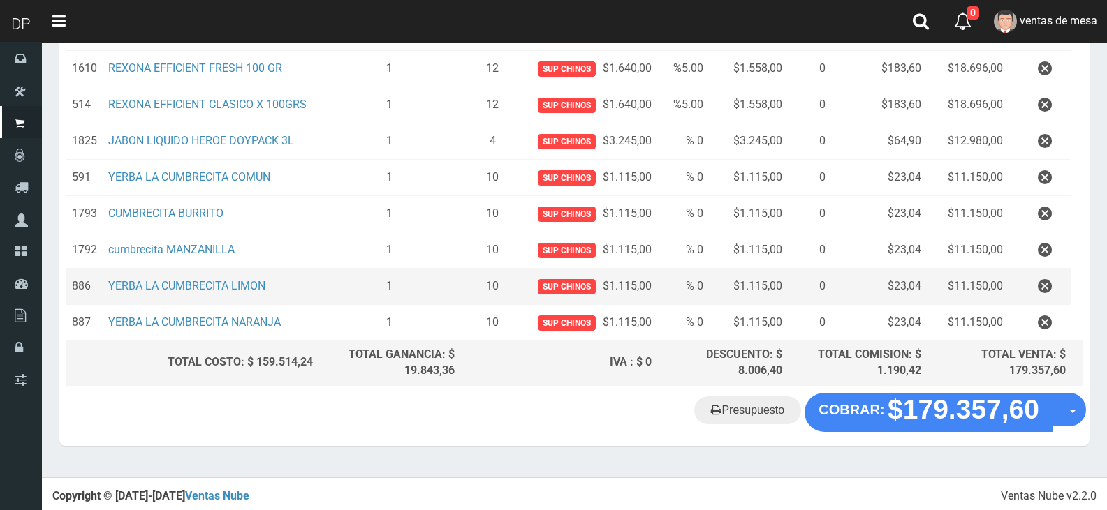
scroll to position [429, 0]
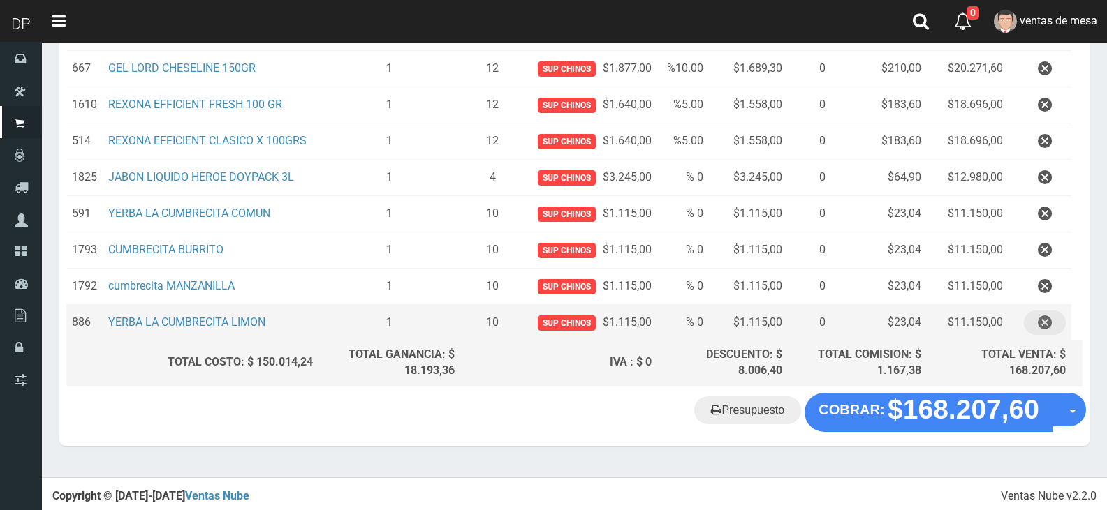
click at [1045, 332] on icon "button" at bounding box center [1045, 323] width 14 height 24
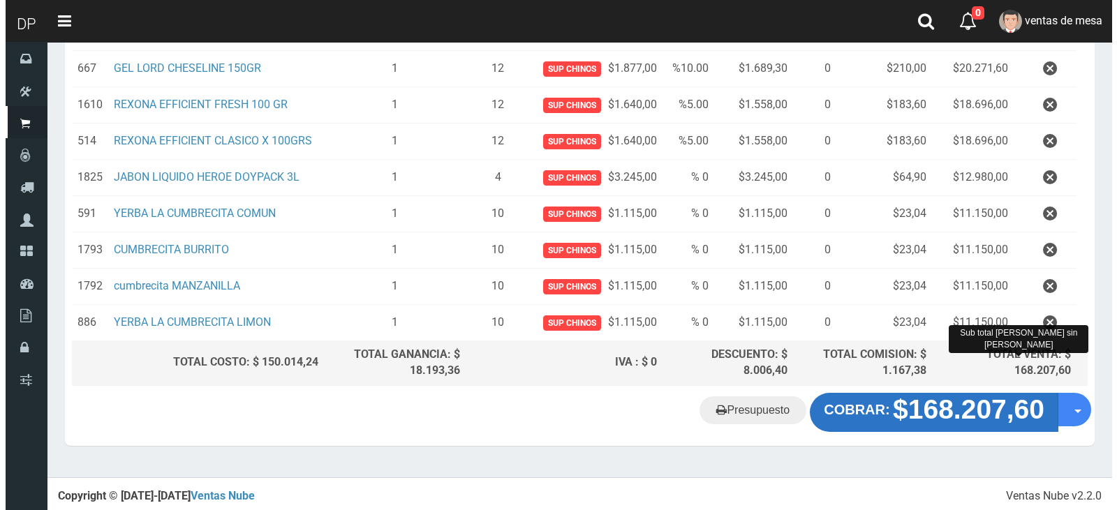
scroll to position [393, 0]
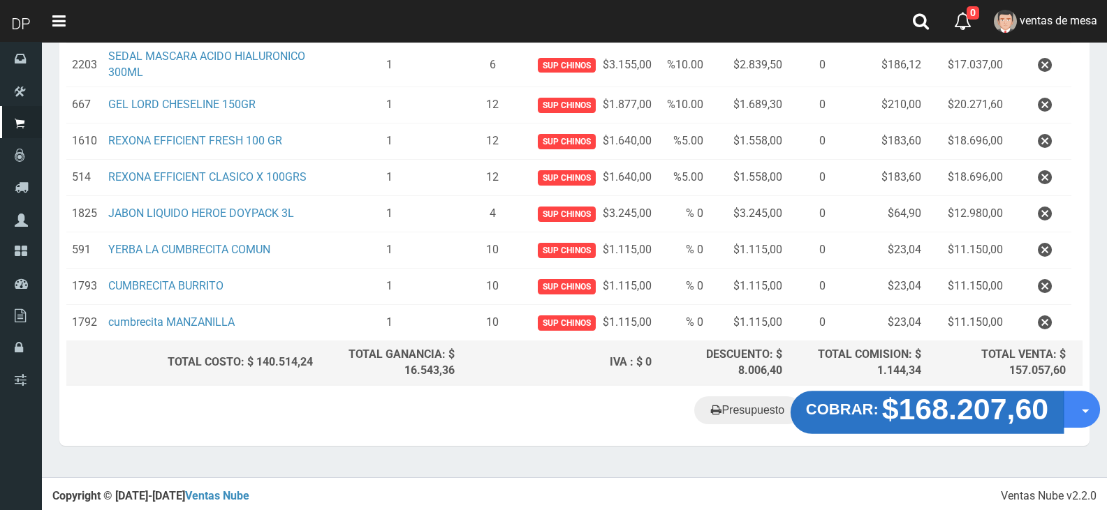
click at [906, 427] on button "COBRAR: $168.207,60" at bounding box center [926, 412] width 273 height 43
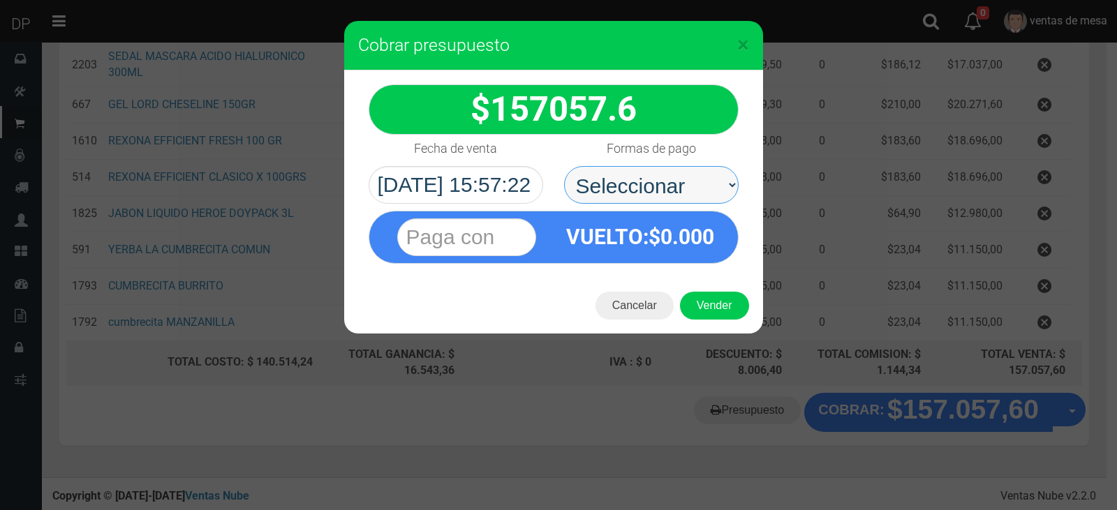
click at [702, 196] on select "Seleccionar Efectivo Tarjeta de Crédito Depósito Débito" at bounding box center [651, 185] width 175 height 38
select select "Efectivo"
click at [564, 166] on select "Seleccionar Efectivo Tarjeta de Crédito Depósito Débito" at bounding box center [651, 185] width 175 height 38
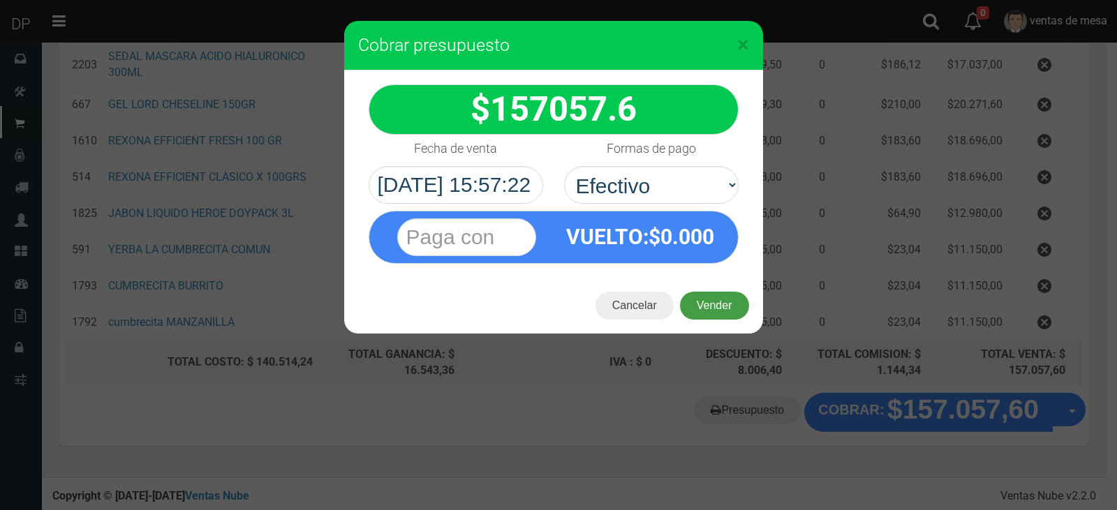
click at [723, 295] on button "Vender" at bounding box center [714, 306] width 69 height 28
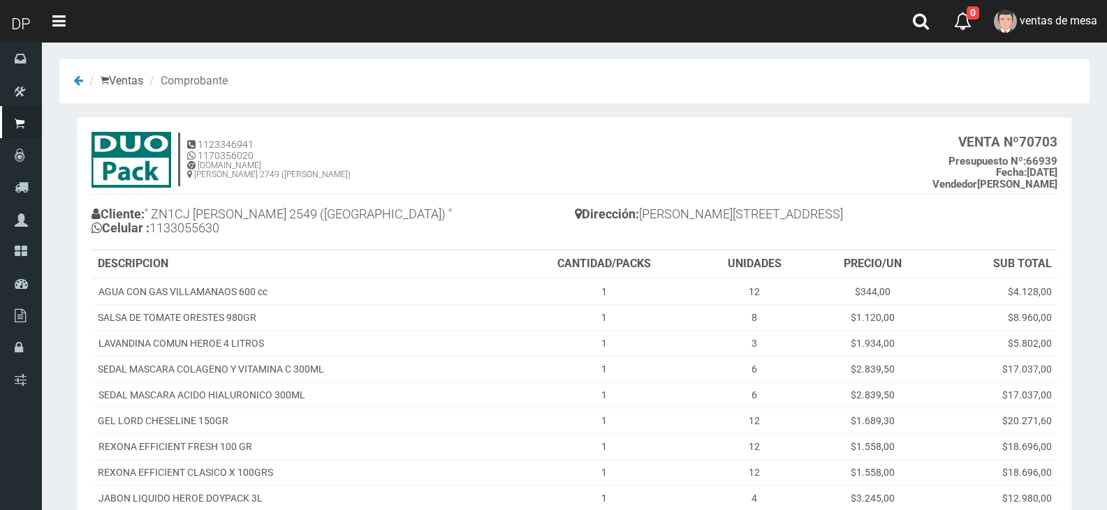
scroll to position [256, 0]
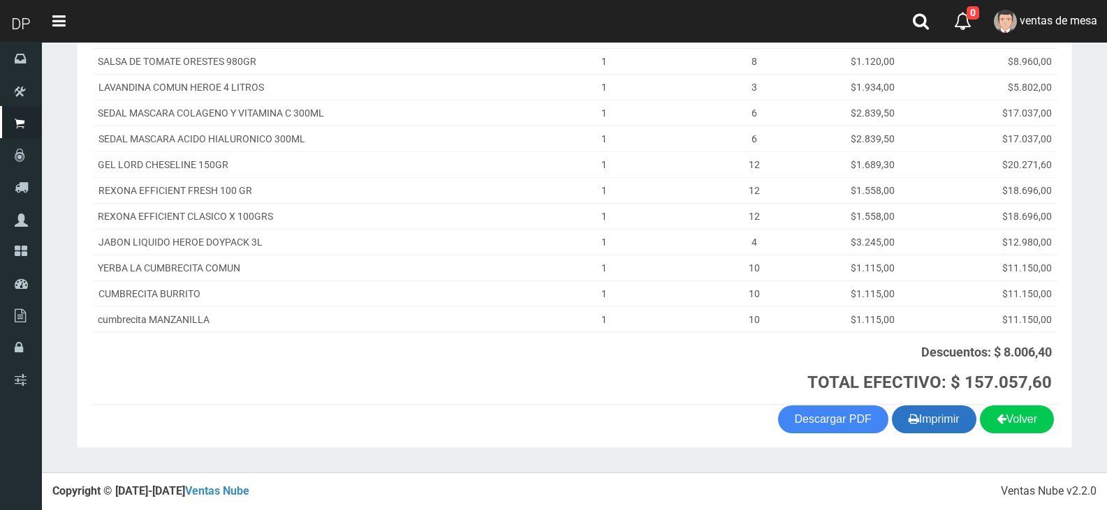
click at [949, 422] on button "Imprimir" at bounding box center [934, 420] width 84 height 28
drag, startPoint x: 949, startPoint y: 422, endPoint x: 858, endPoint y: 355, distance: 113.8
click at [949, 422] on button "Imprimir" at bounding box center [934, 420] width 84 height 28
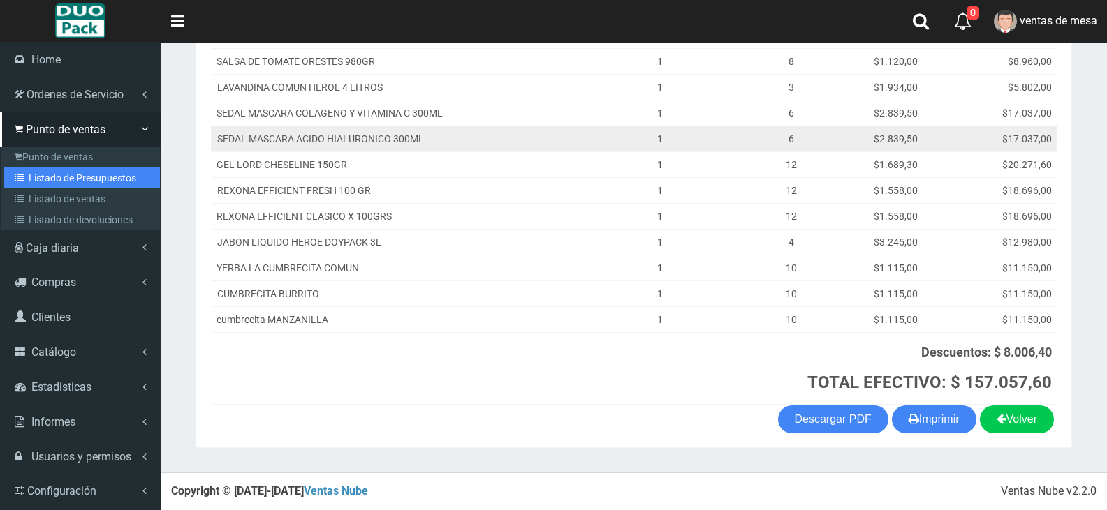
drag, startPoint x: 84, startPoint y: 177, endPoint x: 284, endPoint y: 131, distance: 205.5
click at [84, 177] on link "Listado de Presupuestos" at bounding box center [82, 178] width 156 height 21
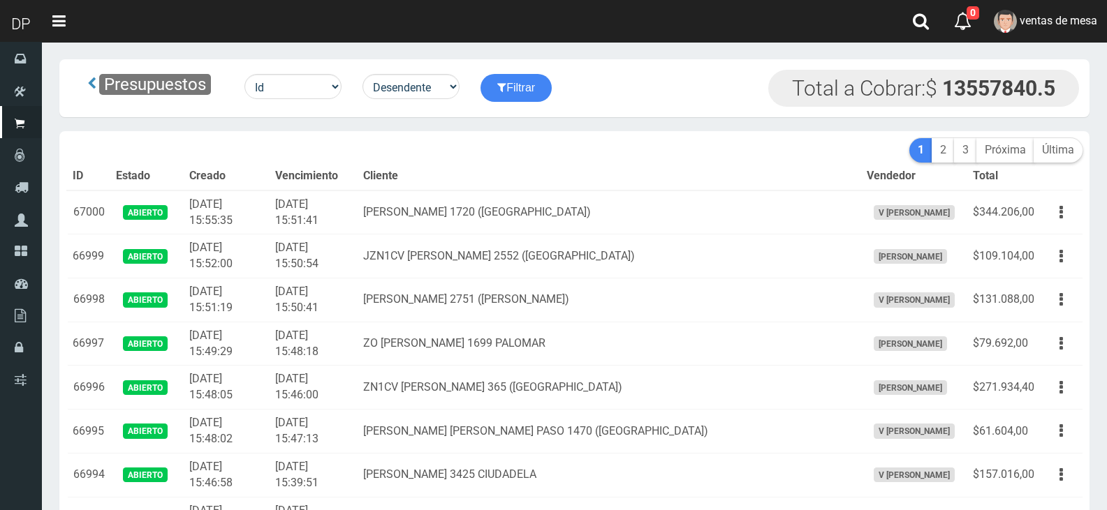
click at [658, 203] on td "Irigoyen 1720 (Ciudadela)" at bounding box center [609, 213] width 503 height 44
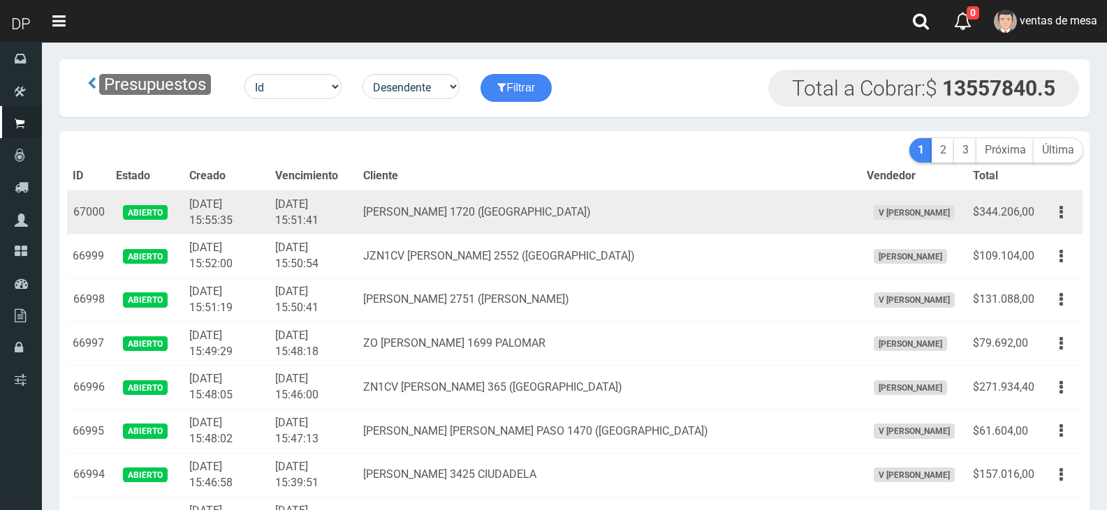
scroll to position [2628, 0]
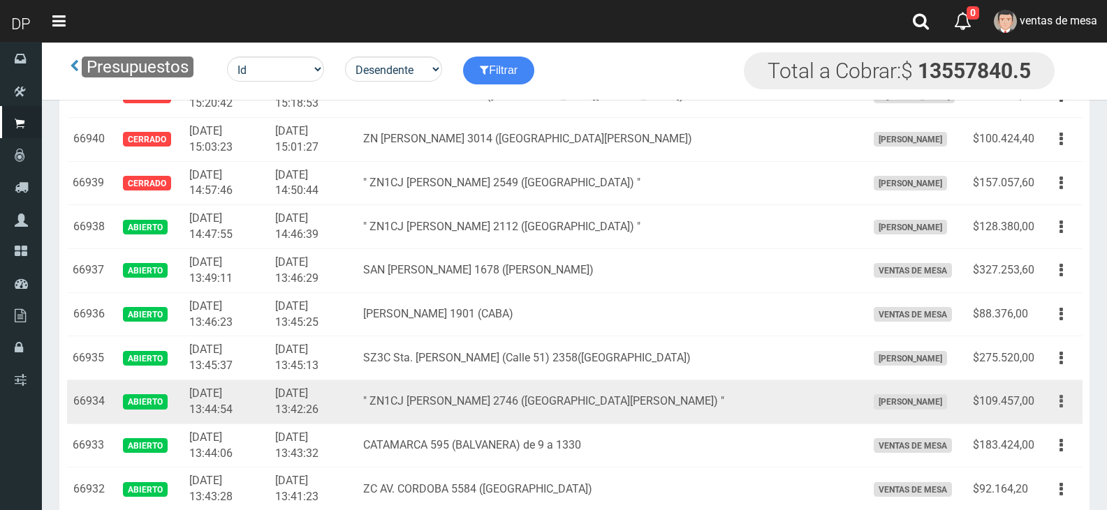
click at [1066, 406] on button "button" at bounding box center [1060, 402] width 31 height 24
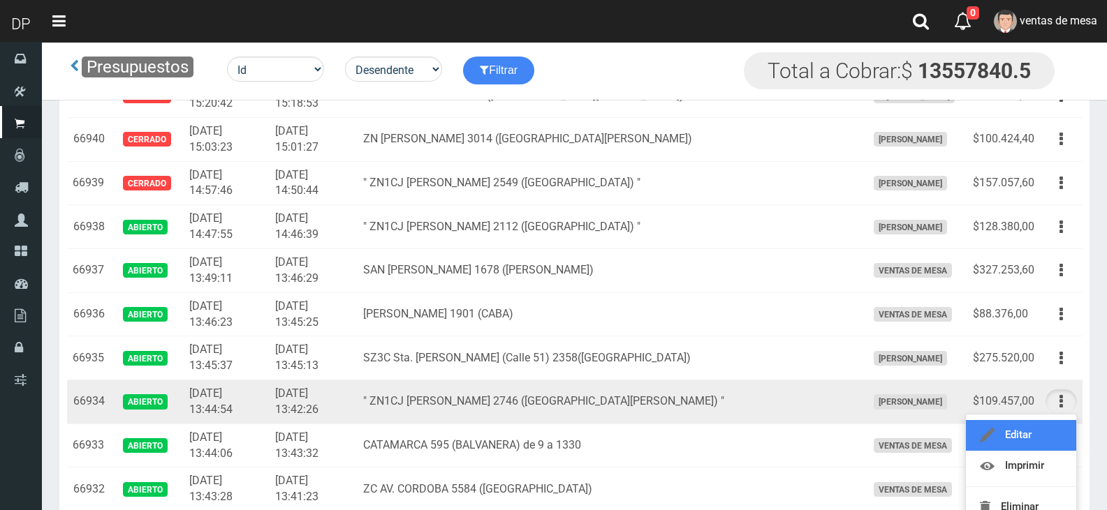
click at [1045, 434] on link "Editar" at bounding box center [1021, 435] width 110 height 31
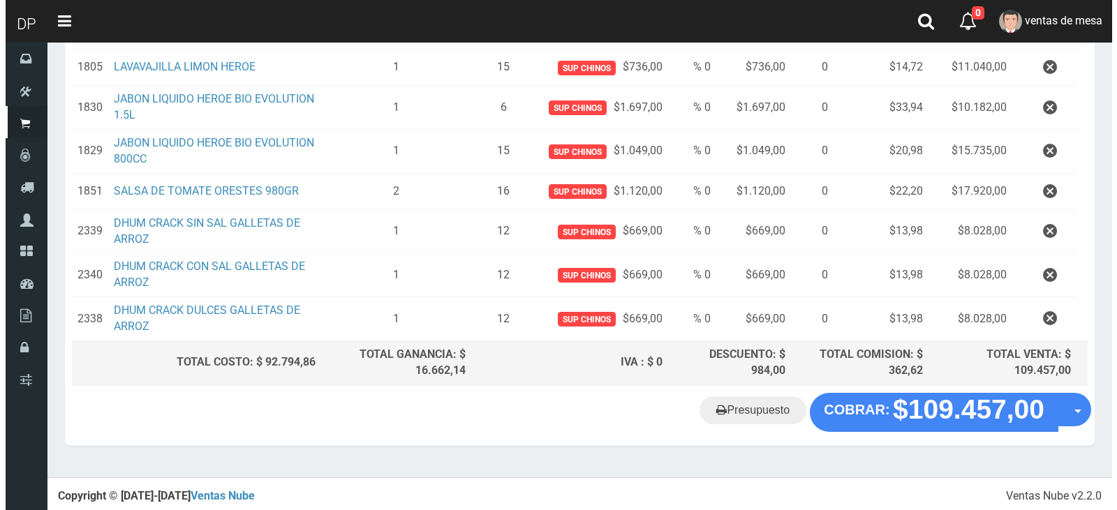
scroll to position [323, 0]
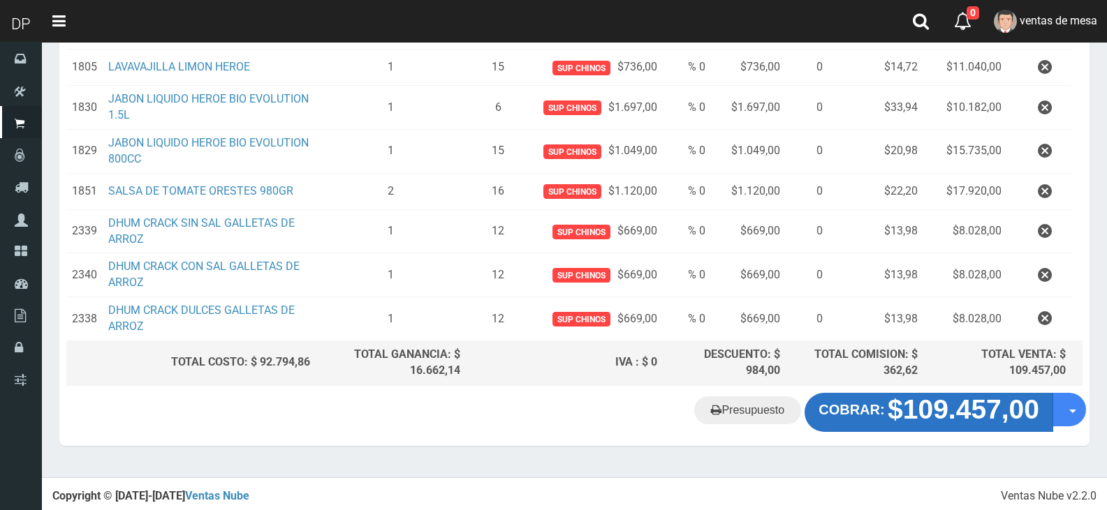
click at [903, 420] on strong "$109.457,00" at bounding box center [964, 410] width 152 height 30
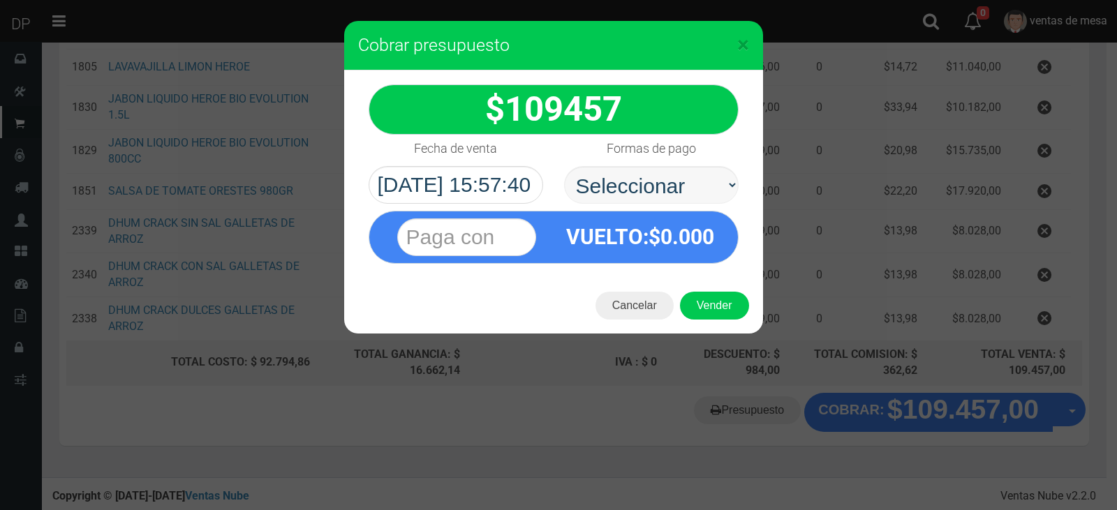
select select "Efectivo"
click at [564, 166] on select "Seleccionar Efectivo Tarjeta de Crédito Depósito Débito" at bounding box center [651, 185] width 175 height 38
click at [708, 302] on button "Vender" at bounding box center [714, 306] width 69 height 28
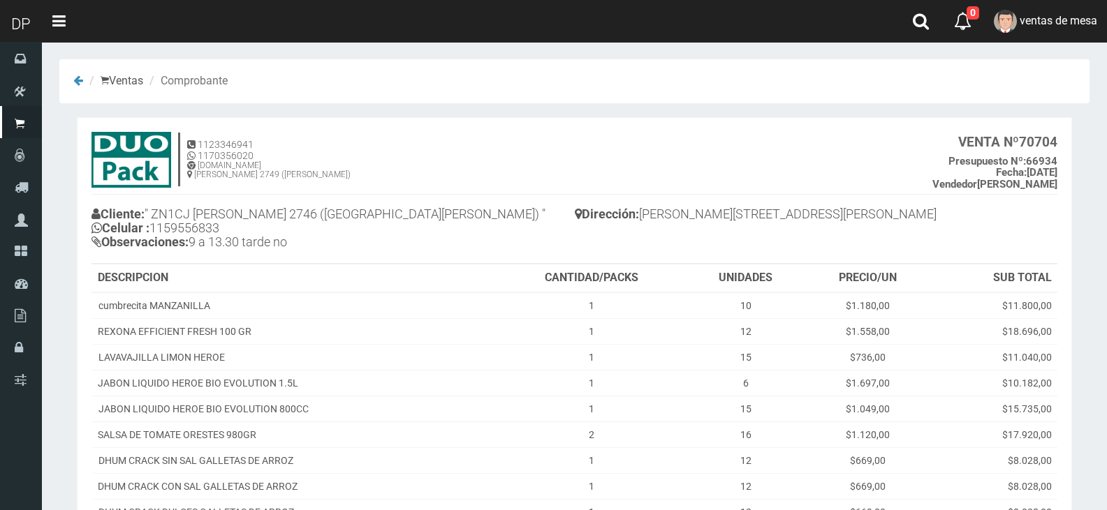
scroll to position [193, 0]
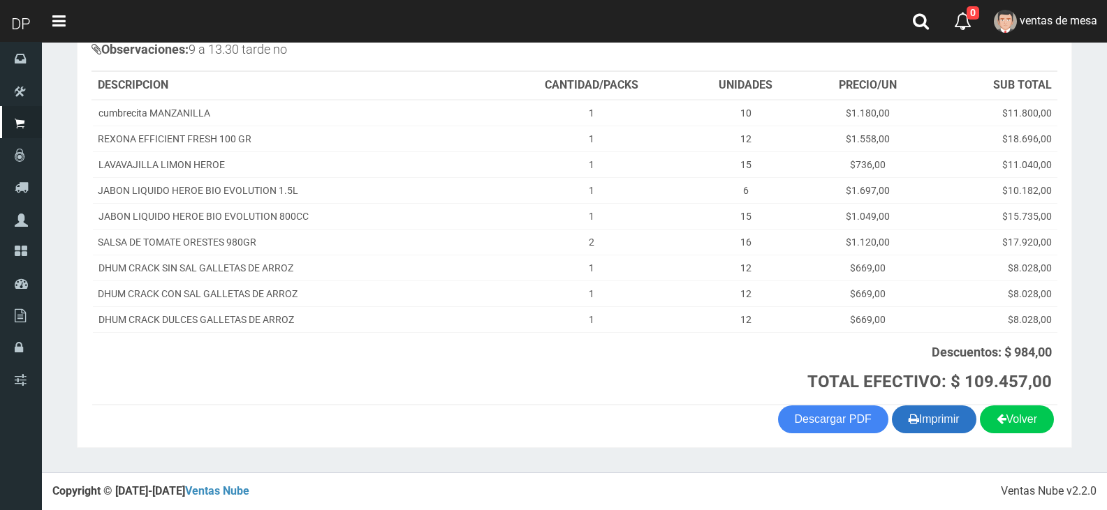
click at [930, 423] on button "Imprimir" at bounding box center [934, 420] width 84 height 28
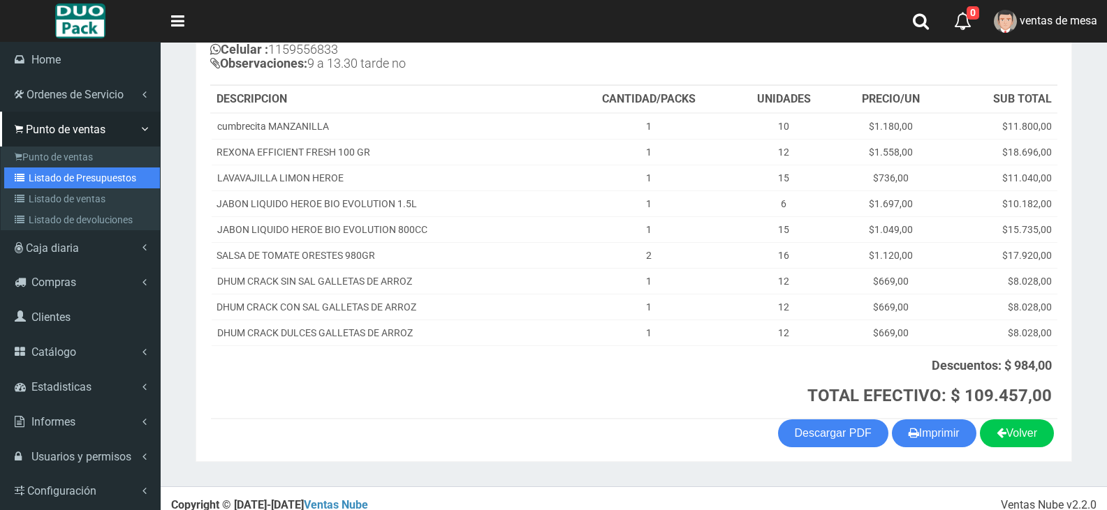
drag, startPoint x: 18, startPoint y: 180, endPoint x: 205, endPoint y: 20, distance: 246.1
click at [18, 180] on icon at bounding box center [22, 178] width 14 height 10
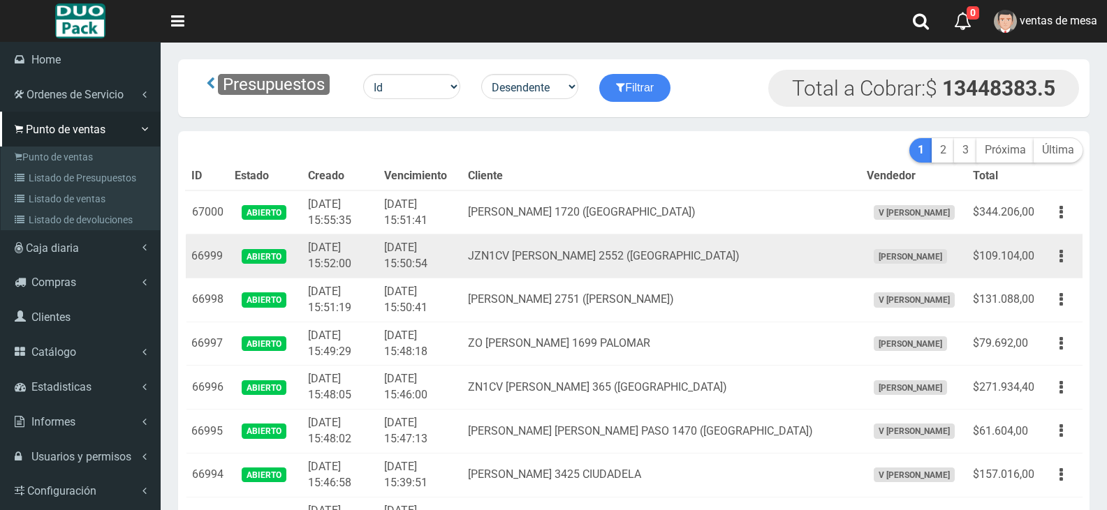
click at [471, 260] on td "JZN1CV JOSE BIANCO 2552 (EL PALOMAR)" at bounding box center [661, 257] width 398 height 44
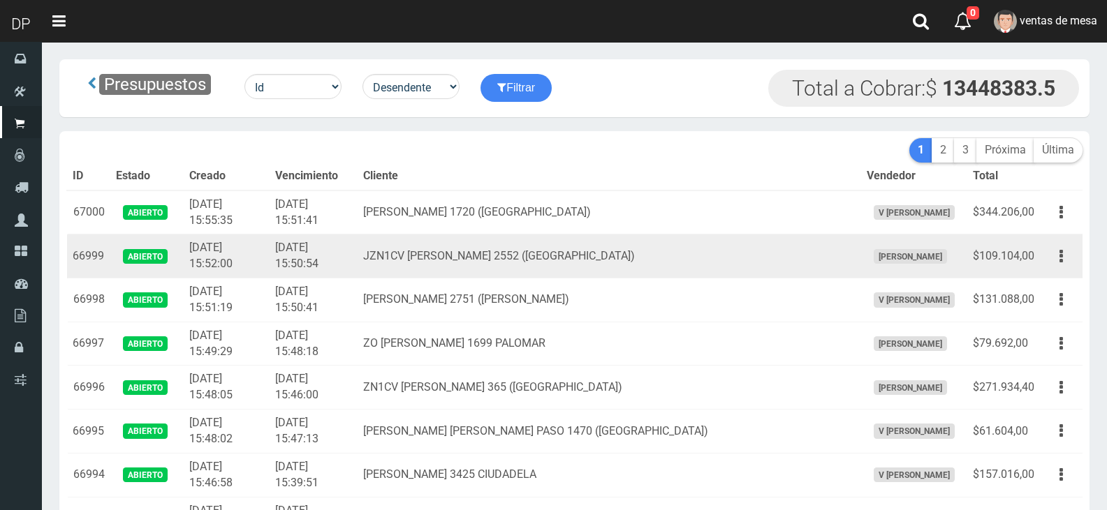
scroll to position [1752, 0]
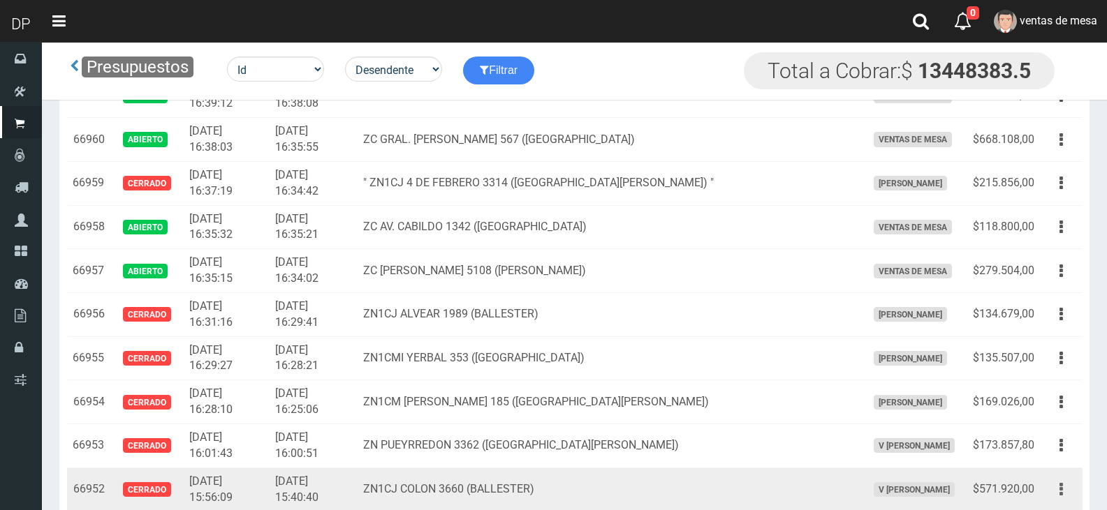
click at [1066, 487] on button "button" at bounding box center [1060, 490] width 31 height 24
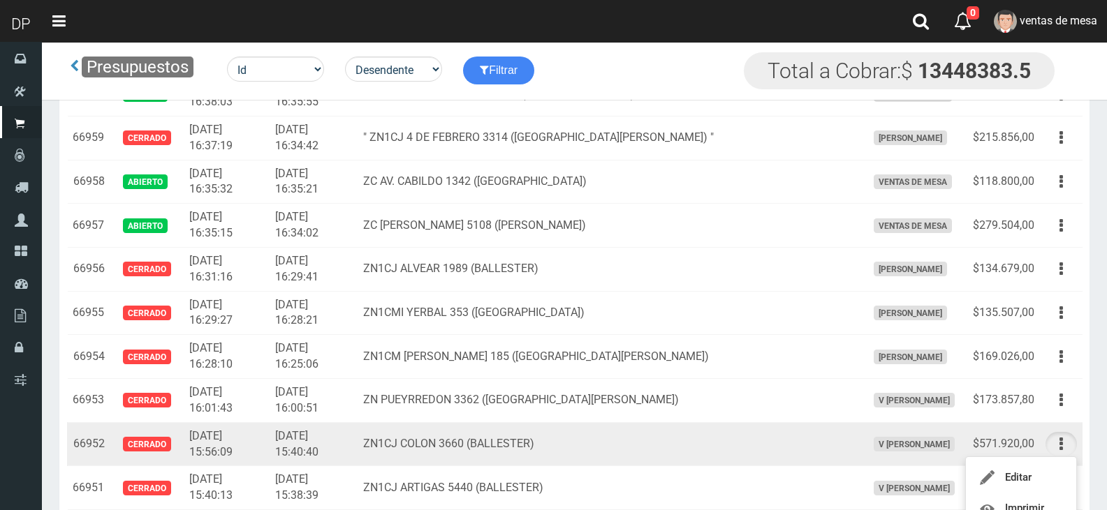
scroll to position [1822, 0]
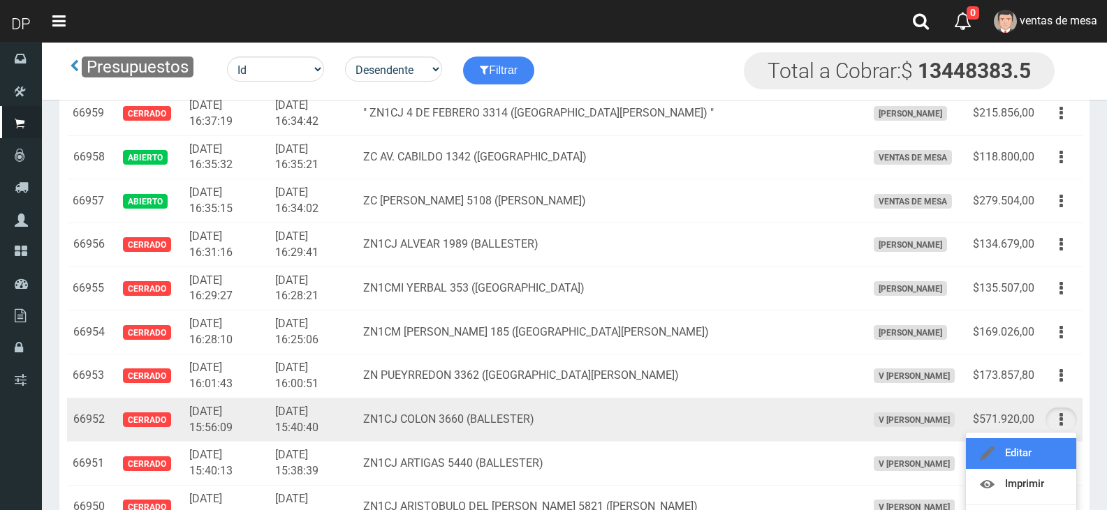
click at [1042, 443] on link "Editar" at bounding box center [1021, 454] width 110 height 31
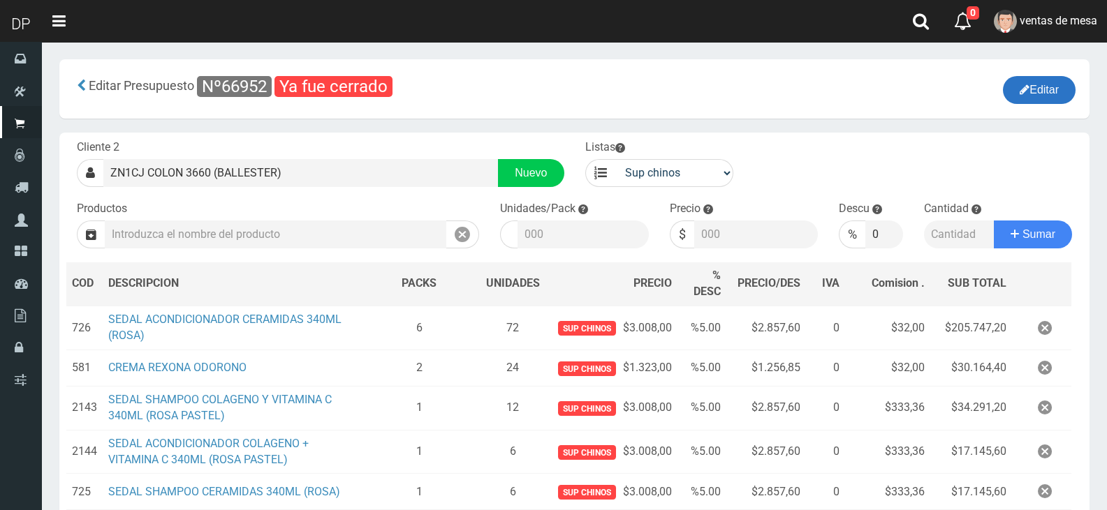
click at [1038, 89] on button "Editar" at bounding box center [1039, 90] width 73 height 28
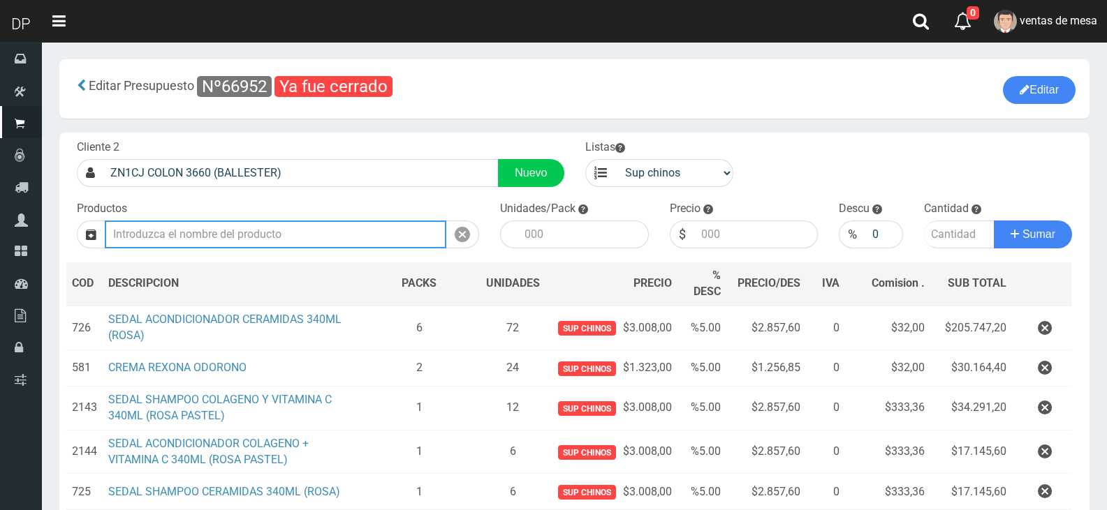
click at [402, 244] on input "text" at bounding box center [275, 235] width 341 height 28
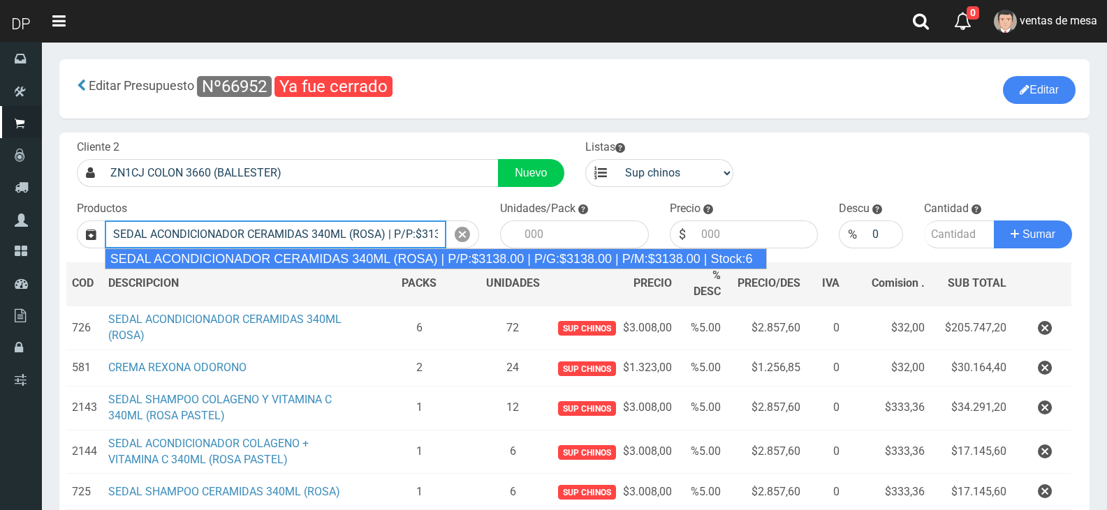
type input "SEDAL ACONDICIONADOR CERAMIDAS 340ML (ROSA) | P/P:$3138.00 | P/G:$3138.00 | P/M…"
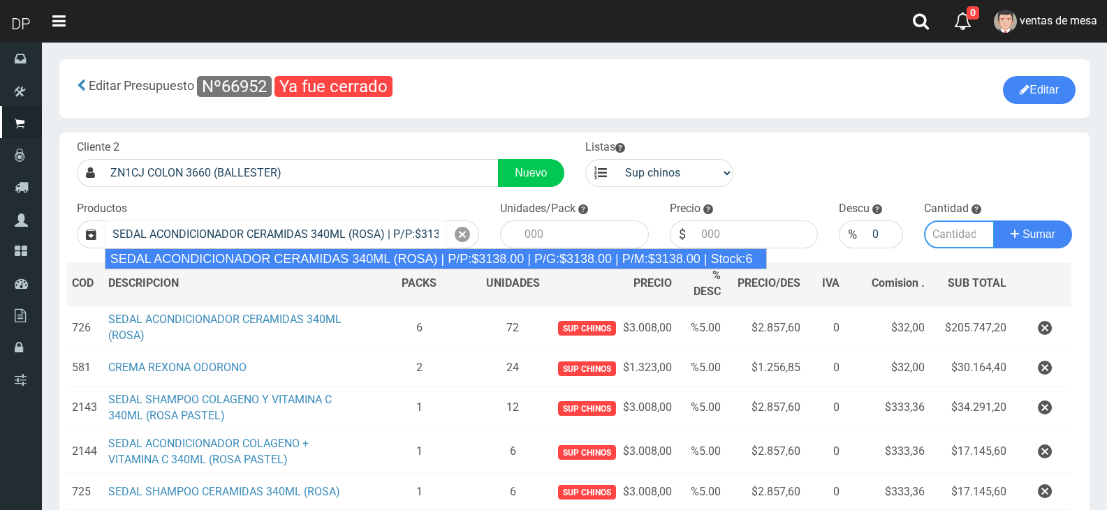
type input "12"
type input "3138.00"
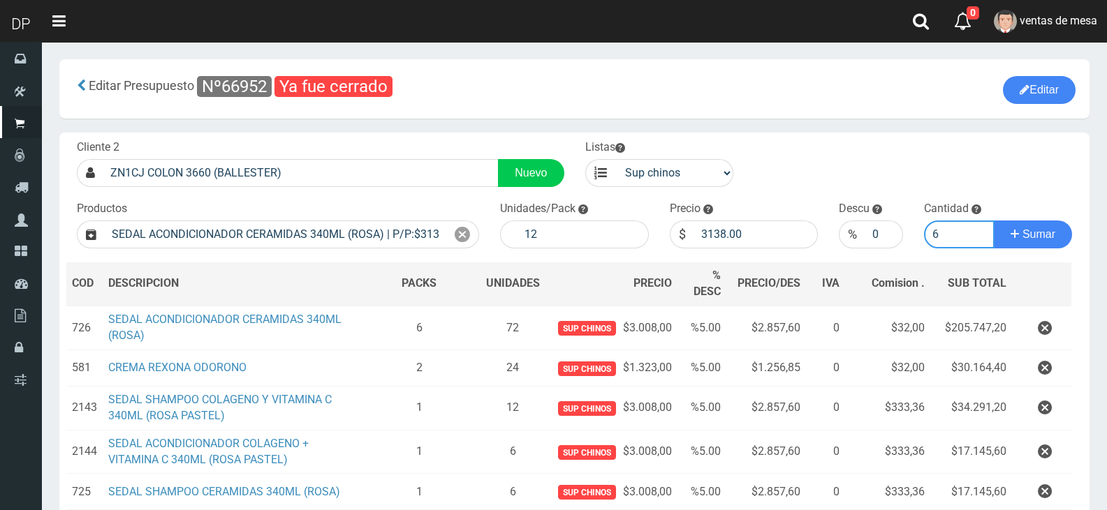
type input "6"
click at [561, 214] on label "Unidades/Pack" at bounding box center [537, 209] width 75 height 16
click at [565, 228] on input "12" at bounding box center [582, 235] width 131 height 28
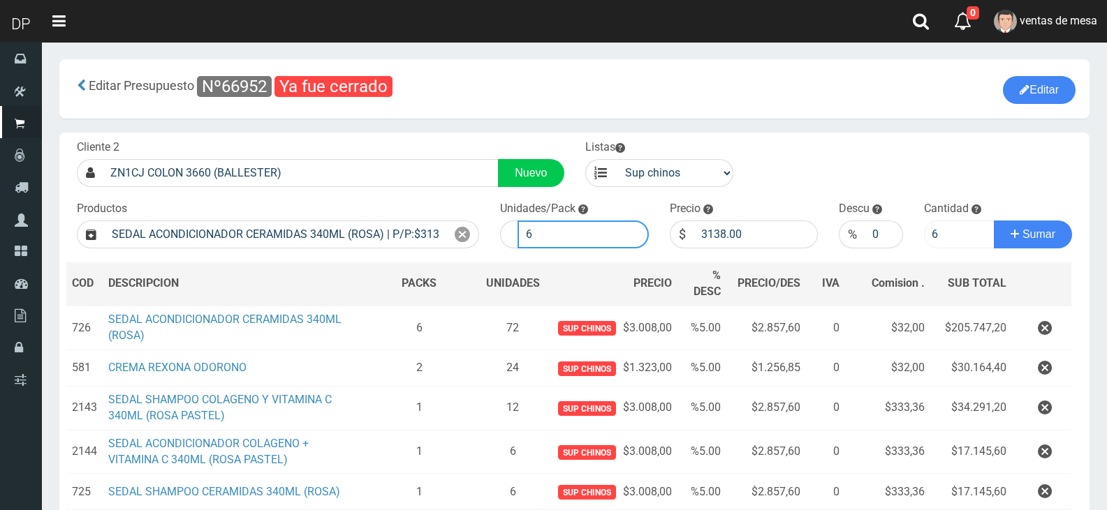
type input "6"
click at [955, 237] on input "6" at bounding box center [959, 235] width 71 height 28
type input "1"
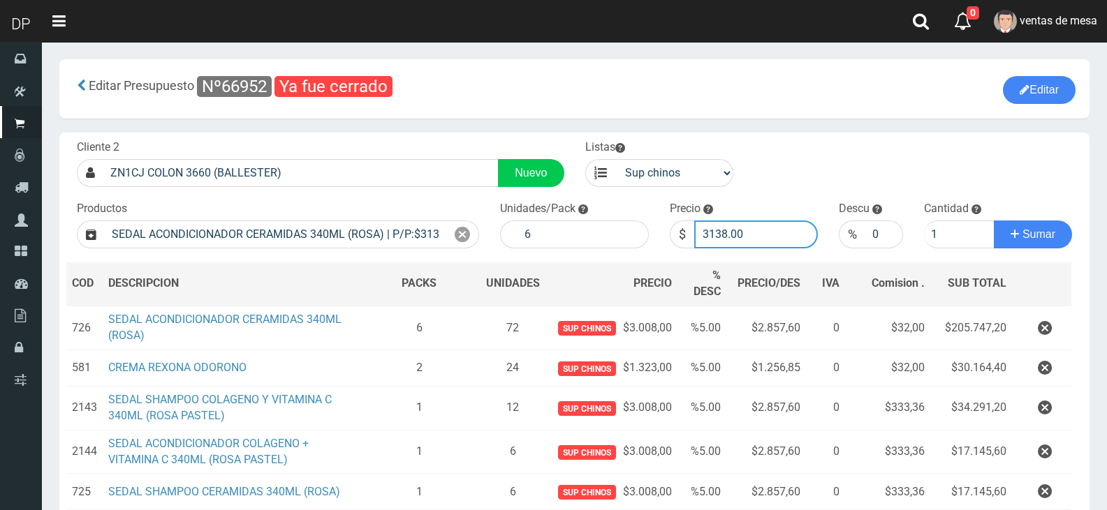
click at [760, 237] on input "3138.00" at bounding box center [756, 235] width 124 height 28
type input "3008"
click at [885, 234] on input "1" at bounding box center [883, 235] width 37 height 28
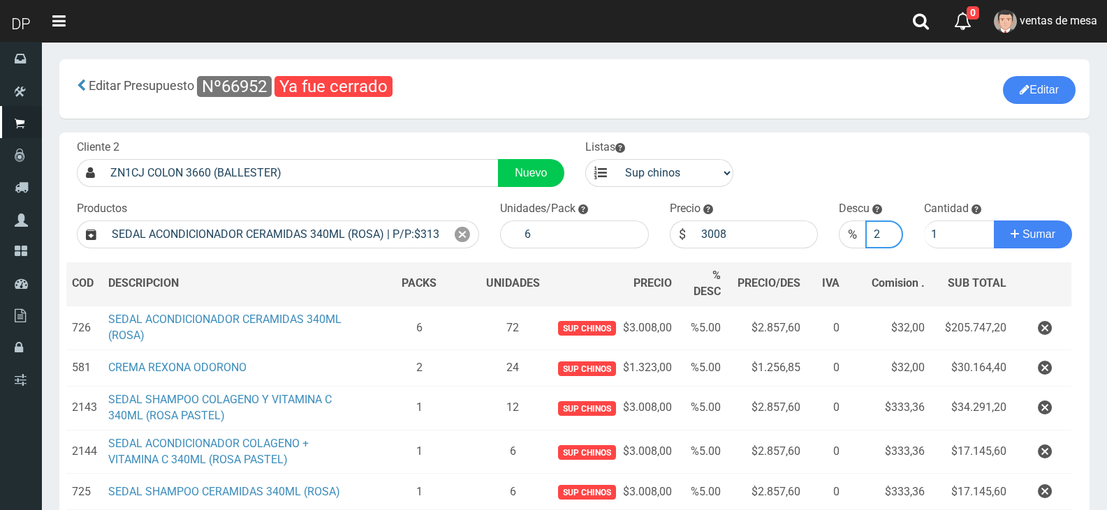
click at [885, 234] on input "2" at bounding box center [883, 235] width 37 height 28
click at [884, 233] on input "3" at bounding box center [883, 235] width 37 height 28
click at [885, 233] on input "4" at bounding box center [883, 235] width 37 height 28
type input "5"
click at [885, 233] on input "5" at bounding box center [883, 235] width 37 height 28
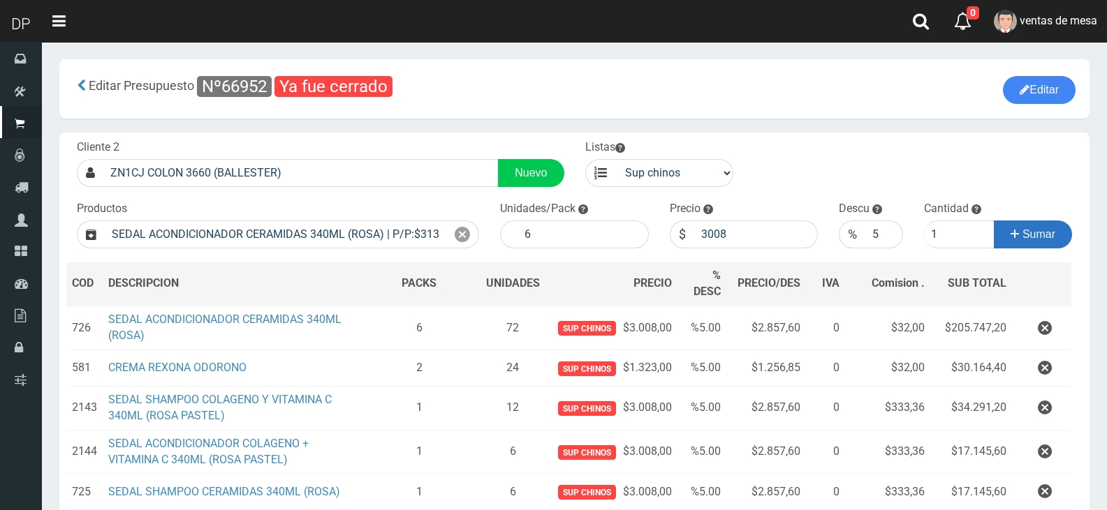
click at [999, 229] on button "Sumar" at bounding box center [1033, 235] width 78 height 28
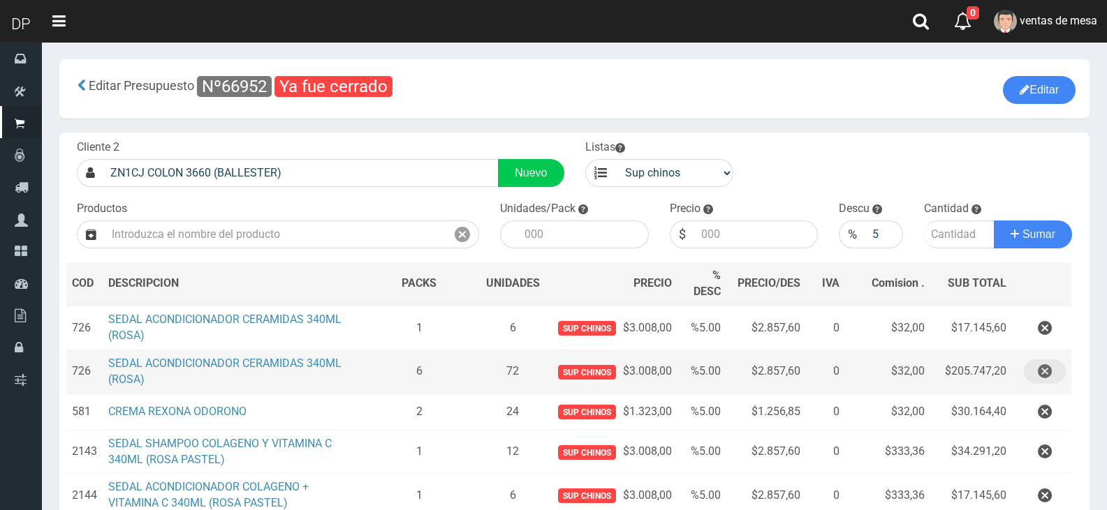
click at [1050, 365] on icon "button" at bounding box center [1045, 372] width 14 height 24
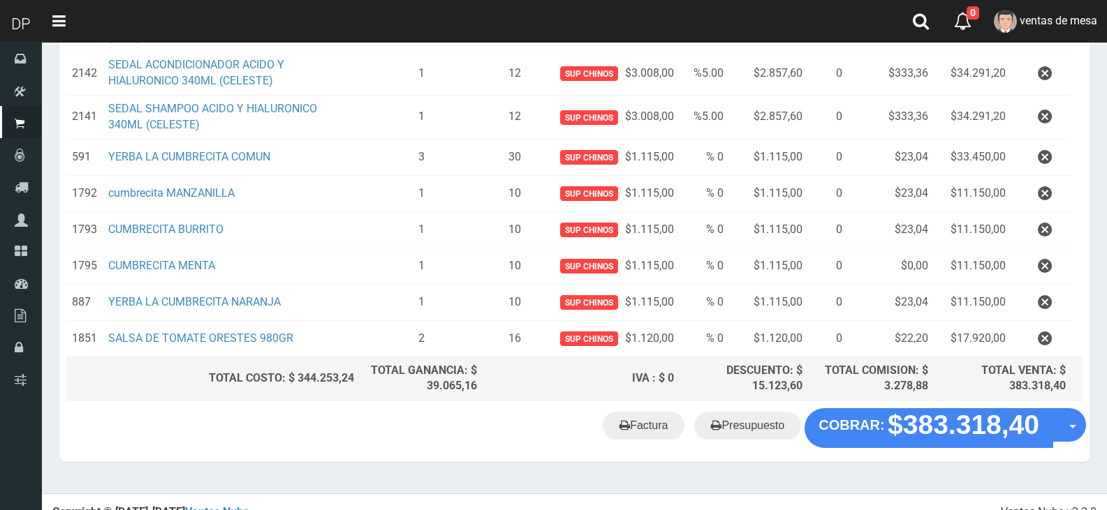
scroll to position [650, 0]
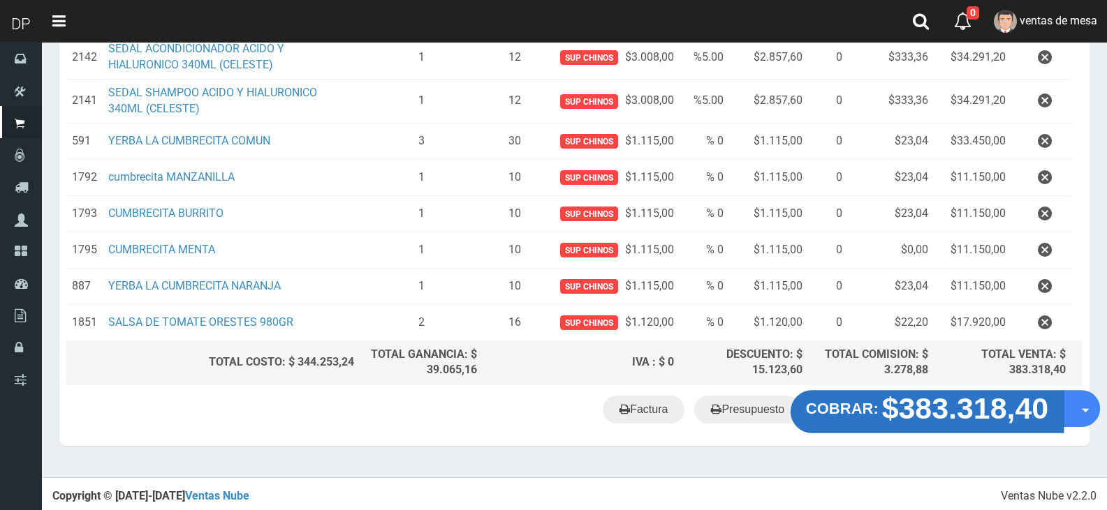
click at [828, 417] on strong "COBRAR:" at bounding box center [842, 409] width 73 height 17
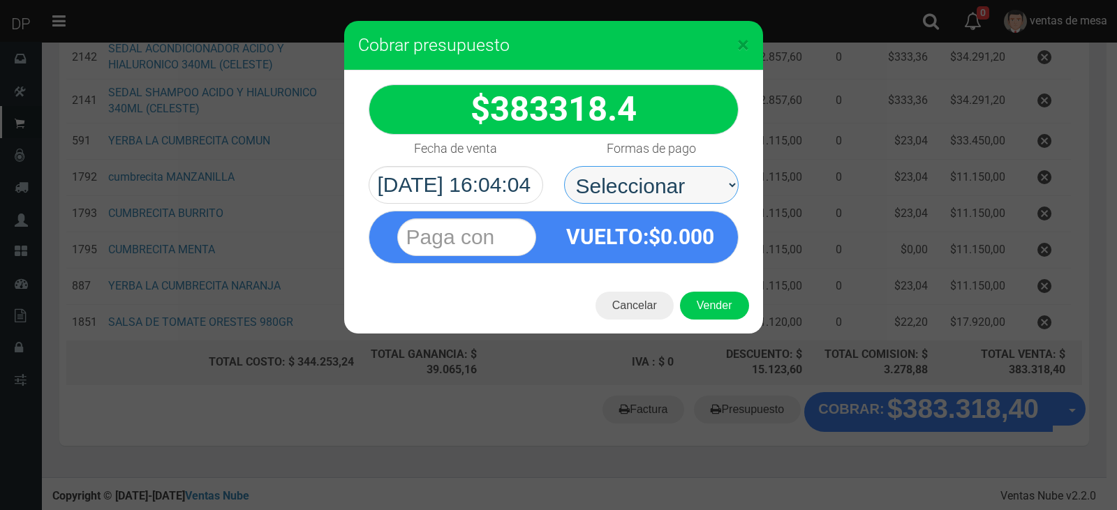
click at [665, 182] on select "Seleccionar Efectivo Tarjeta de Crédito Depósito Débito" at bounding box center [651, 185] width 175 height 38
select select "Efectivo"
click at [564, 166] on select "Seleccionar Efectivo Tarjeta de Crédito Depósito Débito" at bounding box center [651, 185] width 175 height 38
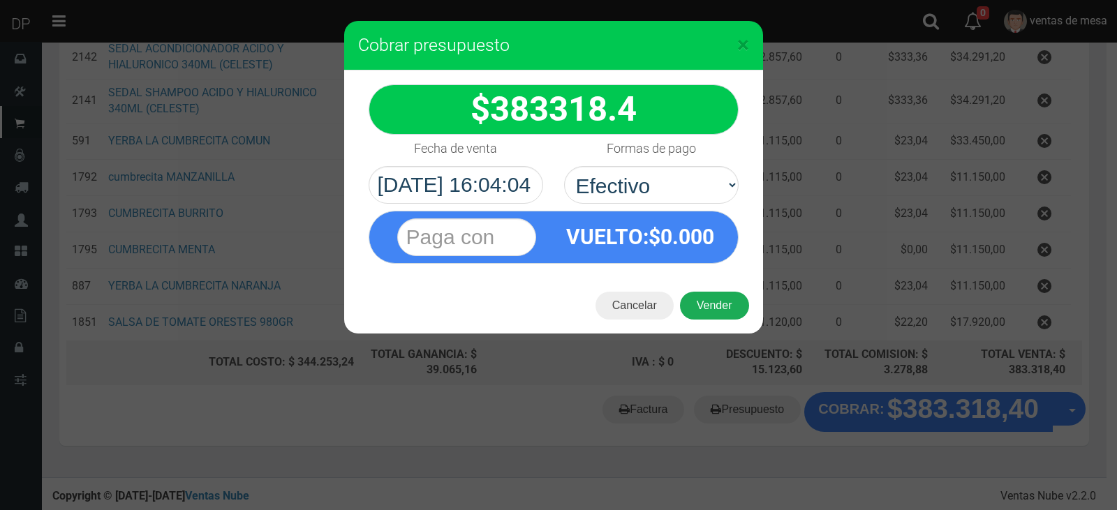
click at [705, 293] on button "Vender" at bounding box center [714, 306] width 69 height 28
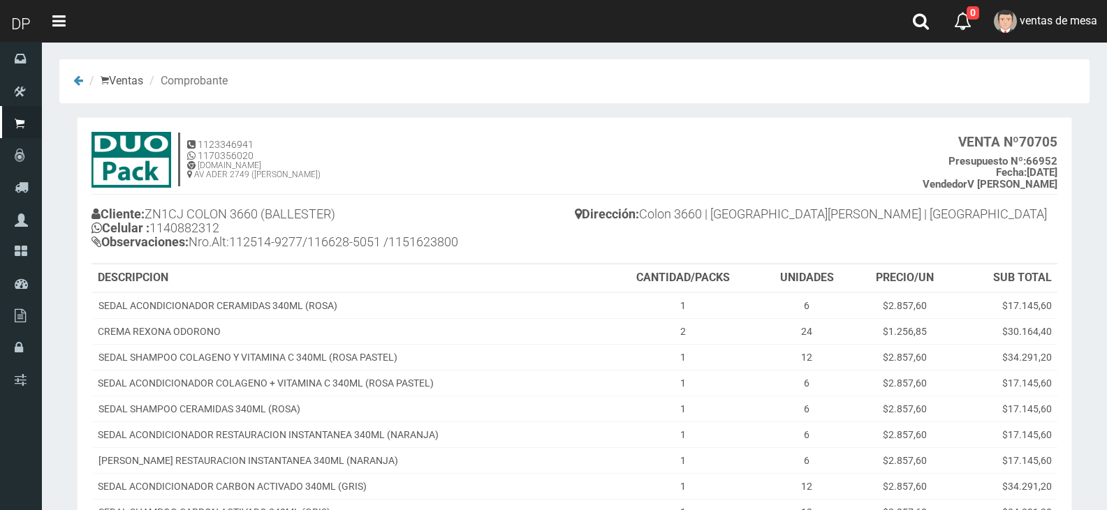
scroll to position [349, 0]
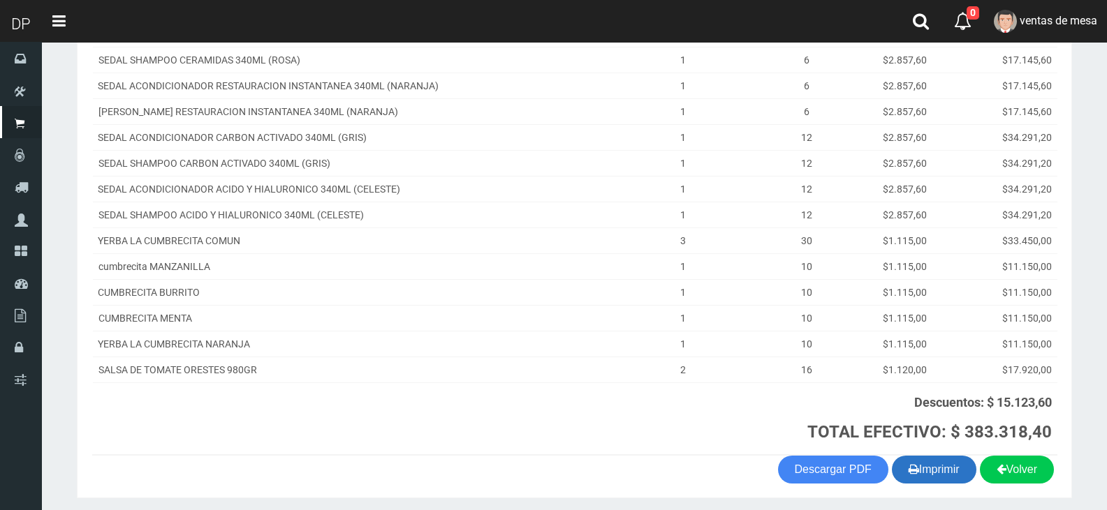
click at [934, 463] on button "Imprimir" at bounding box center [934, 470] width 84 height 28
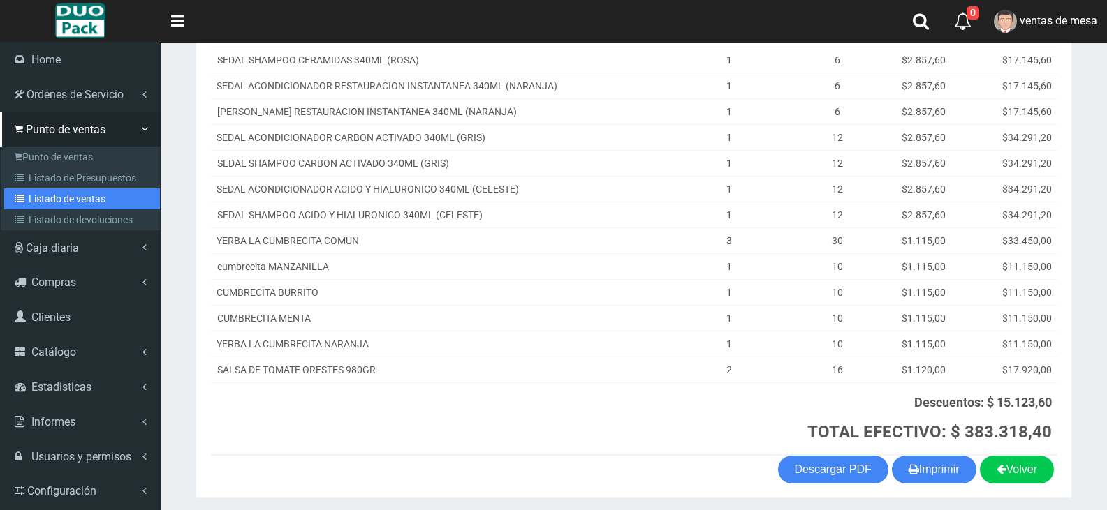
click at [62, 202] on link "Listado de ventas" at bounding box center [82, 199] width 156 height 21
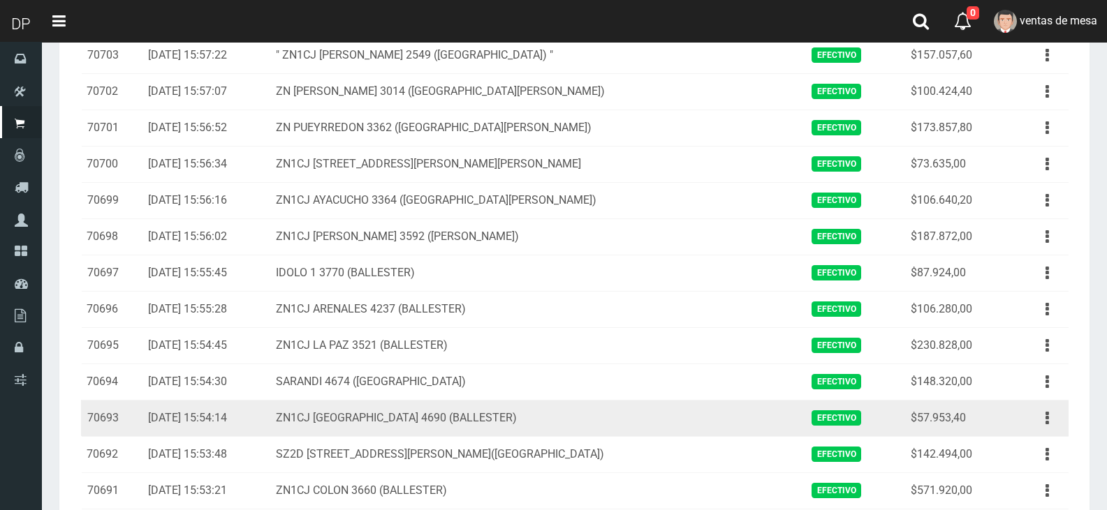
scroll to position [209, 0]
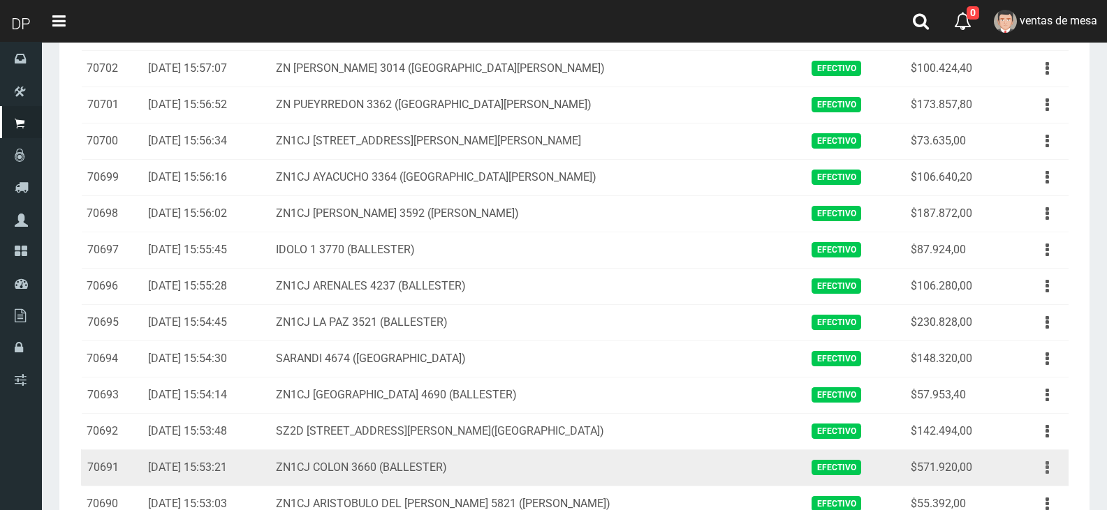
click at [1043, 462] on button "button" at bounding box center [1046, 468] width 31 height 24
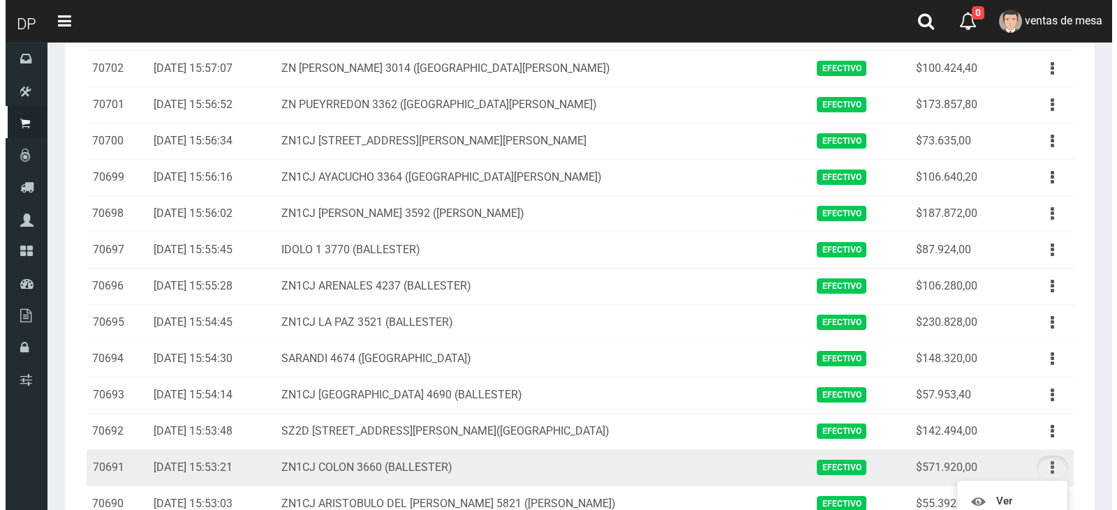
scroll to position [349, 0]
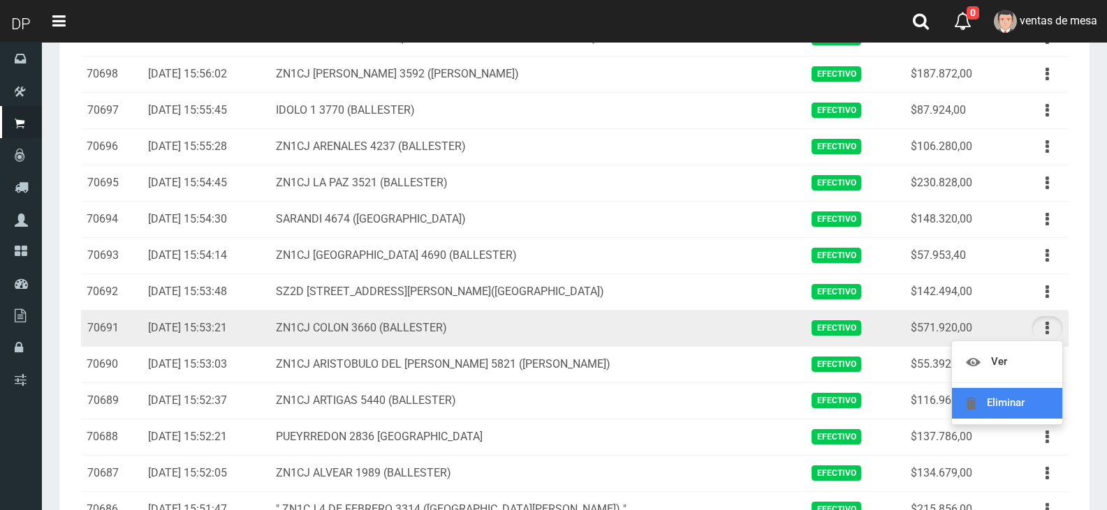
click at [1013, 406] on link "Eliminar" at bounding box center [1007, 403] width 110 height 31
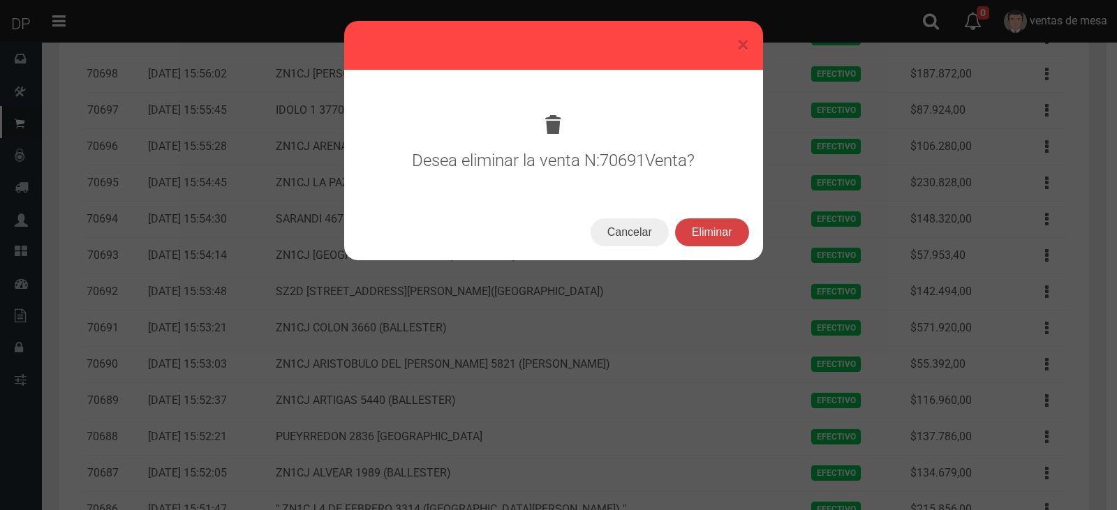
click at [701, 228] on button "Eliminar" at bounding box center [712, 233] width 74 height 28
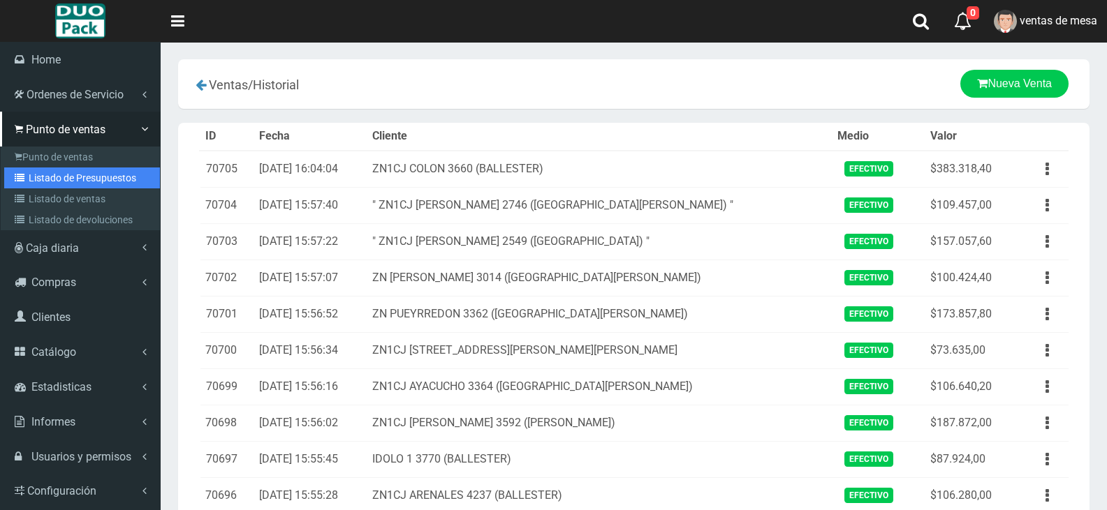
click at [110, 181] on link "Listado de Presupuestos" at bounding box center [82, 178] width 156 height 21
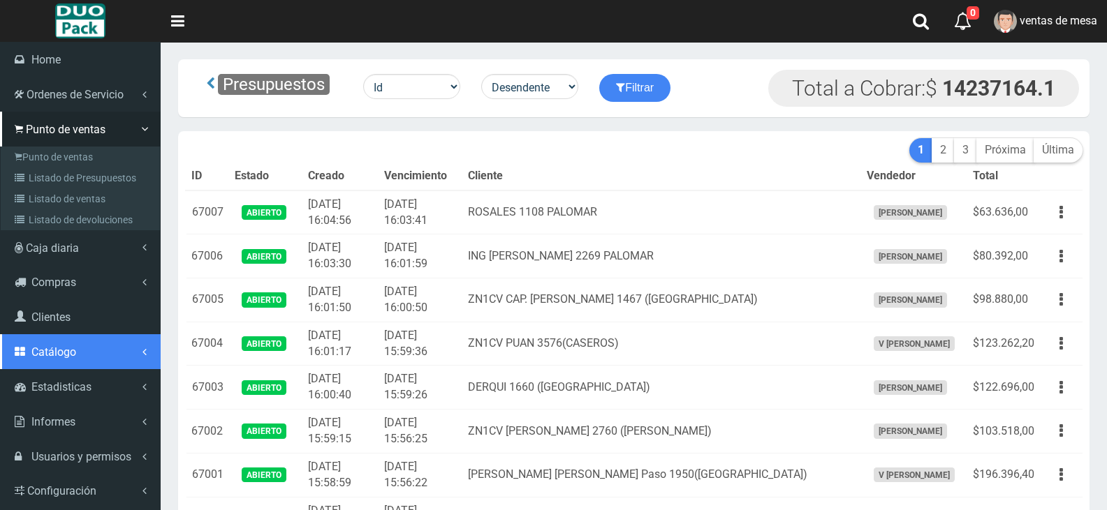
click at [39, 346] on span "Catálogo" at bounding box center [53, 352] width 45 height 13
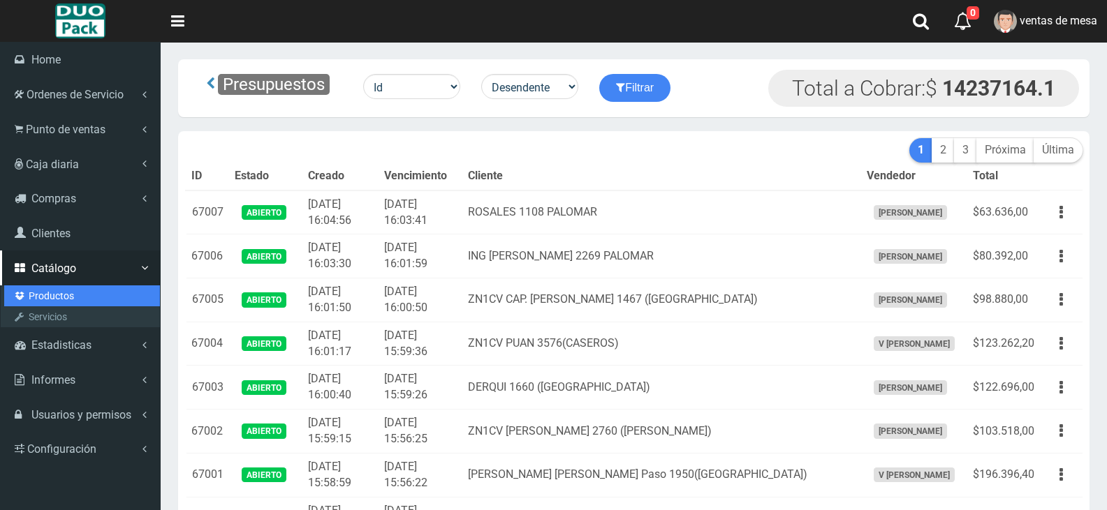
click at [66, 295] on link "Productos" at bounding box center [82, 296] width 156 height 21
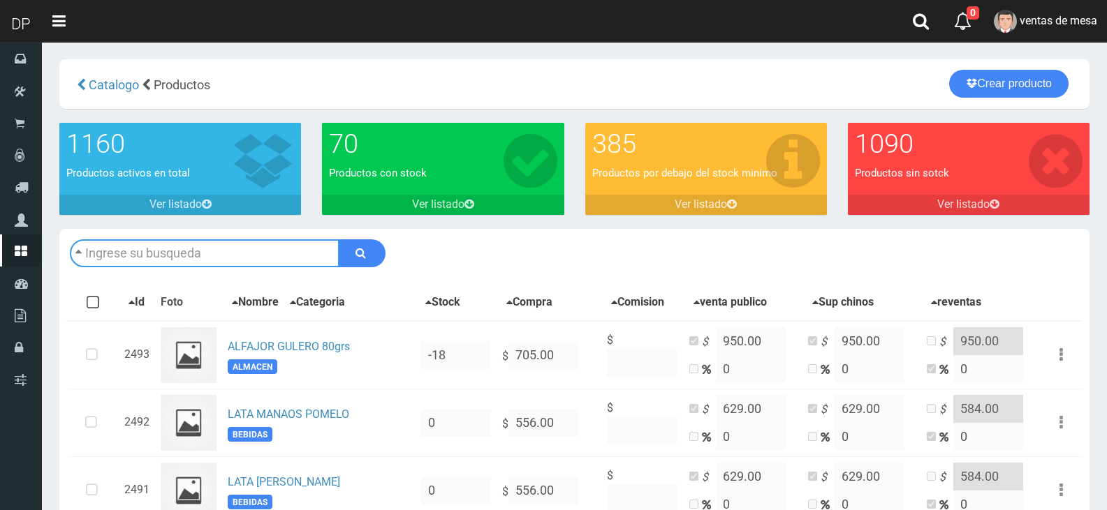
click at [131, 260] on input "text" at bounding box center [205, 254] width 270 height 28
type input "CARBON"
click at [339, 240] on button "submit" at bounding box center [362, 254] width 47 height 28
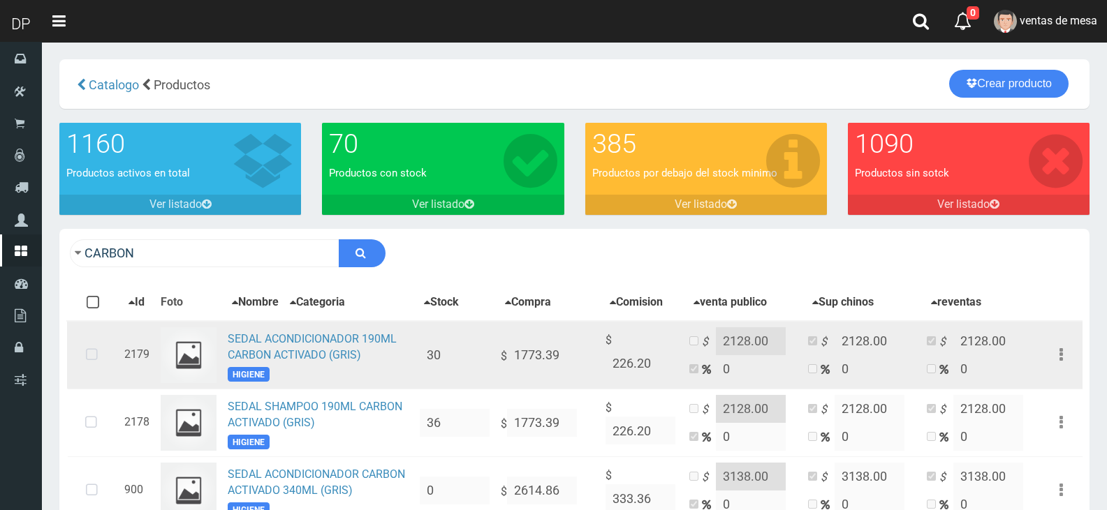
scroll to position [162, 0]
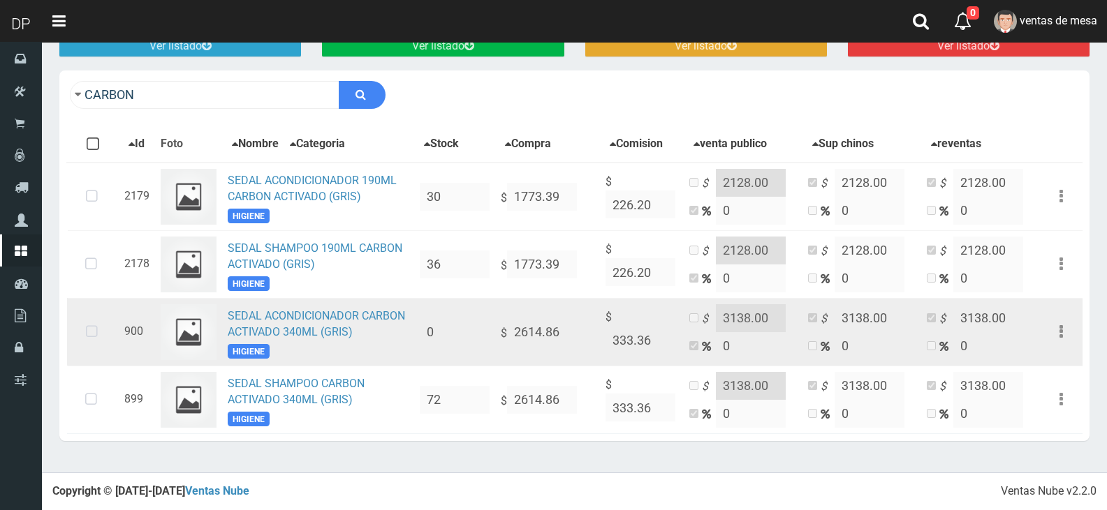
click at [88, 332] on icon at bounding box center [91, 332] width 37 height 46
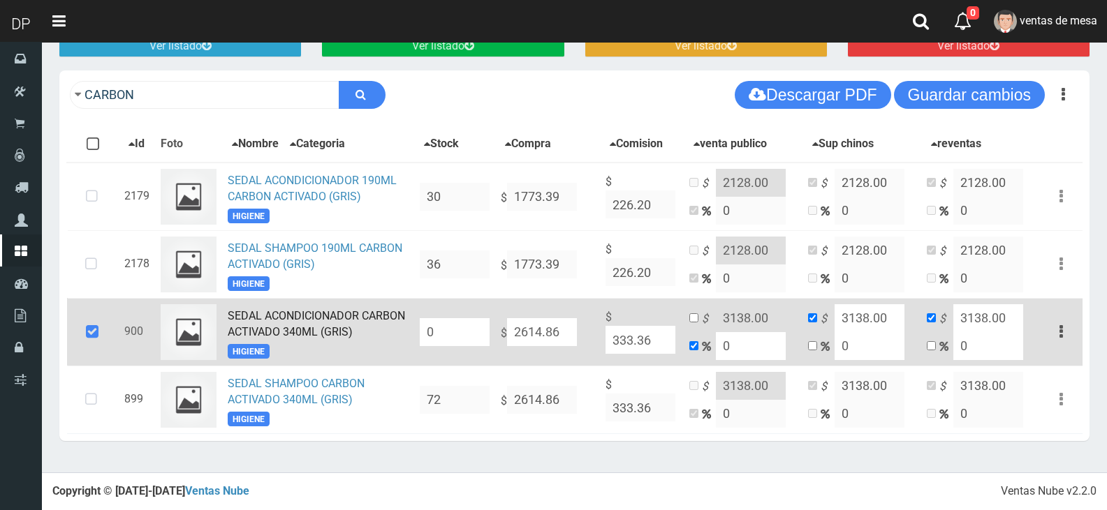
click at [473, 327] on input "0" at bounding box center [455, 332] width 70 height 28
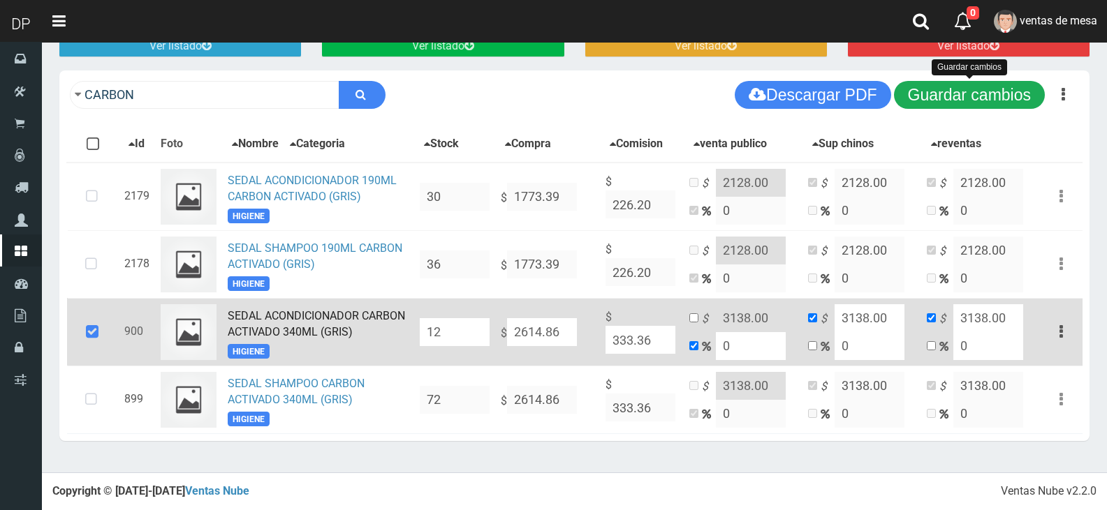
type input "12"
click at [976, 82] on button "Guardar cambios" at bounding box center [969, 95] width 151 height 28
click at [112, 342] on td at bounding box center [93, 332] width 52 height 68
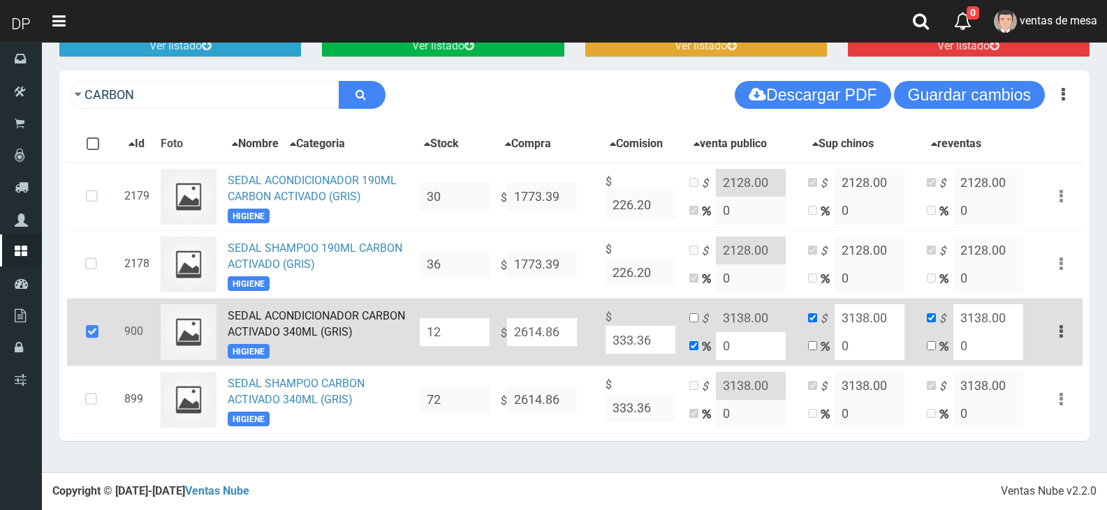
click at [98, 341] on icon at bounding box center [92, 332] width 38 height 46
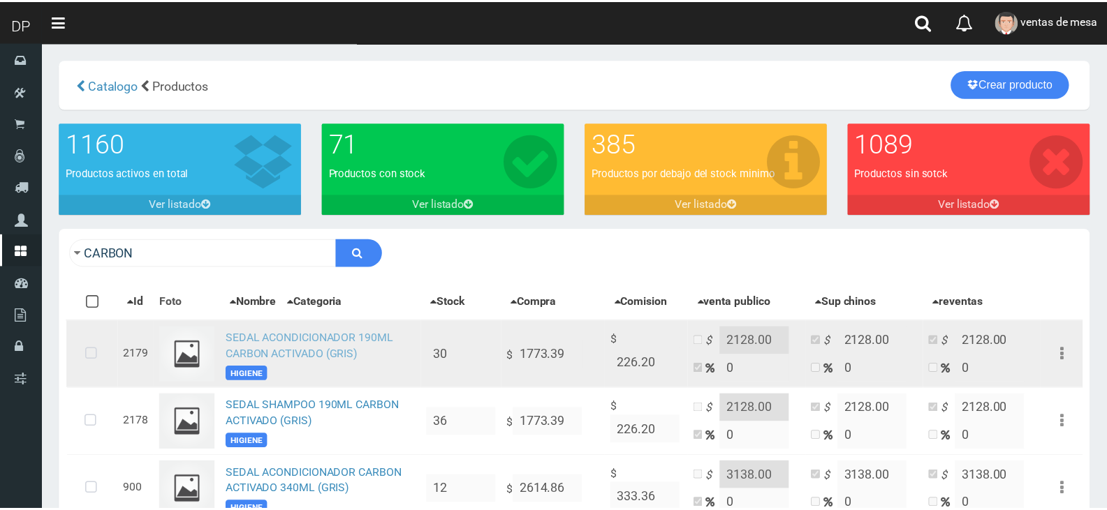
scroll to position [38, 0]
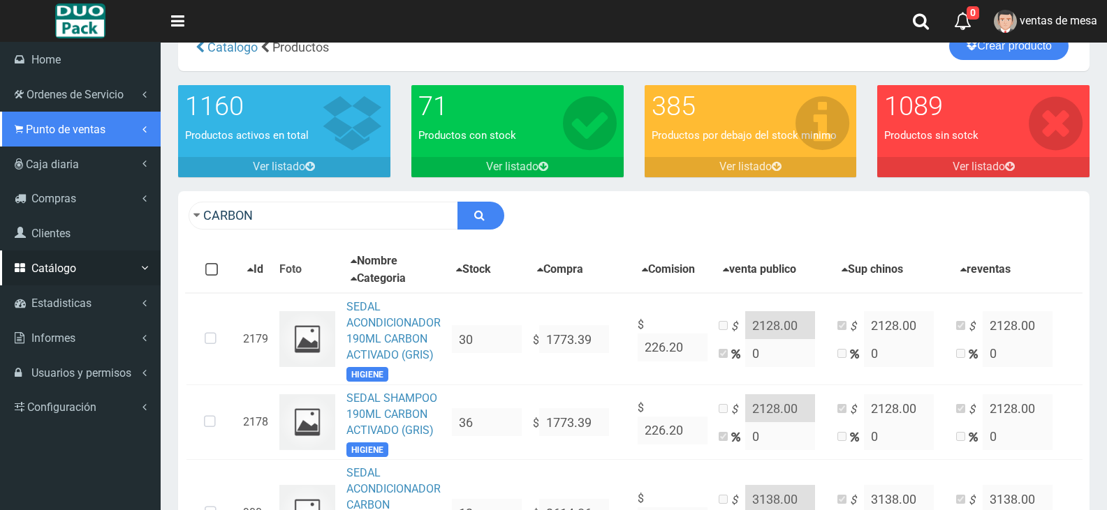
click at [53, 140] on link "Punto de ventas" at bounding box center [80, 129] width 161 height 35
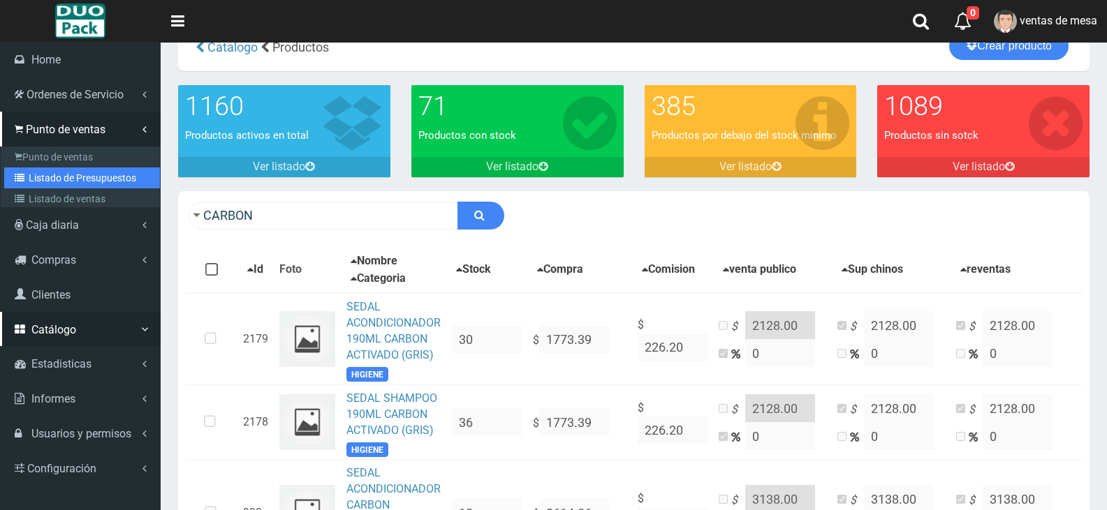
click at [81, 181] on link "Listado de Presupuestos" at bounding box center [82, 178] width 156 height 21
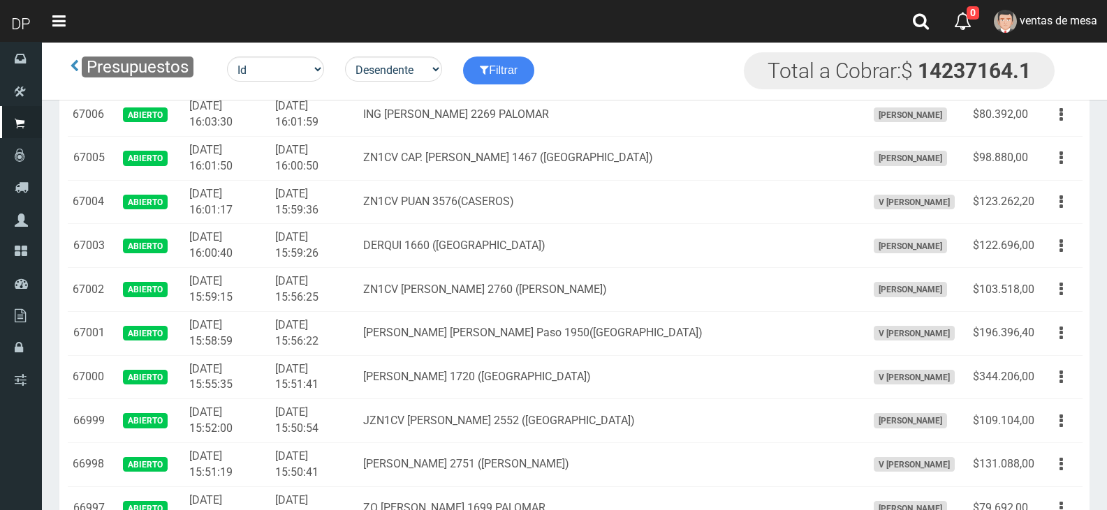
scroll to position [1987, 0]
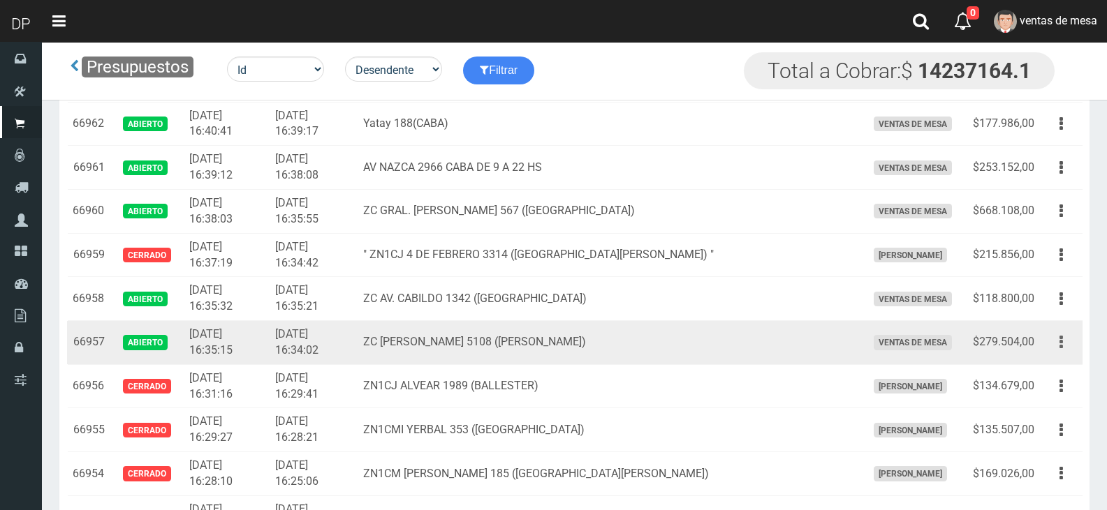
drag, startPoint x: 1065, startPoint y: 349, endPoint x: 1060, endPoint y: 363, distance: 14.8
click at [1065, 350] on button "button" at bounding box center [1060, 342] width 31 height 24
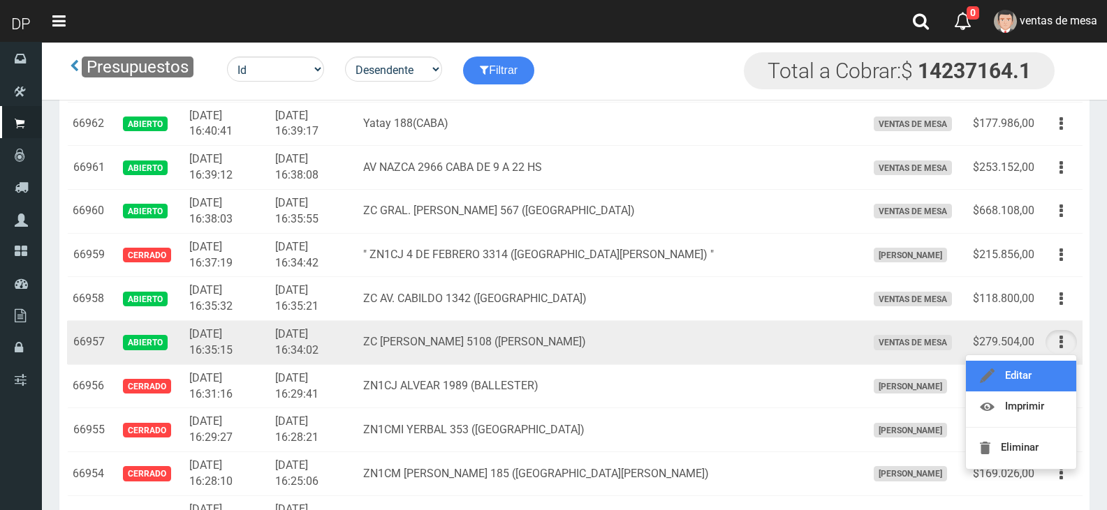
click at [1060, 363] on link "Editar" at bounding box center [1021, 376] width 110 height 31
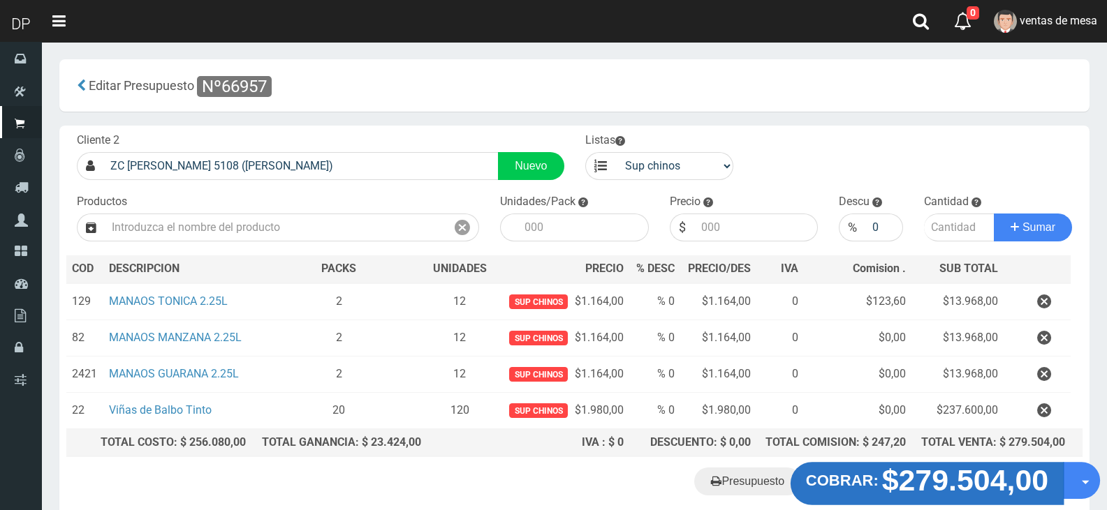
click at [836, 478] on strong "COBRAR:" at bounding box center [842, 481] width 73 height 17
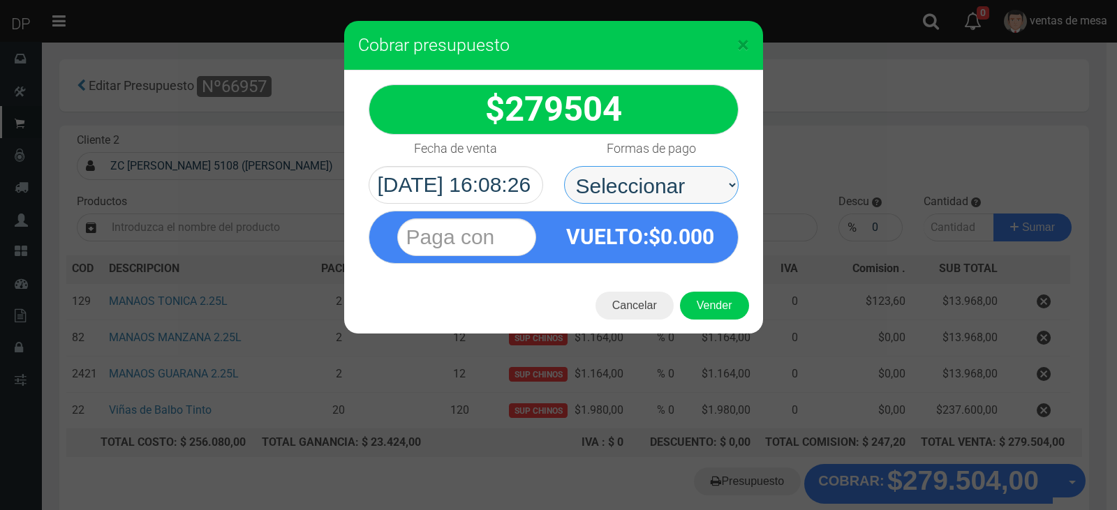
click at [670, 196] on select "Seleccionar Efectivo Tarjeta de Crédito Depósito Débito" at bounding box center [651, 185] width 175 height 38
select select "Efectivo"
click at [564, 166] on select "Seleccionar Efectivo Tarjeta de Crédito Depósito Débito" at bounding box center [651, 185] width 175 height 38
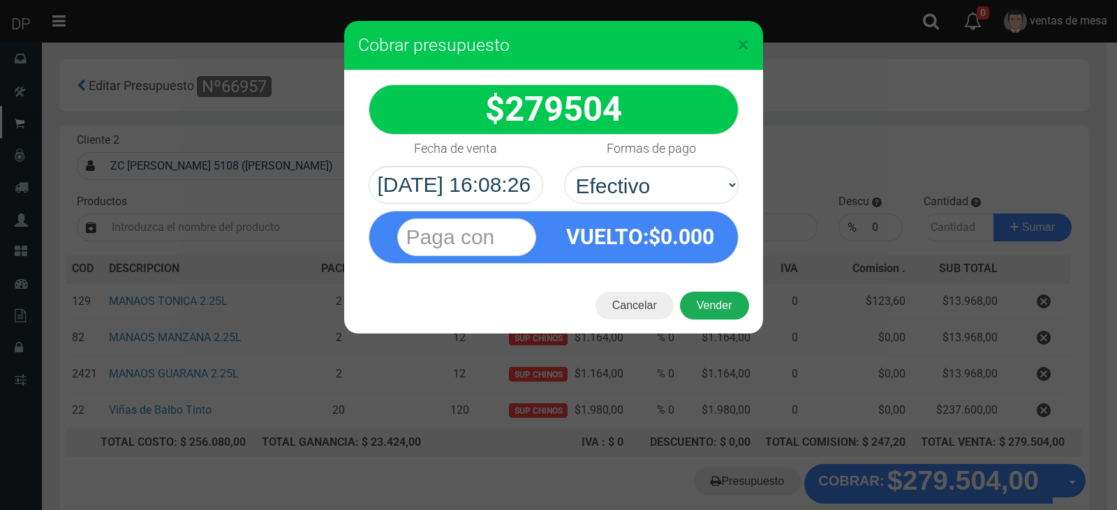
click at [706, 309] on button "Vender" at bounding box center [714, 306] width 69 height 28
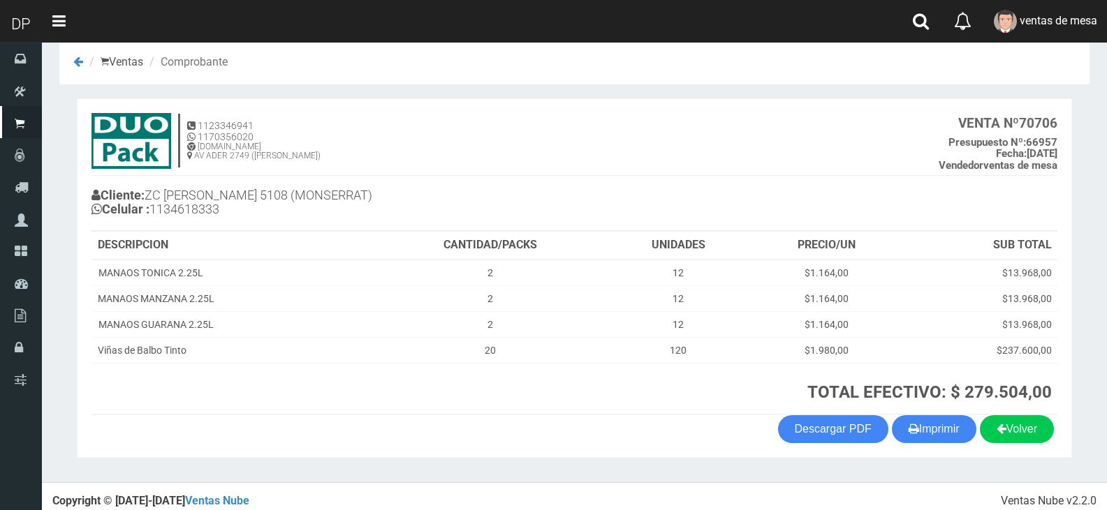
scroll to position [29, 0]
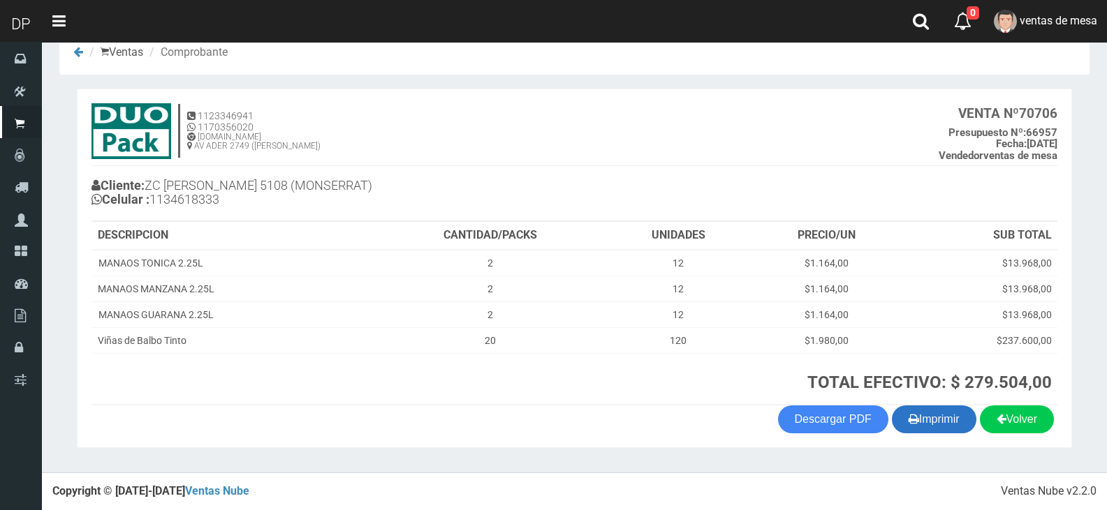
click at [956, 415] on button "Imprimir" at bounding box center [934, 420] width 84 height 28
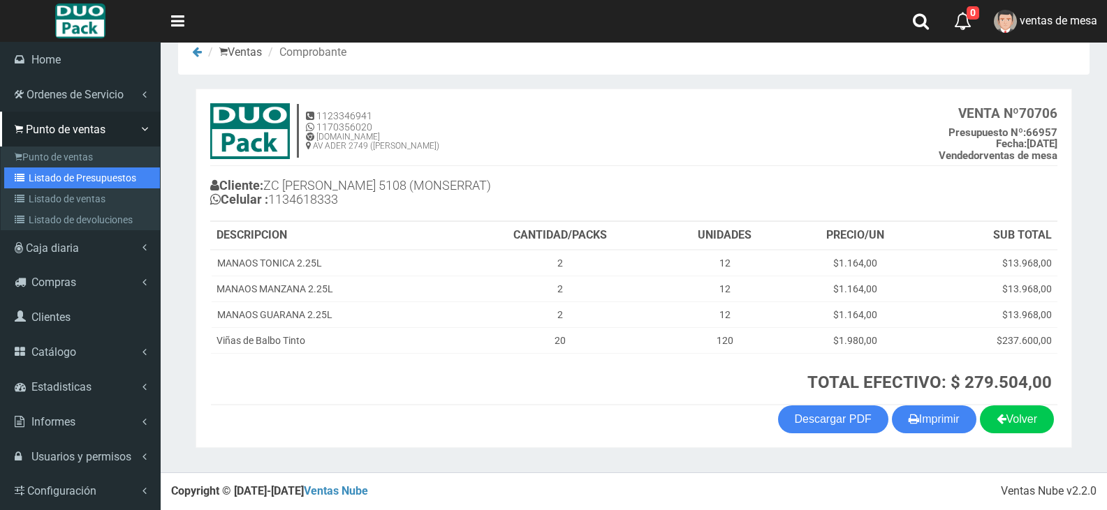
click at [32, 180] on link "Listado de Presupuestos" at bounding box center [82, 178] width 156 height 21
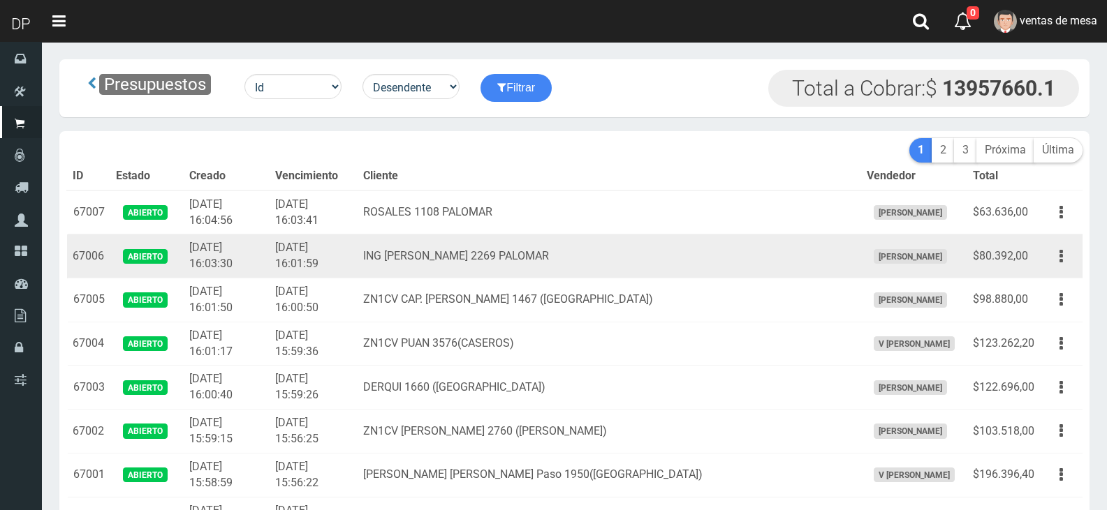
scroll to position [1899, 0]
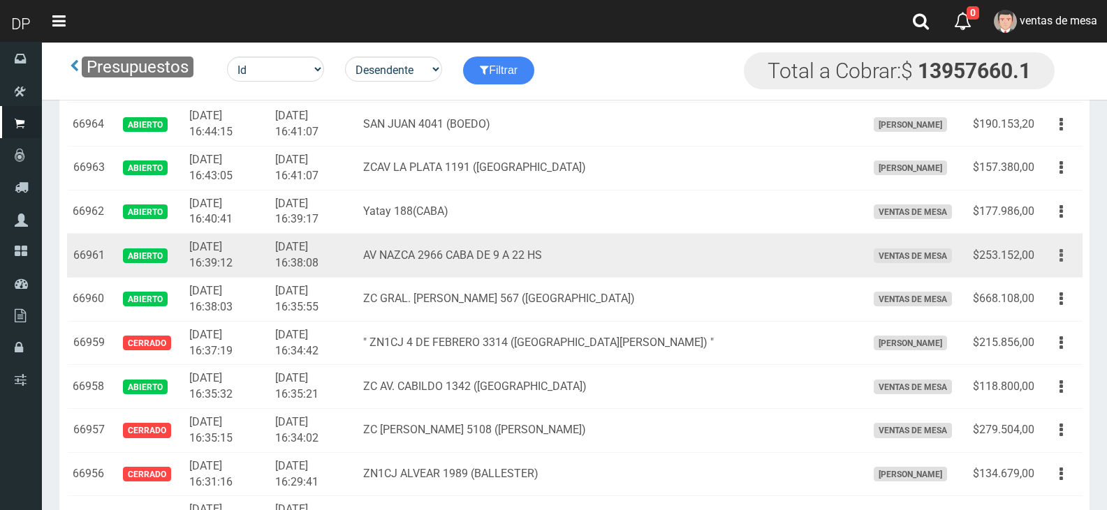
click at [1056, 256] on button "button" at bounding box center [1060, 256] width 31 height 24
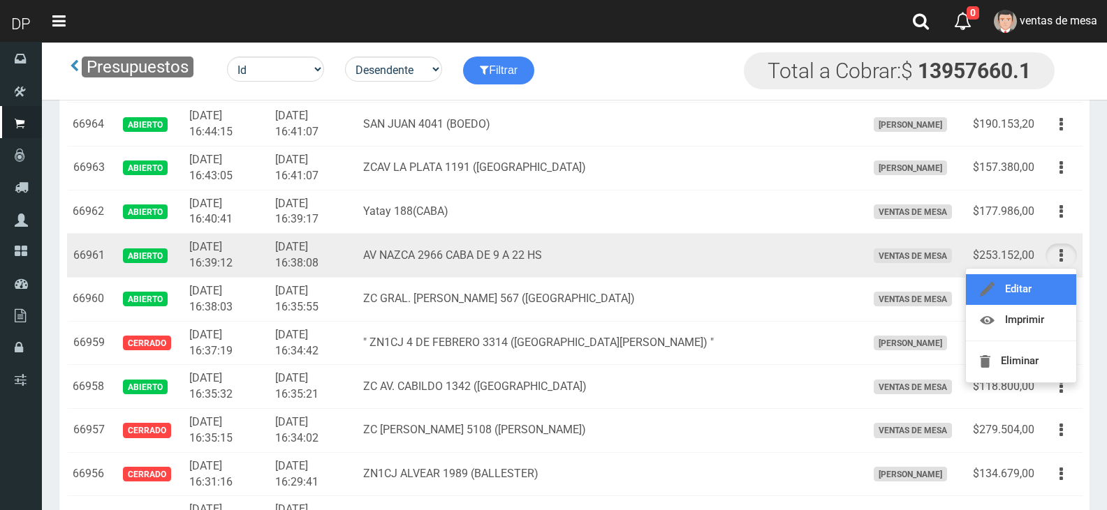
click at [1052, 281] on link "Editar" at bounding box center [1021, 289] width 110 height 31
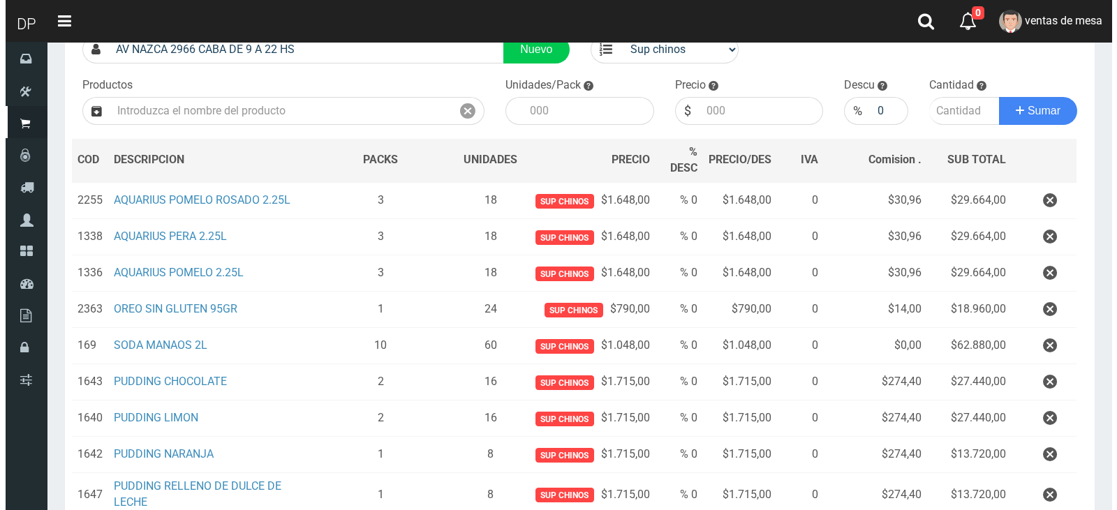
scroll to position [293, 0]
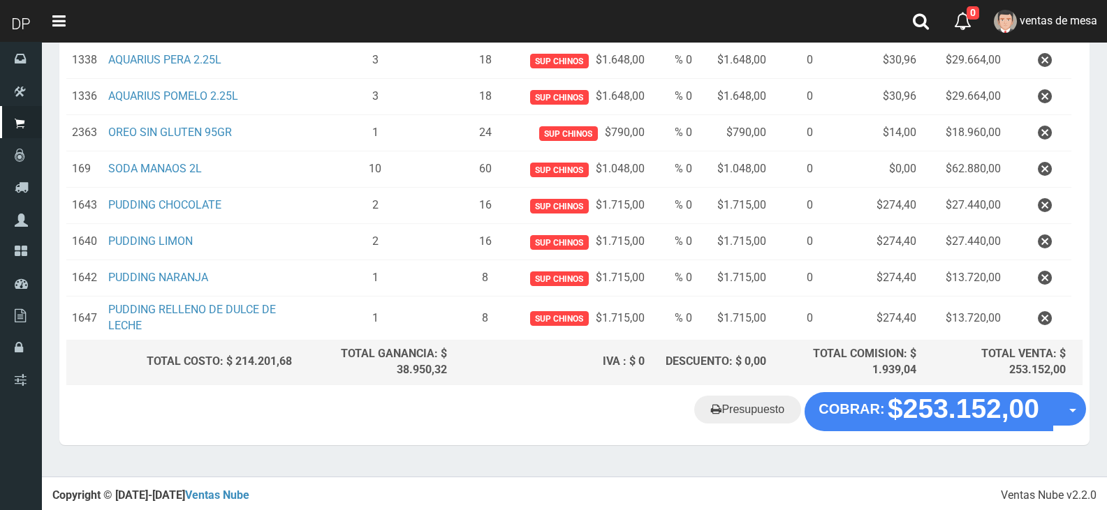
click at [929, 367] on div "TOTAL VENTA: $ 253.152,00" at bounding box center [996, 362] width 138 height 32
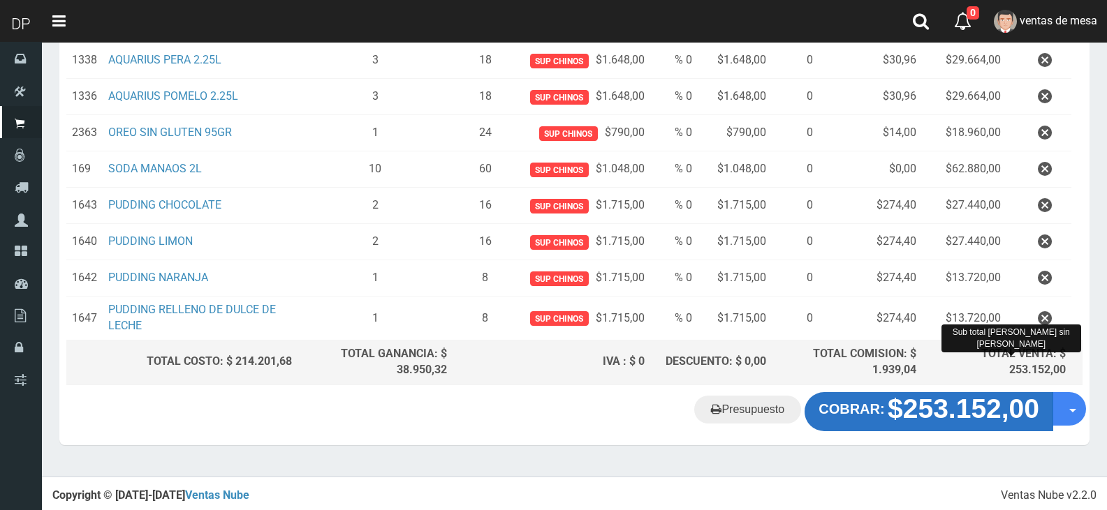
click at [926, 401] on strong "$253.152,00" at bounding box center [964, 409] width 152 height 30
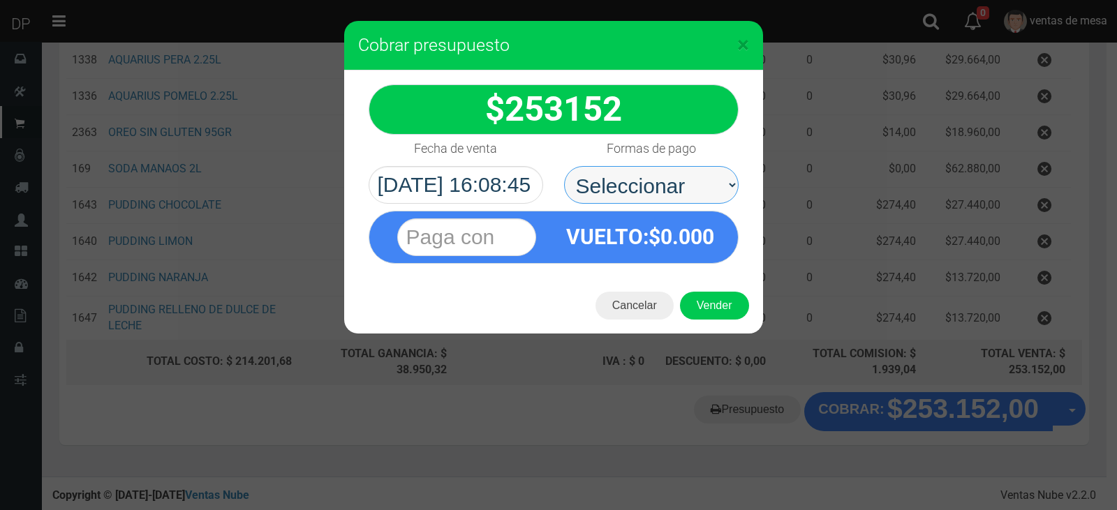
drag, startPoint x: 659, startPoint y: 203, endPoint x: 669, endPoint y: 201, distance: 9.9
click at [665, 183] on select "Seleccionar Efectivo Tarjeta de Crédito Depósito Débito" at bounding box center [651, 185] width 175 height 38
select select "Efectivo"
click at [564, 166] on select "Seleccionar Efectivo Tarjeta de Crédito Depósito Débito" at bounding box center [651, 185] width 175 height 38
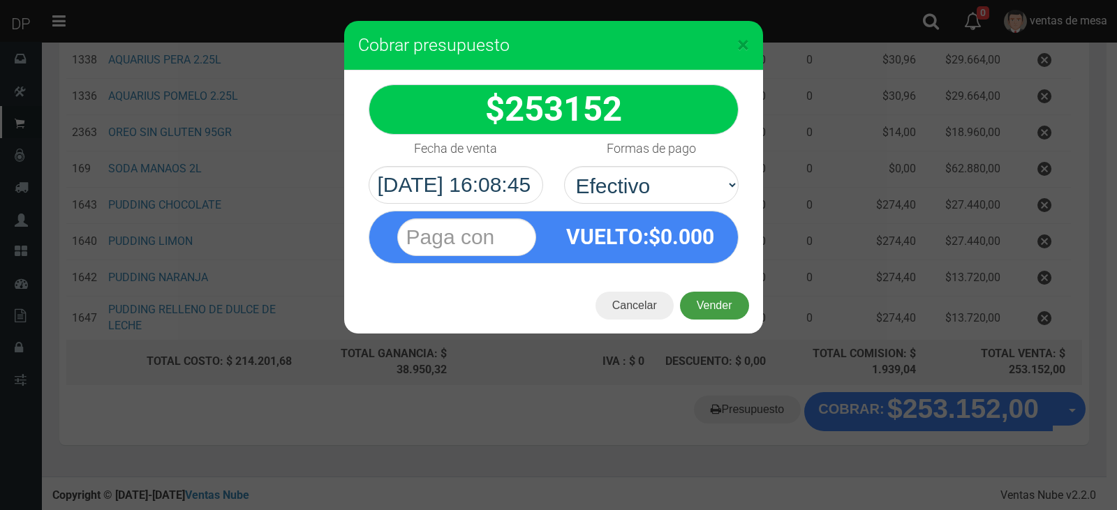
click at [700, 297] on button "Vender" at bounding box center [714, 306] width 69 height 28
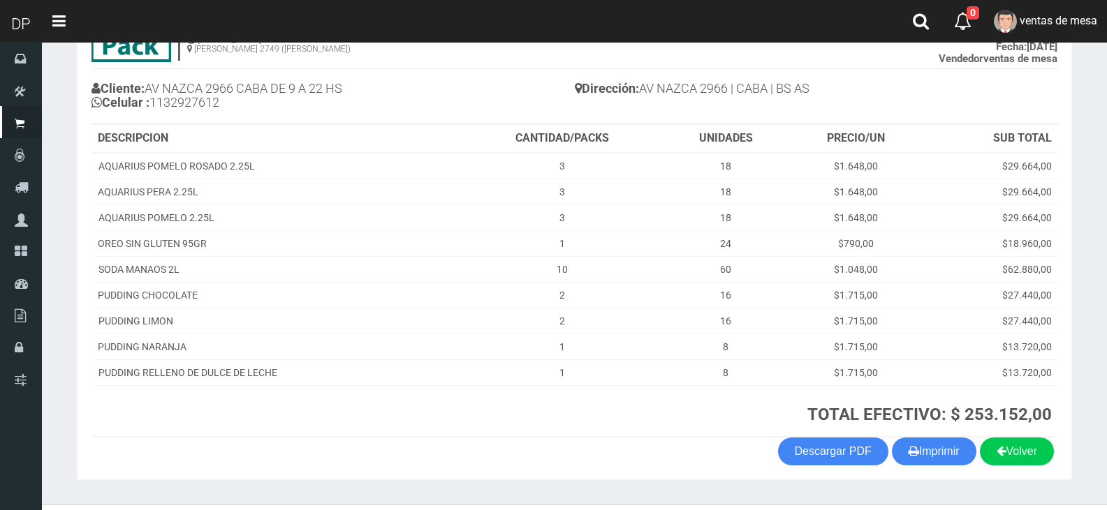
scroll to position [158, 0]
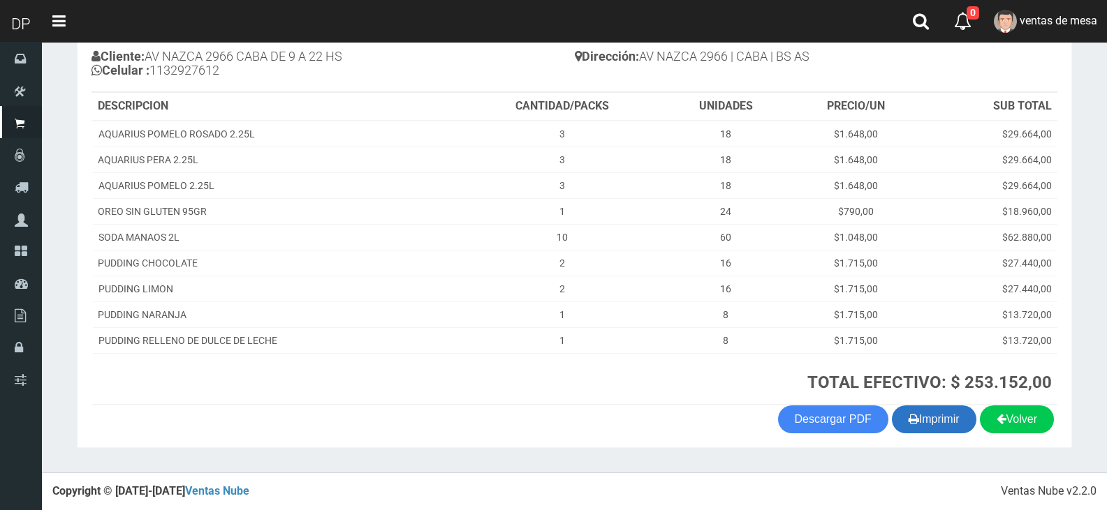
click at [922, 416] on button "Imprimir" at bounding box center [934, 420] width 84 height 28
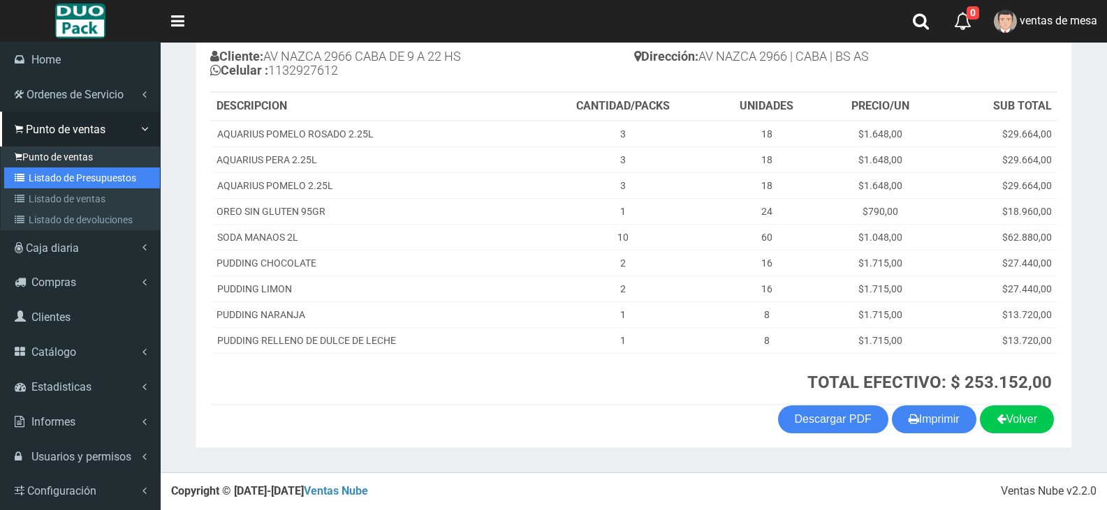
drag, startPoint x: 55, startPoint y: 176, endPoint x: 82, endPoint y: 147, distance: 39.5
click at [55, 176] on link "Listado de Presupuestos" at bounding box center [82, 178] width 156 height 21
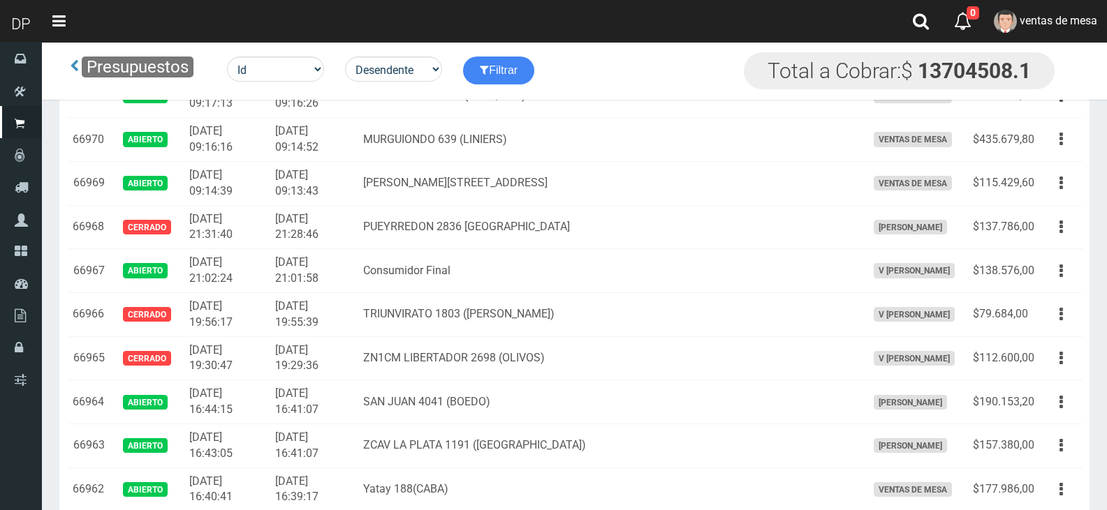
scroll to position [2424, 0]
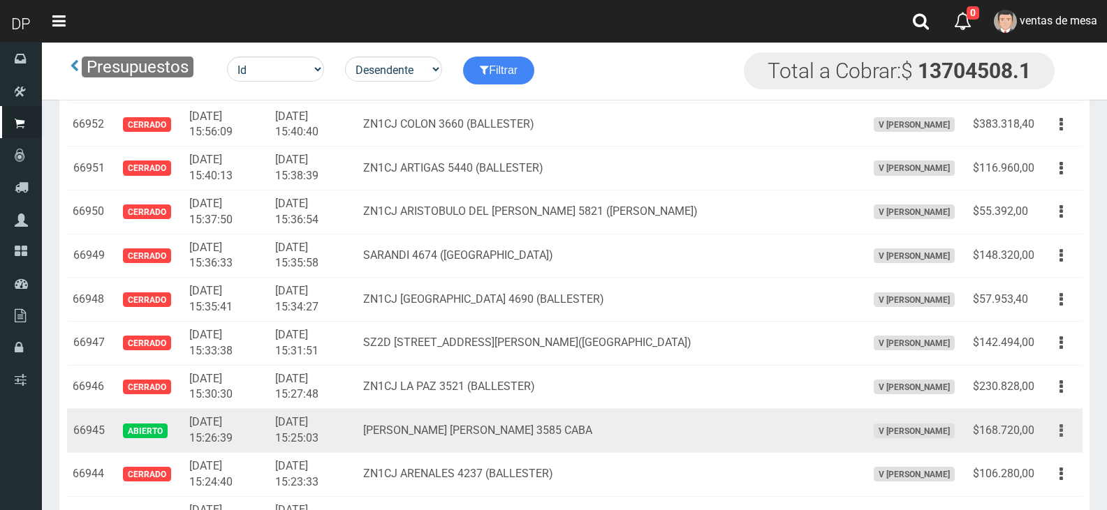
click at [1068, 432] on button "button" at bounding box center [1060, 431] width 31 height 24
click at [1054, 460] on link "Editar" at bounding box center [1021, 465] width 110 height 31
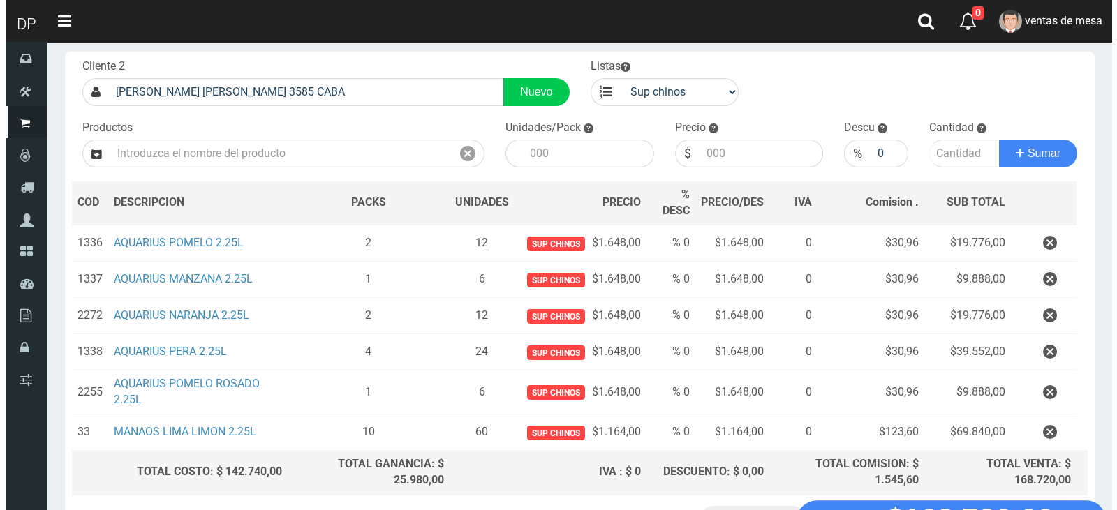
scroll to position [184, 0]
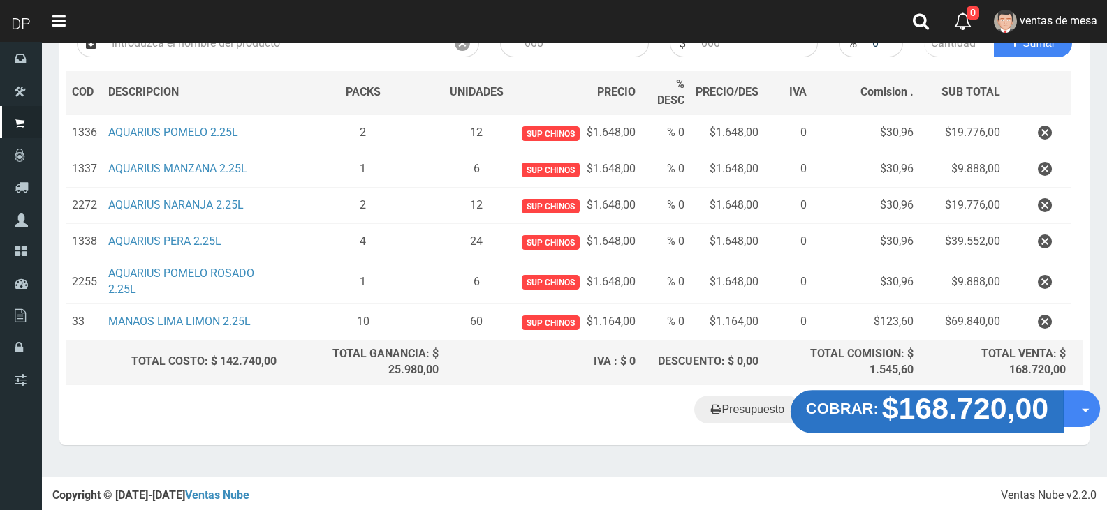
click at [926, 420] on strong "$168.720,00" at bounding box center [965, 408] width 167 height 33
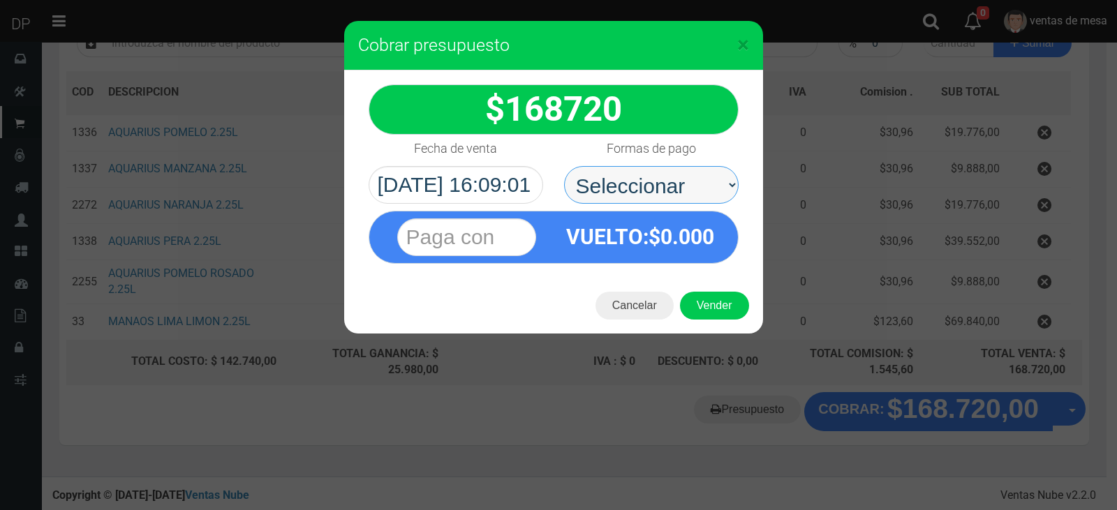
click at [654, 187] on select "Seleccionar Efectivo Tarjeta de Crédito Depósito Débito" at bounding box center [651, 185] width 175 height 38
select select "Efectivo"
click at [564, 166] on select "Seleccionar Efectivo Tarjeta de Crédito Depósito Débito" at bounding box center [651, 185] width 175 height 38
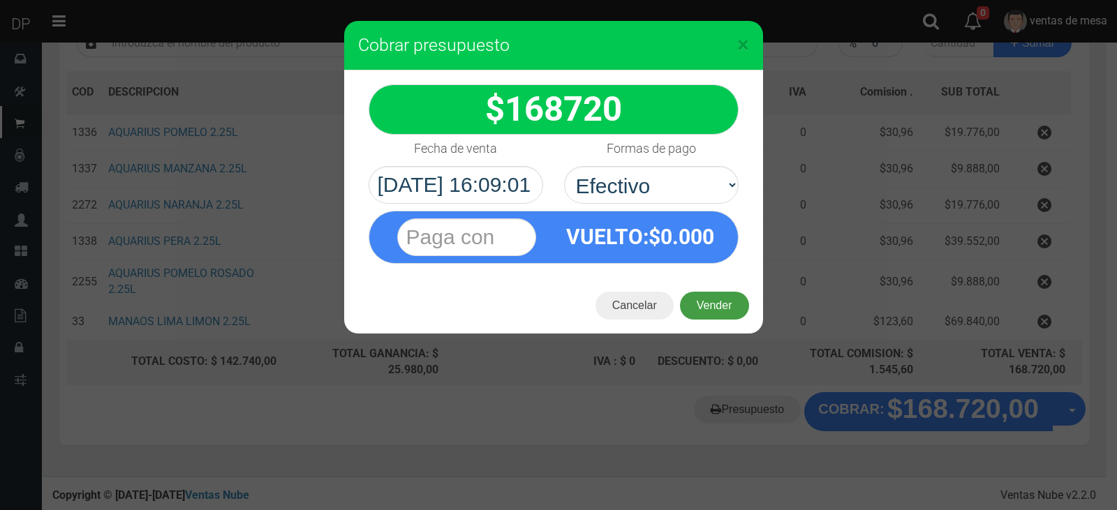
click at [701, 302] on button "Vender" at bounding box center [714, 306] width 69 height 28
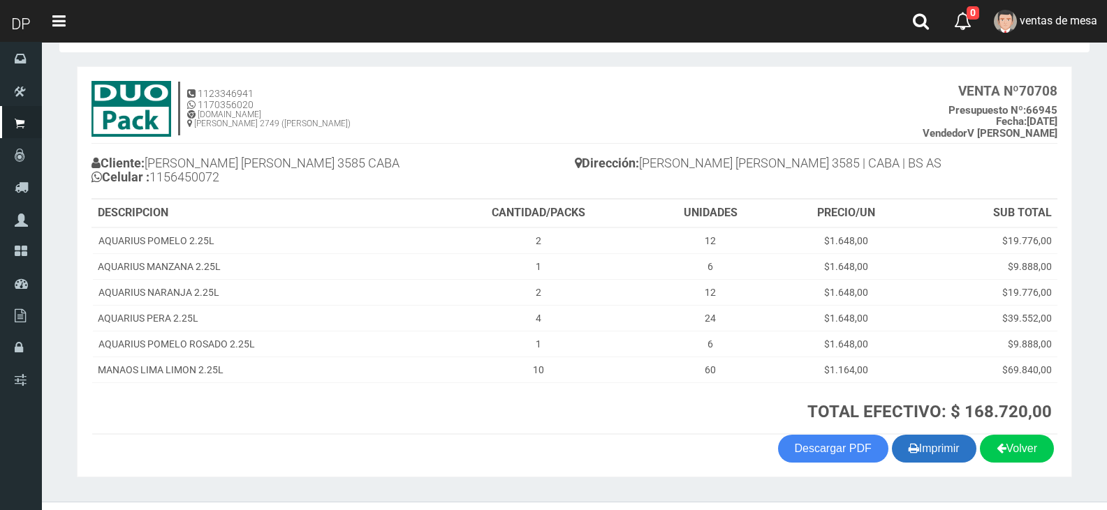
scroll to position [80, 0]
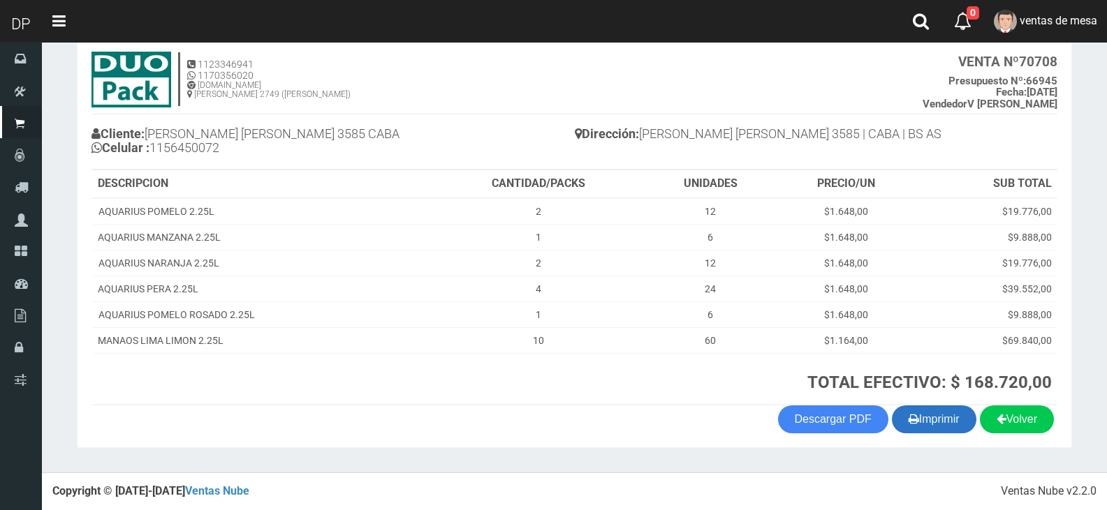
click at [941, 429] on button "Imprimir" at bounding box center [934, 420] width 84 height 28
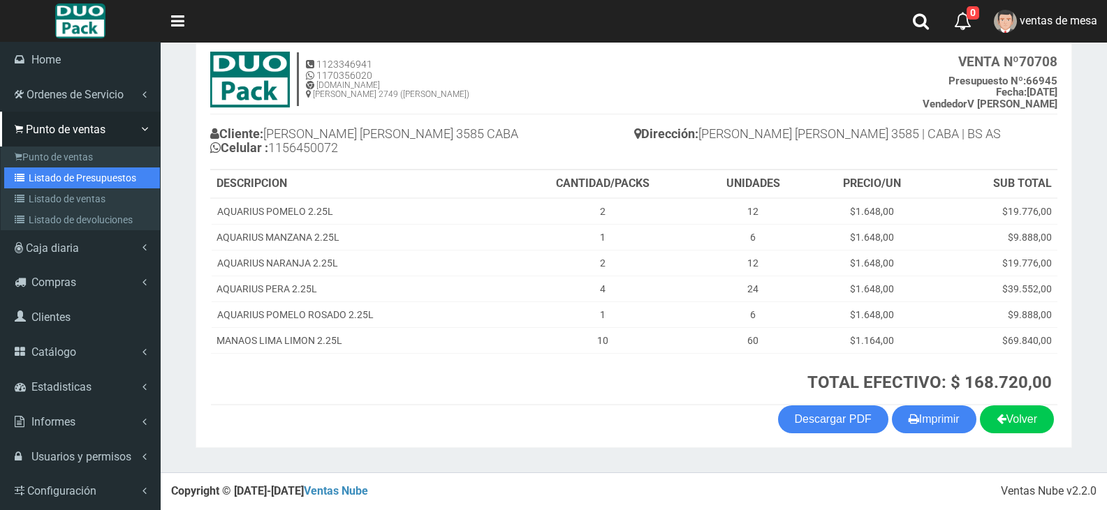
click at [13, 172] on link "Listado de Presupuestos" at bounding box center [82, 178] width 156 height 21
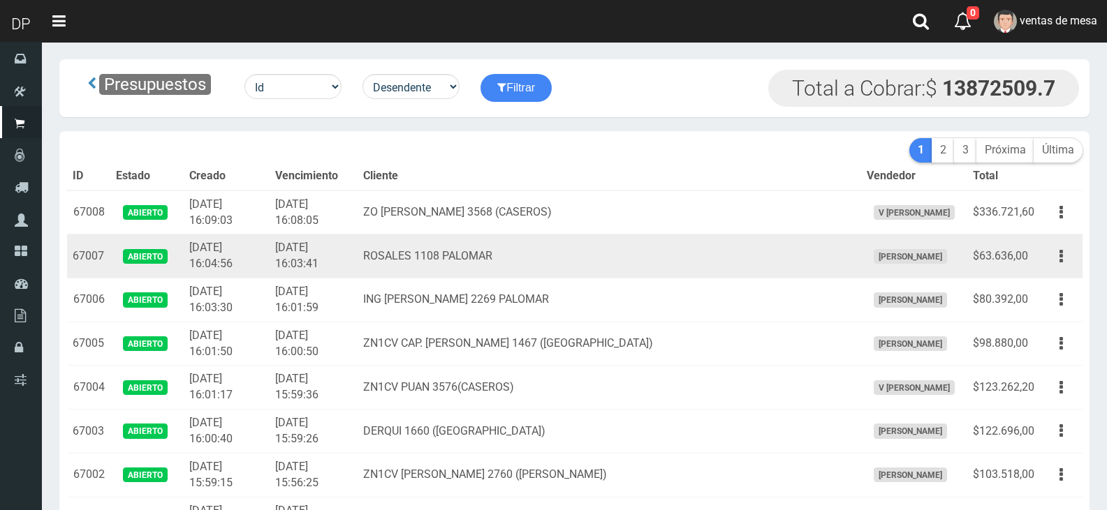
click at [534, 276] on td "ROSALES 1108 PALOMAR" at bounding box center [609, 257] width 503 height 44
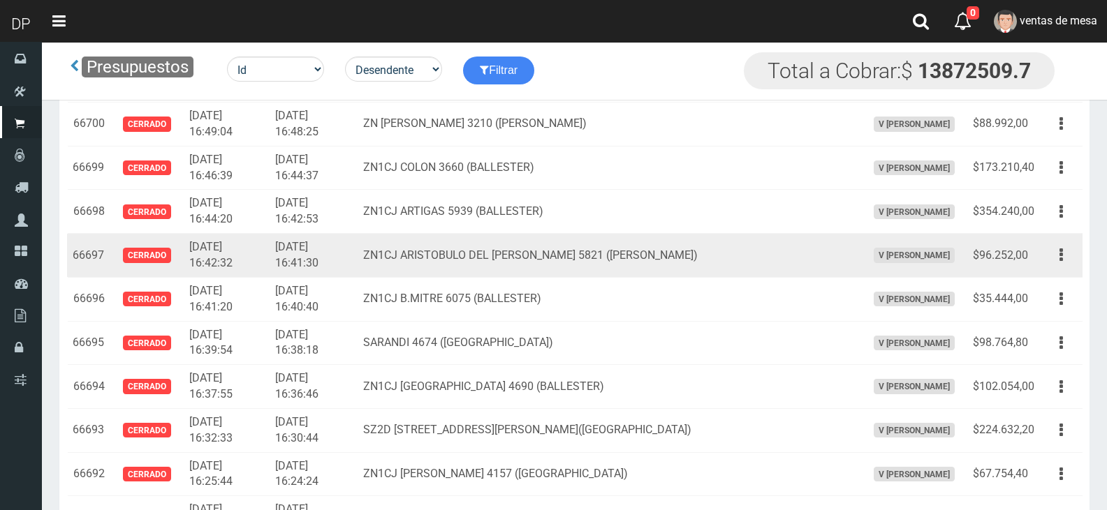
scroll to position [1505, 0]
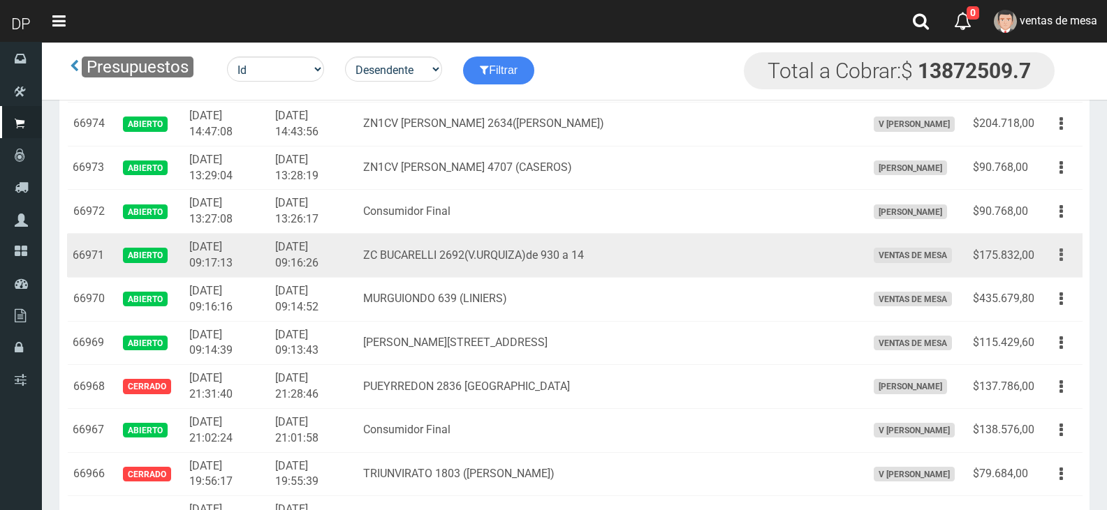
click at [1070, 250] on button "button" at bounding box center [1060, 255] width 31 height 24
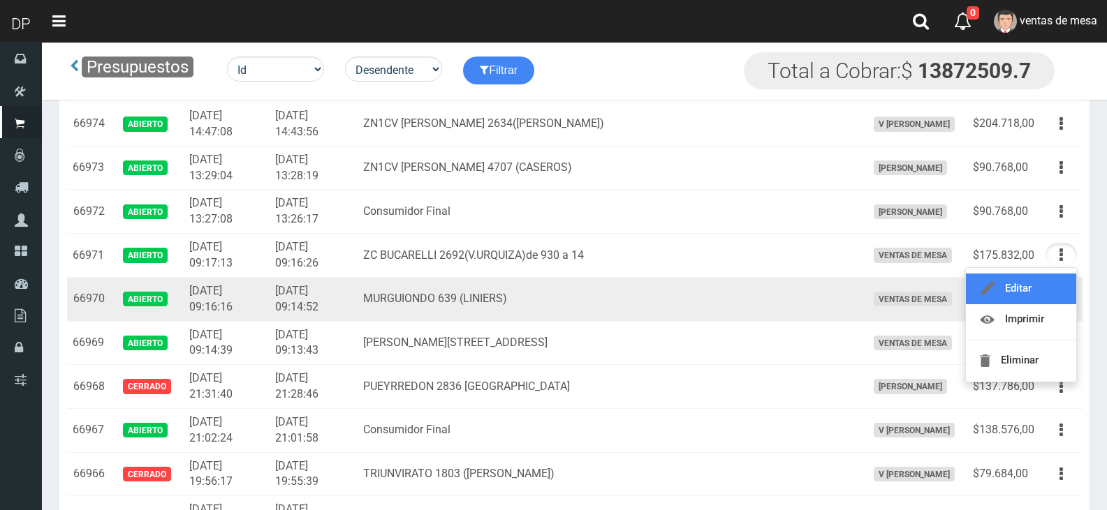
click at [1056, 280] on link "Editar" at bounding box center [1021, 289] width 110 height 31
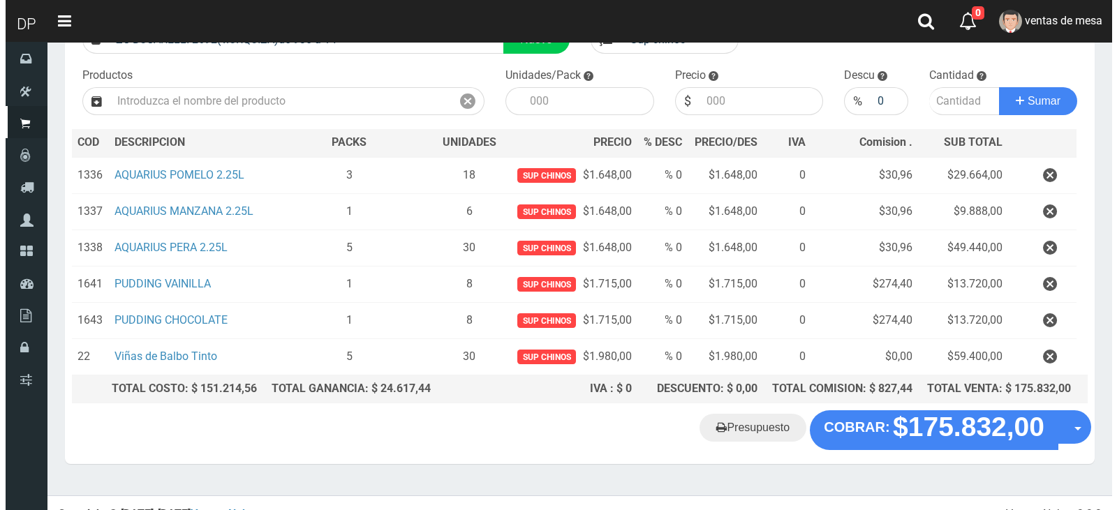
scroll to position [145, 0]
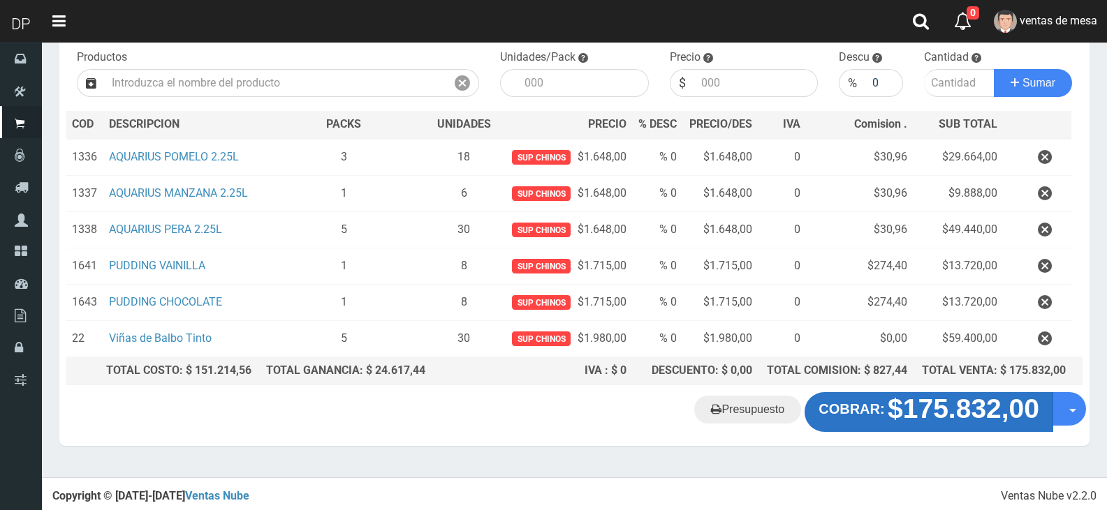
click at [923, 399] on strong "$175.832,00" at bounding box center [964, 410] width 152 height 30
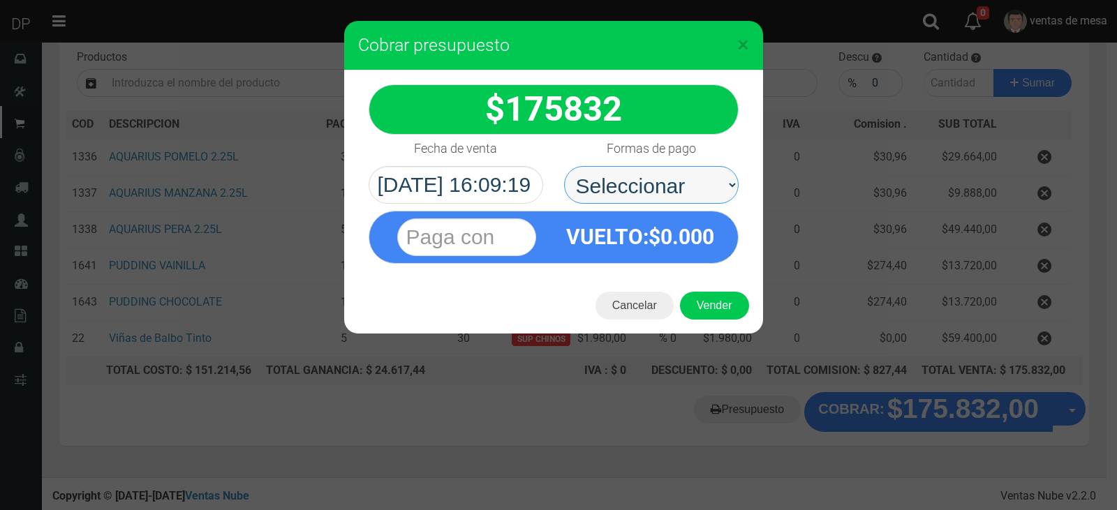
click at [691, 191] on select "Seleccionar Efectivo Tarjeta de Crédito Depósito Débito" at bounding box center [651, 185] width 175 height 38
select select "Efectivo"
click at [564, 166] on select "Seleccionar Efectivo Tarjeta de Crédito Depósito Débito" at bounding box center [651, 185] width 175 height 38
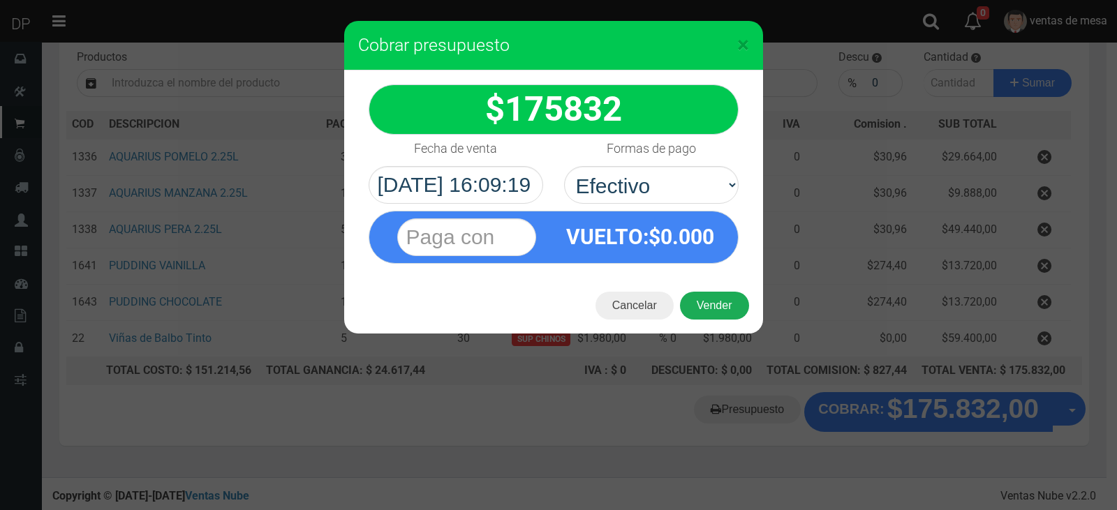
click at [706, 306] on button "Vender" at bounding box center [714, 306] width 69 height 28
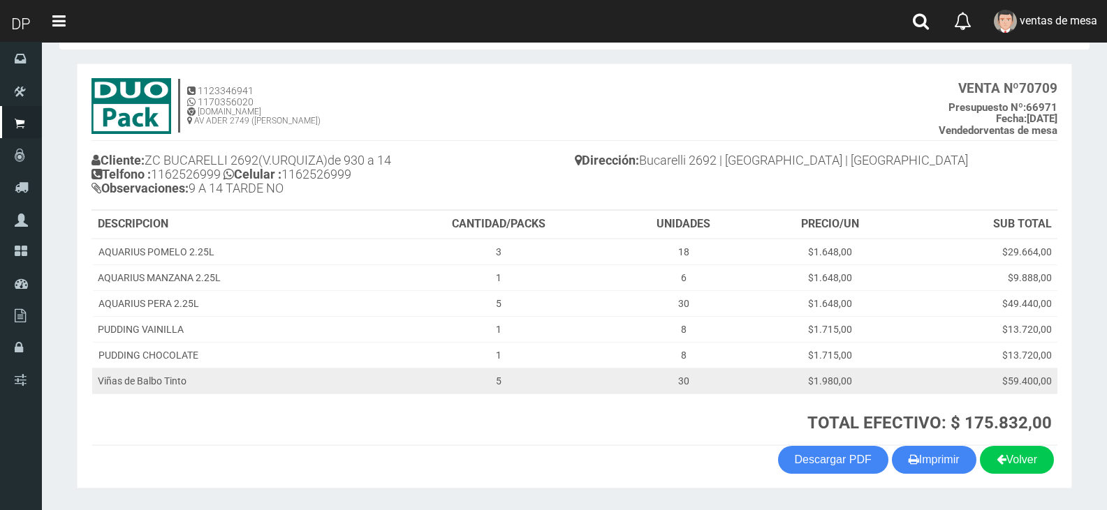
scroll to position [24, 0]
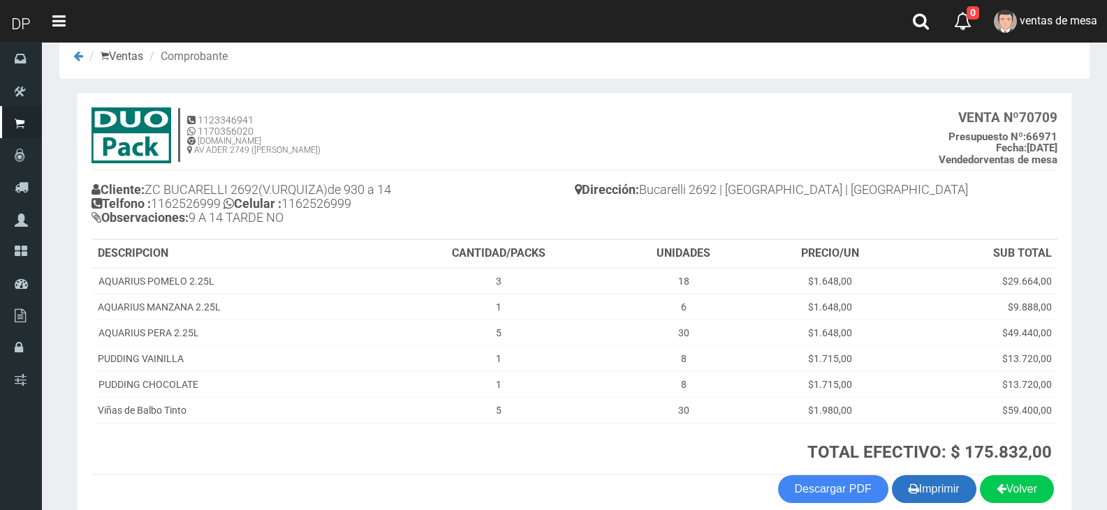
click at [927, 482] on button "Imprimir" at bounding box center [934, 490] width 84 height 28
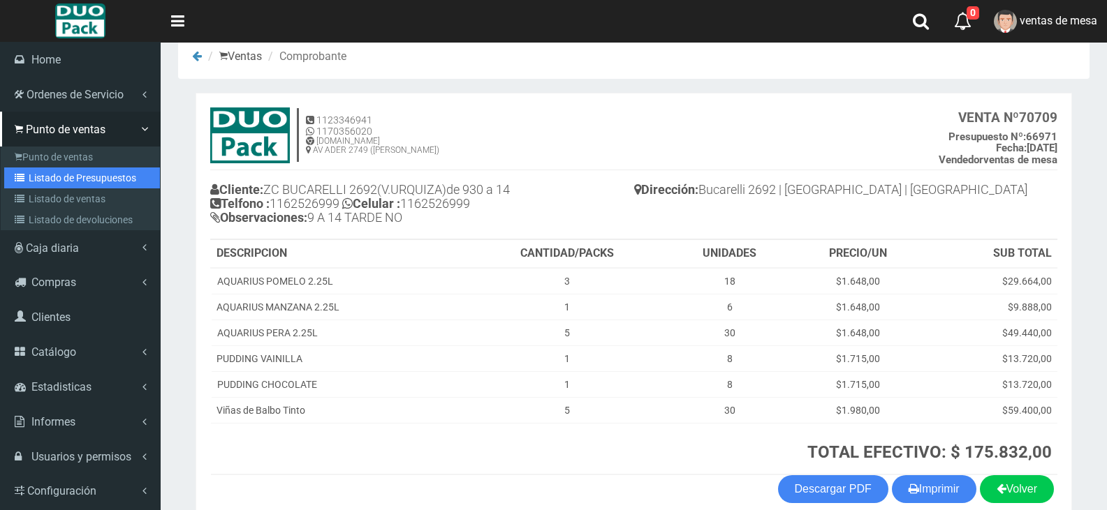
click at [36, 177] on link "Listado de Presupuestos" at bounding box center [82, 178] width 156 height 21
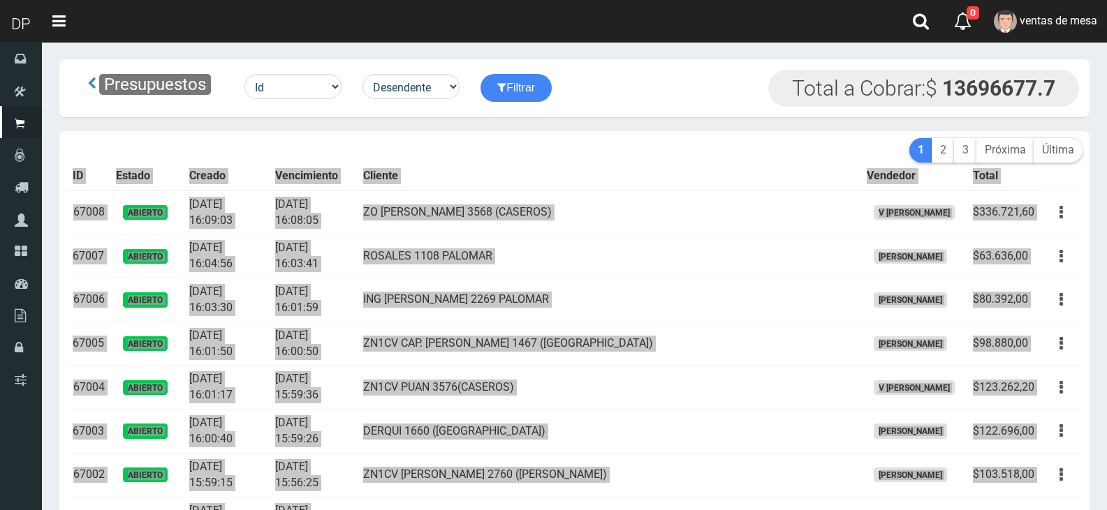
scroll to position [3415, 0]
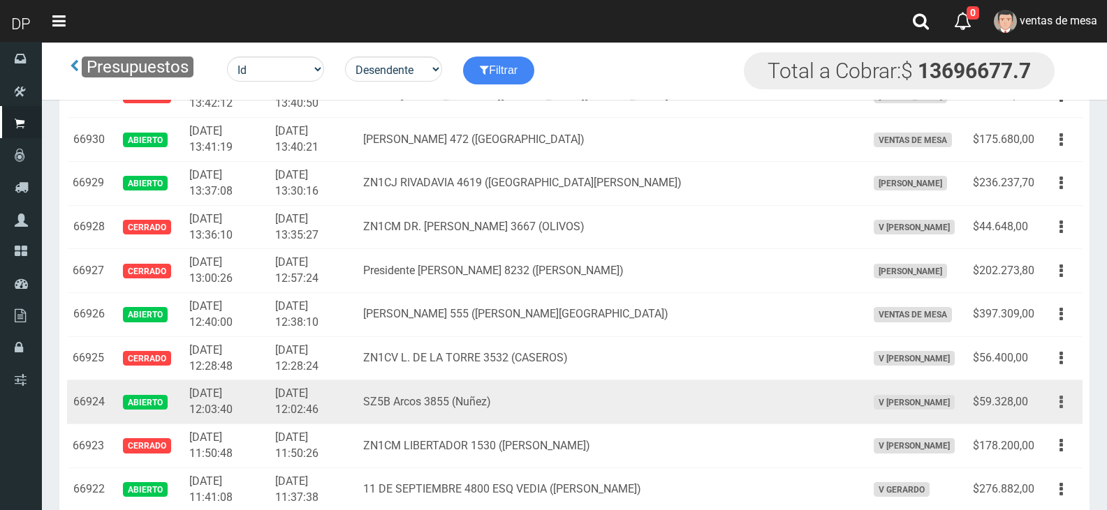
click at [1059, 408] on icon "button" at bounding box center [1060, 402] width 3 height 24
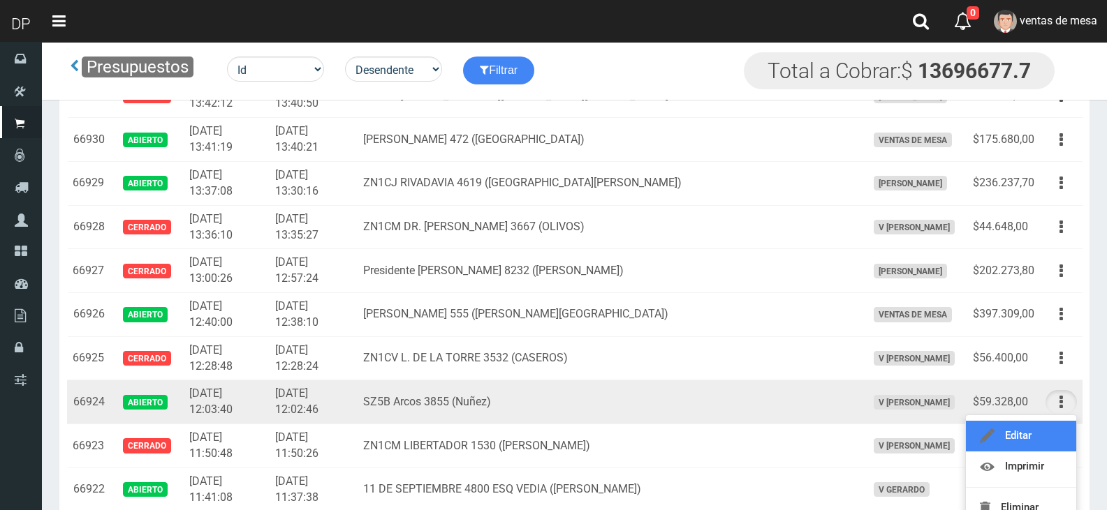
click at [1049, 425] on link "Editar" at bounding box center [1021, 436] width 110 height 31
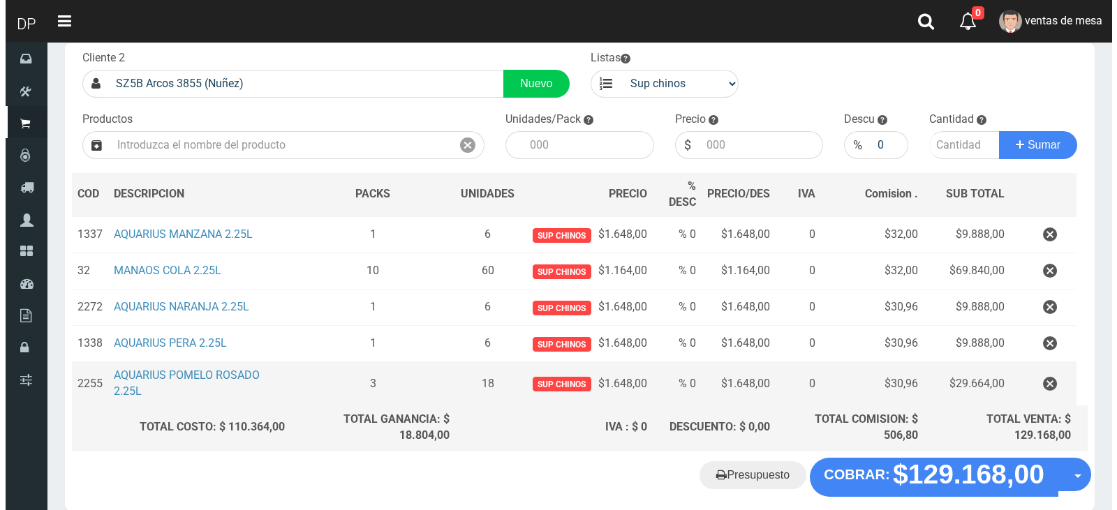
scroll to position [148, 0]
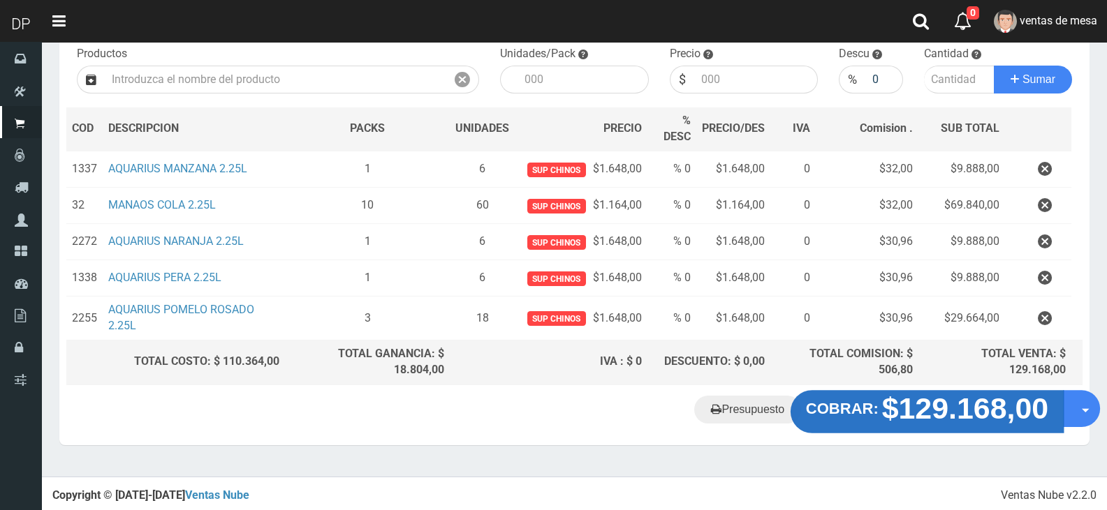
click at [940, 404] on strong "$129.168,00" at bounding box center [965, 408] width 167 height 33
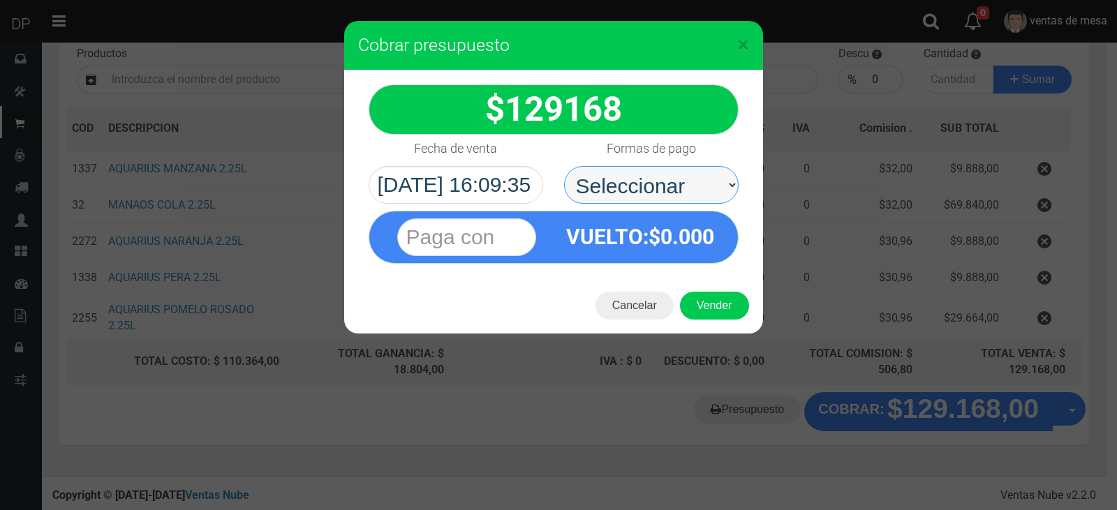
click at [620, 187] on select "Seleccionar Efectivo Tarjeta de Crédito Depósito Débito" at bounding box center [651, 185] width 175 height 38
select select "Efectivo"
click at [564, 166] on select "Seleccionar Efectivo Tarjeta de Crédito Depósito Débito" at bounding box center [651, 185] width 175 height 38
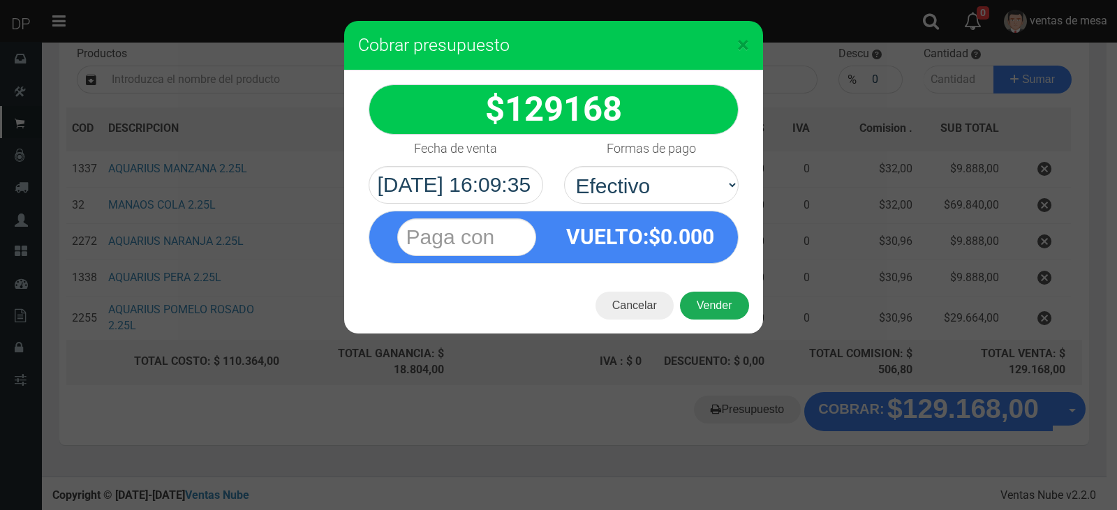
click at [700, 296] on button "Vender" at bounding box center [714, 306] width 69 height 28
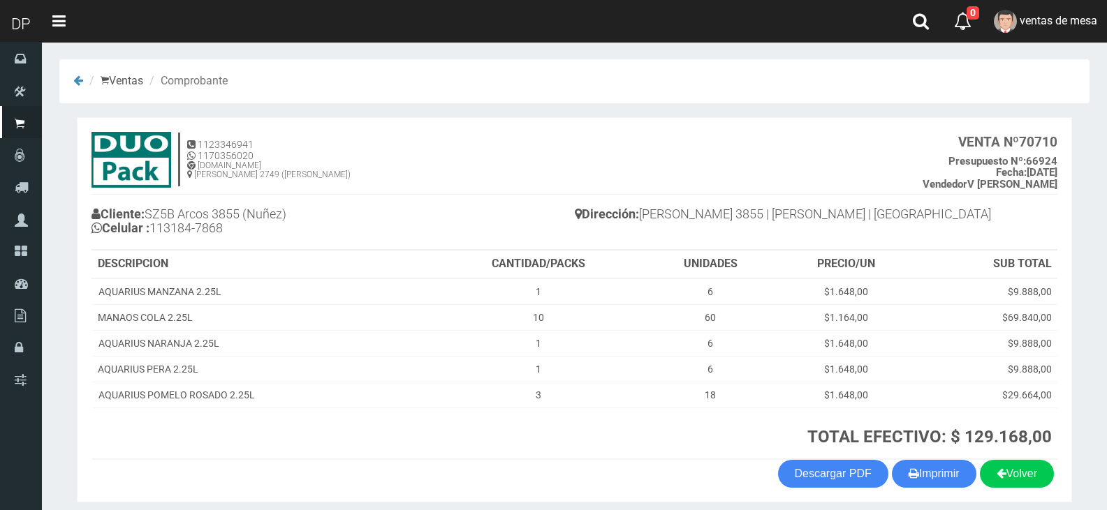
scroll to position [54, 0]
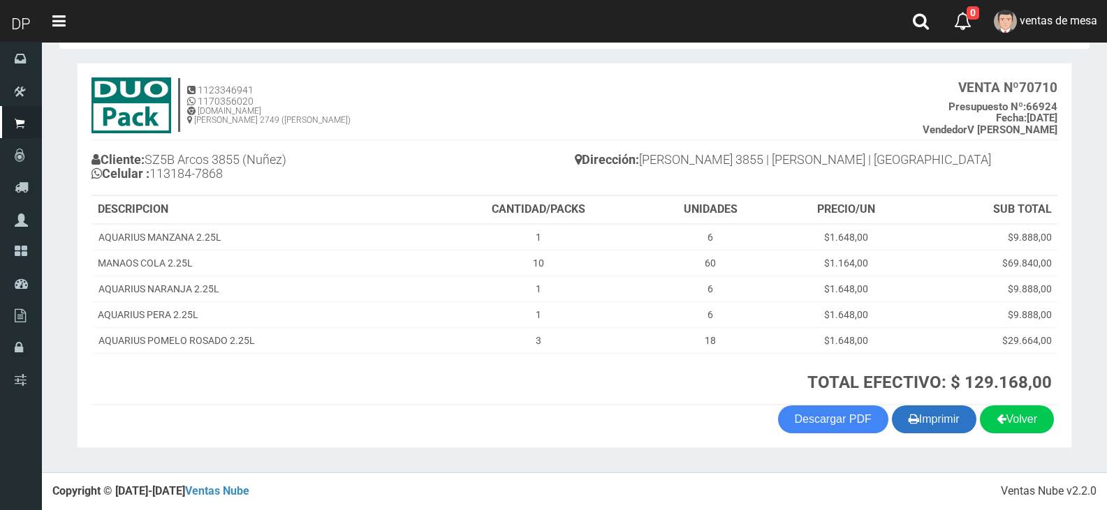
click at [947, 420] on button "Imprimir" at bounding box center [934, 420] width 84 height 28
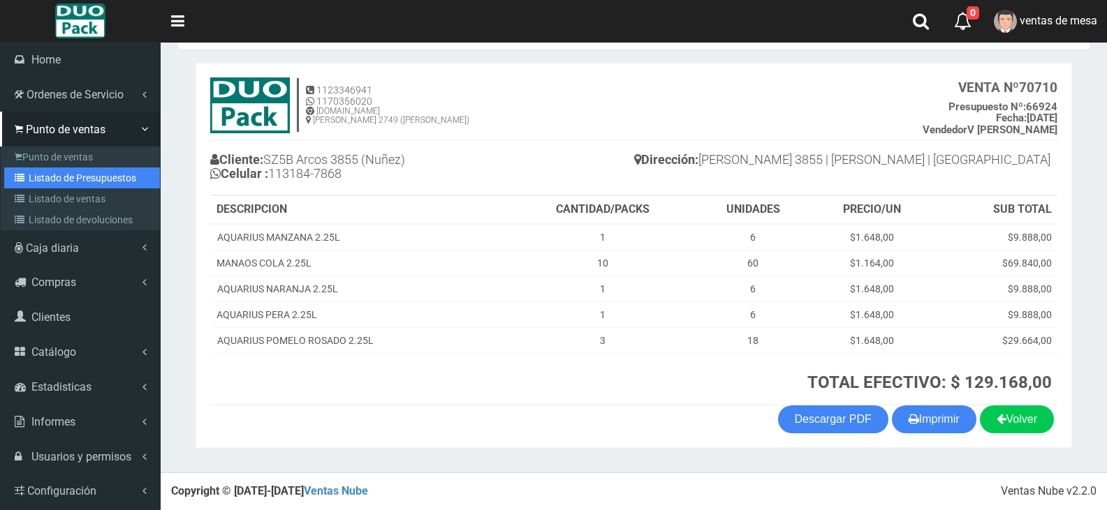
click at [44, 184] on link "Listado de Presupuestos" at bounding box center [82, 178] width 156 height 21
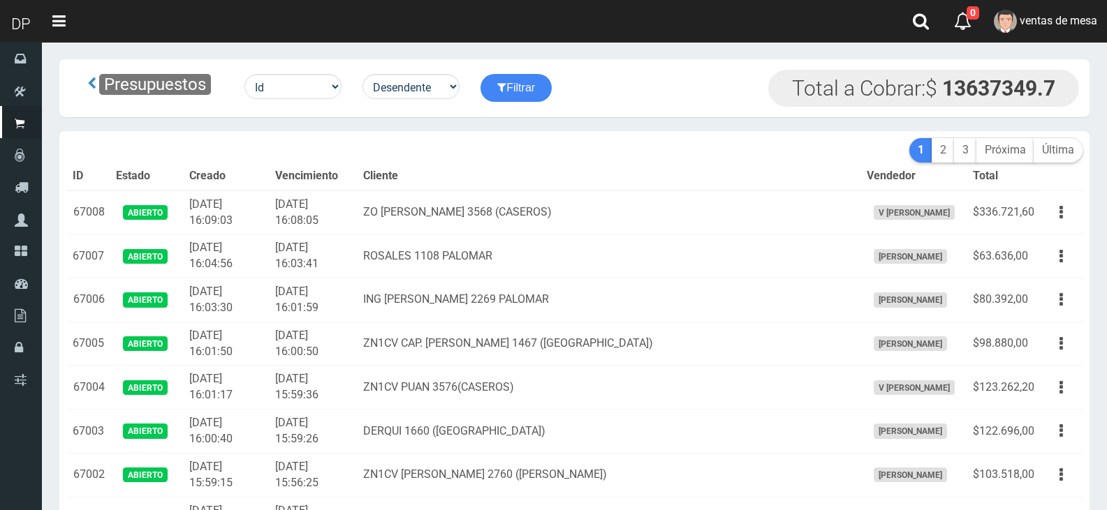
click at [679, 180] on th "Cliente" at bounding box center [609, 177] width 503 height 28
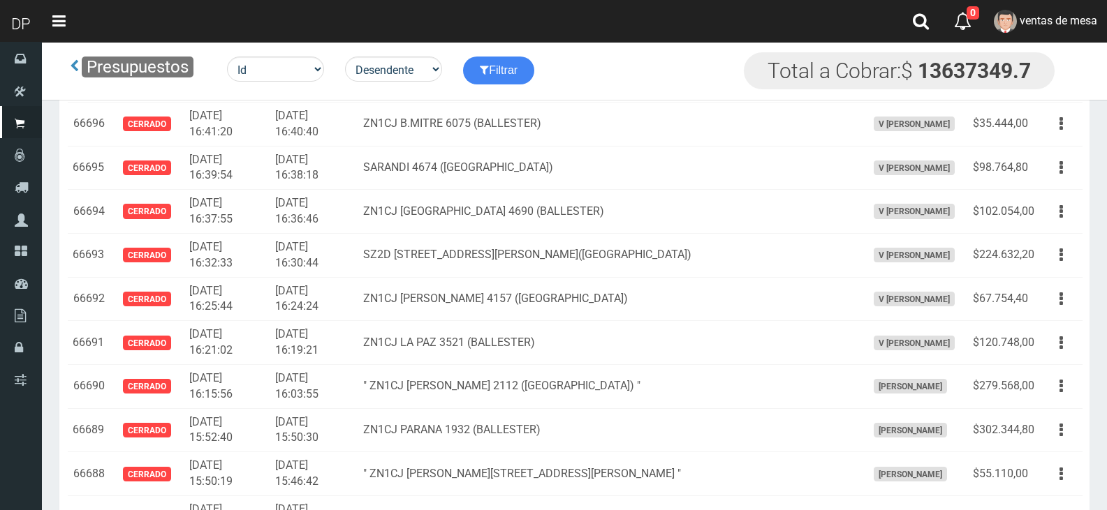
scroll to position [3037, 0]
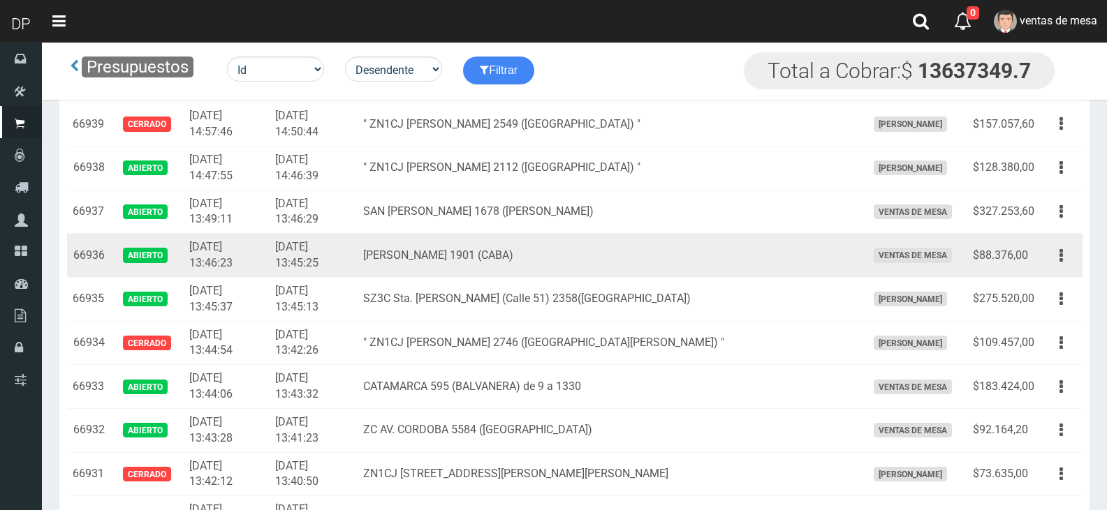
drag, startPoint x: 1053, startPoint y: 258, endPoint x: 1041, endPoint y: 287, distance: 31.0
click at [1052, 258] on button "button" at bounding box center [1060, 256] width 31 height 24
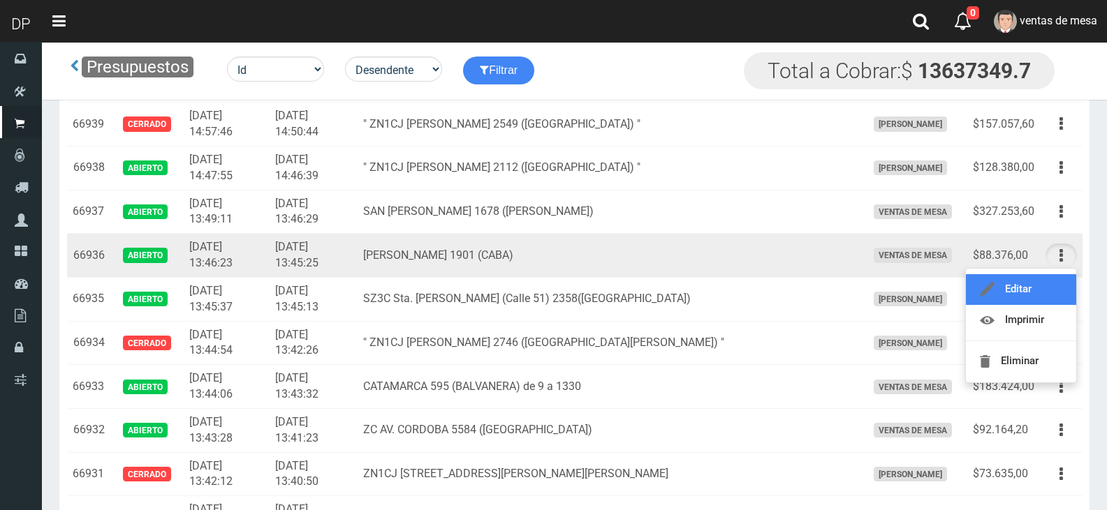
click at [1041, 288] on link "Editar" at bounding box center [1021, 289] width 110 height 31
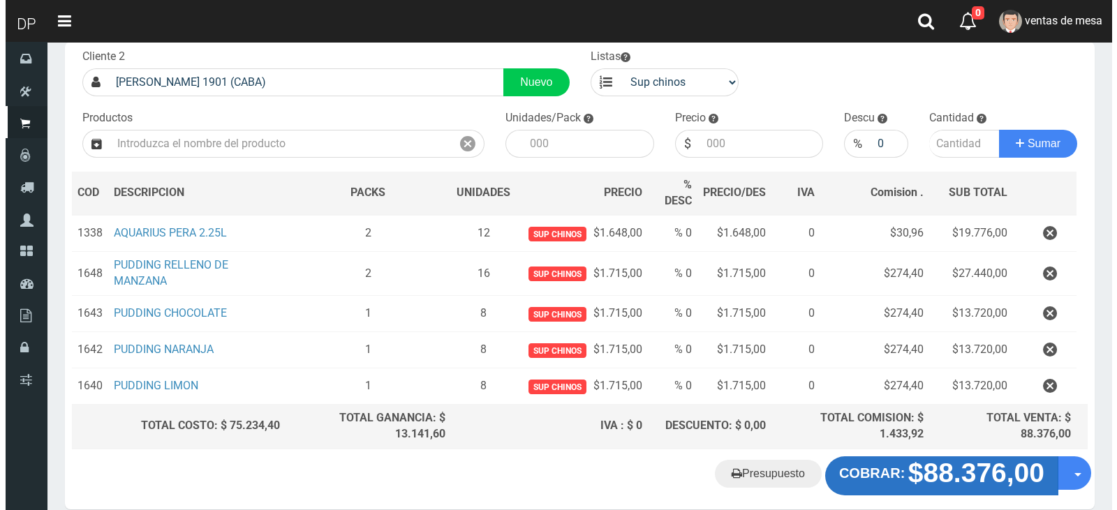
scroll to position [148, 0]
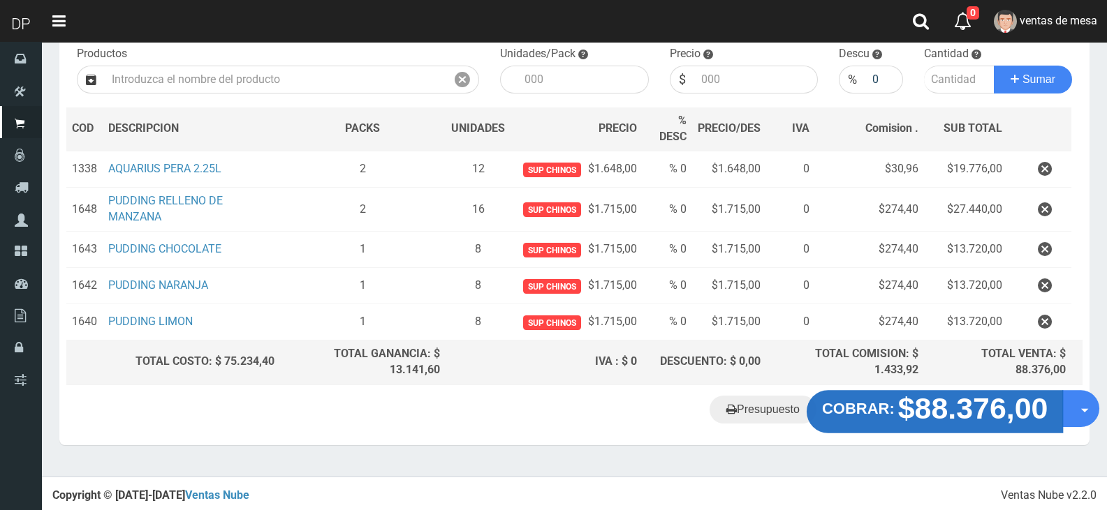
click at [948, 418] on strong "$88.376,00" at bounding box center [973, 408] width 150 height 33
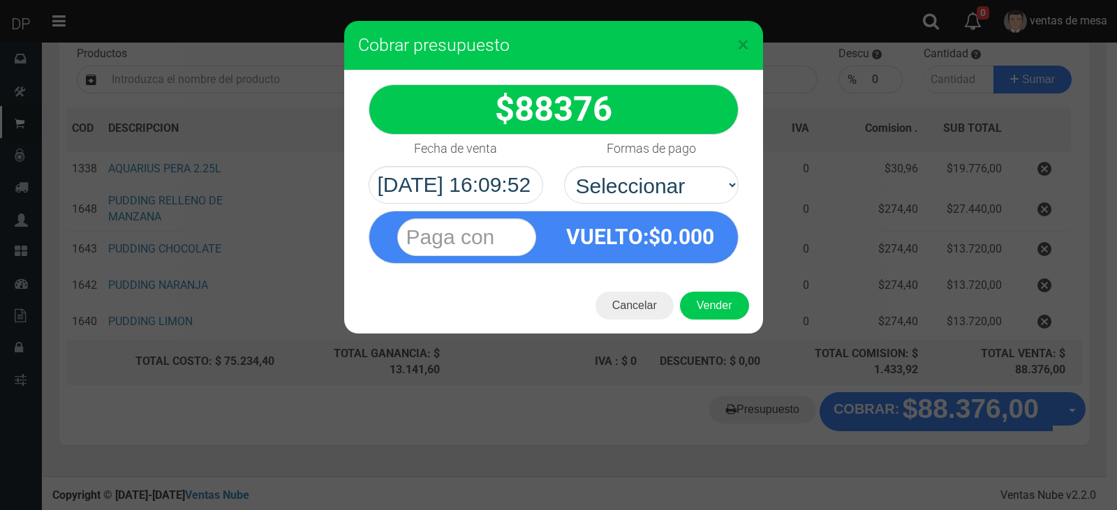
click at [662, 197] on select "Seleccionar Efectivo Tarjeta de Crédito Depósito Débito" at bounding box center [651, 185] width 175 height 38
select select "Efectivo"
click at [564, 166] on select "Seleccionar Efectivo Tarjeta de Crédito Depósito Débito" at bounding box center [651, 185] width 175 height 38
click at [702, 293] on button "Vender" at bounding box center [714, 306] width 69 height 28
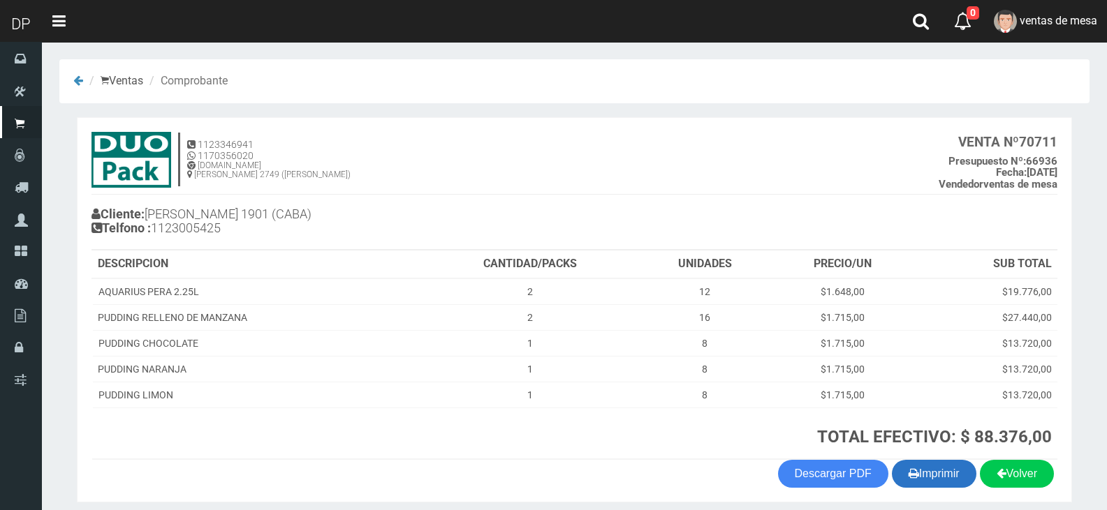
scroll to position [54, 0]
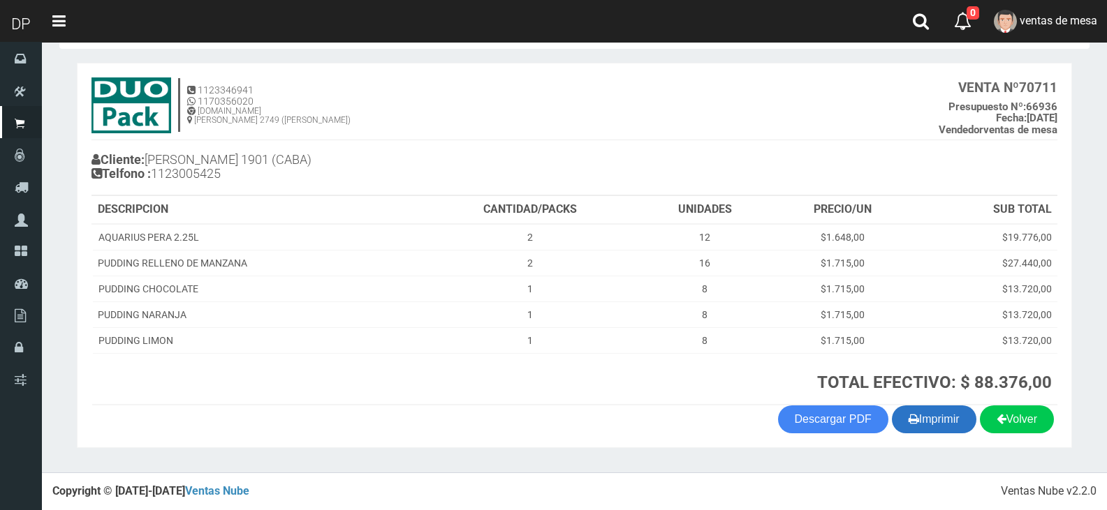
click at [933, 425] on button "Imprimir" at bounding box center [934, 420] width 84 height 28
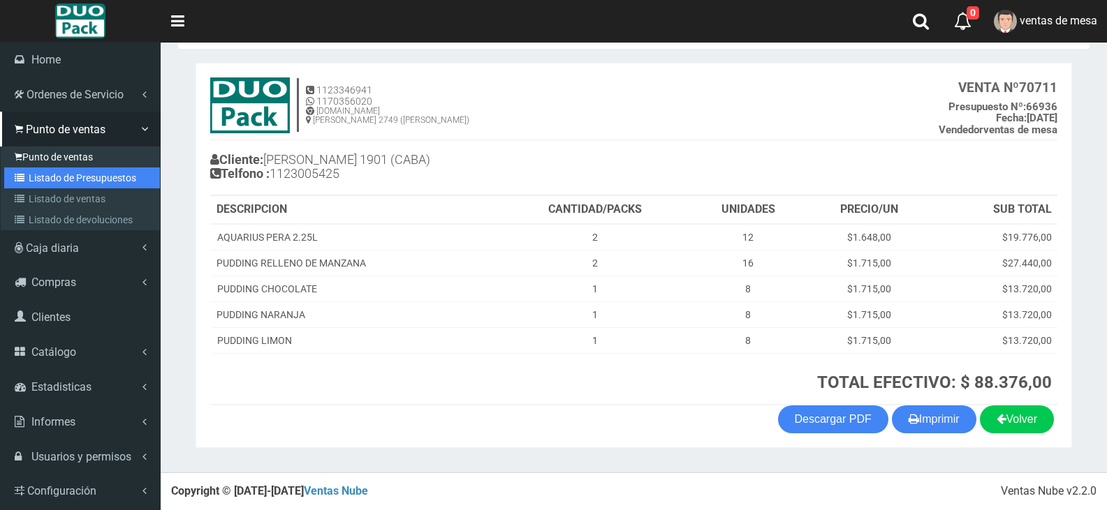
drag, startPoint x: 61, startPoint y: 186, endPoint x: 125, endPoint y: 161, distance: 68.7
click at [61, 186] on link "Listado de Presupuestos" at bounding box center [82, 178] width 156 height 21
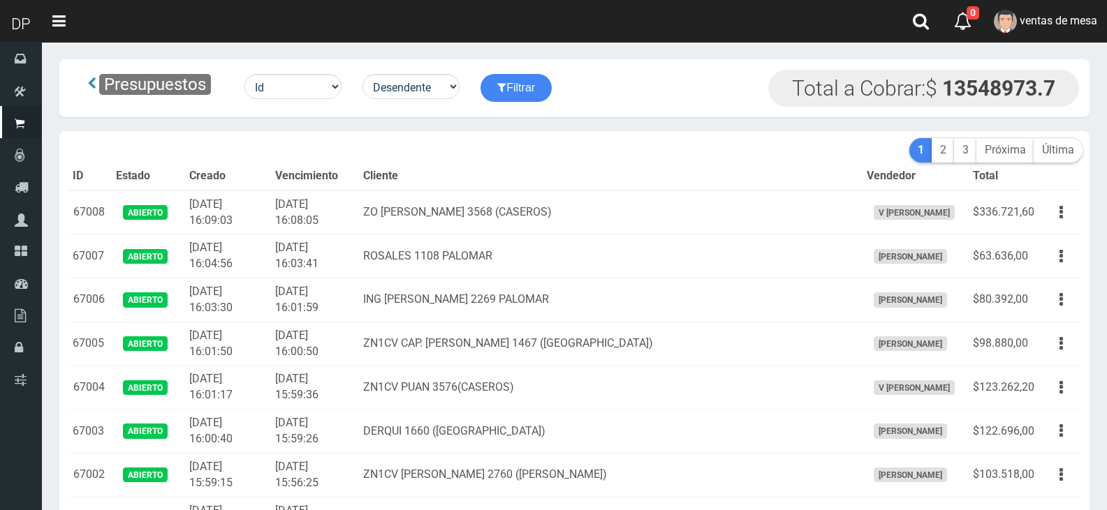
click at [628, 174] on th "Cliente" at bounding box center [609, 177] width 503 height 28
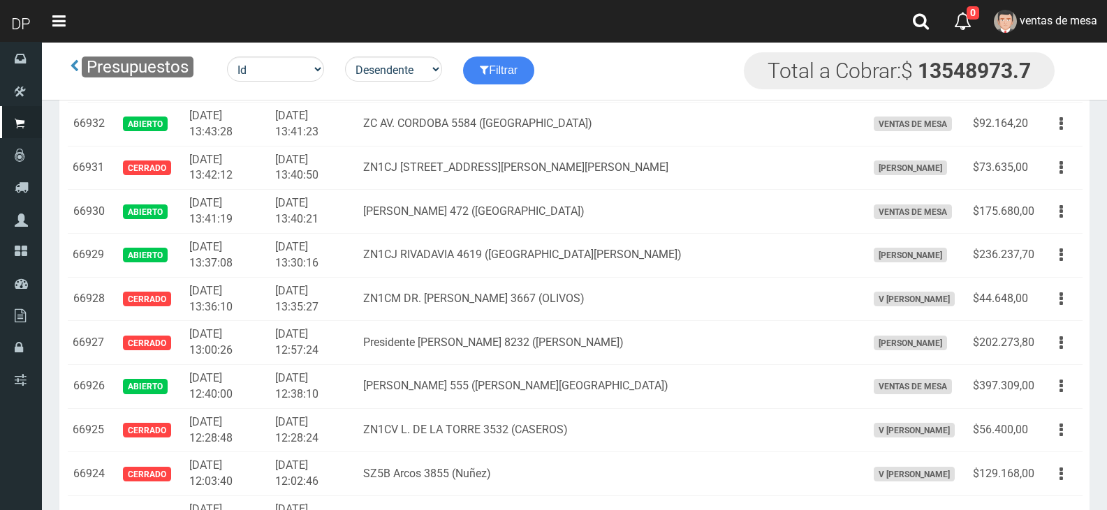
scroll to position [3650, 0]
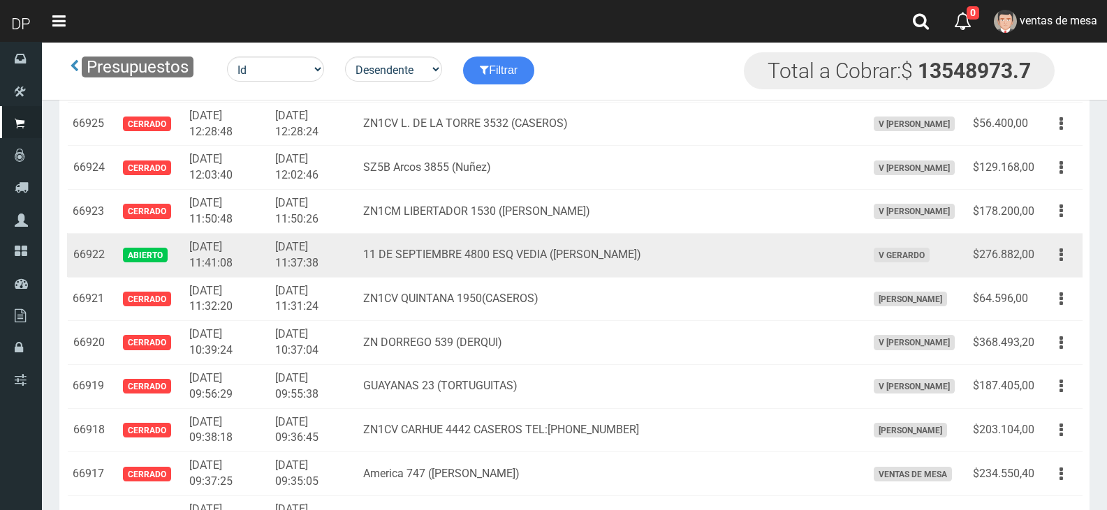
click at [1038, 263] on td "$276.882,00" at bounding box center [1003, 255] width 73 height 44
click at [1055, 261] on button "button" at bounding box center [1060, 255] width 31 height 24
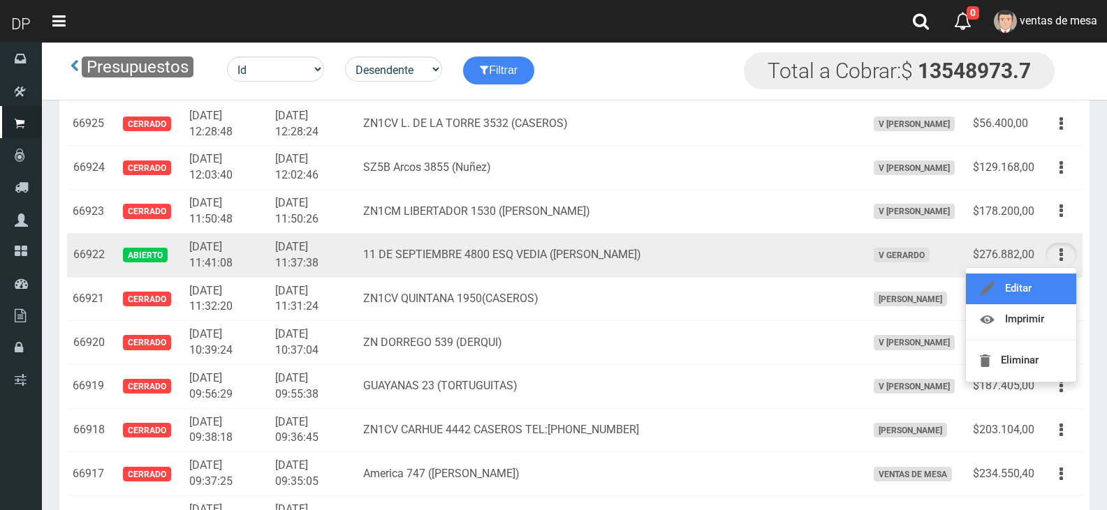
click at [1051, 284] on link "Editar" at bounding box center [1021, 289] width 110 height 31
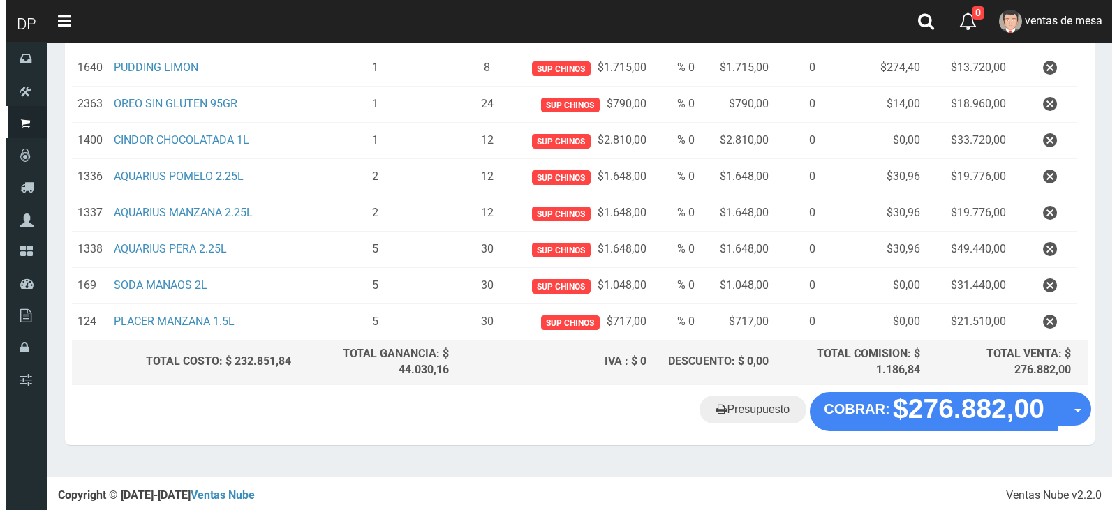
scroll to position [366, 0]
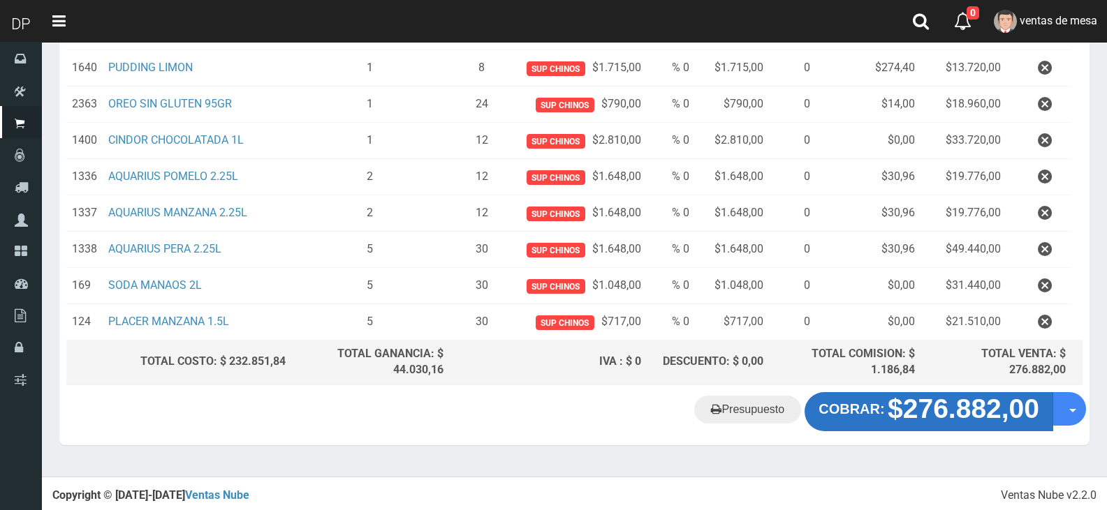
click at [899, 395] on button "COBRAR: $276.882,00" at bounding box center [928, 411] width 249 height 39
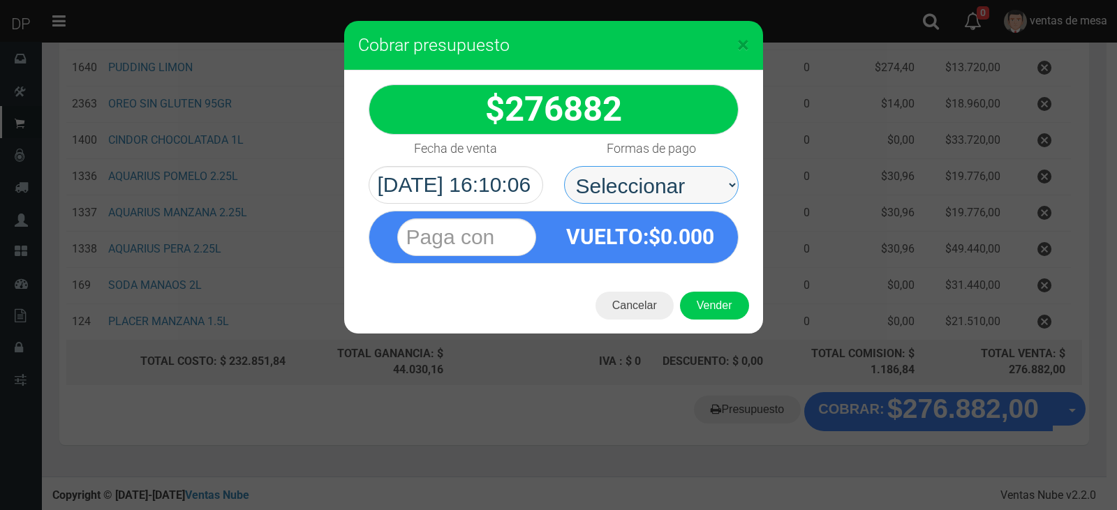
drag, startPoint x: 731, startPoint y: 203, endPoint x: 717, endPoint y: 200, distance: 14.2
click at [728, 201] on select "Seleccionar Efectivo Tarjeta de Crédito Depósito Débito" at bounding box center [651, 185] width 175 height 38
select select "Efectivo"
click at [564, 166] on select "Seleccionar Efectivo Tarjeta de Crédito Depósito Débito" at bounding box center [651, 185] width 175 height 38
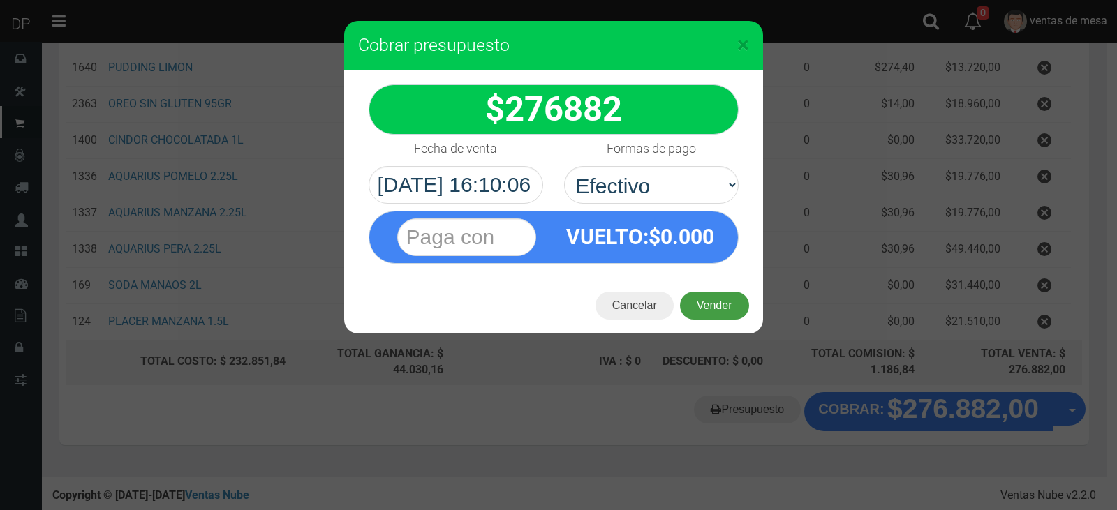
click at [705, 295] on button "Vender" at bounding box center [714, 306] width 69 height 28
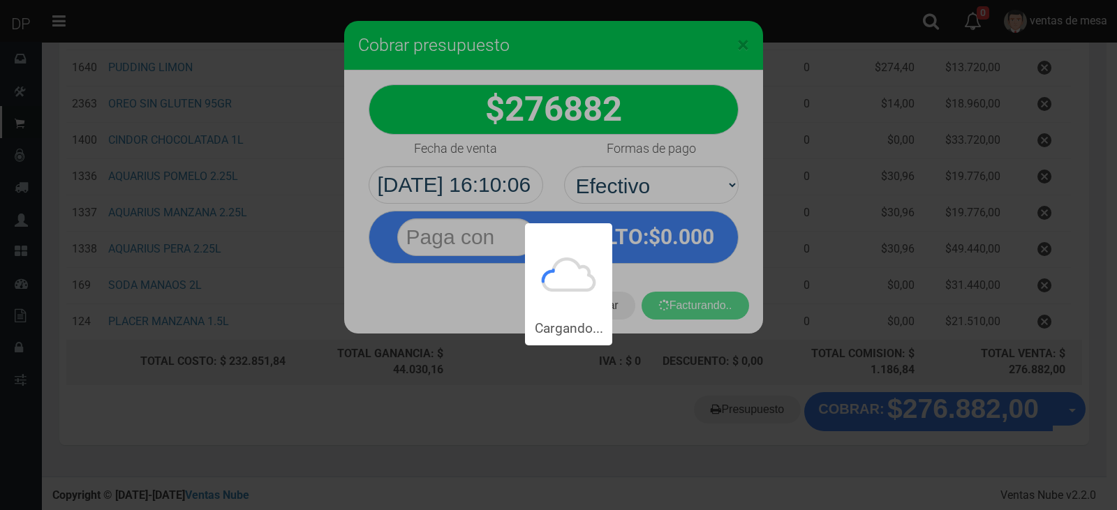
click at [705, 296] on div "Cargando..." at bounding box center [558, 173] width 1117 height 346
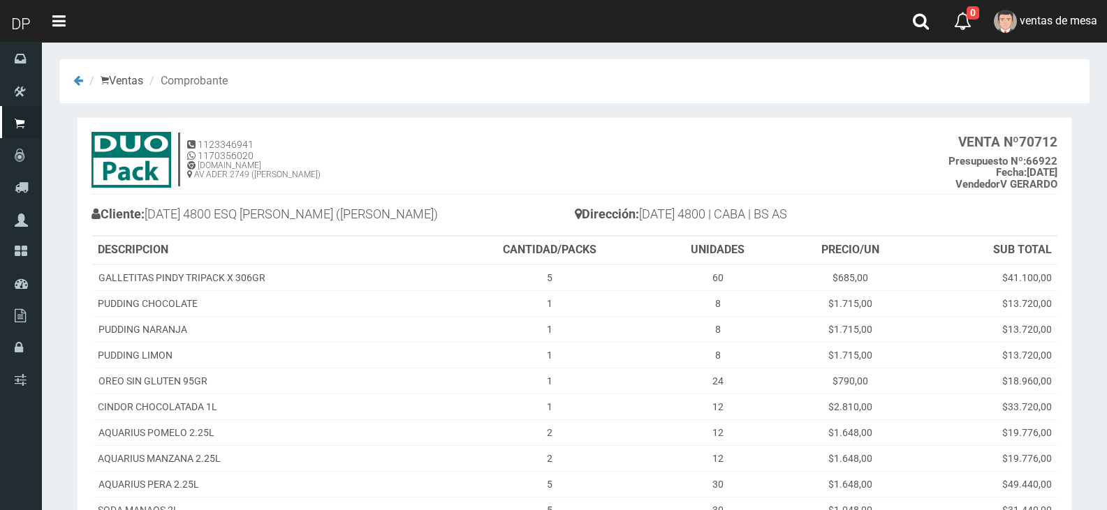
scroll to position [196, 0]
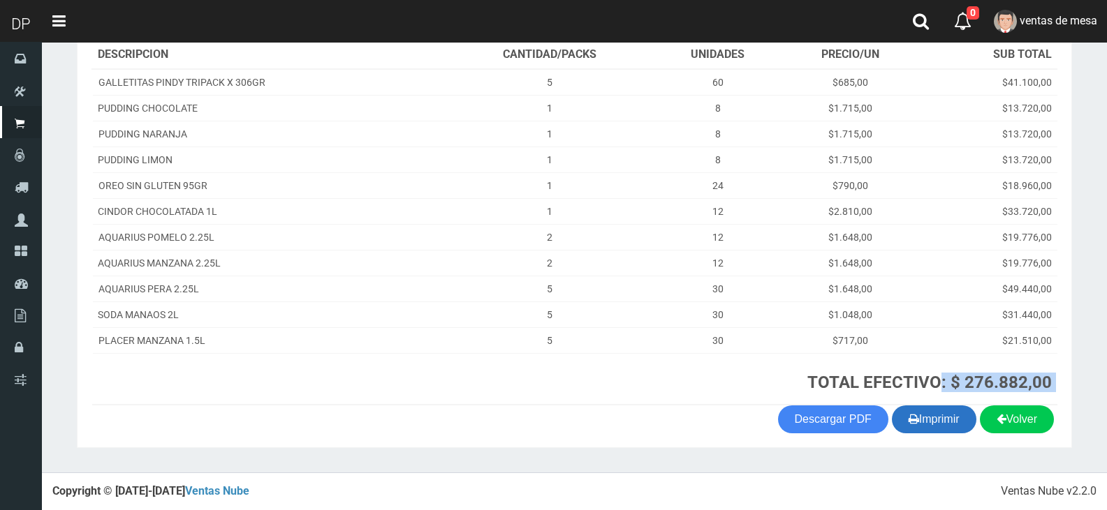
click at [921, 406] on section "1123346941 1170356020 [DOMAIN_NAME] AV ADER 2749 ([PERSON_NAME]) VENTA Nº 70712…" at bounding box center [574, 185] width 995 height 527
click at [920, 414] on button "Imprimir" at bounding box center [934, 420] width 84 height 28
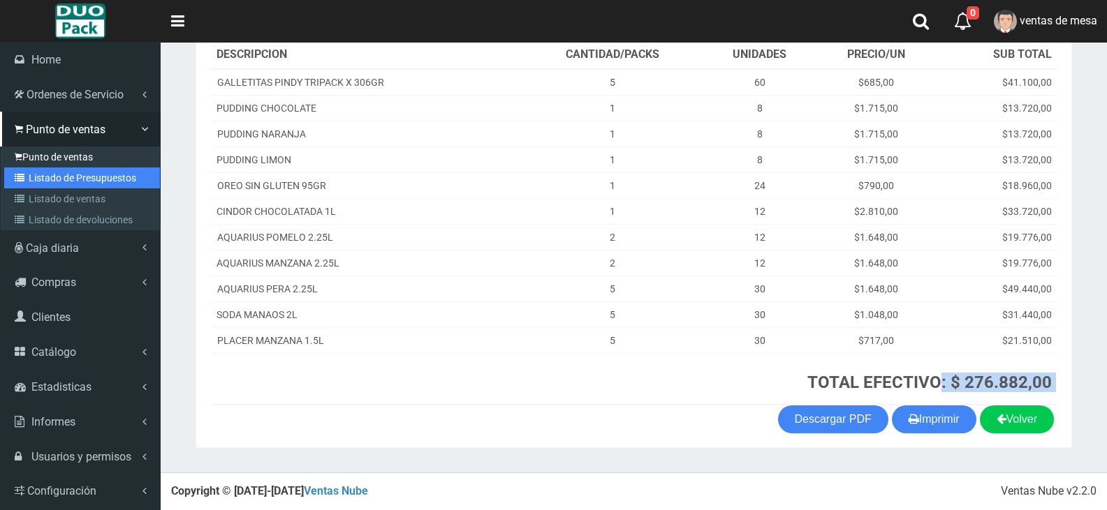
drag, startPoint x: 8, startPoint y: 172, endPoint x: 60, endPoint y: 158, distance: 53.7
click at [8, 172] on link "Listado de Presupuestos" at bounding box center [82, 178] width 156 height 21
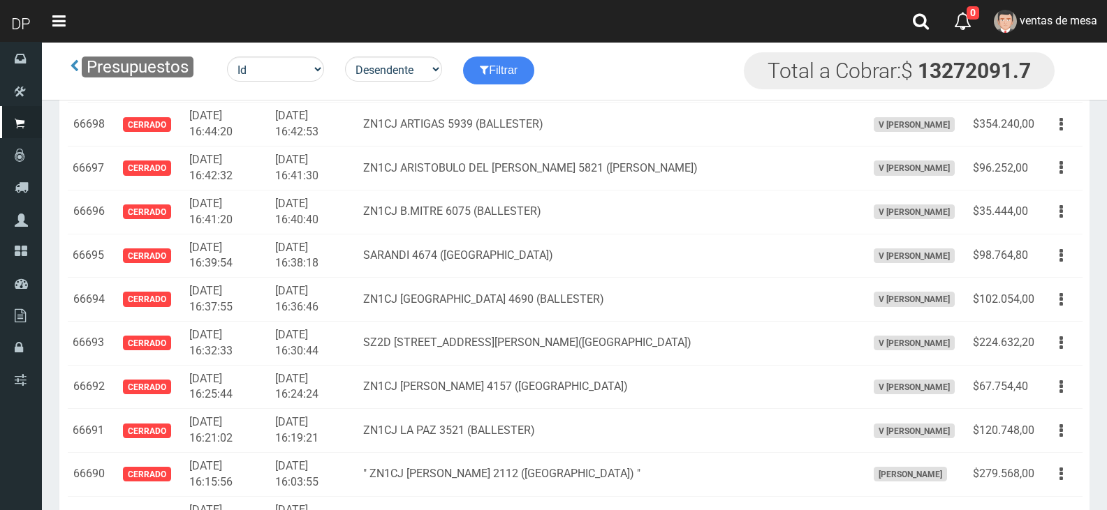
scroll to position [2074, 0]
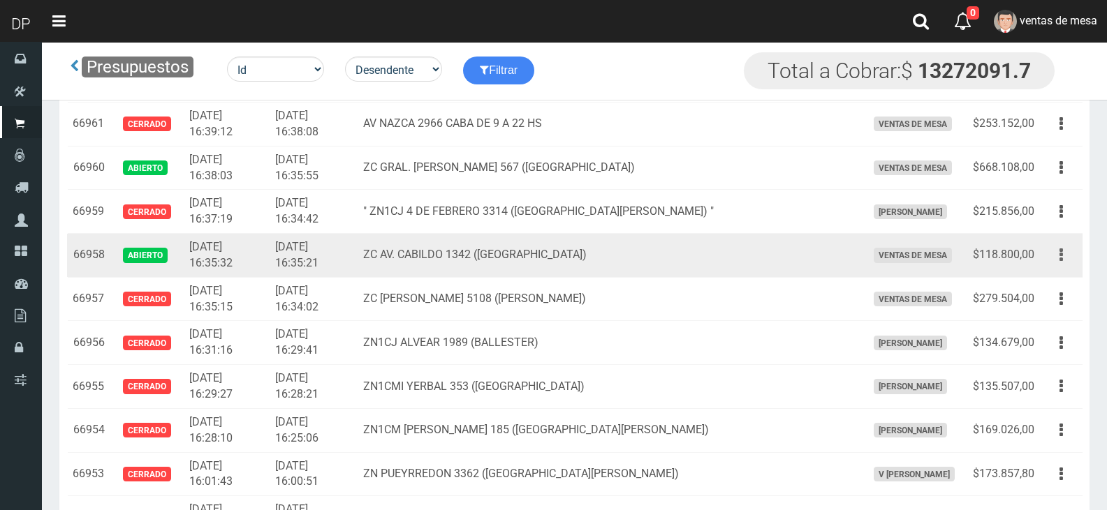
click at [1050, 260] on button "button" at bounding box center [1060, 255] width 31 height 24
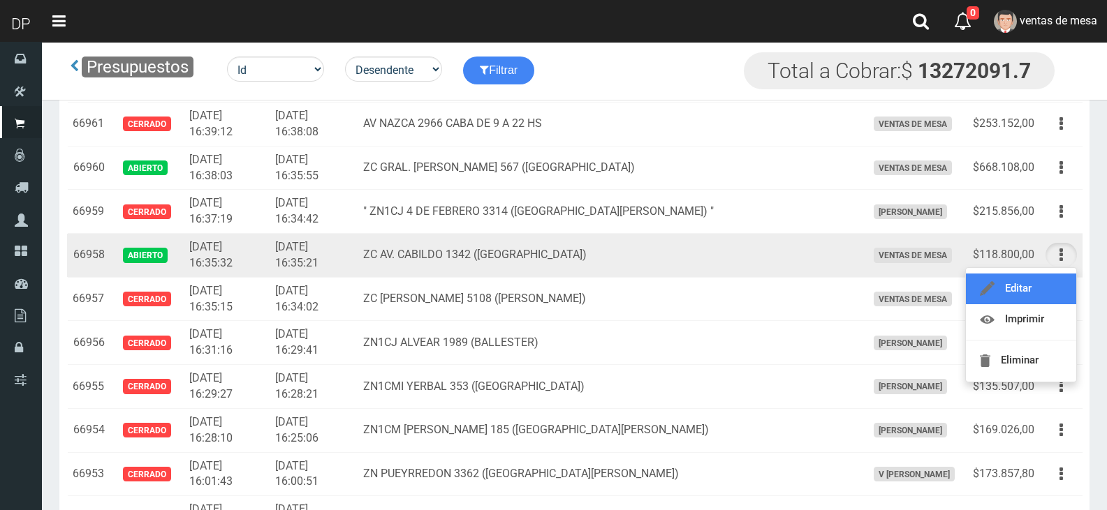
click at [1057, 284] on link "Editar" at bounding box center [1021, 289] width 110 height 31
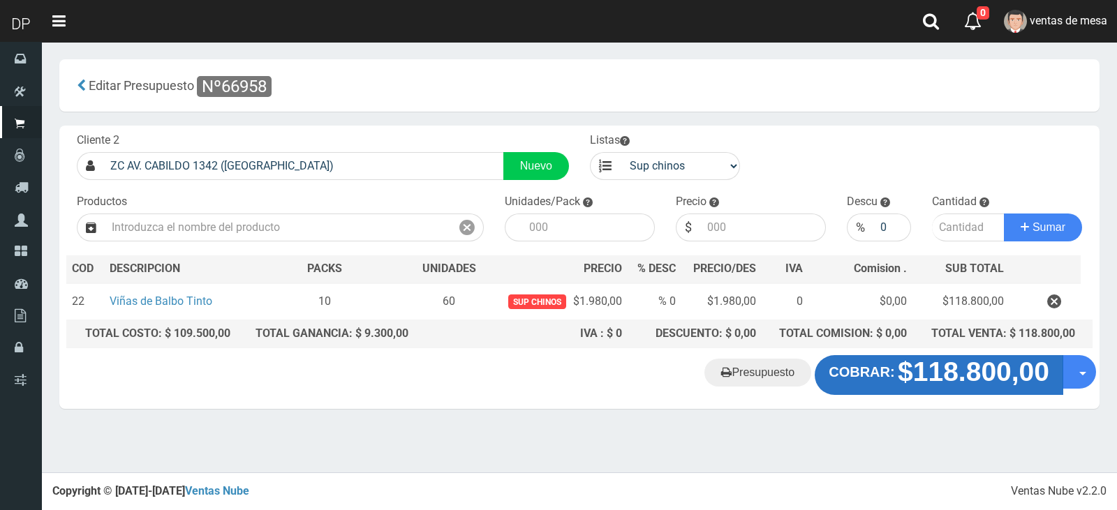
click at [830, 372] on strong "COBRAR:" at bounding box center [862, 372] width 66 height 15
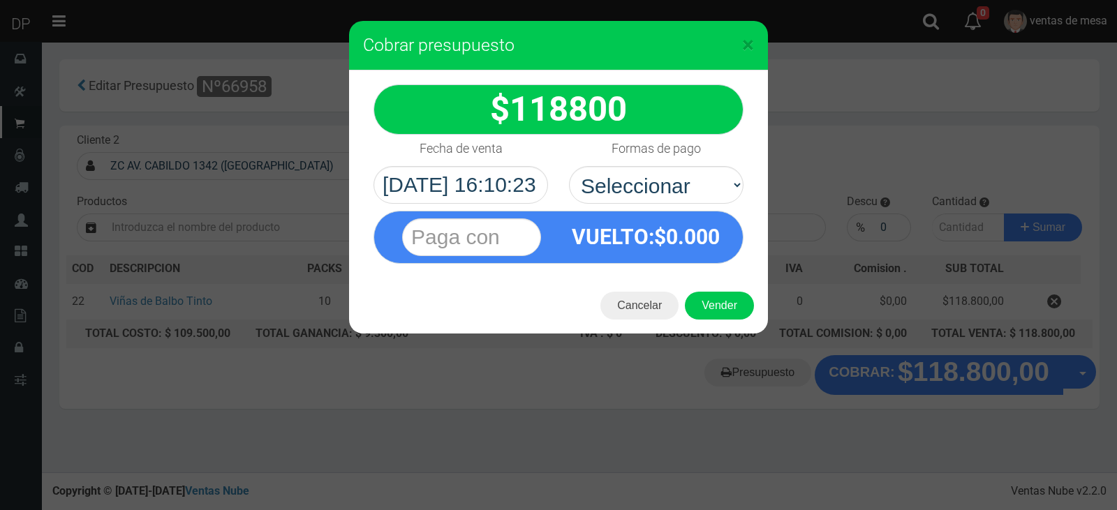
click at [685, 186] on select "Seleccionar Efectivo Tarjeta de Crédito Depósito Débito" at bounding box center [656, 185] width 175 height 38
select select "Efectivo"
click at [569, 166] on select "Seleccionar Efectivo Tarjeta de Crédito Depósito Débito" at bounding box center [656, 185] width 175 height 38
click at [718, 307] on button "Vender" at bounding box center [719, 306] width 69 height 28
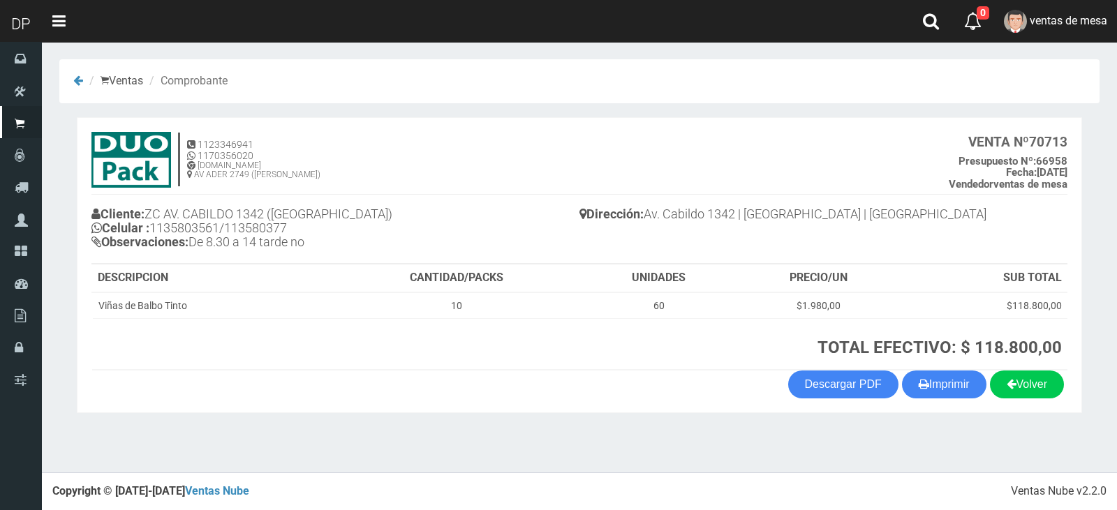
click at [931, 400] on section "1123346941 1170356020 [DOMAIN_NAME] AV ADER 2749 ([PERSON_NAME]) VENTA Nº 70713…" at bounding box center [580, 265] width 1006 height 296
click at [933, 390] on button "Imprimir" at bounding box center [944, 385] width 84 height 28
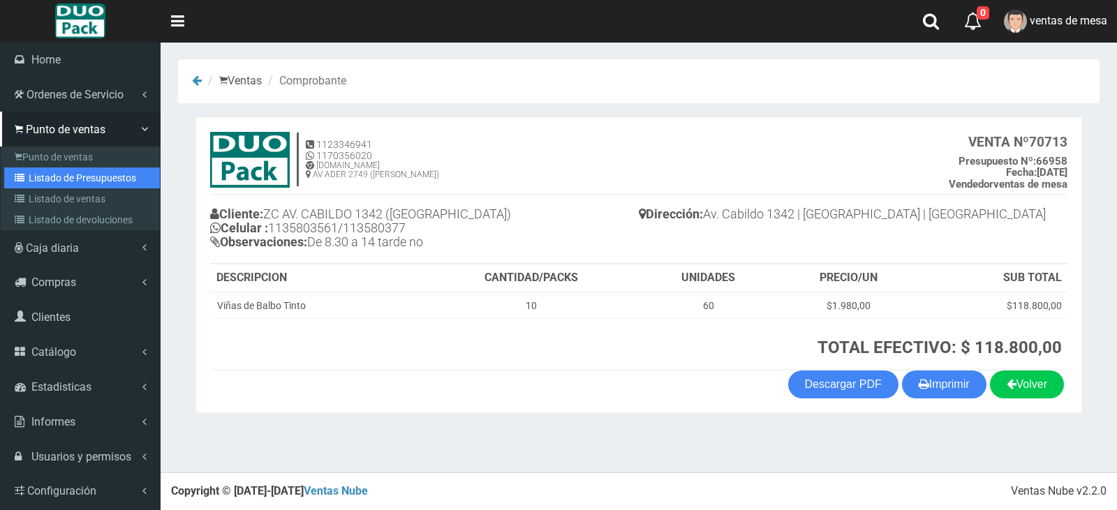
drag, startPoint x: 45, startPoint y: 173, endPoint x: 57, endPoint y: 169, distance: 12.6
click at [45, 175] on link "Listado de Presupuestos" at bounding box center [82, 178] width 156 height 21
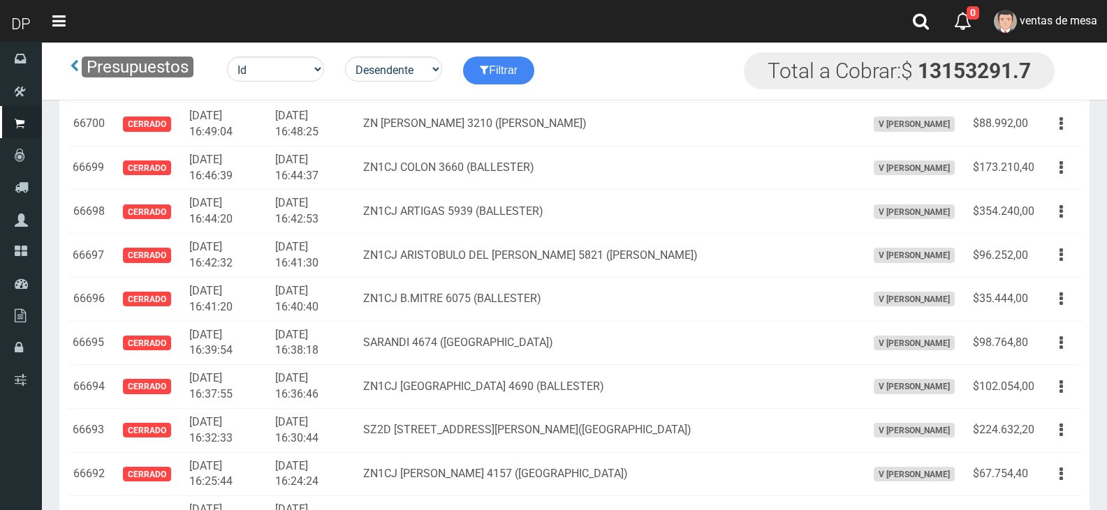
scroll to position [2993, 0]
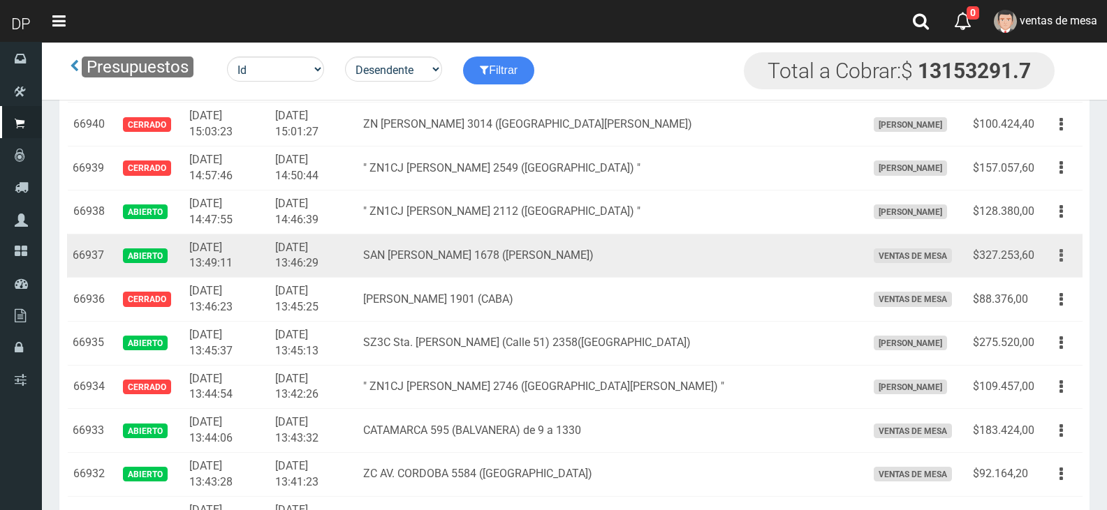
click at [1052, 257] on button "button" at bounding box center [1060, 256] width 31 height 24
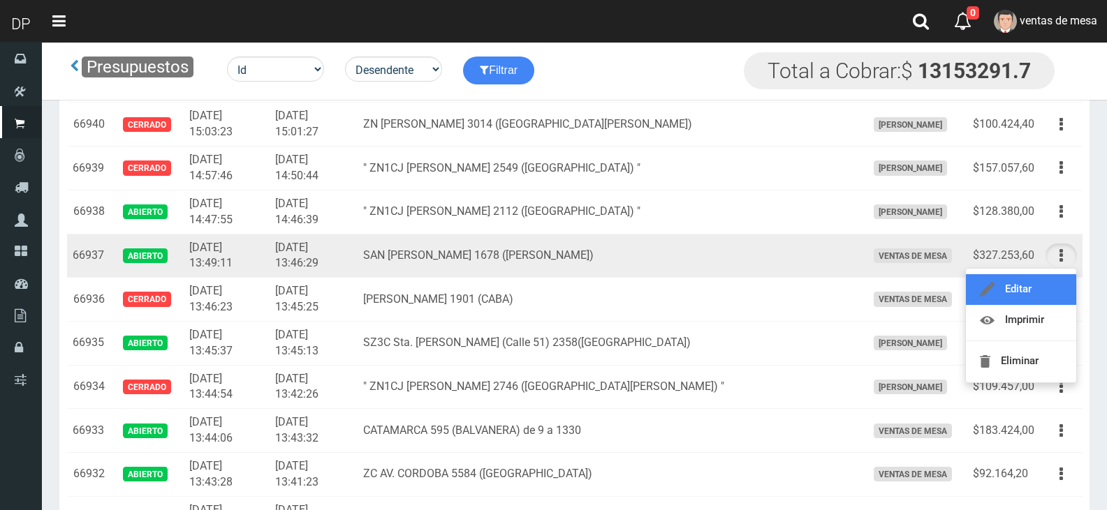
click at [1056, 286] on link "Editar" at bounding box center [1021, 289] width 110 height 31
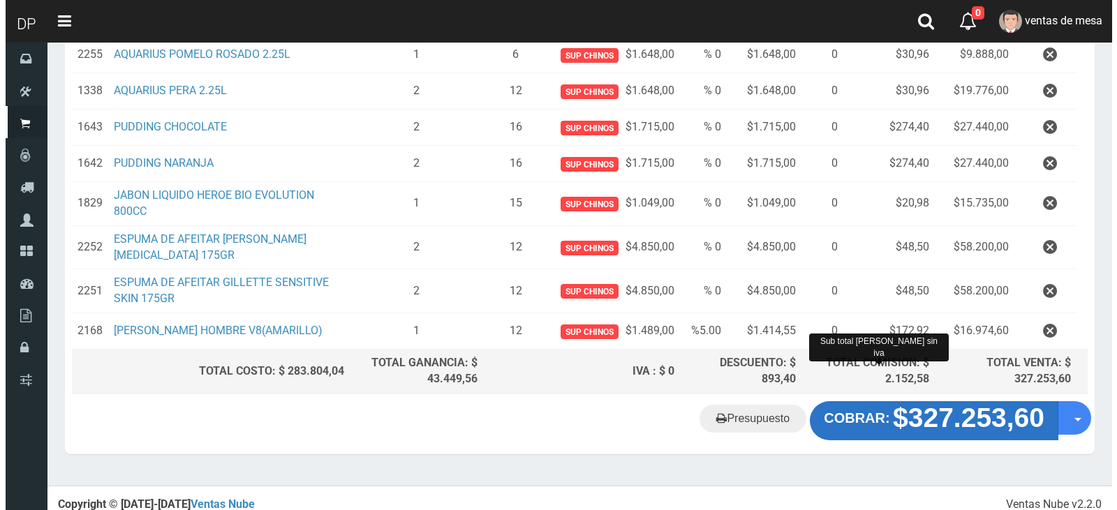
scroll to position [489, 0]
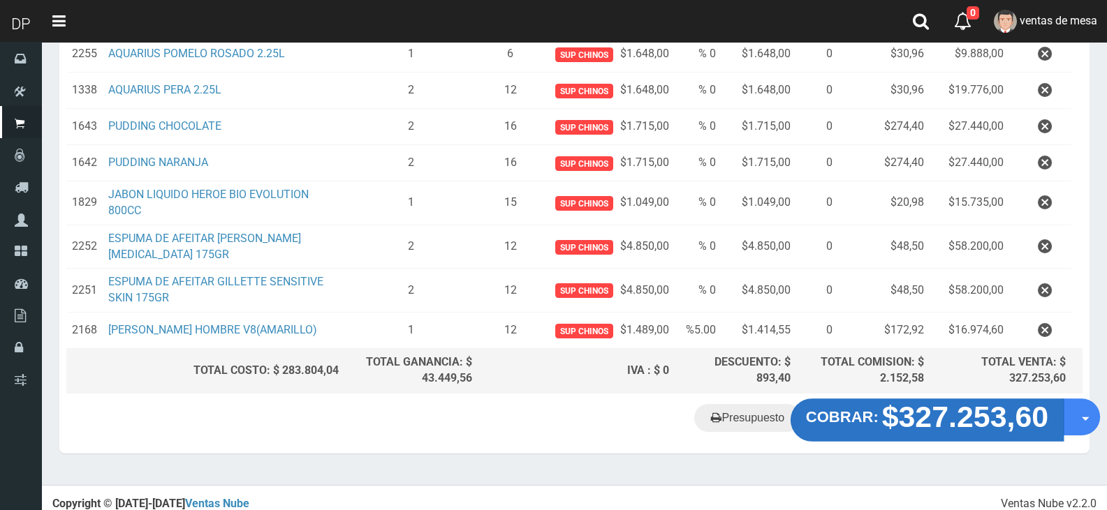
click at [931, 420] on strong "$327.253,60" at bounding box center [965, 417] width 167 height 33
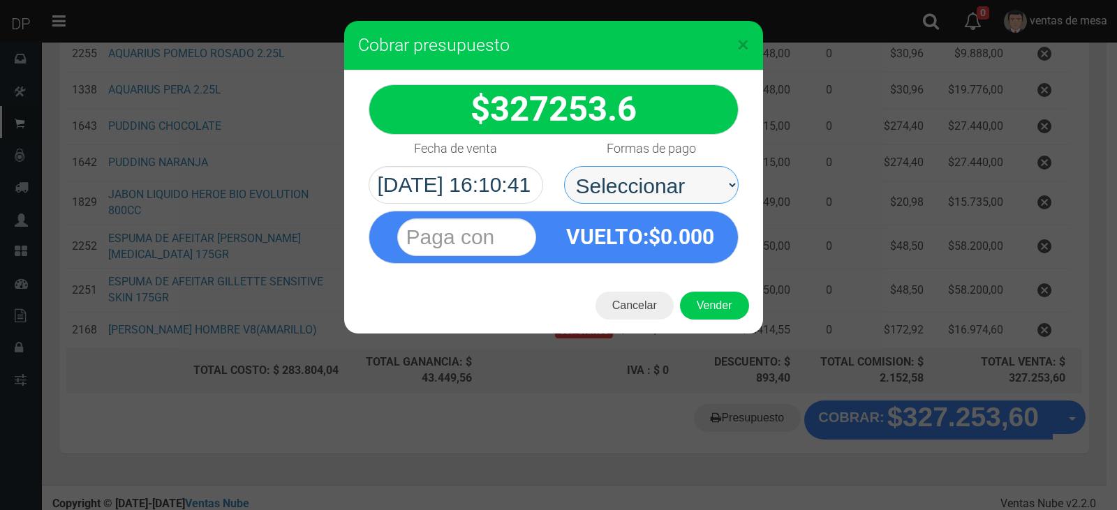
drag, startPoint x: 664, startPoint y: 192, endPoint x: 658, endPoint y: 186, distance: 7.9
click at [658, 186] on select "Seleccionar Efectivo Tarjeta de Crédito Depósito Débito" at bounding box center [651, 185] width 175 height 38
select select "Efectivo"
click at [564, 166] on select "Seleccionar Efectivo Tarjeta de Crédito Depósito Débito" at bounding box center [651, 185] width 175 height 38
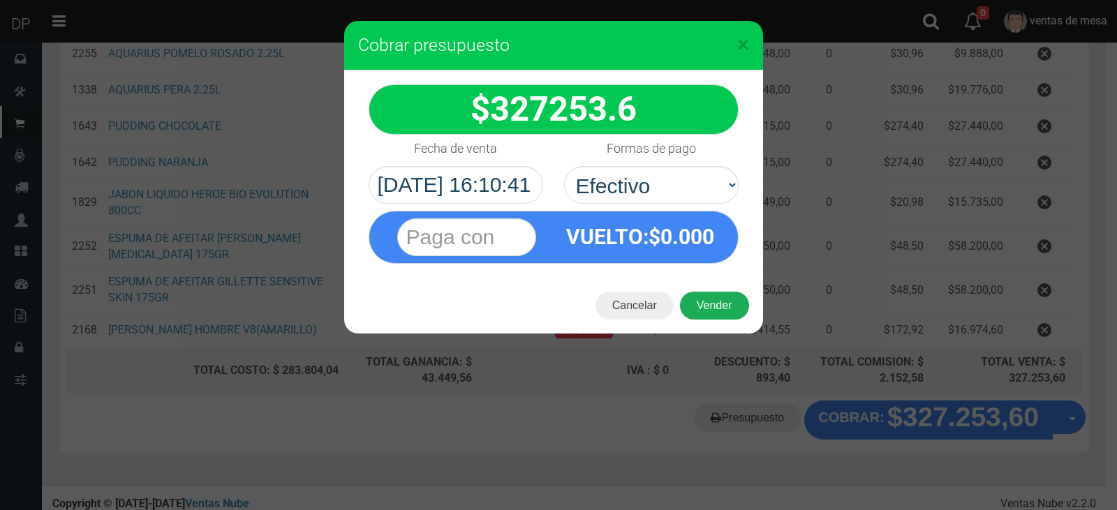
click at [716, 309] on button "Vender" at bounding box center [714, 306] width 69 height 28
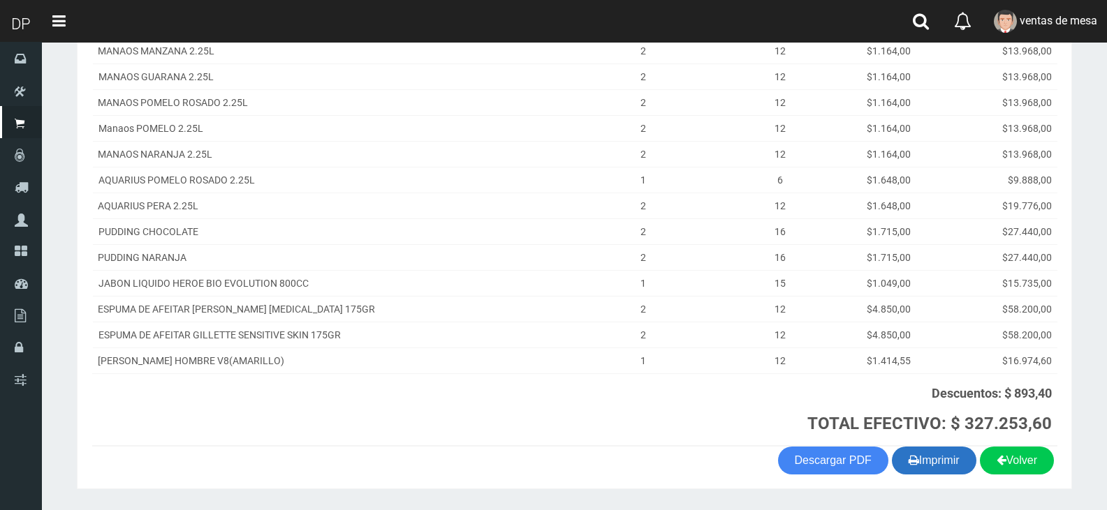
scroll to position [308, 0]
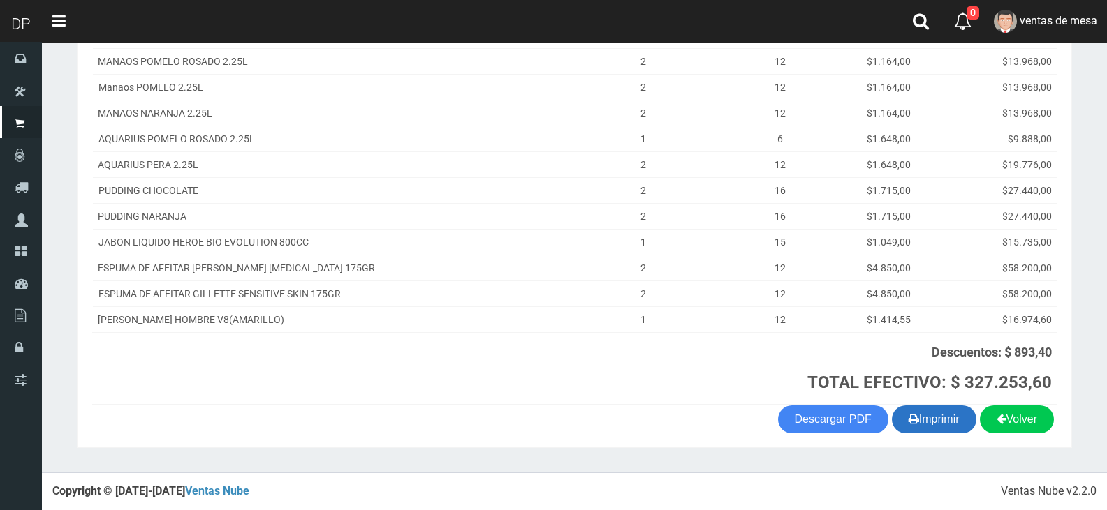
click at [909, 425] on icon "button" at bounding box center [913, 419] width 10 height 20
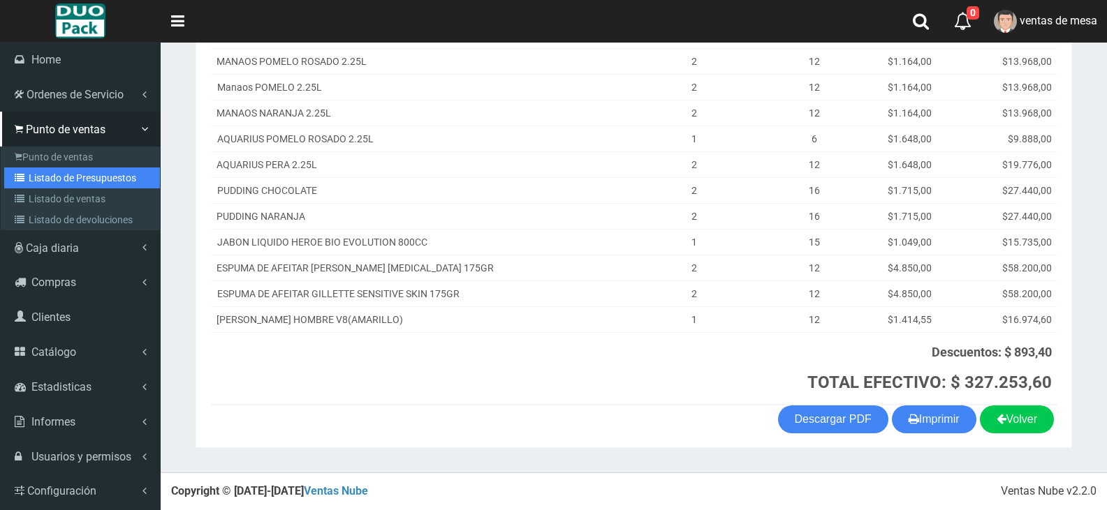
click at [106, 181] on link "Listado de Presupuestos" at bounding box center [82, 178] width 156 height 21
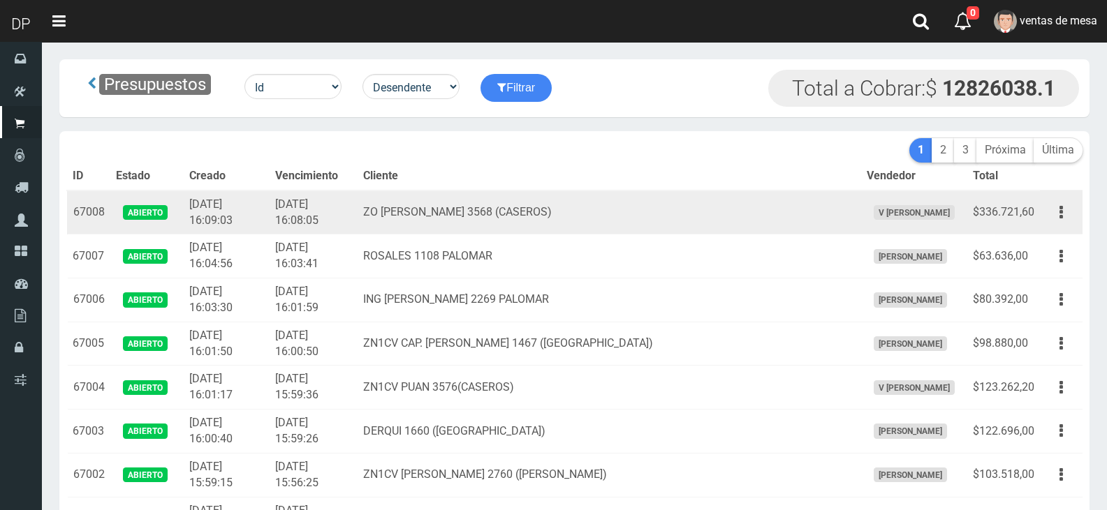
click at [566, 218] on td "ZO [PERSON_NAME] 3568 (CASEROS)" at bounding box center [609, 213] width 503 height 44
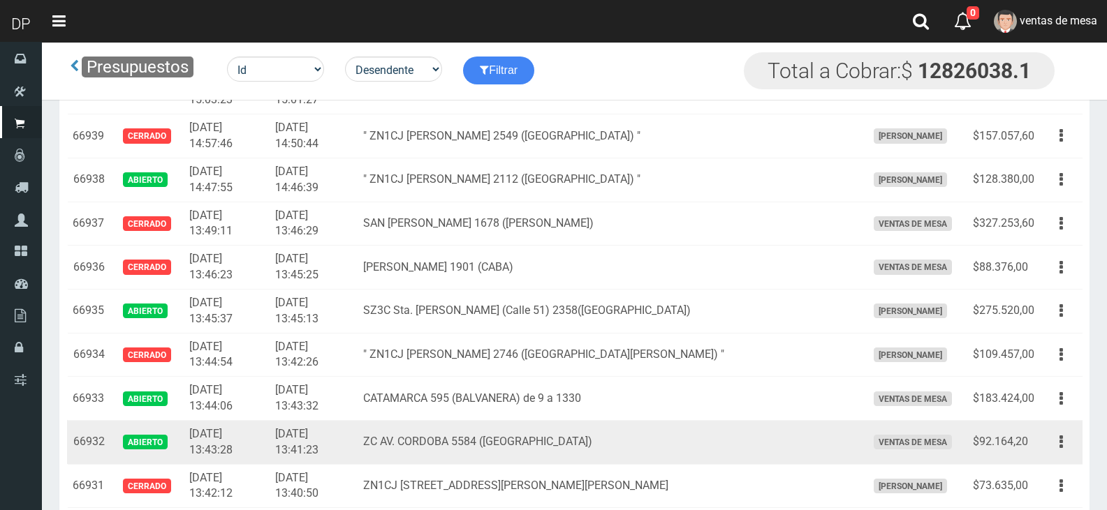
scroll to position [3047, 0]
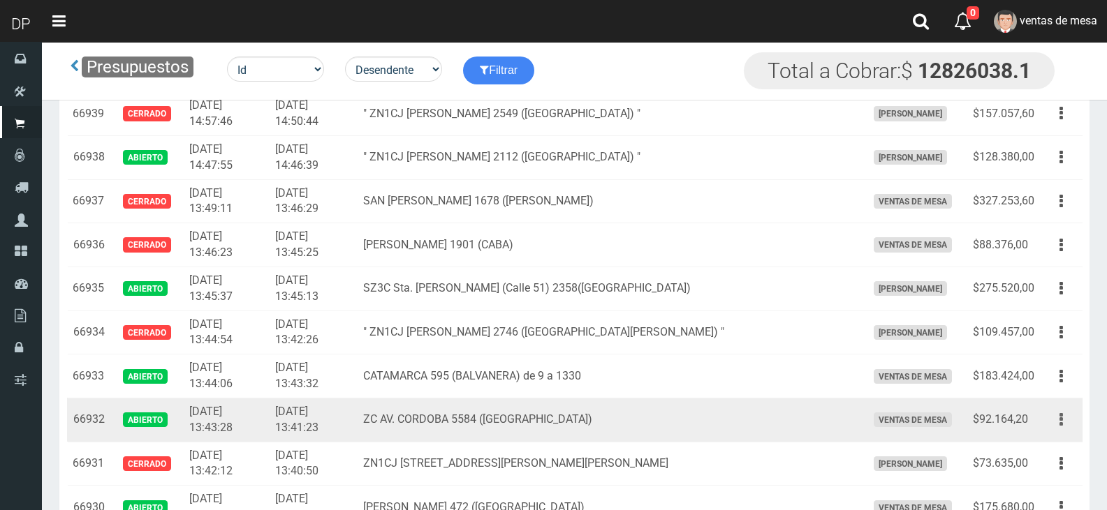
click at [1064, 425] on button "button" at bounding box center [1060, 420] width 31 height 24
click at [1055, 445] on link "Editar" at bounding box center [1021, 454] width 110 height 31
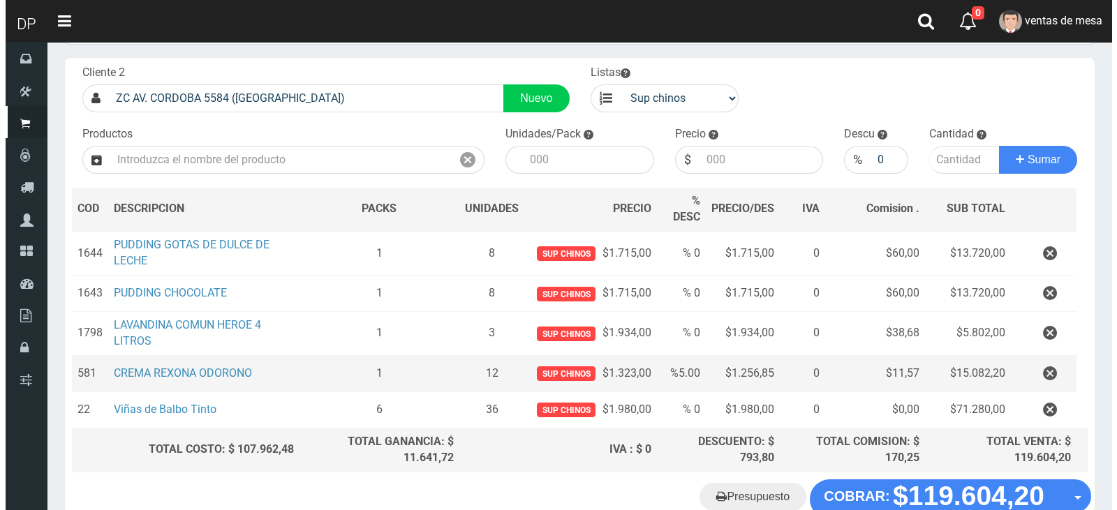
scroll to position [155, 0]
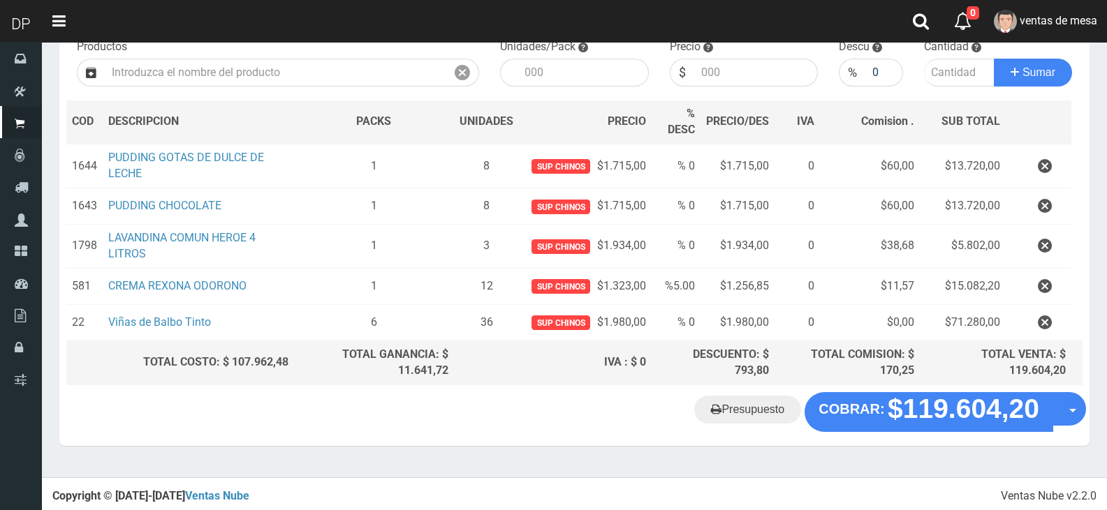
click at [980, 427] on "Presupuesto COBRAR: $119.604,20 Opciones" at bounding box center [574, 411] width 1023 height 39
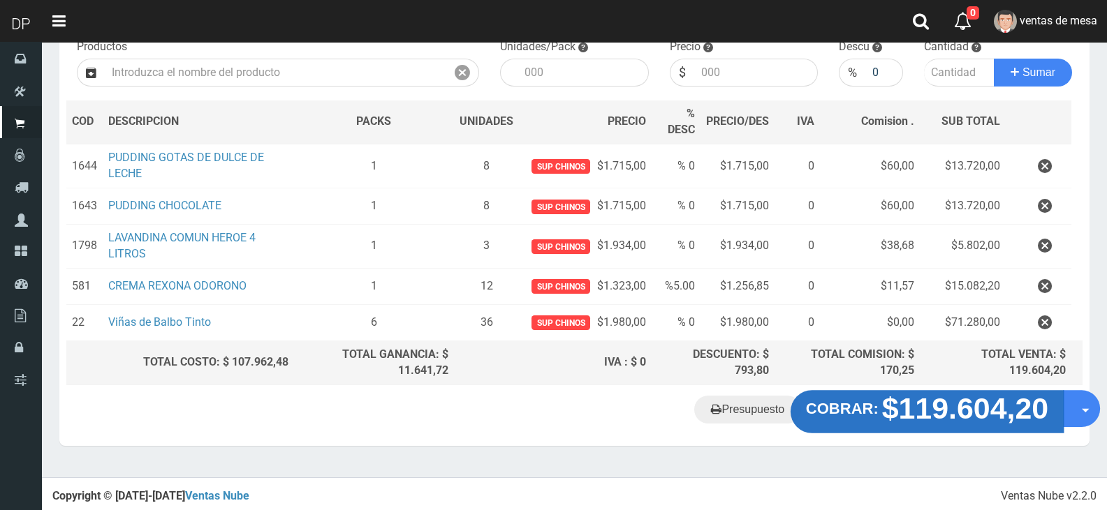
click at [895, 404] on strong "$119.604,20" at bounding box center [965, 408] width 167 height 33
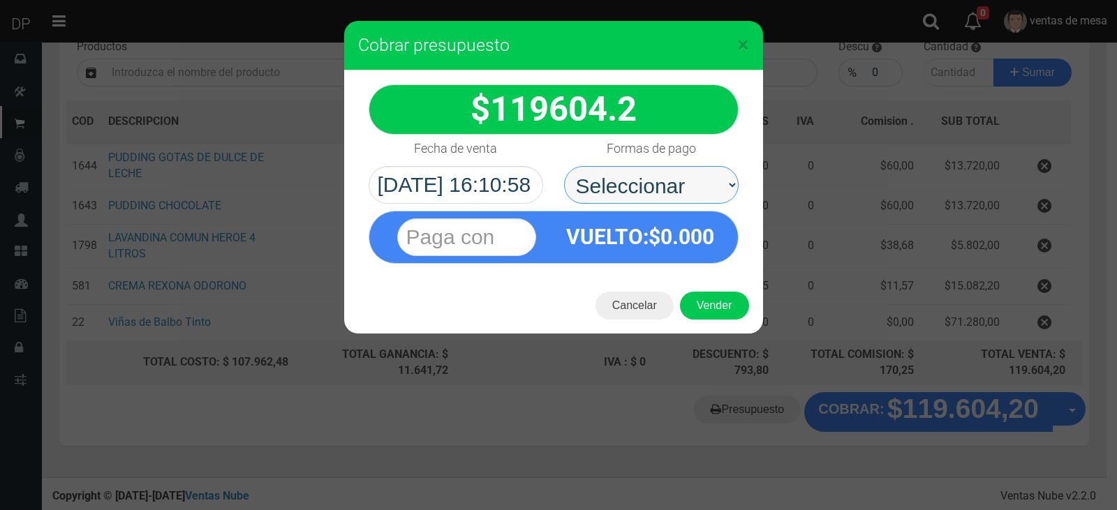
click at [624, 185] on select "Seleccionar Efectivo Tarjeta de Crédito Depósito Débito" at bounding box center [651, 185] width 175 height 38
select select "Efectivo"
click at [564, 166] on select "Seleccionar Efectivo Tarjeta de Crédito Depósito Débito" at bounding box center [651, 185] width 175 height 38
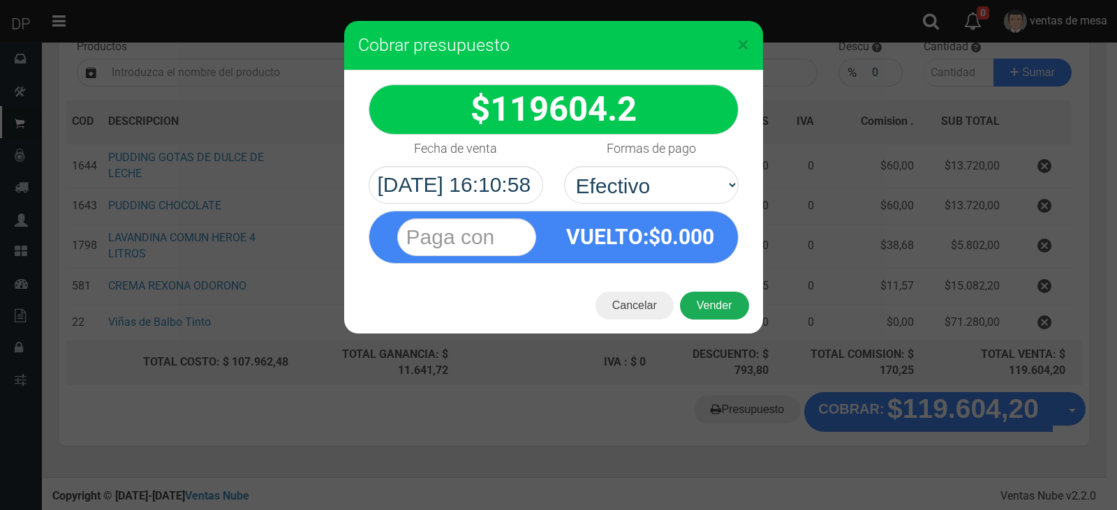
click at [698, 299] on button "Vender" at bounding box center [714, 306] width 69 height 28
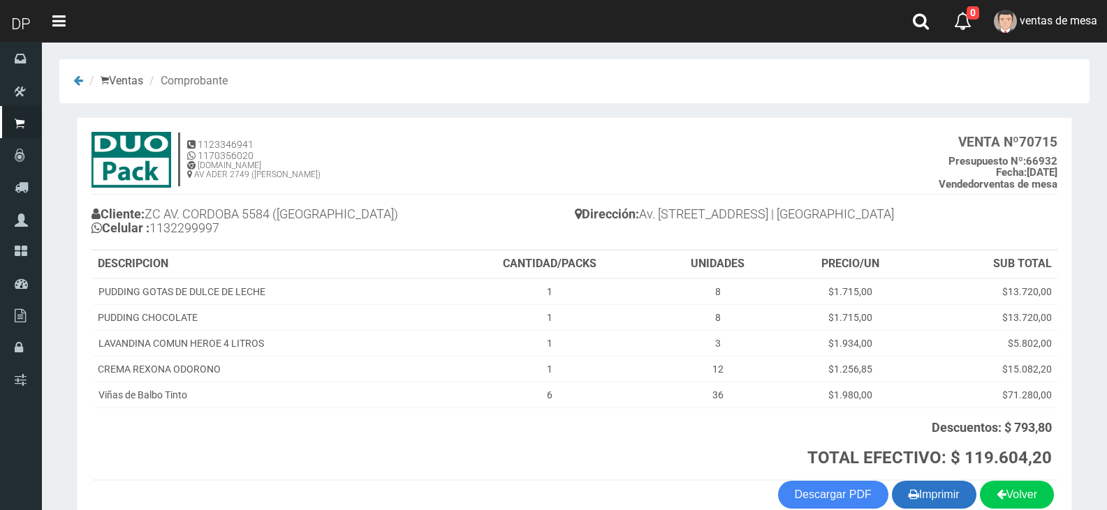
scroll to position [75, 0]
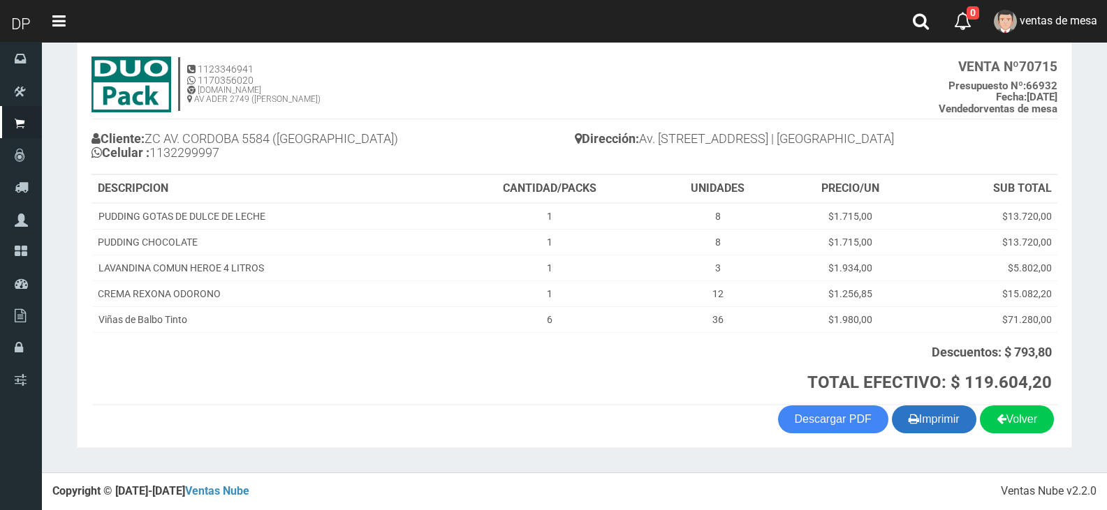
click at [939, 418] on button "Imprimir" at bounding box center [934, 420] width 84 height 28
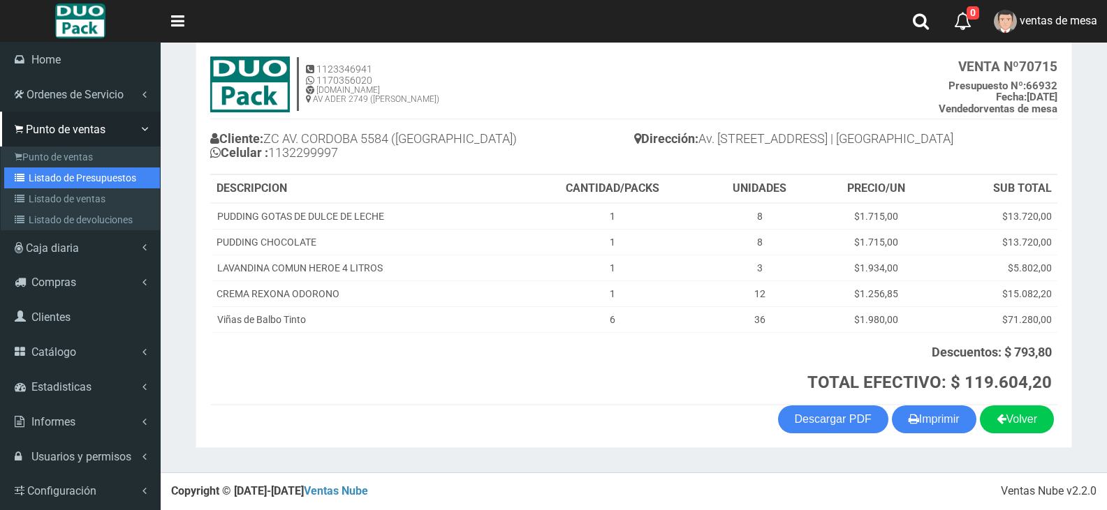
click at [59, 168] on link "Listado de Presupuestos" at bounding box center [82, 178] width 156 height 21
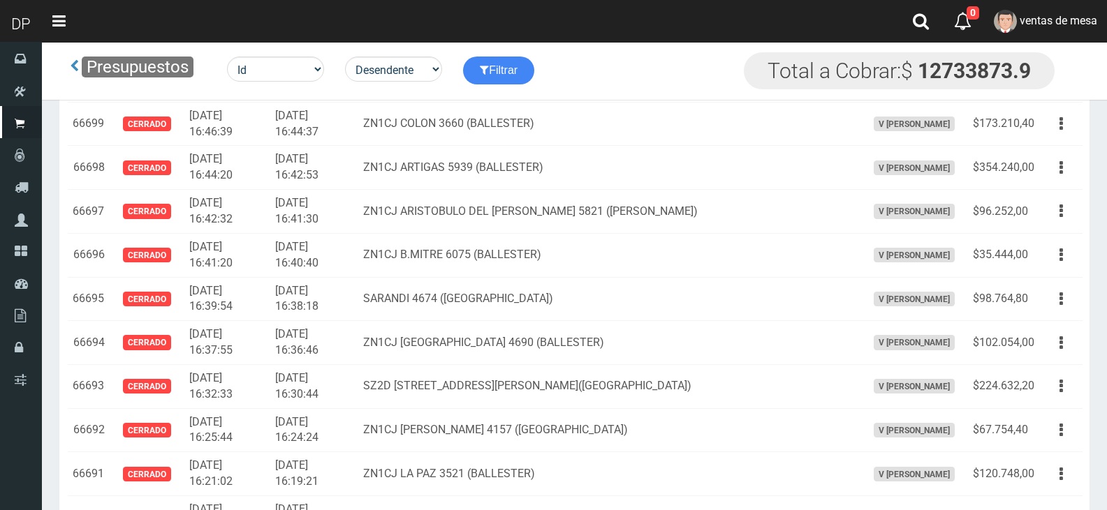
scroll to position [1592, 0]
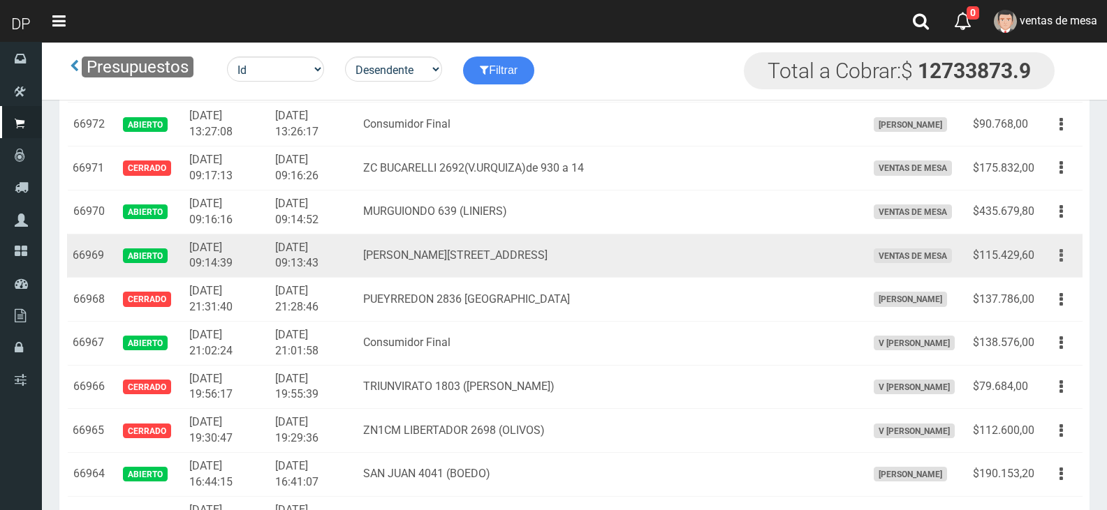
click at [1057, 253] on button "button" at bounding box center [1060, 256] width 31 height 24
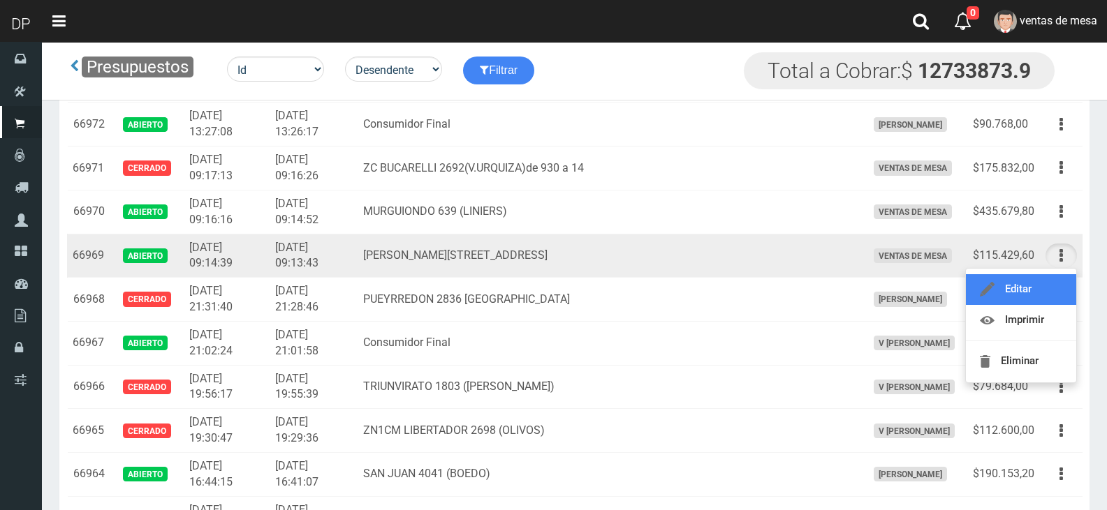
click at [1043, 293] on link "Editar" at bounding box center [1021, 289] width 110 height 31
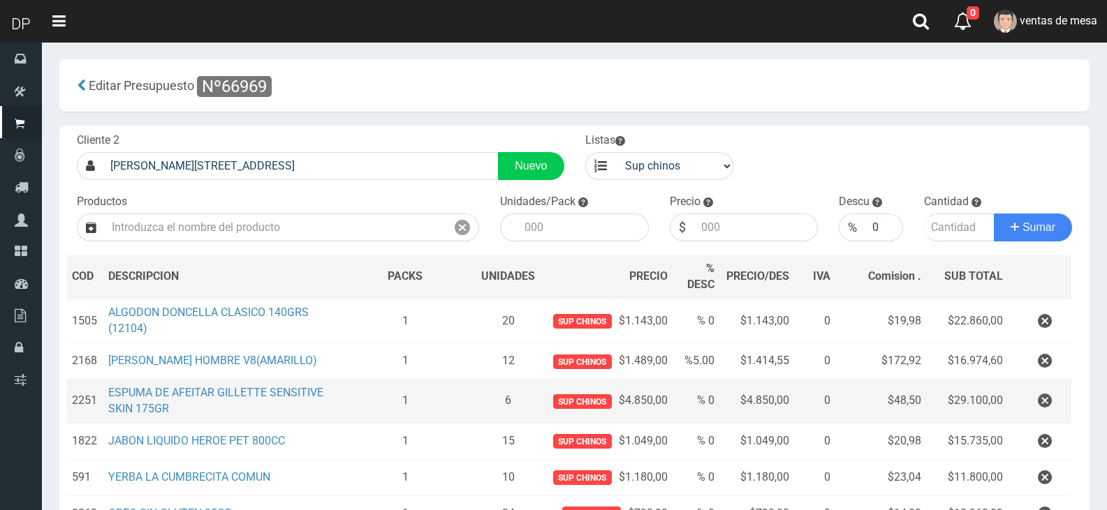
click at [1050, 388] on td at bounding box center [1039, 402] width 63 height 44
click at [1033, 397] on button "button" at bounding box center [1045, 401] width 42 height 24
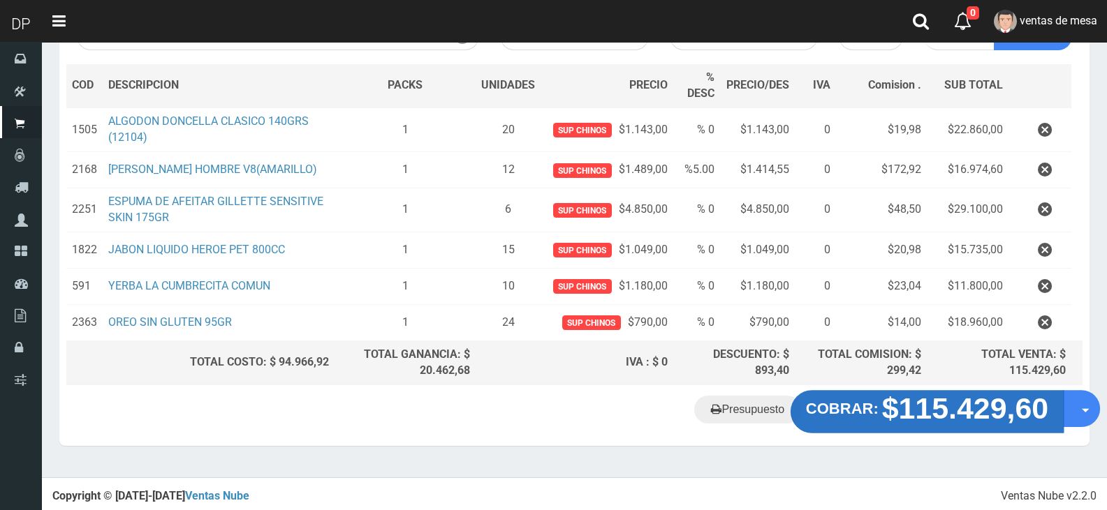
click at [969, 422] on strong "$115.429,60" at bounding box center [965, 408] width 167 height 33
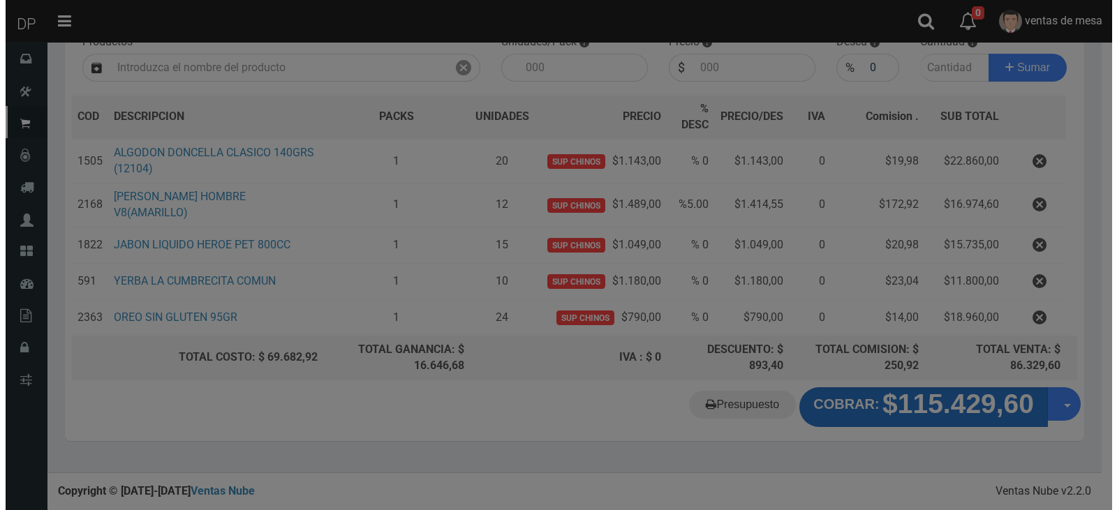
scroll to position [155, 0]
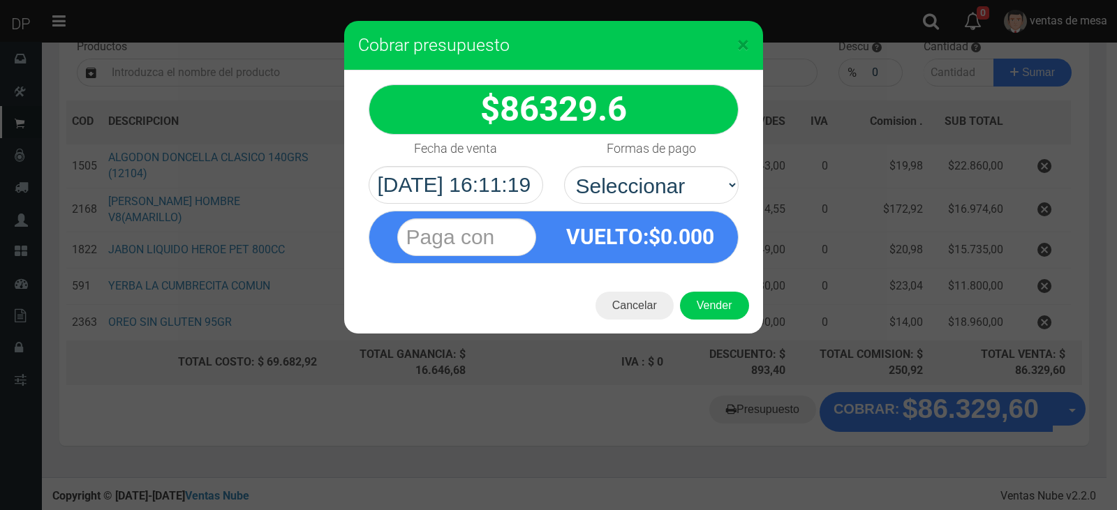
click at [733, 228] on div "VUELTO :$ 0.000" at bounding box center [554, 237] width 370 height 53
drag, startPoint x: 699, startPoint y: 186, endPoint x: 698, endPoint y: 201, distance: 14.7
click at [699, 189] on select "Seleccionar Efectivo Tarjeta de Crédito Depósito Débito" at bounding box center [651, 185] width 175 height 38
select select "Efectivo"
click at [564, 166] on select "Seleccionar Efectivo Tarjeta de Crédito Depósito Débito" at bounding box center [651, 185] width 175 height 38
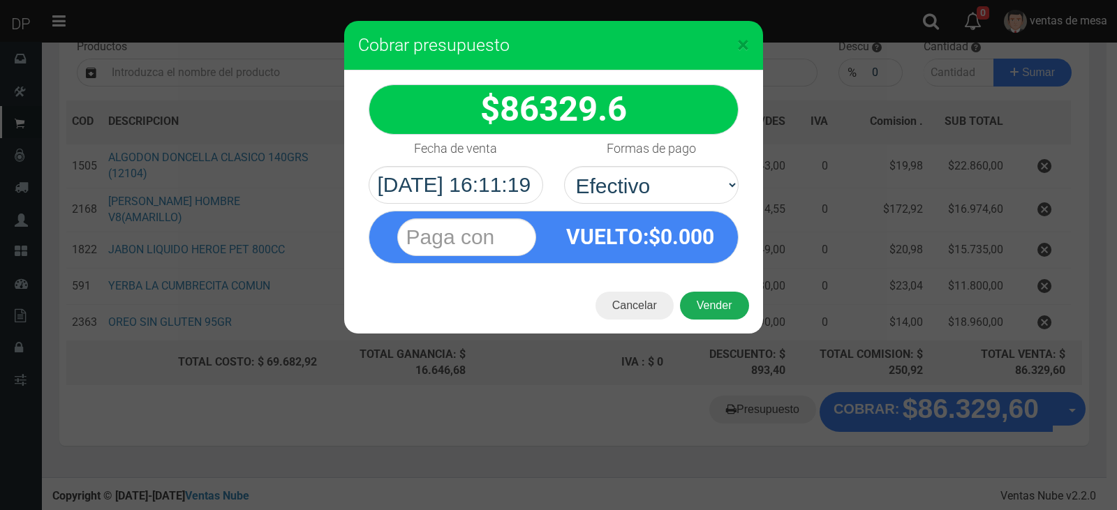
click at [705, 299] on button "Vender" at bounding box center [714, 306] width 69 height 28
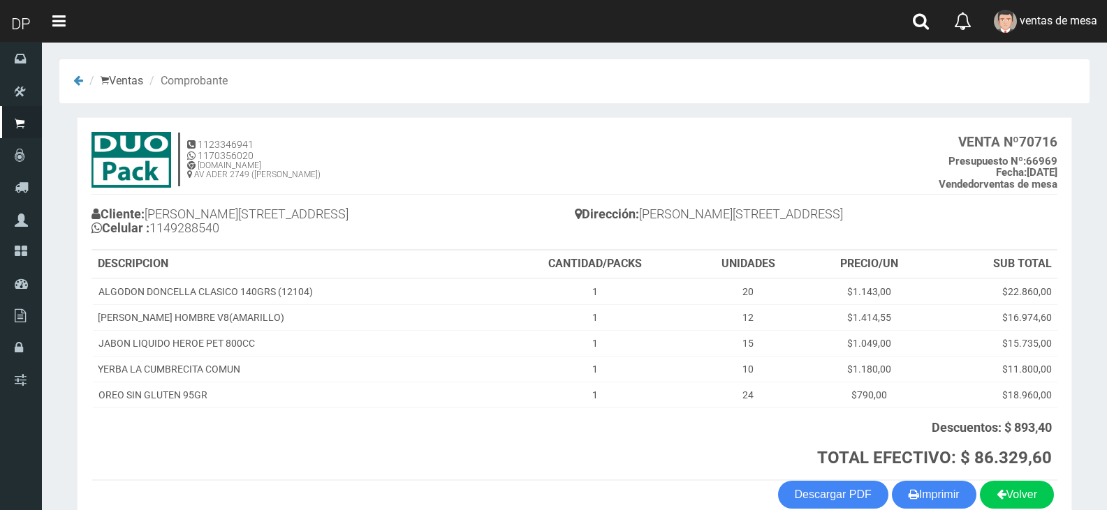
scroll to position [75, 0]
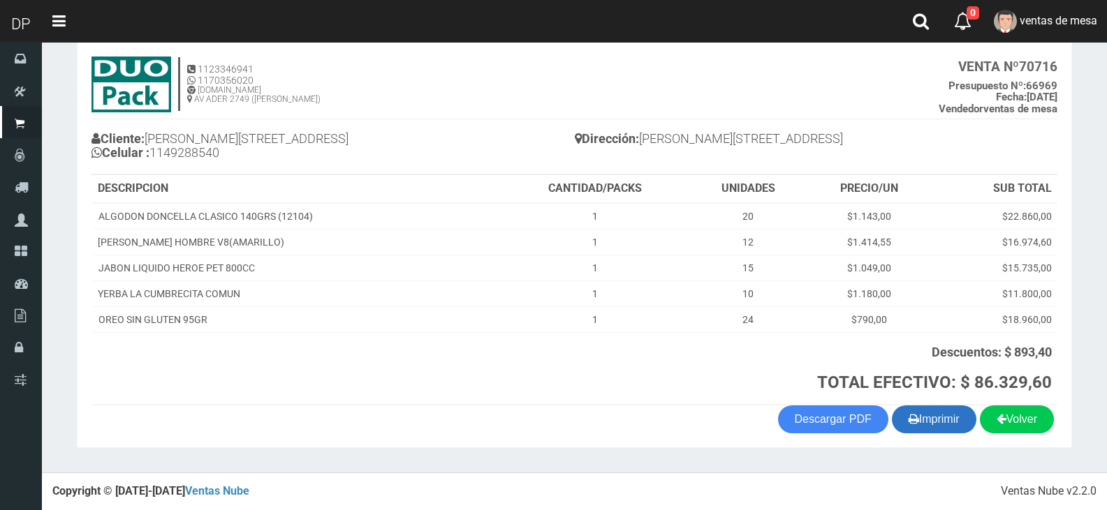
click at [952, 408] on button "Imprimir" at bounding box center [934, 420] width 84 height 28
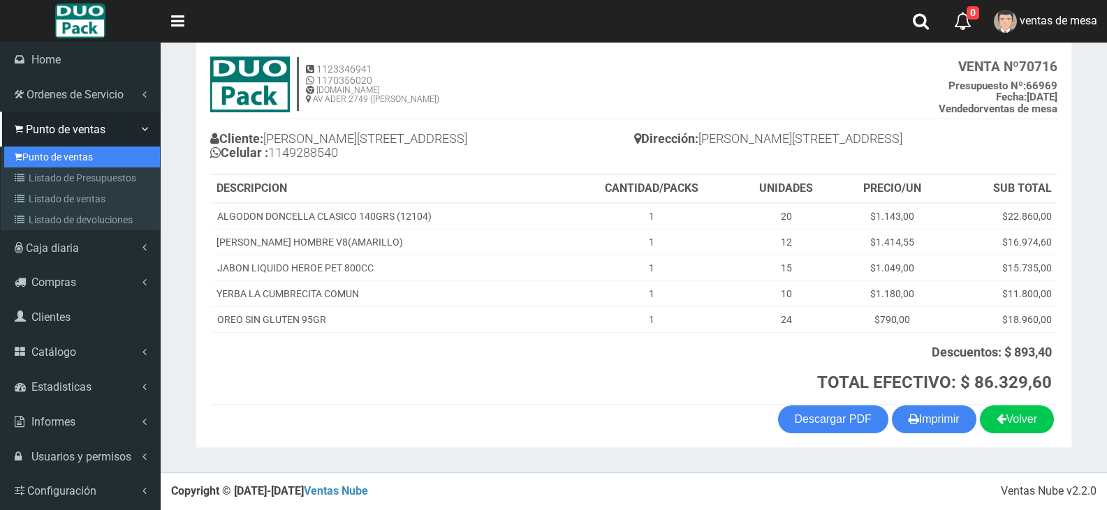
click at [64, 155] on link "Punto de ventas" at bounding box center [82, 157] width 156 height 21
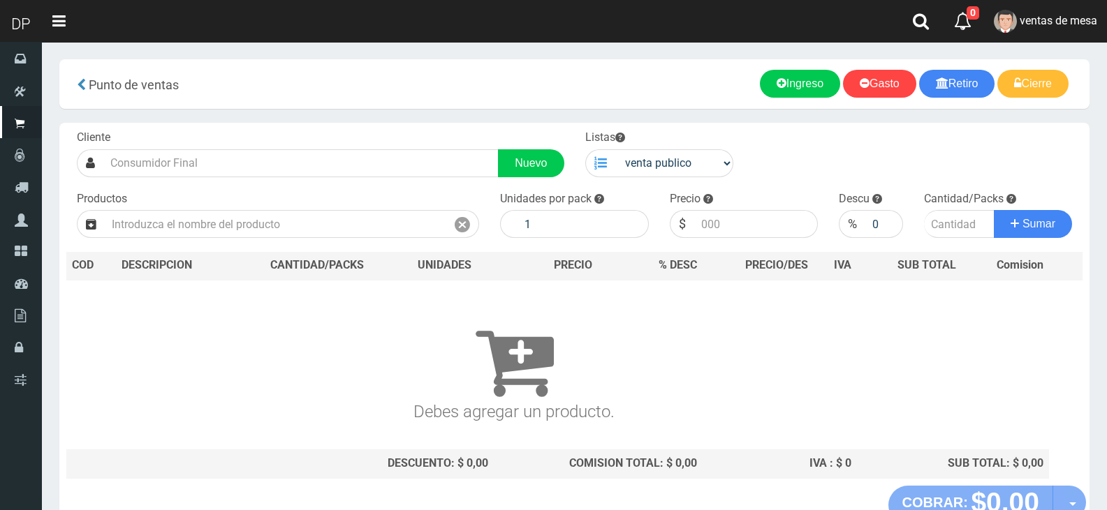
click at [605, 175] on div at bounding box center [600, 163] width 30 height 28
click at [610, 170] on div at bounding box center [600, 163] width 30 height 28
click at [663, 177] on div "Cliente Nuevo Listas venta publico Sup chinos reventas Productos" at bounding box center [574, 304] width 1030 height 363
click at [663, 174] on select "venta publico Sup chinos reventas" at bounding box center [674, 163] width 119 height 28
select select "3"
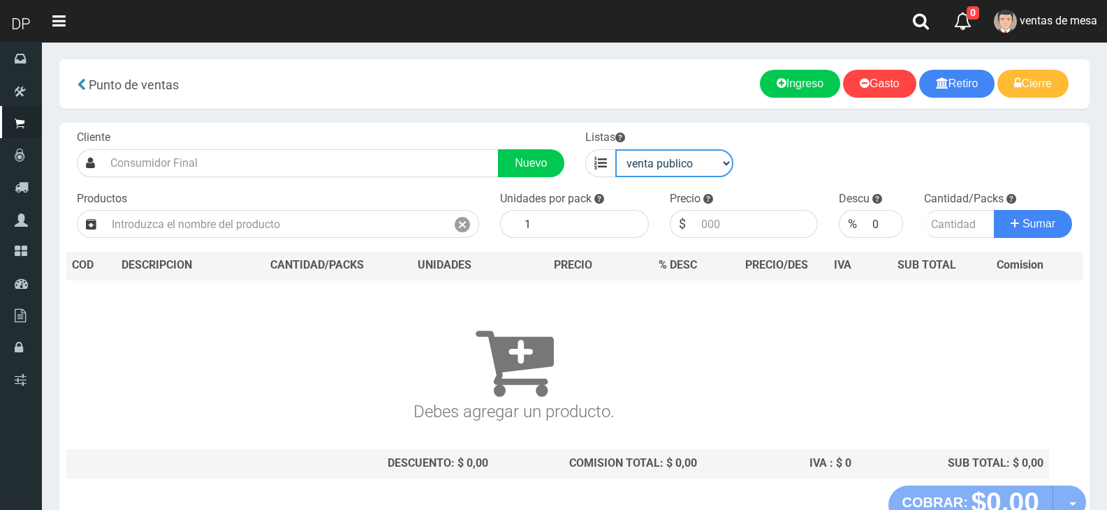
click at [615, 149] on select "venta publico Sup chinos reventas" at bounding box center [674, 163] width 119 height 28
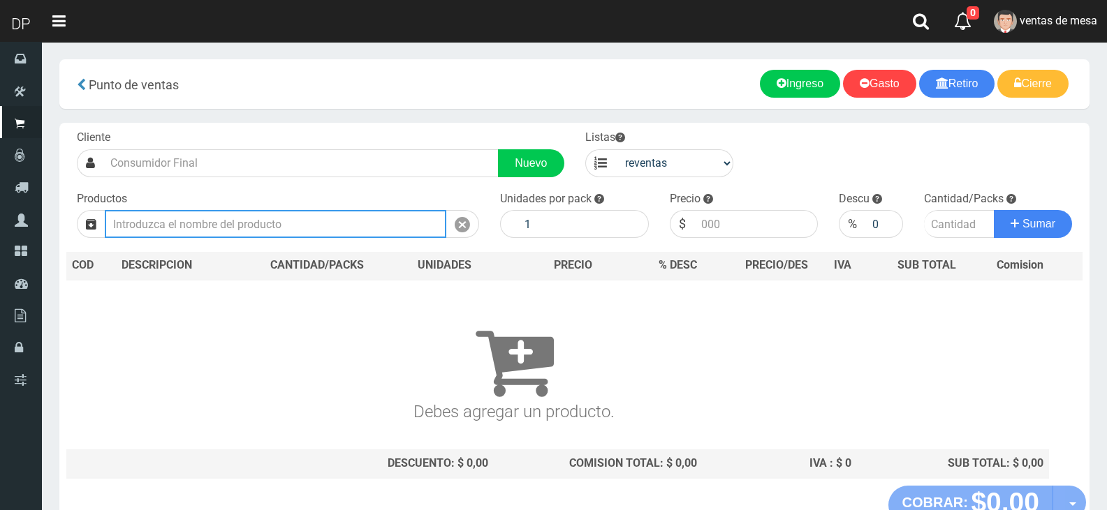
click at [334, 231] on input "text" at bounding box center [275, 224] width 341 height 28
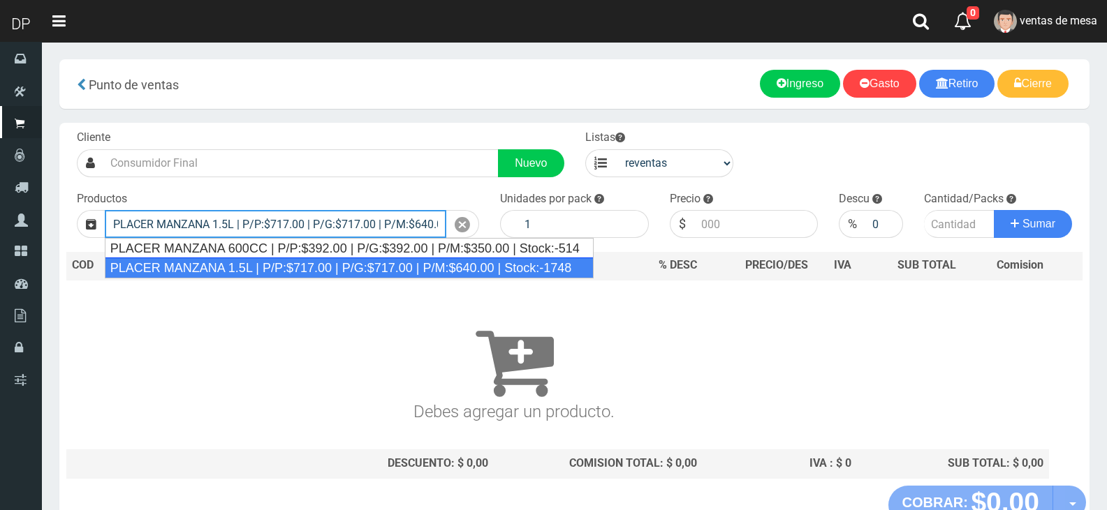
type input "PLACER MANZANA 1.5L | P/P:$717.00 | P/G:$717.00 | P/M:$640.00 | Stock:-1748"
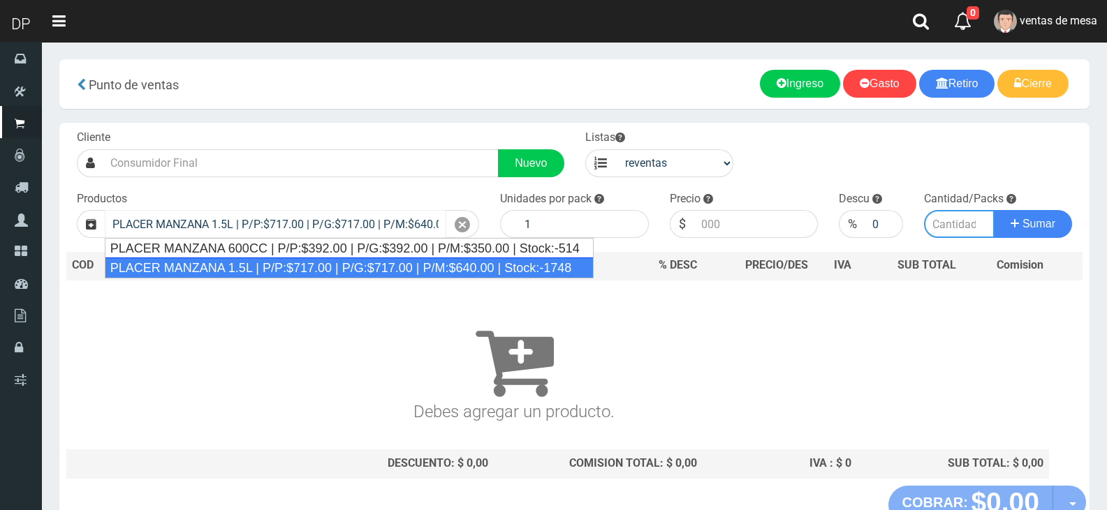
type input "6"
type input "640.00"
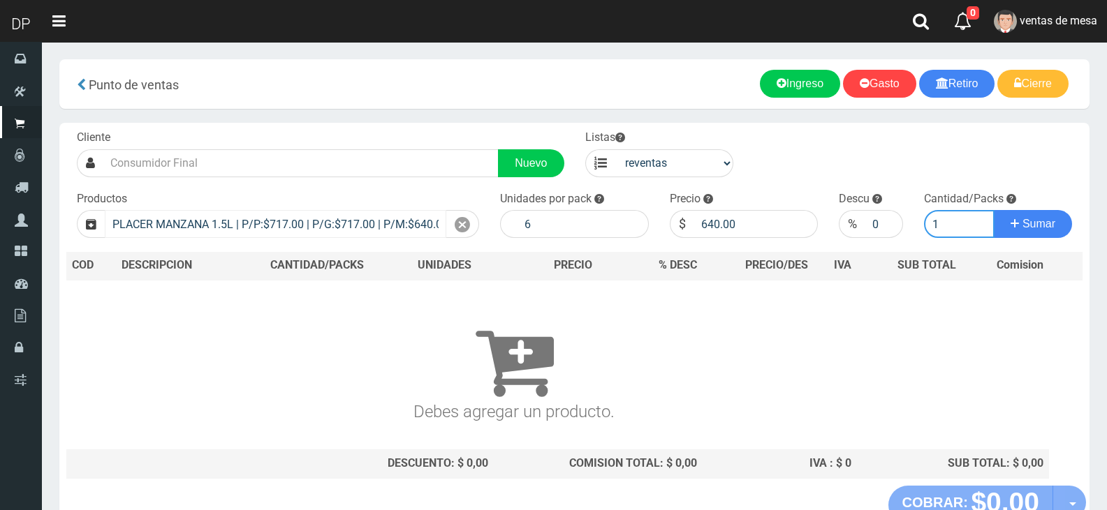
type input "1"
click at [994, 210] on button "Sumar" at bounding box center [1033, 224] width 78 height 28
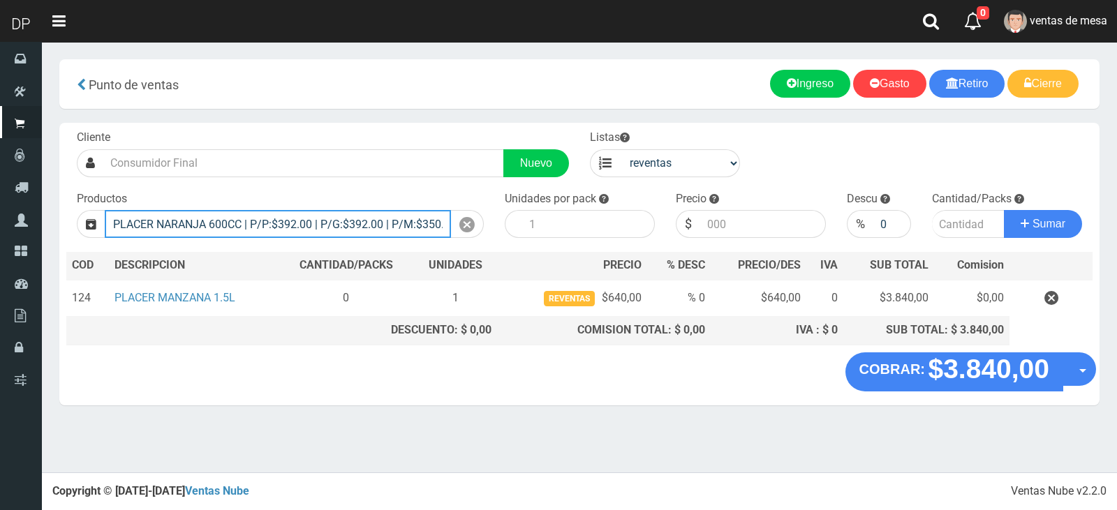
click at [196, 223] on input "PLACER NARANJA 600CC | P/P:$392.00 | P/G:$392.00 | P/M:$350.00 | Stock:-145" at bounding box center [278, 224] width 346 height 28
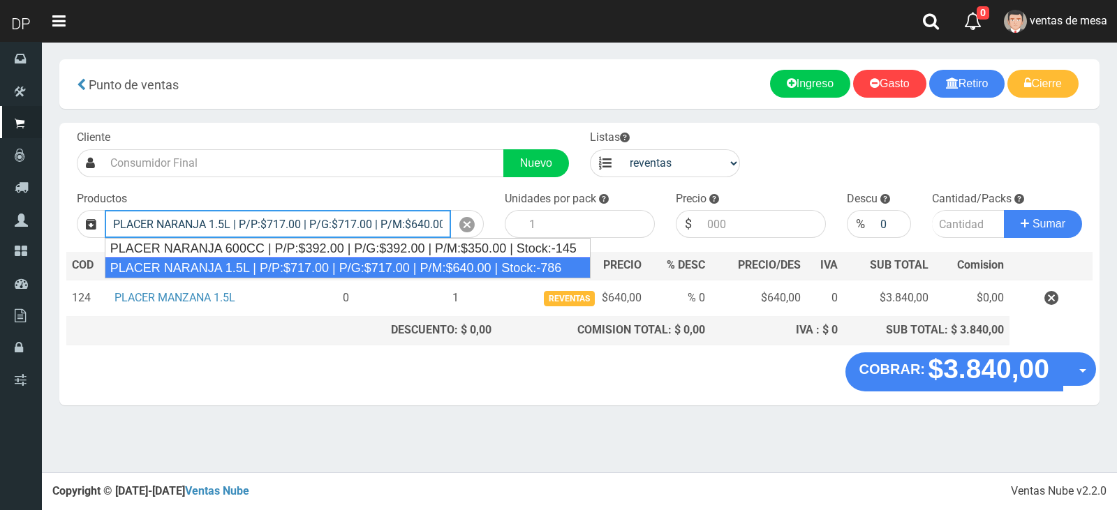
type input "PLACER NARANJA 1.5L | P/P:$717.00 | P/G:$717.00 | P/M:$640.00 | Stock:-786"
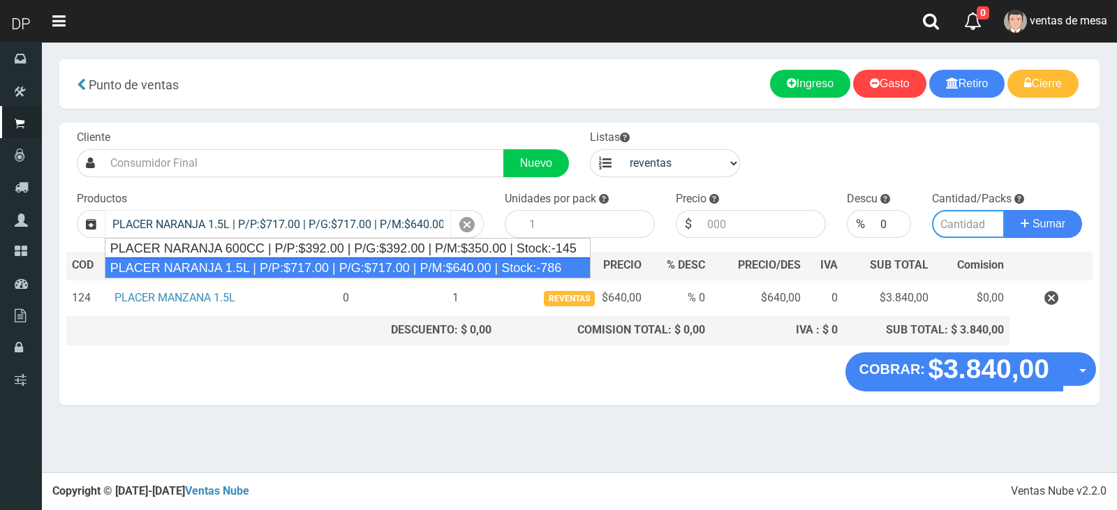
type input "6"
type input "640.00"
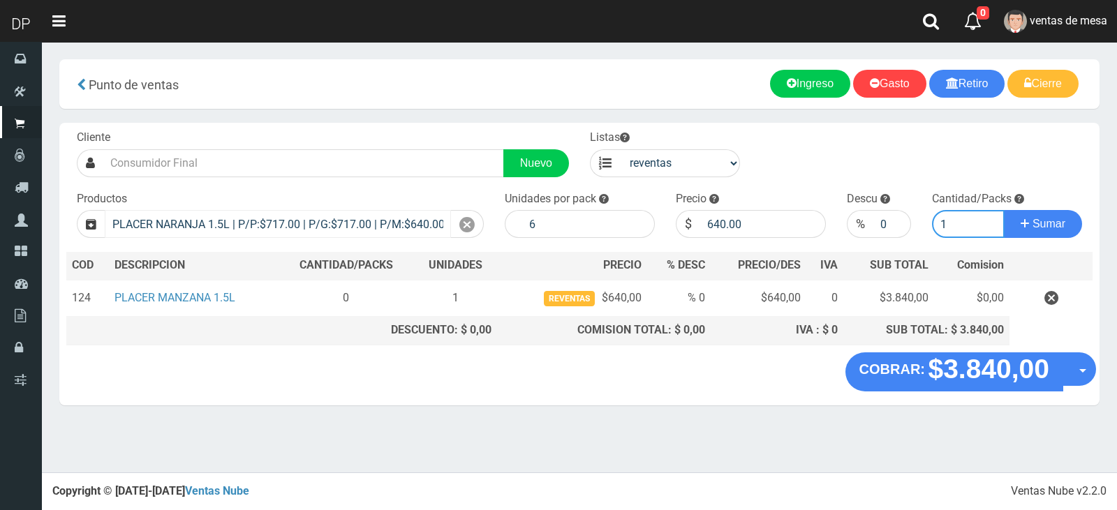
type input "1"
click at [1004, 210] on button "Sumar" at bounding box center [1043, 224] width 78 height 28
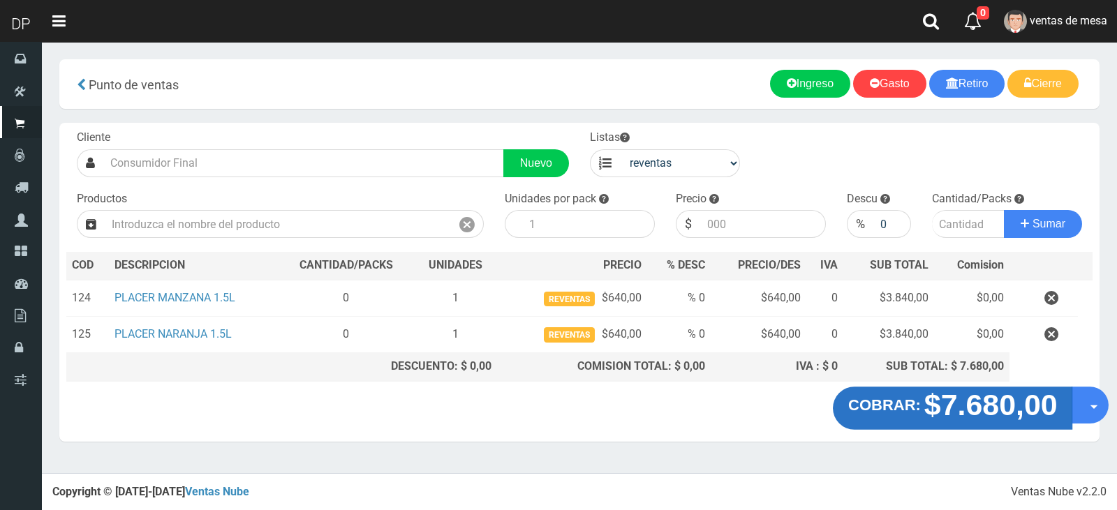
click at [939, 406] on strong "$7.680,00" at bounding box center [990, 404] width 133 height 33
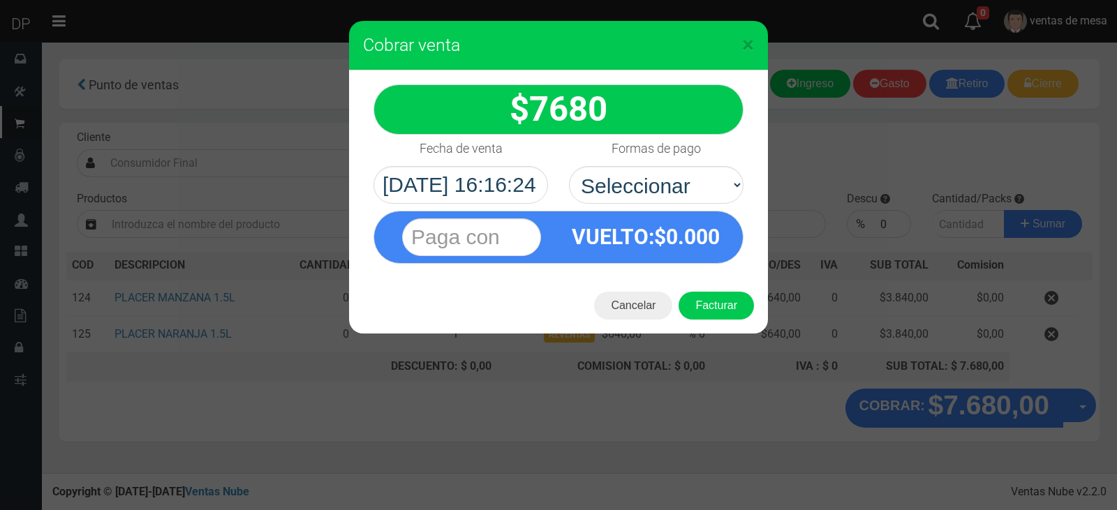
click at [728, 48] on h3 "Cobrar venta" at bounding box center [558, 45] width 391 height 21
click at [746, 47] on span "×" at bounding box center [748, 44] width 12 height 27
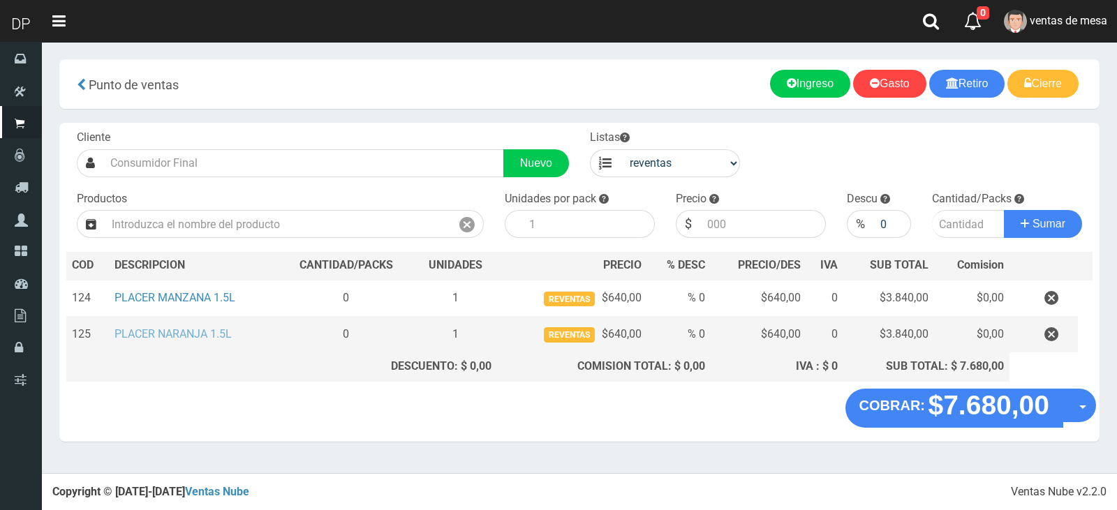
click at [217, 331] on link "PLACER NARANJA 1.5L" at bounding box center [173, 333] width 117 height 13
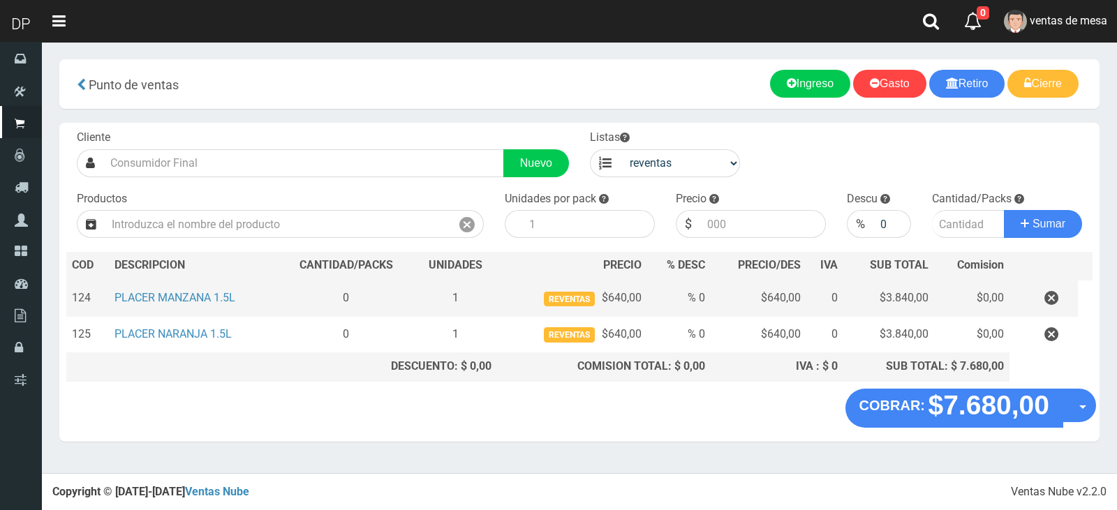
click at [1070, 309] on td at bounding box center [1044, 298] width 68 height 37
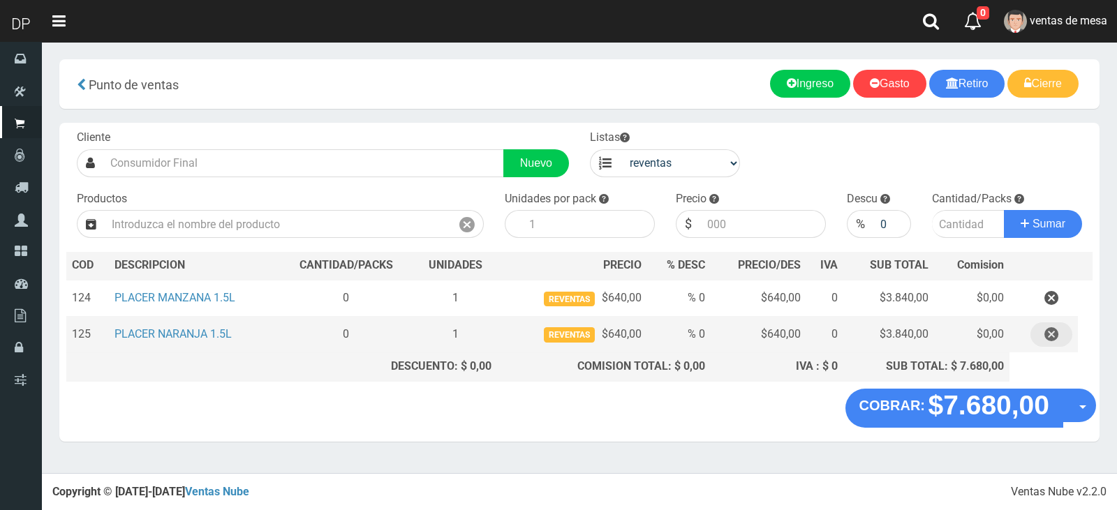
click at [1055, 328] on icon "button" at bounding box center [1052, 335] width 14 height 24
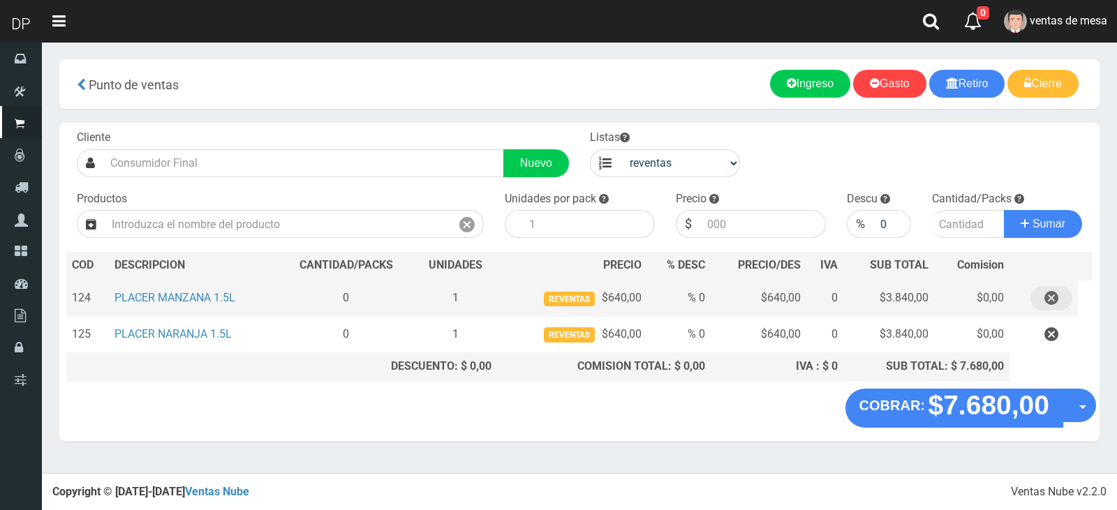
click at [1055, 299] on icon "button" at bounding box center [1052, 298] width 14 height 24
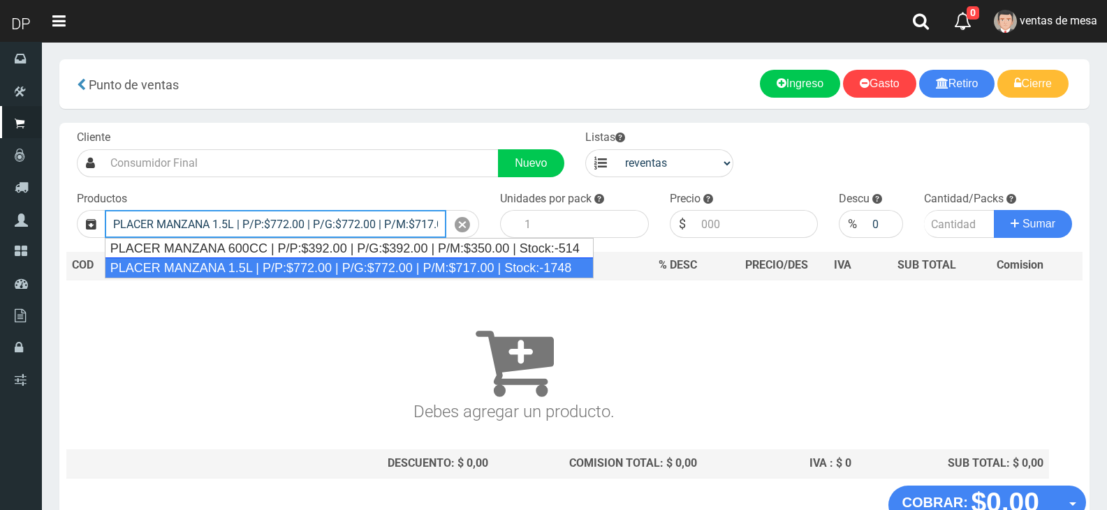
type input "PLACER MANZANA 1.5L | P/P:$772.00 | P/G:$772.00 | P/M:$717.00 | Stock:-1748"
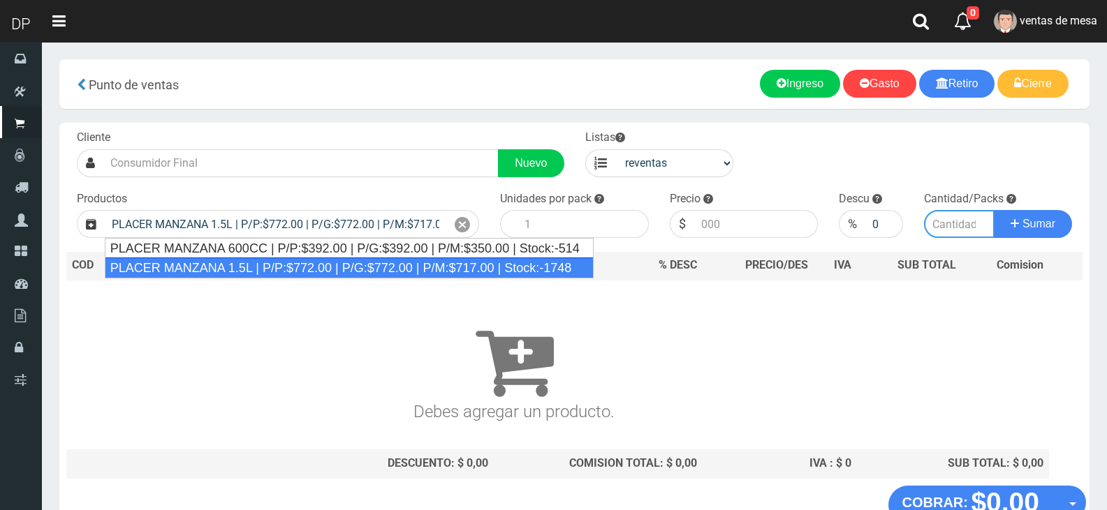
type input "6"
type input "717.00"
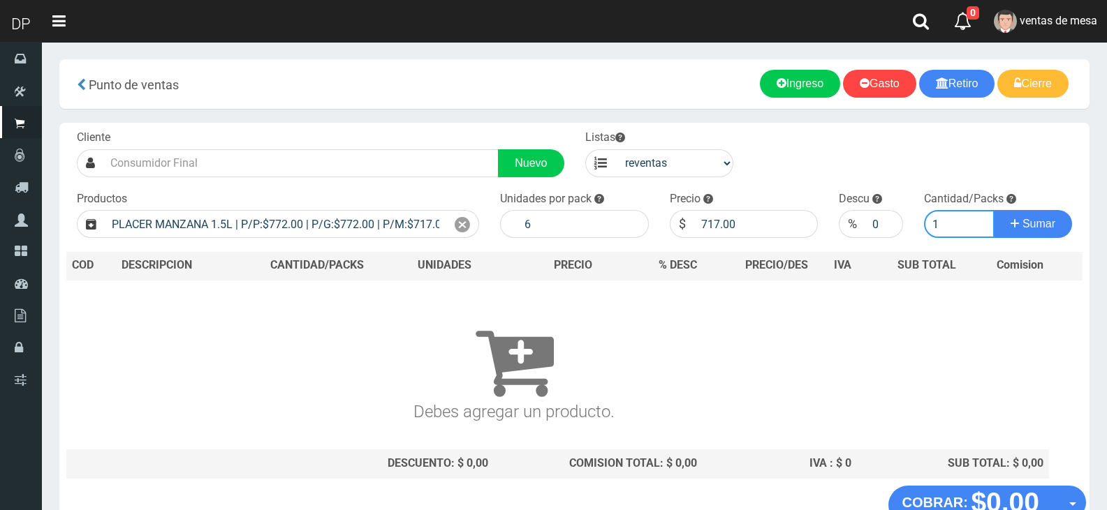
type input "1"
click at [994, 210] on button "Sumar" at bounding box center [1033, 224] width 78 height 28
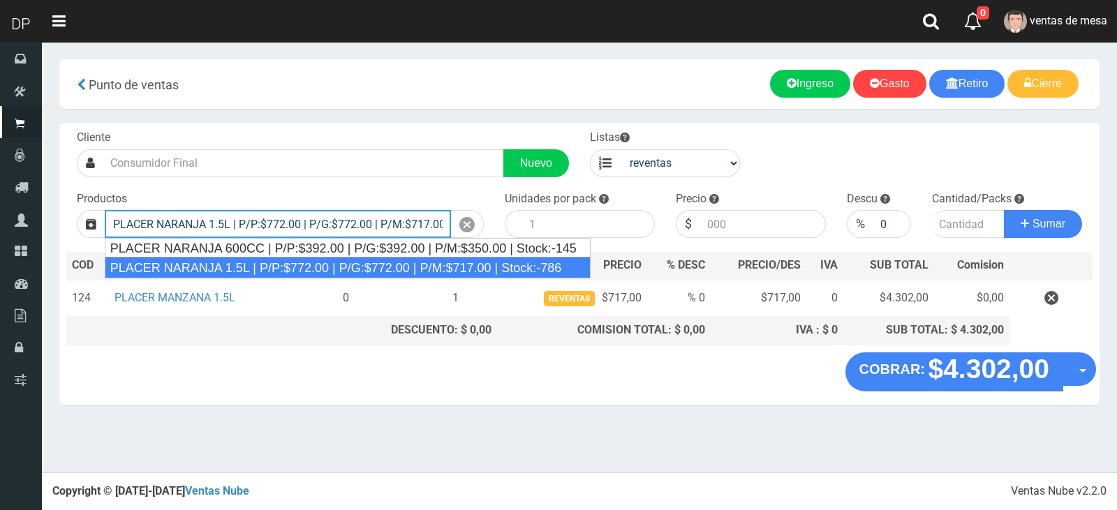
type input "PLACER NARANJA 1.5L | P/P:$772.00 | P/G:$772.00 | P/M:$717.00 | Stock:-786"
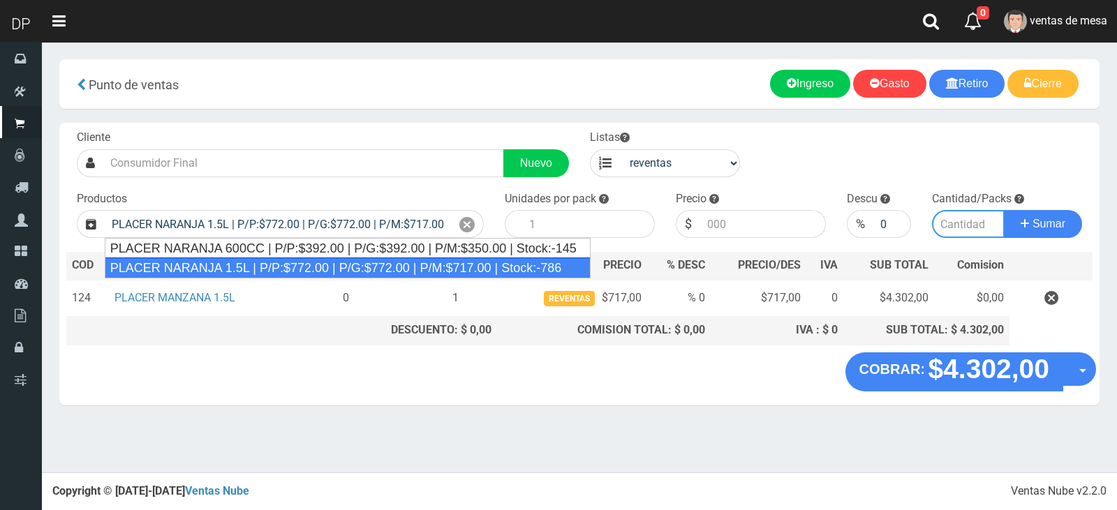
type input "6"
type input "717.00"
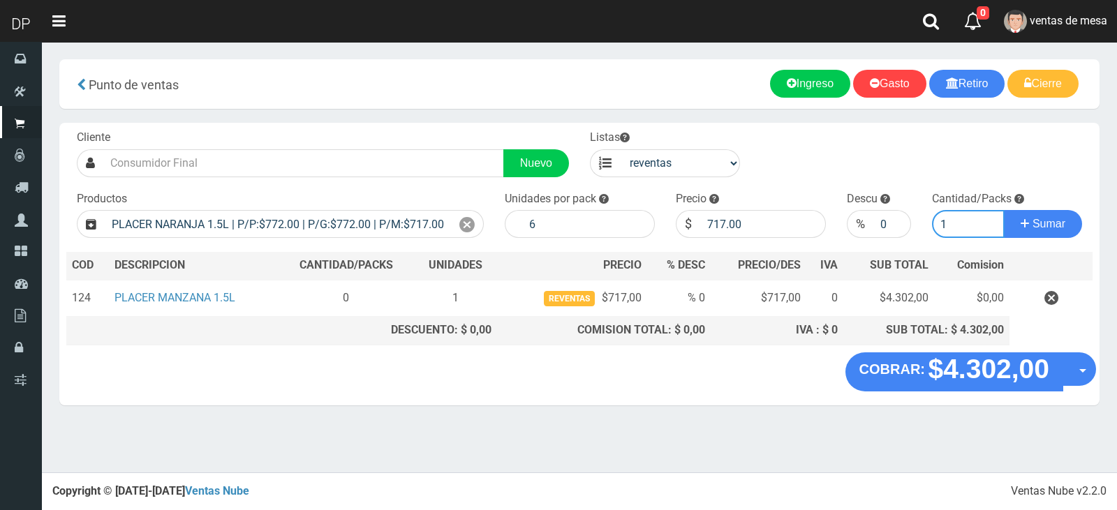
type input "1"
click at [1004, 210] on button "Sumar" at bounding box center [1043, 224] width 78 height 28
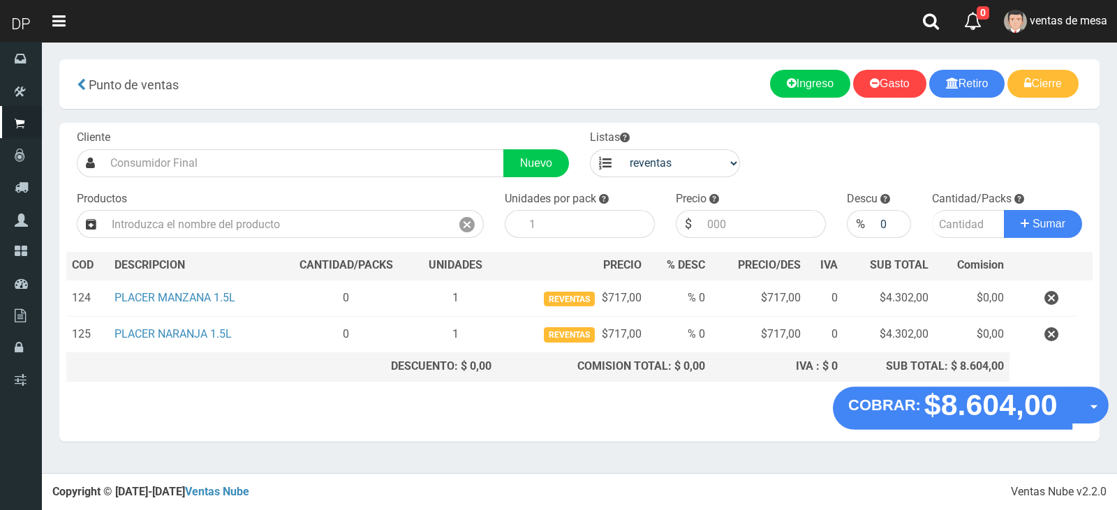
click at [940, 424] on div "COBRAR: $8.604,00 Opciones Hacer Devolucion Crear presupuesto" at bounding box center [579, 415] width 1040 height 53
click at [936, 428] on div "COBRAR: $8.604,00 Opciones Hacer Devolucion Crear presupuesto" at bounding box center [579, 415] width 1040 height 53
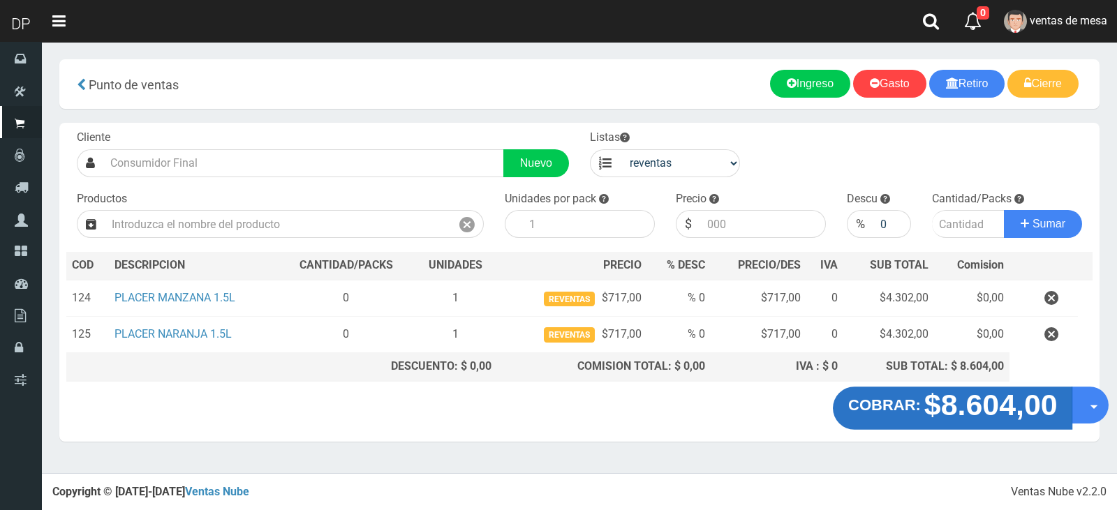
click at [904, 394] on button "COBRAR: $8.604,00" at bounding box center [953, 408] width 240 height 43
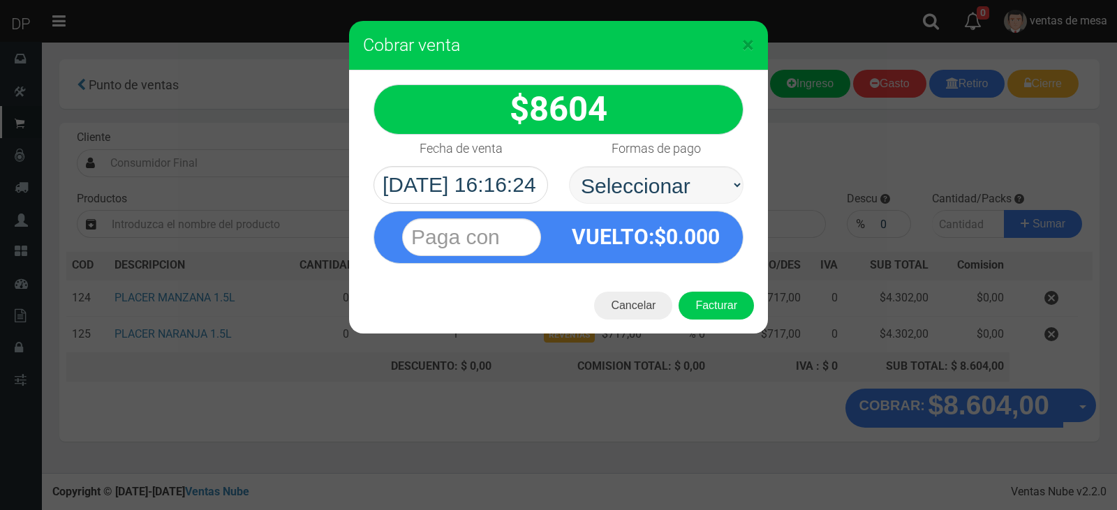
click at [709, 193] on select "Seleccionar Efectivo Tarjeta de Crédito Depósito Débito" at bounding box center [656, 185] width 175 height 38
select select "Efectivo"
click at [569, 166] on select "Seleccionar Efectivo Tarjeta de Crédito Depósito Débito" at bounding box center [656, 185] width 175 height 38
click at [718, 294] on button "Facturar" at bounding box center [716, 306] width 75 height 28
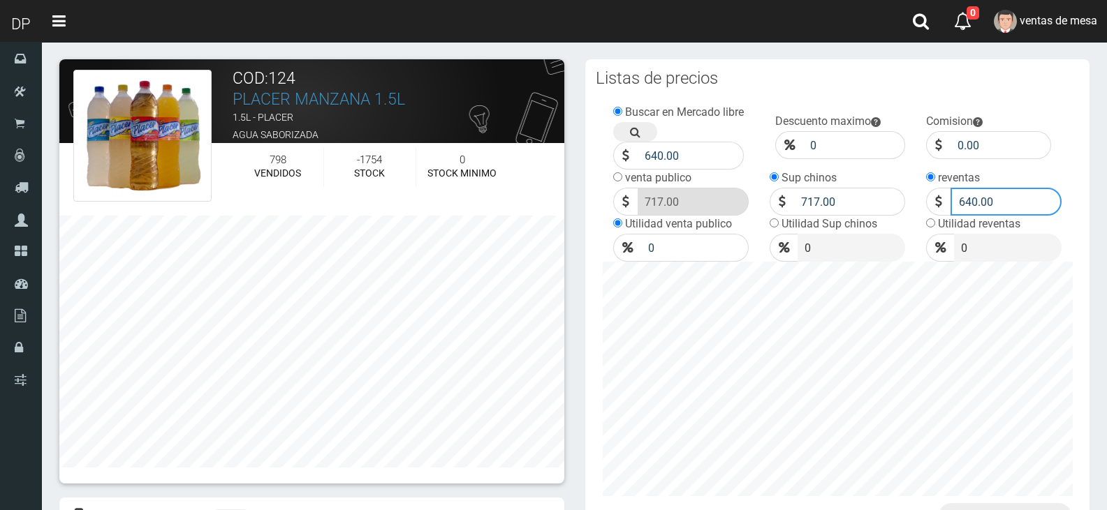
click at [978, 200] on input "640.00" at bounding box center [1005, 202] width 111 height 28
type input "717"
click at [617, 177] on input "radio" at bounding box center [617, 176] width 9 height 9
radio input "true"
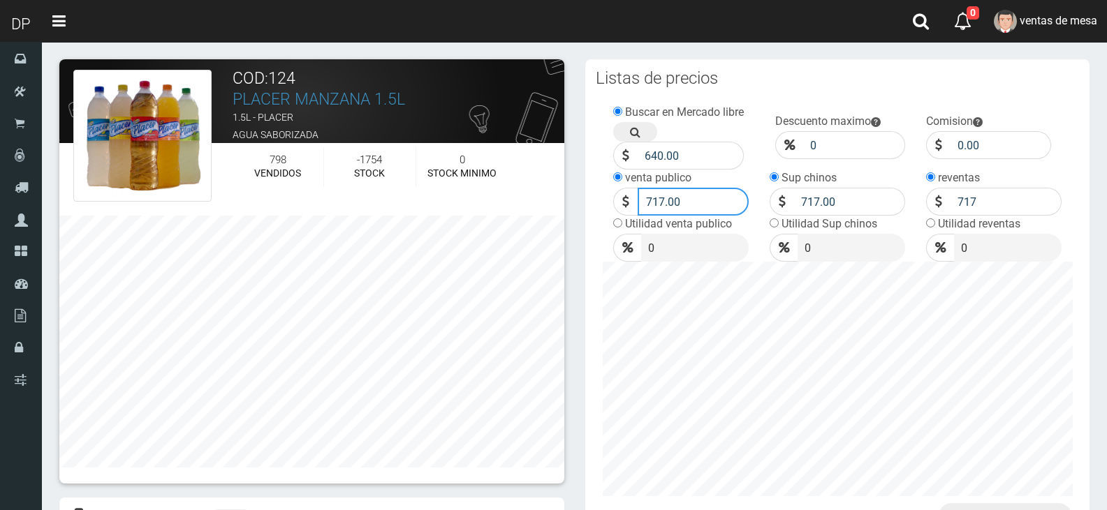
drag, startPoint x: 651, startPoint y: 200, endPoint x: 677, endPoint y: 198, distance: 26.0
click at [677, 198] on input "717.00" at bounding box center [693, 202] width 111 height 28
type input "771"
drag, startPoint x: 810, startPoint y: 198, endPoint x: 851, endPoint y: 200, distance: 41.2
click at [851, 200] on input "717.00" at bounding box center [849, 202] width 111 height 28
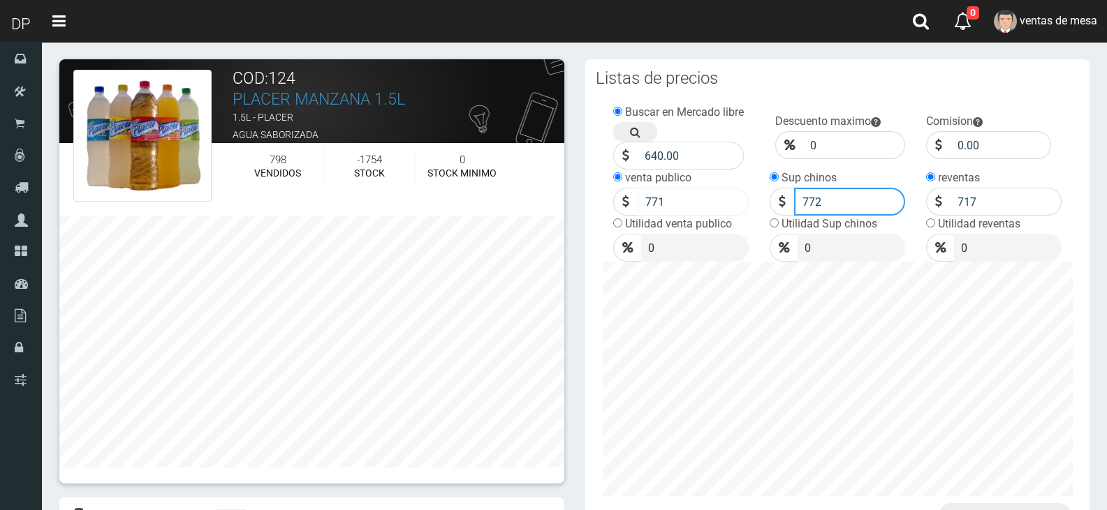
type input "772"
click at [696, 189] on input "771" at bounding box center [693, 202] width 111 height 28
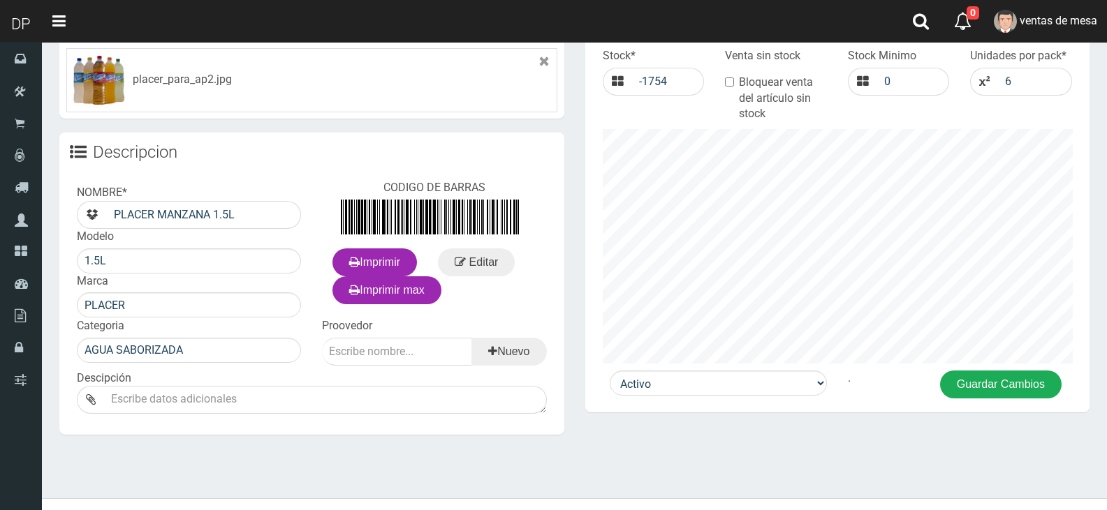
type input "772"
click at [981, 385] on button "Guardar Cambios" at bounding box center [1001, 385] width 122 height 28
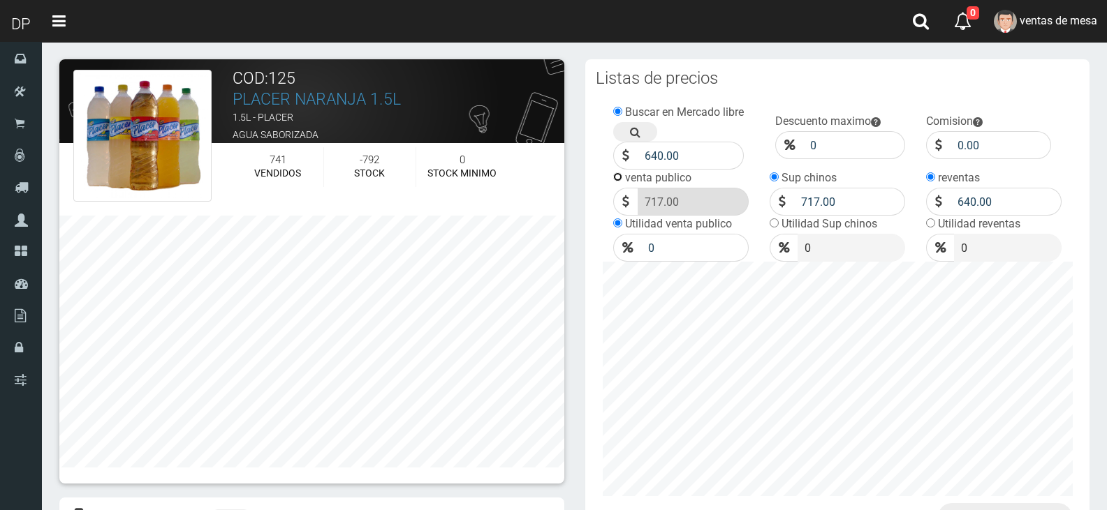
click at [617, 179] on input "radio" at bounding box center [617, 176] width 9 height 9
radio input "true"
click at [681, 201] on input "717.00" at bounding box center [693, 202] width 111 height 28
type input "772"
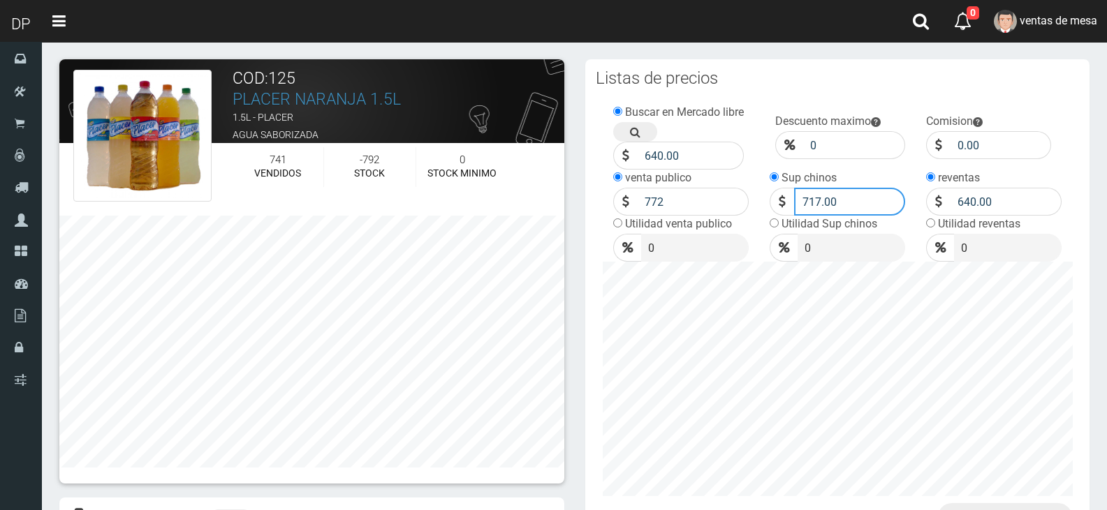
drag, startPoint x: 811, startPoint y: 198, endPoint x: 843, endPoint y: 199, distance: 32.2
click at [843, 199] on input "717.00" at bounding box center [849, 202] width 111 height 28
type input "772"
click at [987, 205] on input "640.00" at bounding box center [1005, 202] width 111 height 28
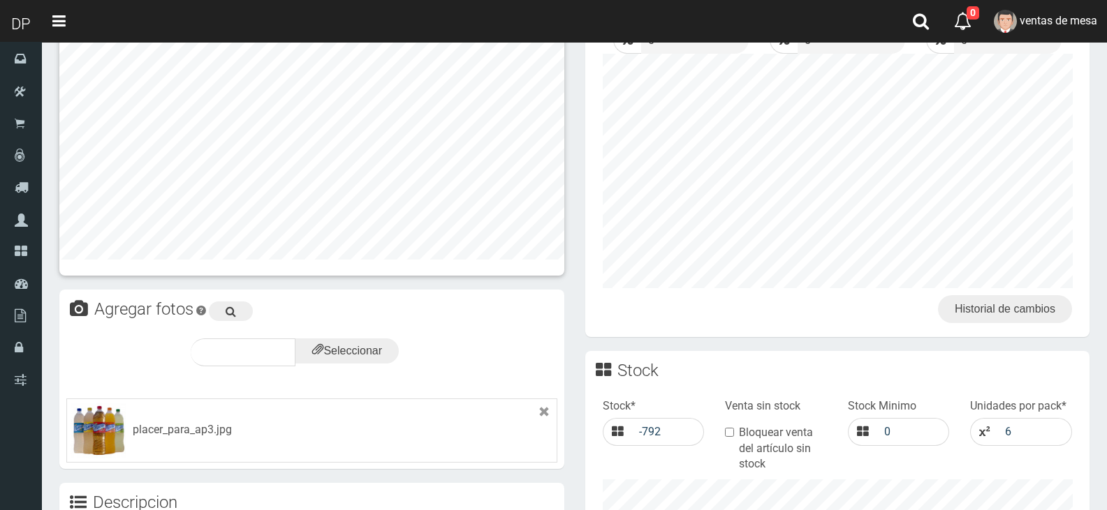
scroll to position [489, 0]
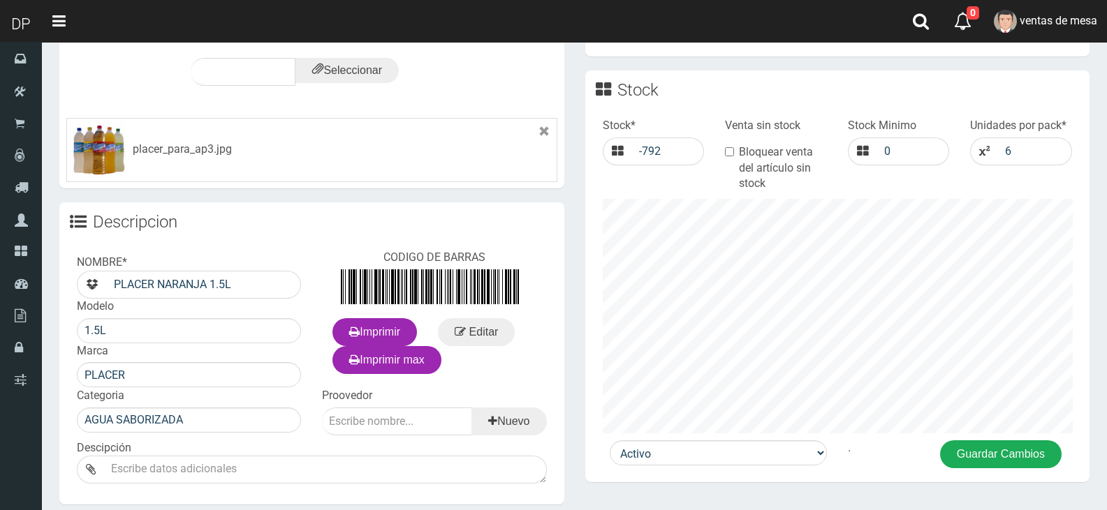
type input "717"
click at [994, 464] on button "Guardar Cambios" at bounding box center [1001, 455] width 122 height 28
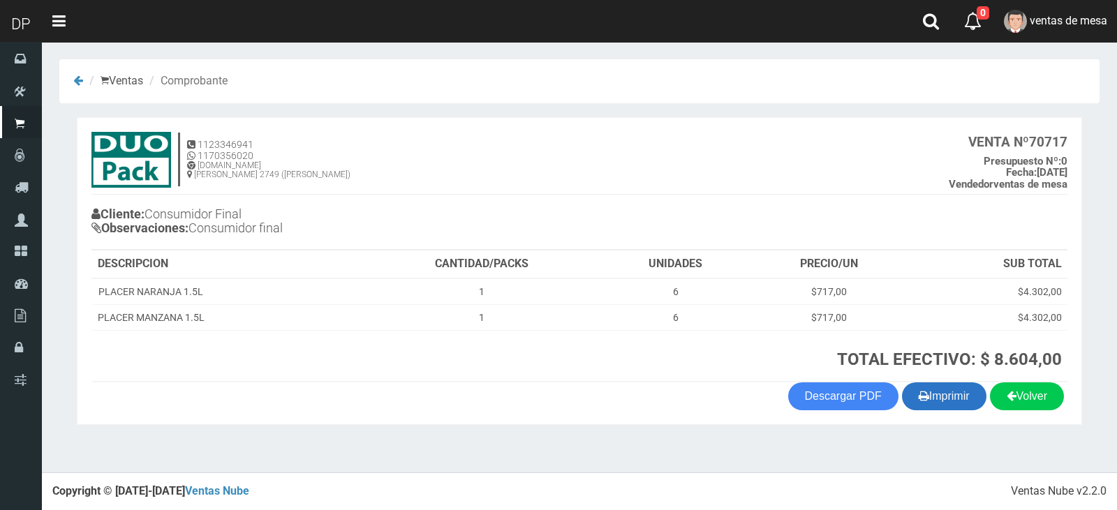
click at [956, 405] on button "Imprimir" at bounding box center [944, 397] width 84 height 28
